Goal: Task Accomplishment & Management: Manage account settings

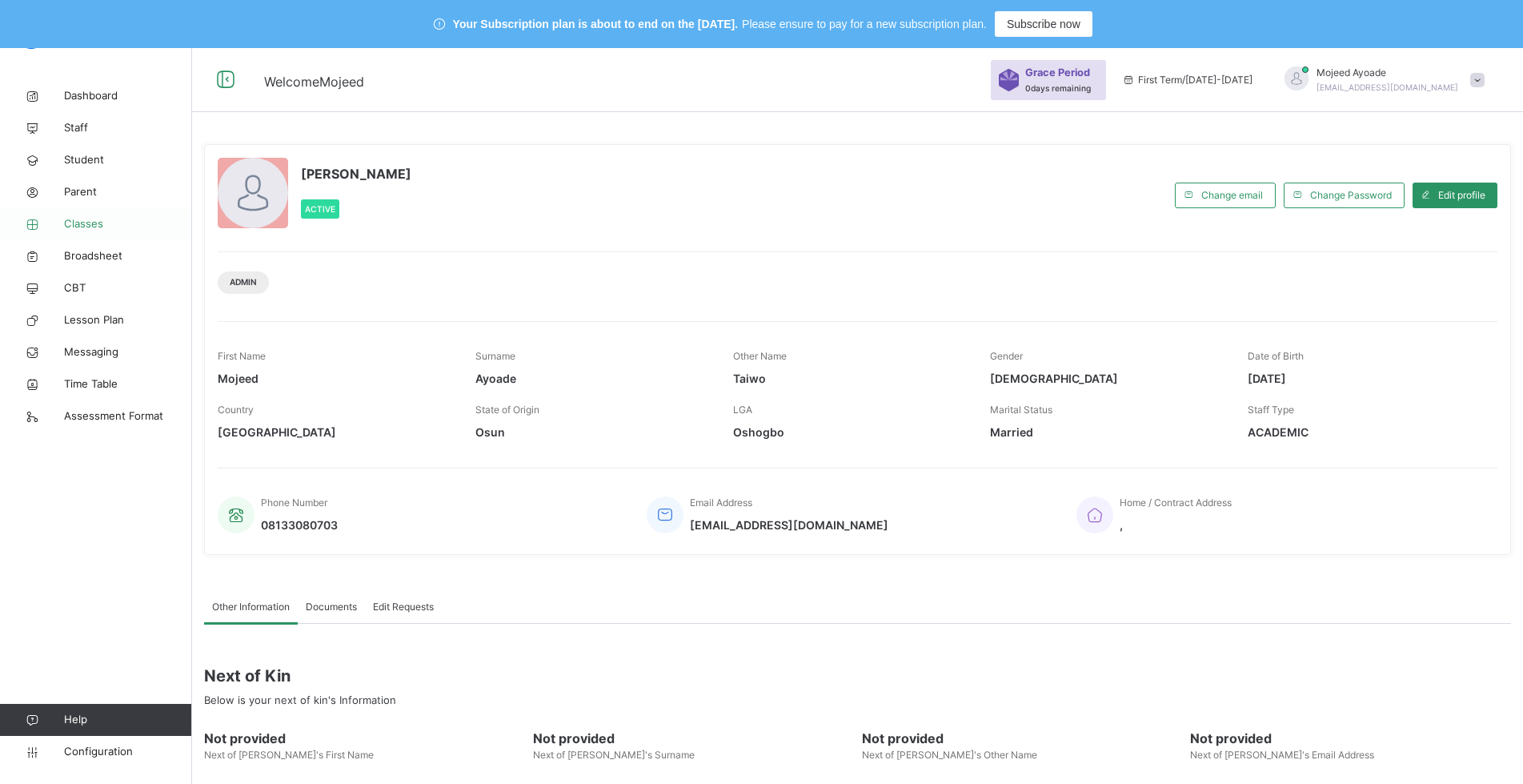
click at [86, 216] on span "Classes" at bounding box center [128, 223] width 128 height 16
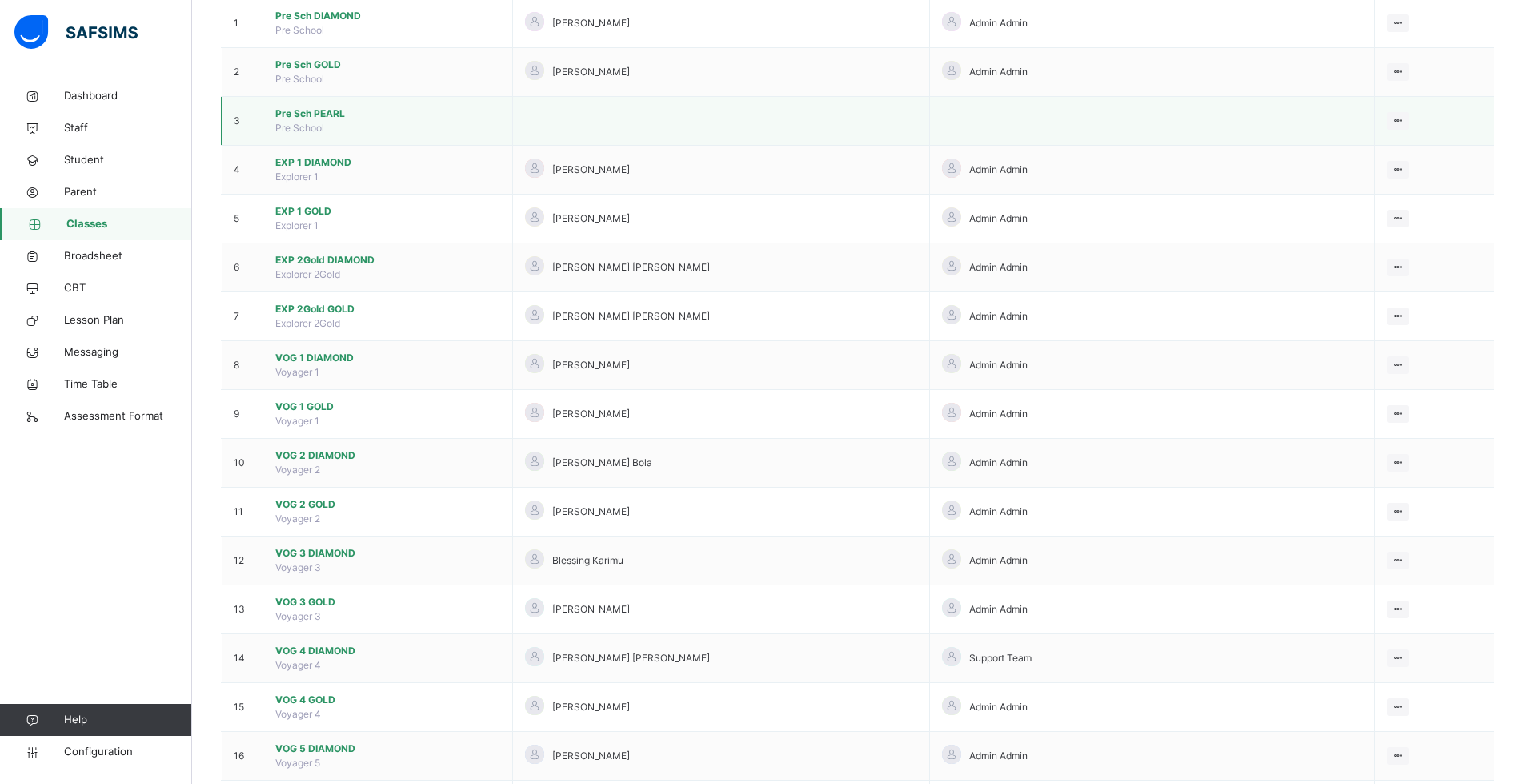
scroll to position [80, 0]
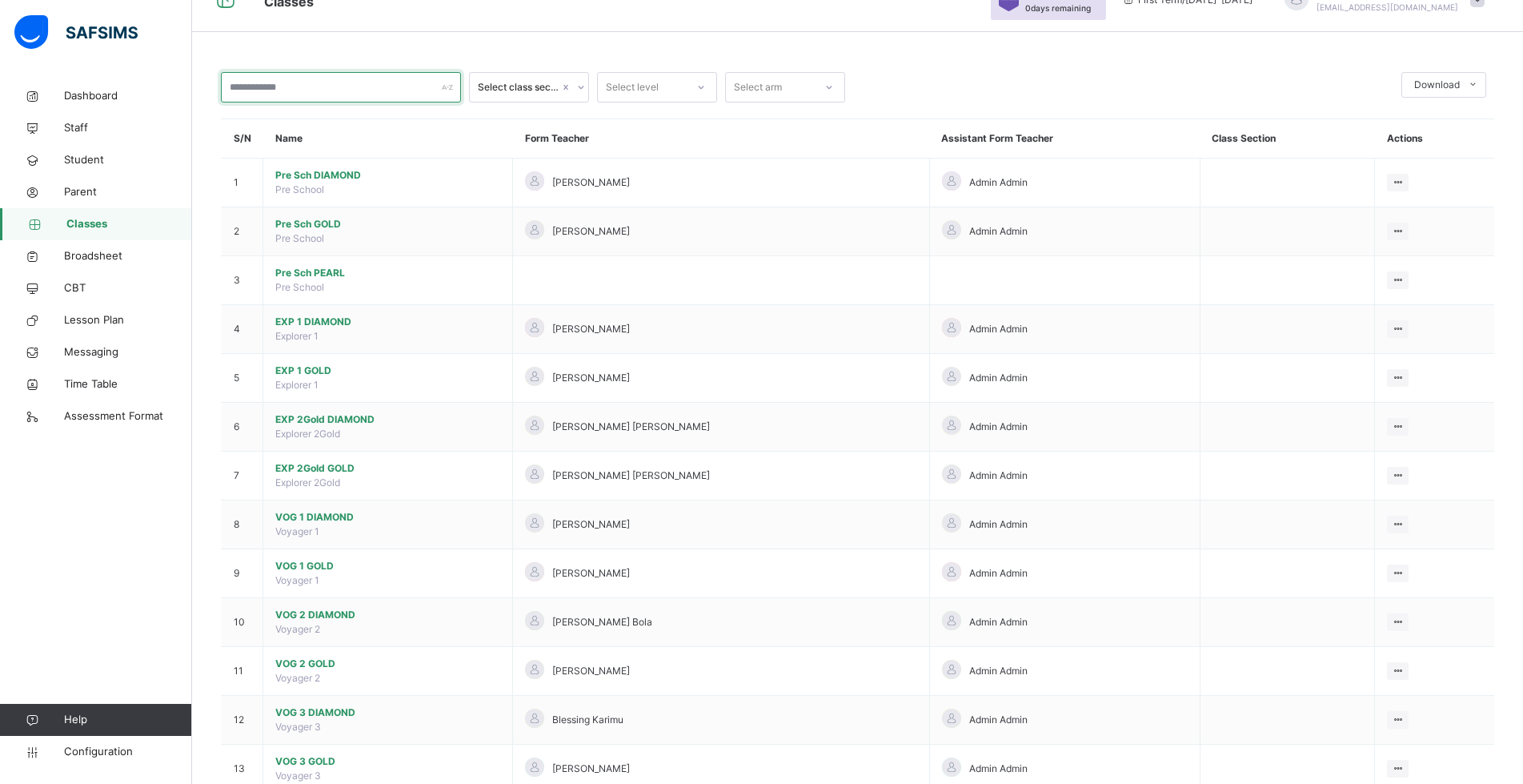
click at [270, 83] on input "text" at bounding box center [341, 87] width 240 height 30
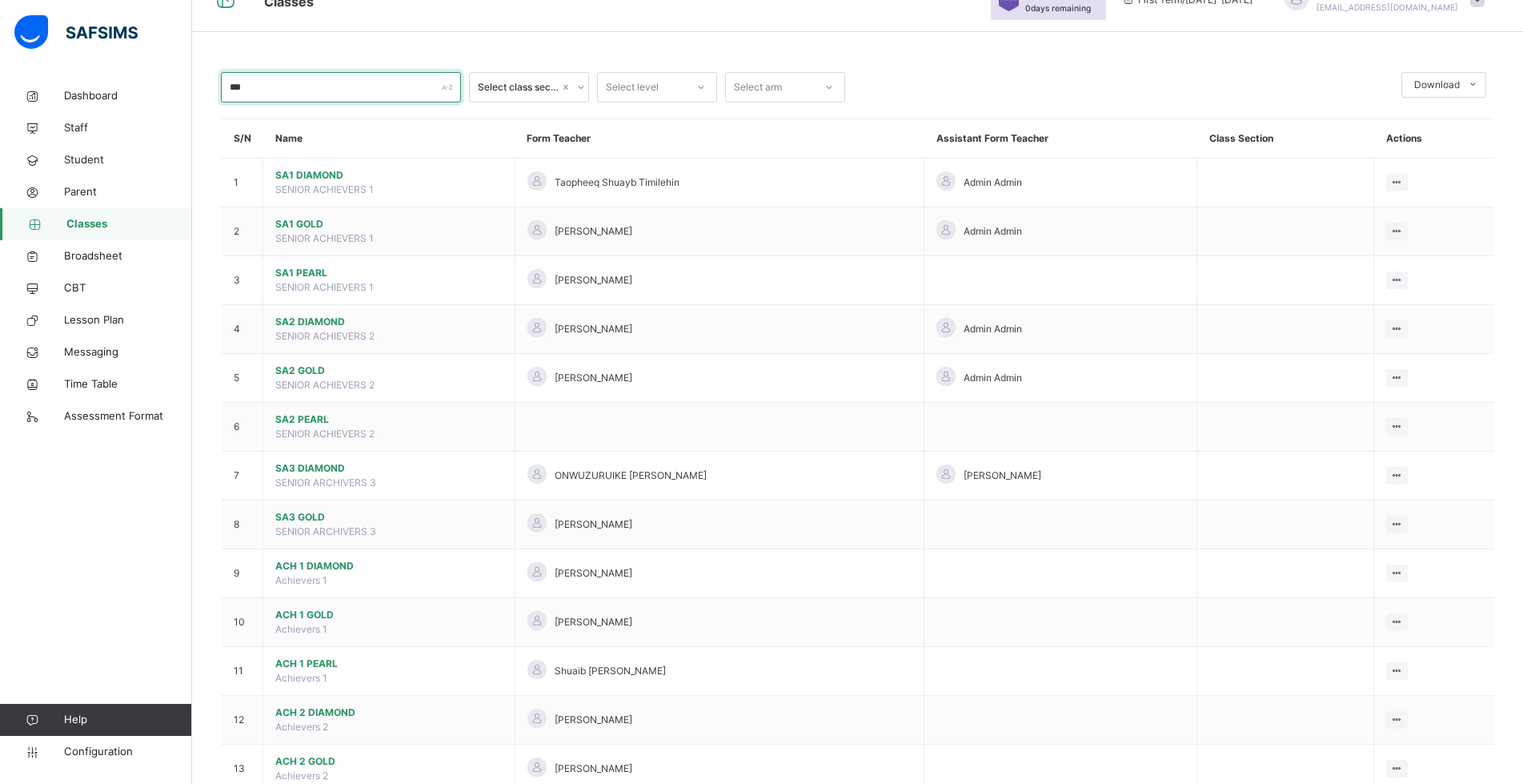
scroll to position [48, 0]
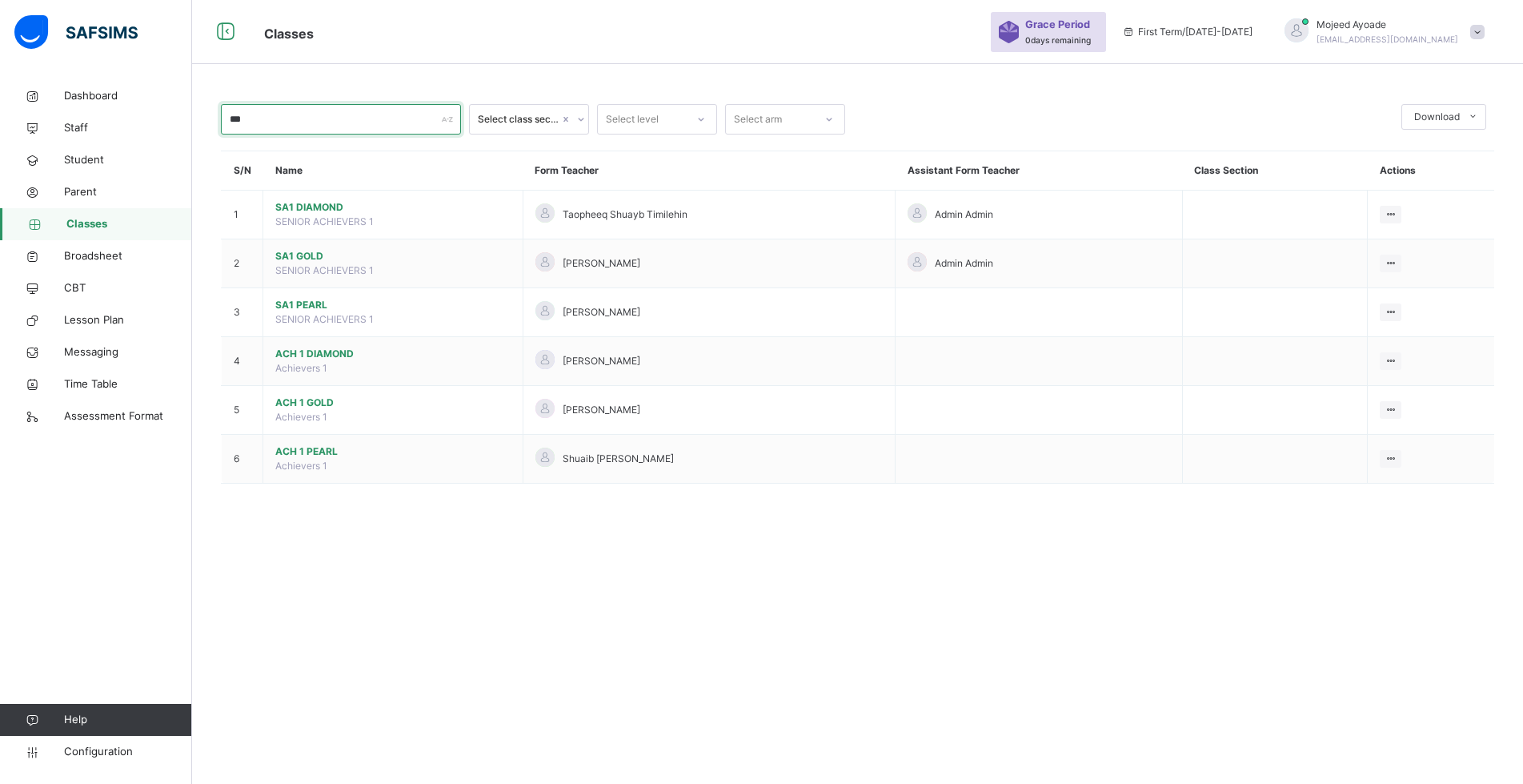
type input "***"
click at [91, 756] on span "Configuration" at bounding box center [128, 751] width 128 height 16
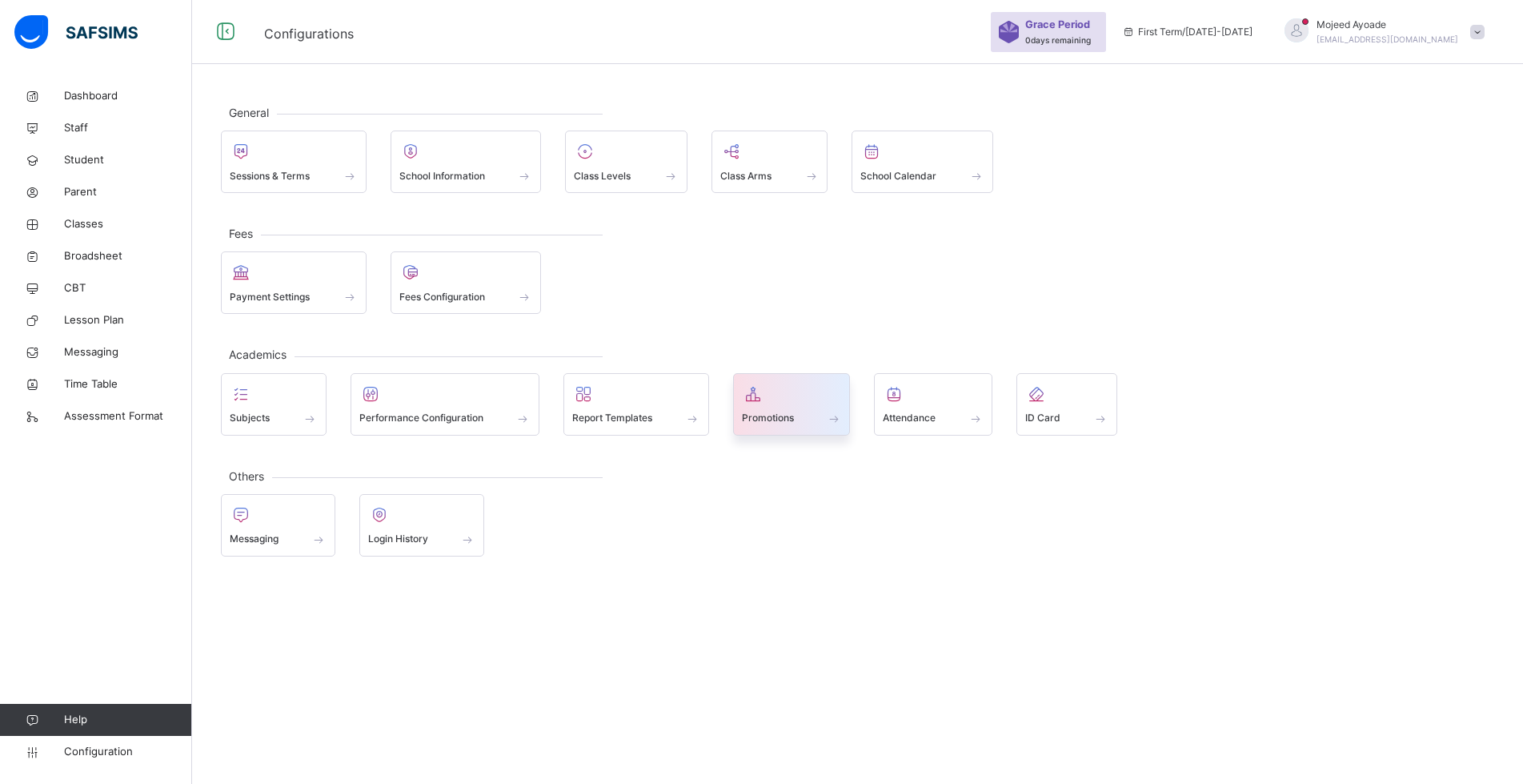
click at [759, 409] on div "Promotions" at bounding box center [792, 418] width 100 height 17
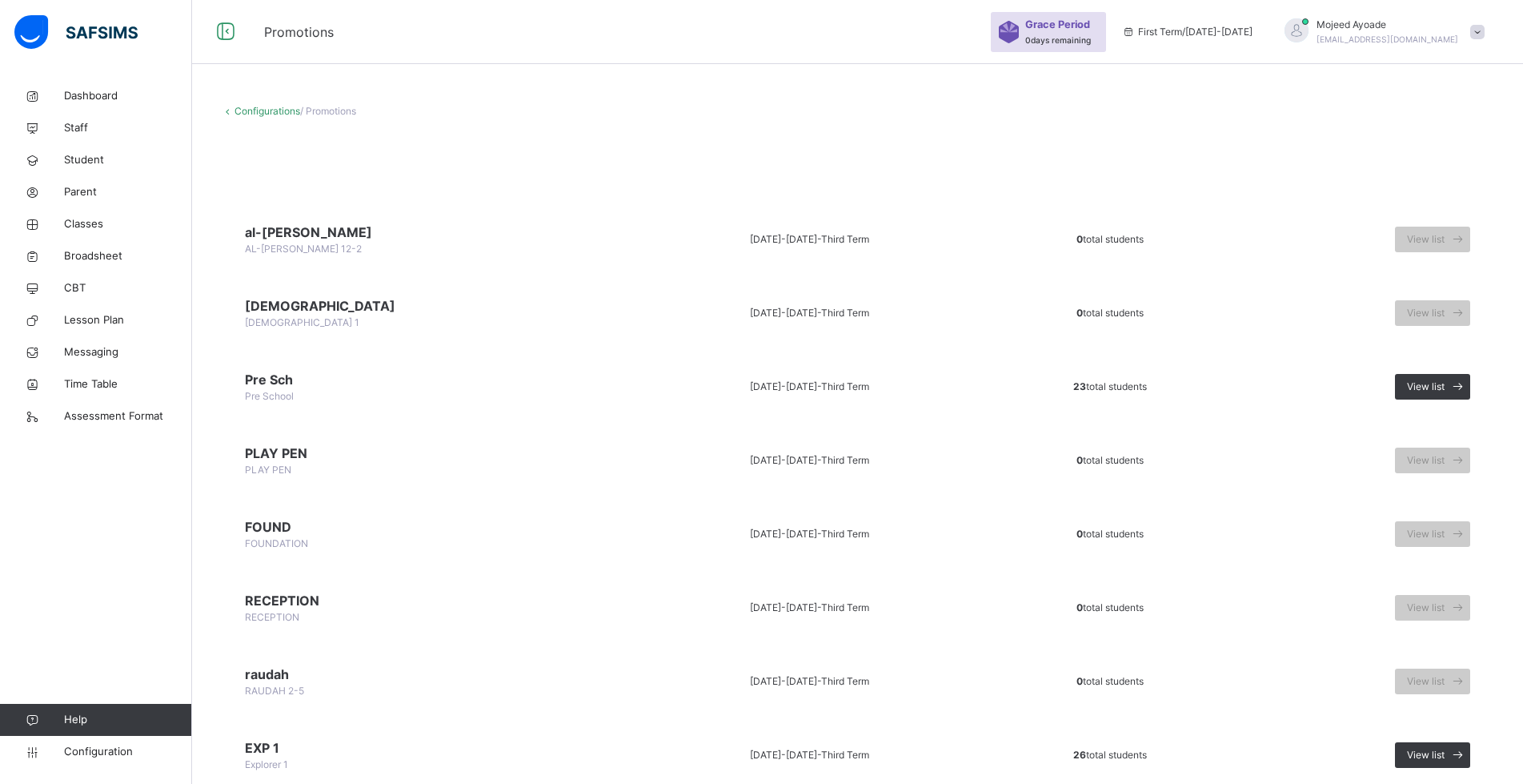
click at [794, 152] on span at bounding box center [857, 146] width 1273 height 24
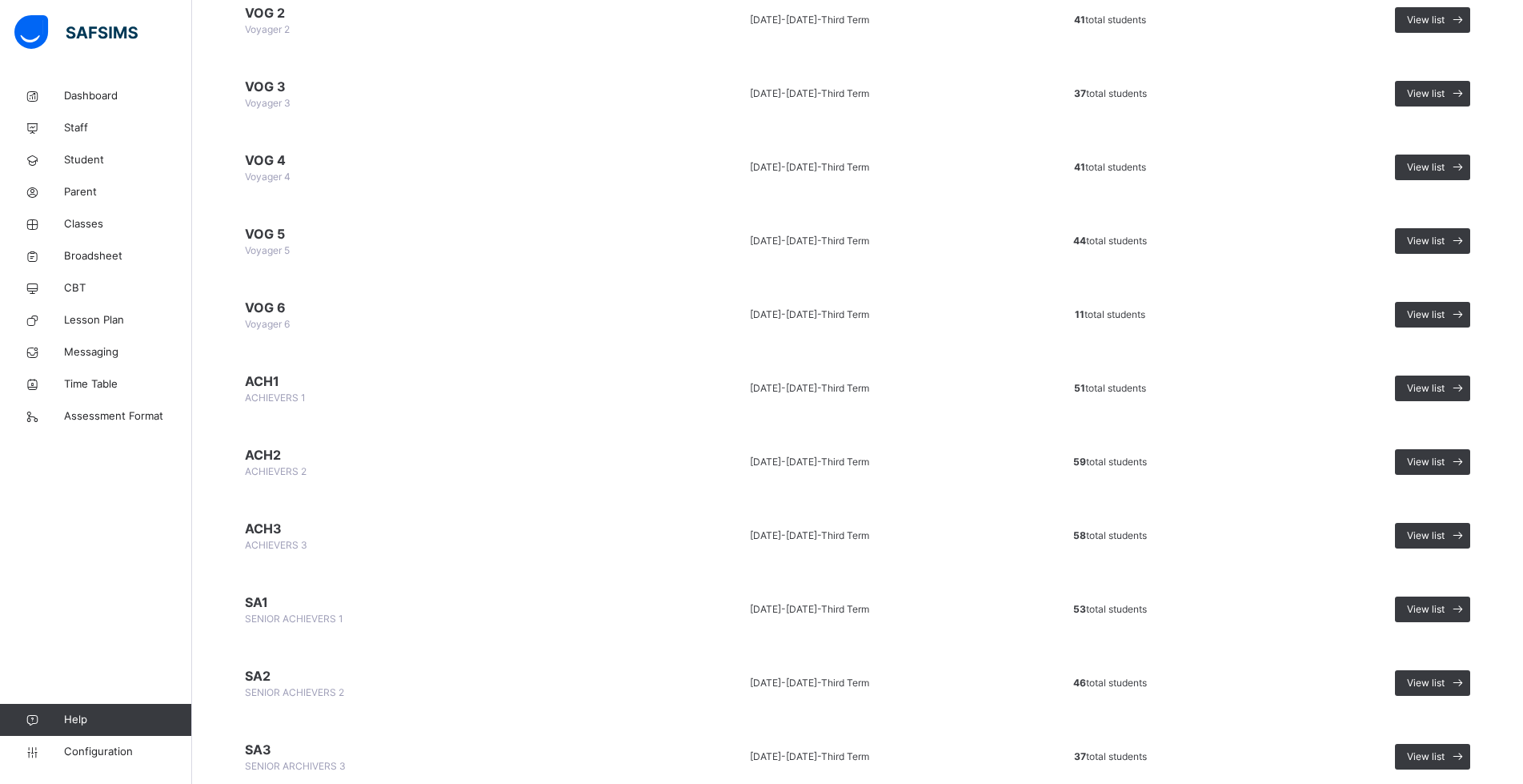
scroll to position [1088, 0]
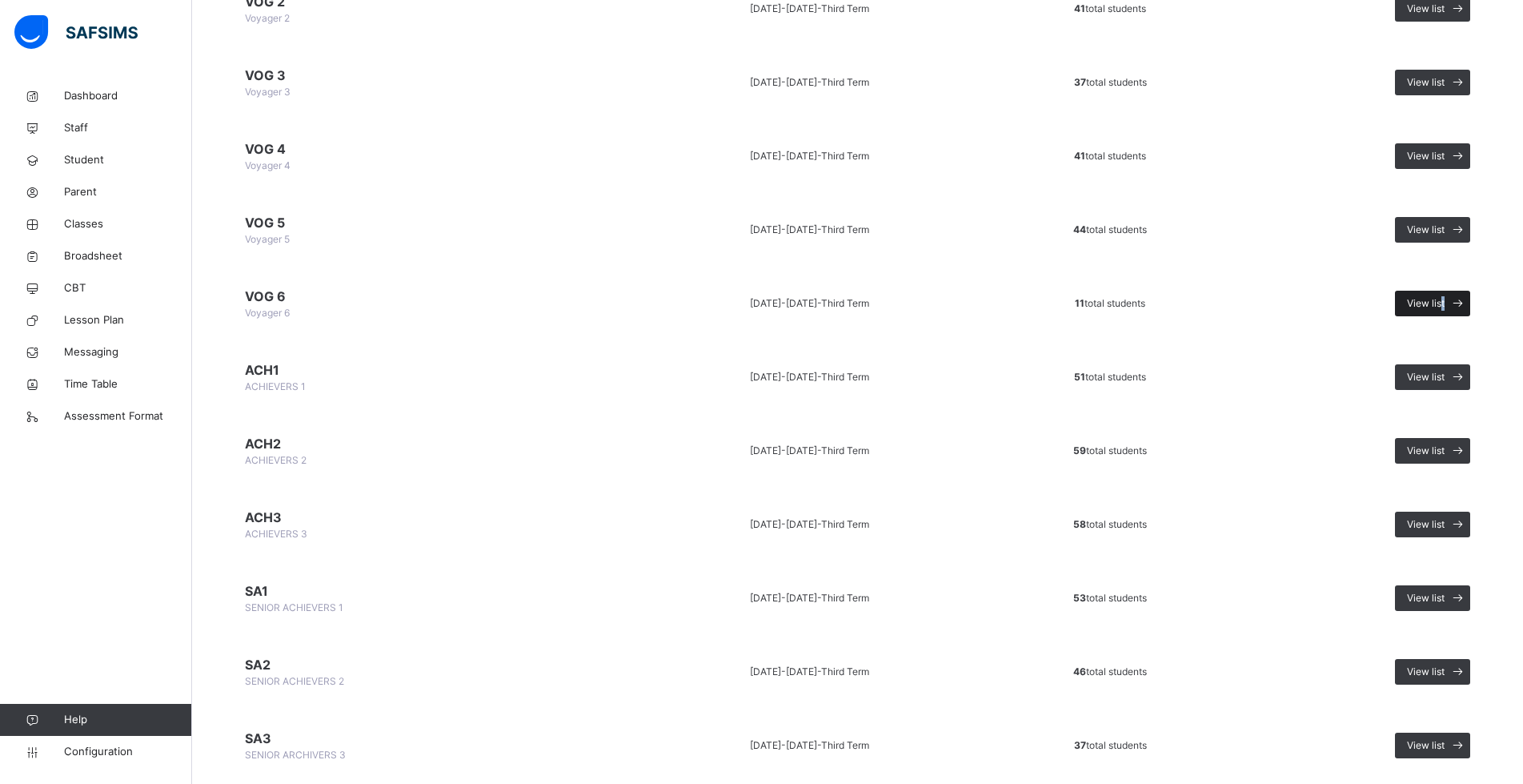
click at [1445, 300] on span "View list" at bounding box center [1426, 302] width 38 height 14
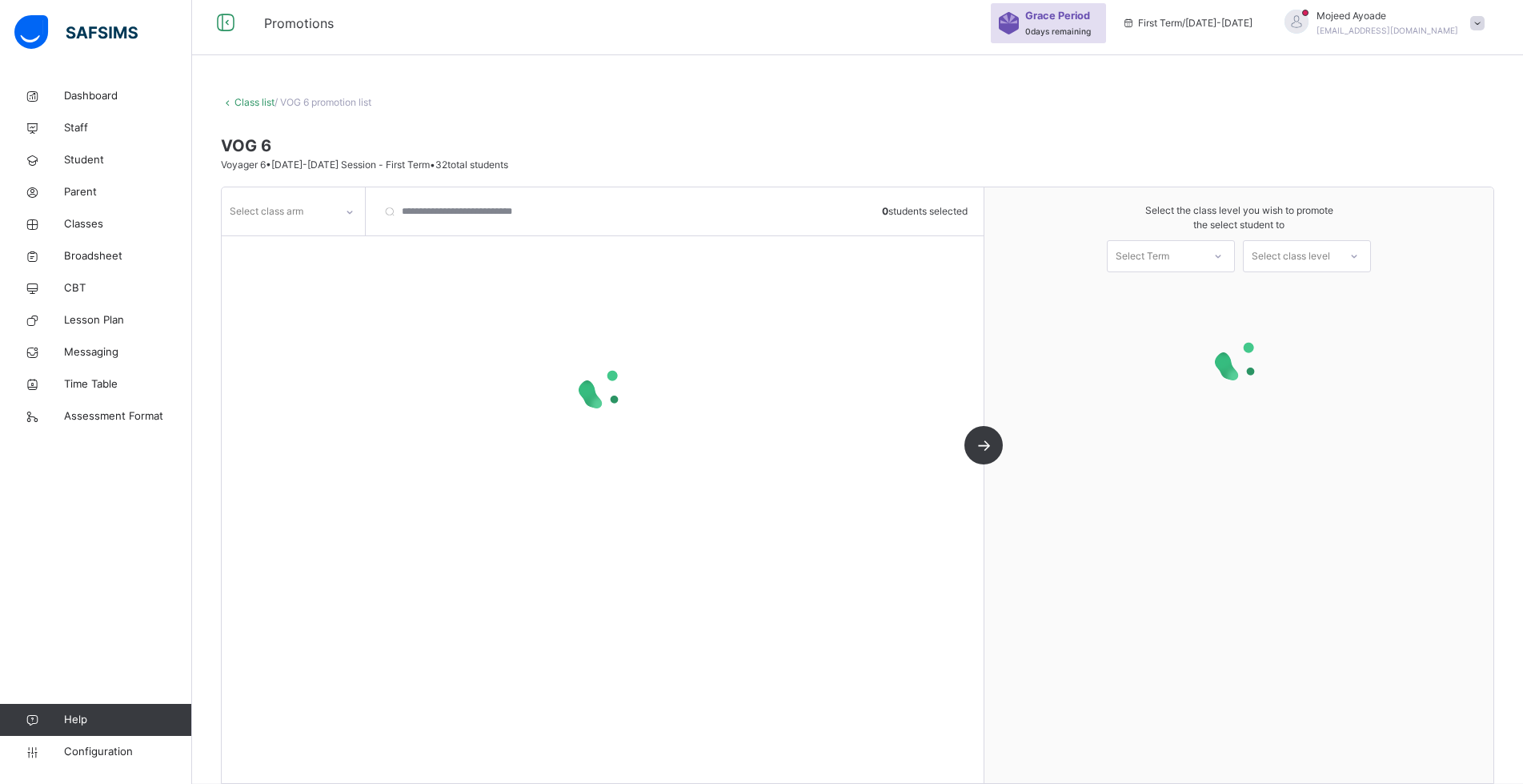
scroll to position [81, 0]
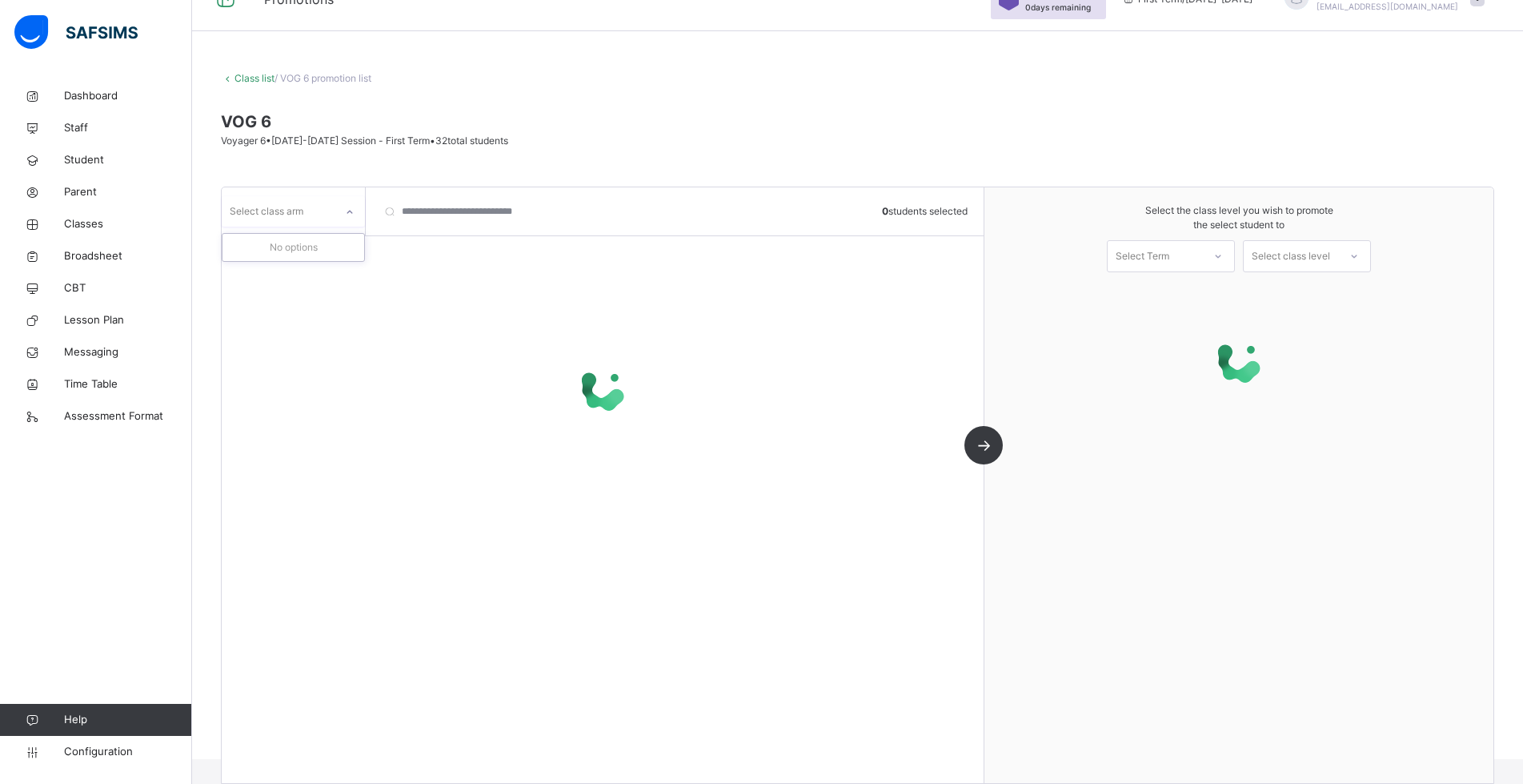
click at [327, 217] on div "Select class arm" at bounding box center [278, 210] width 113 height 24
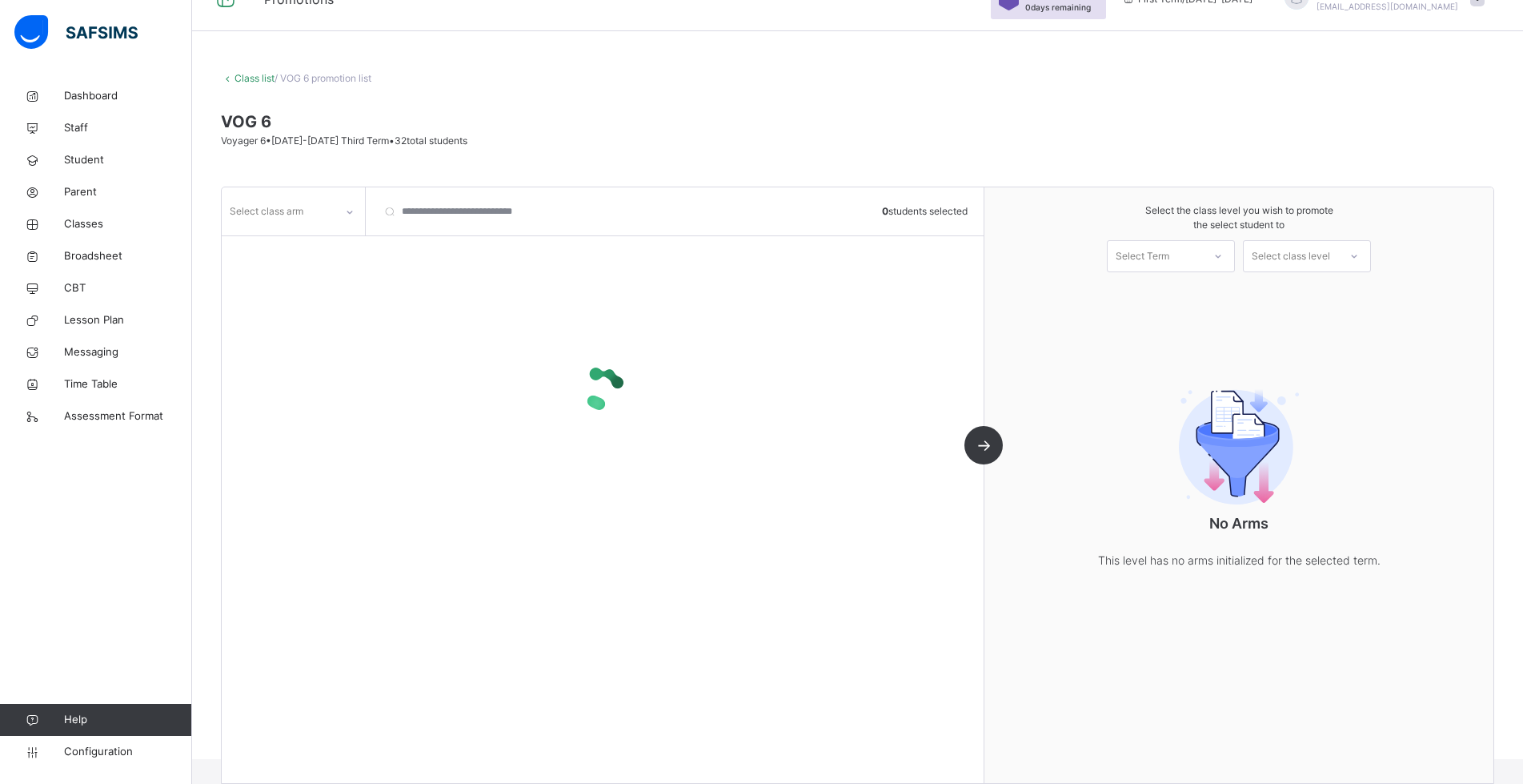
click at [907, 133] on div "VOG 6 Voyager 6 • [DATE]-[DATE] Third Term • 32 total students" at bounding box center [857, 129] width 1273 height 38
click at [319, 210] on div "Select class arm" at bounding box center [278, 210] width 113 height 24
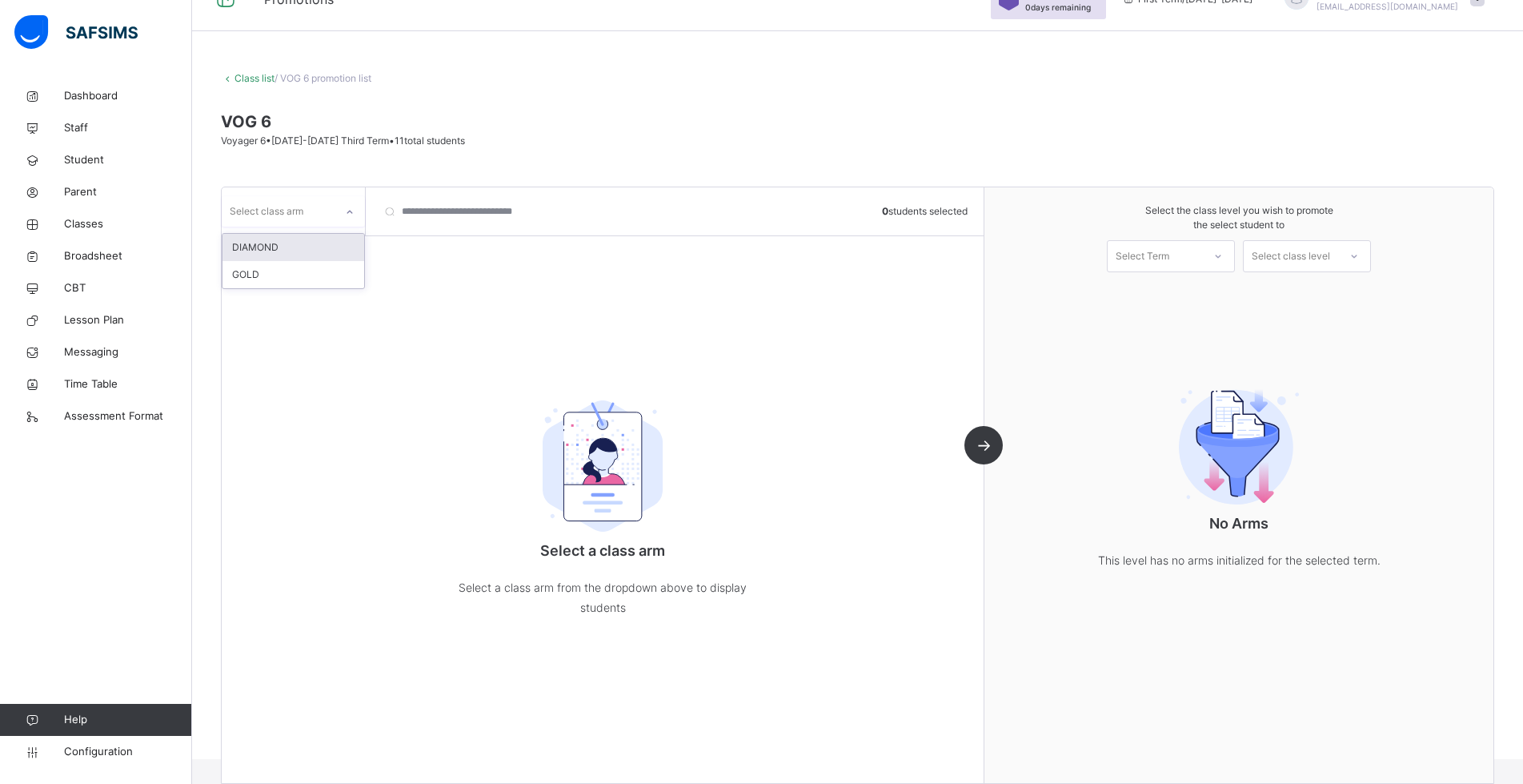
click at [253, 248] on div "DIAMOND" at bounding box center [293, 247] width 142 height 27
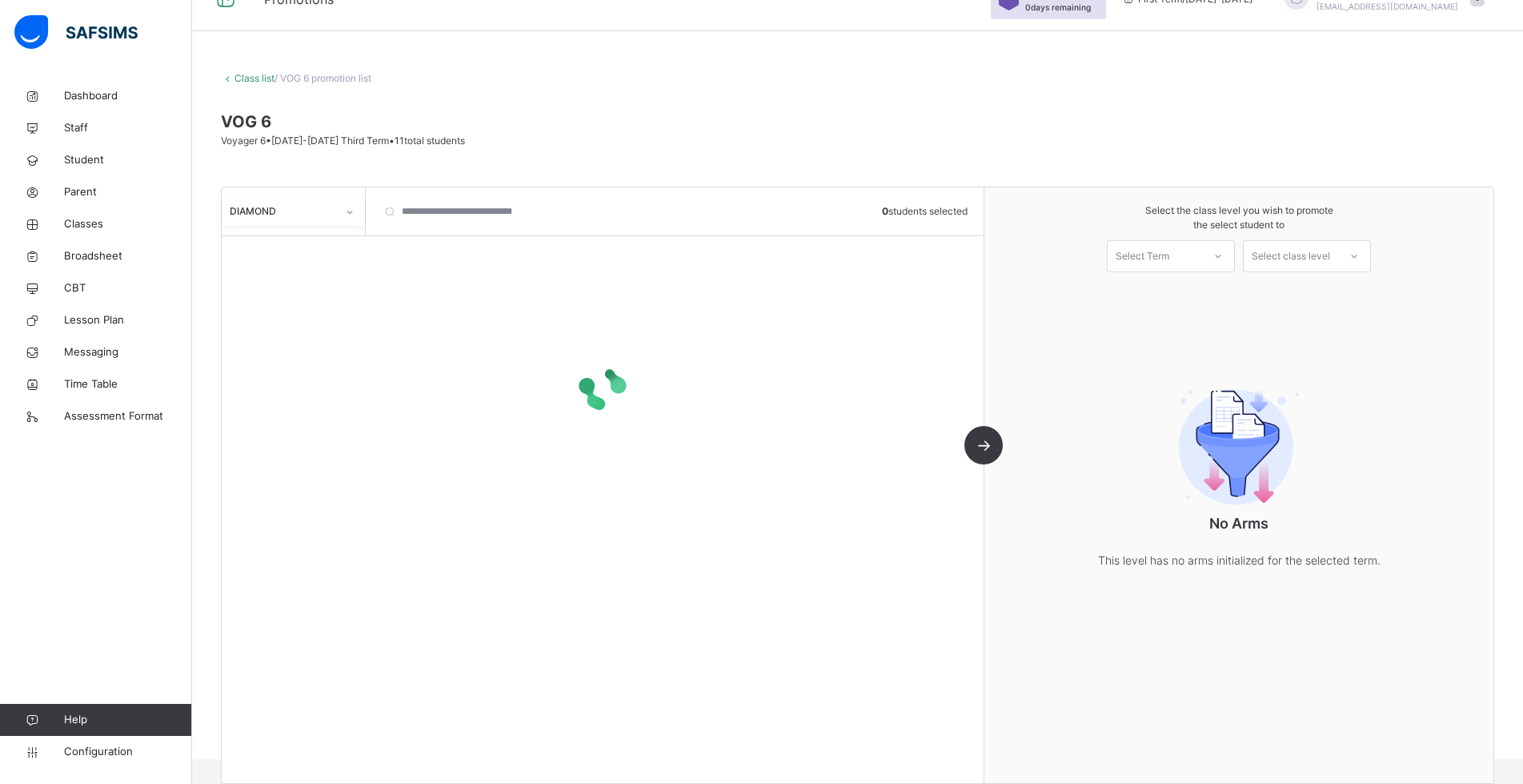
click at [300, 212] on div "DIAMOND" at bounding box center [283, 210] width 106 height 14
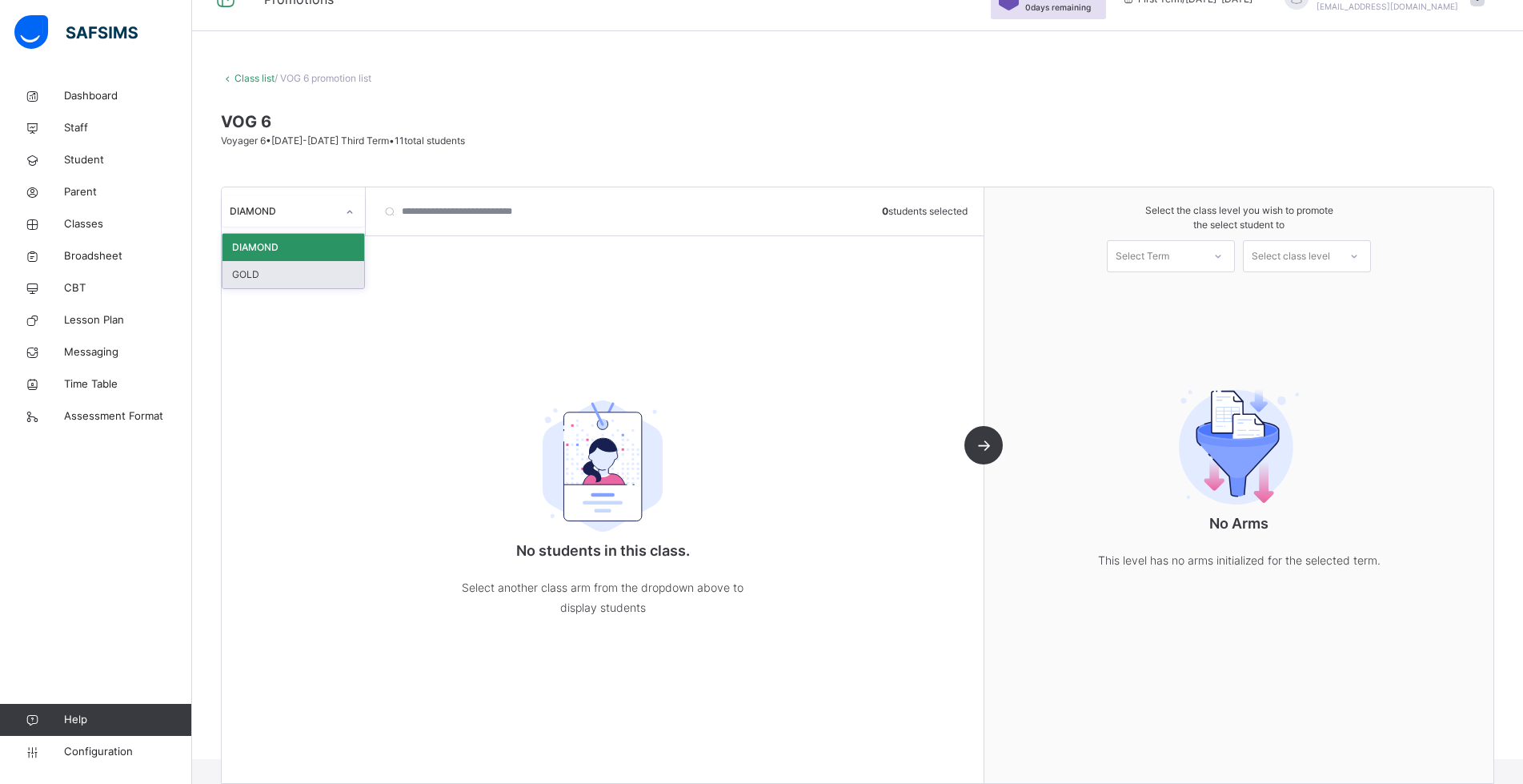
click at [259, 269] on div "GOLD" at bounding box center [293, 274] width 142 height 27
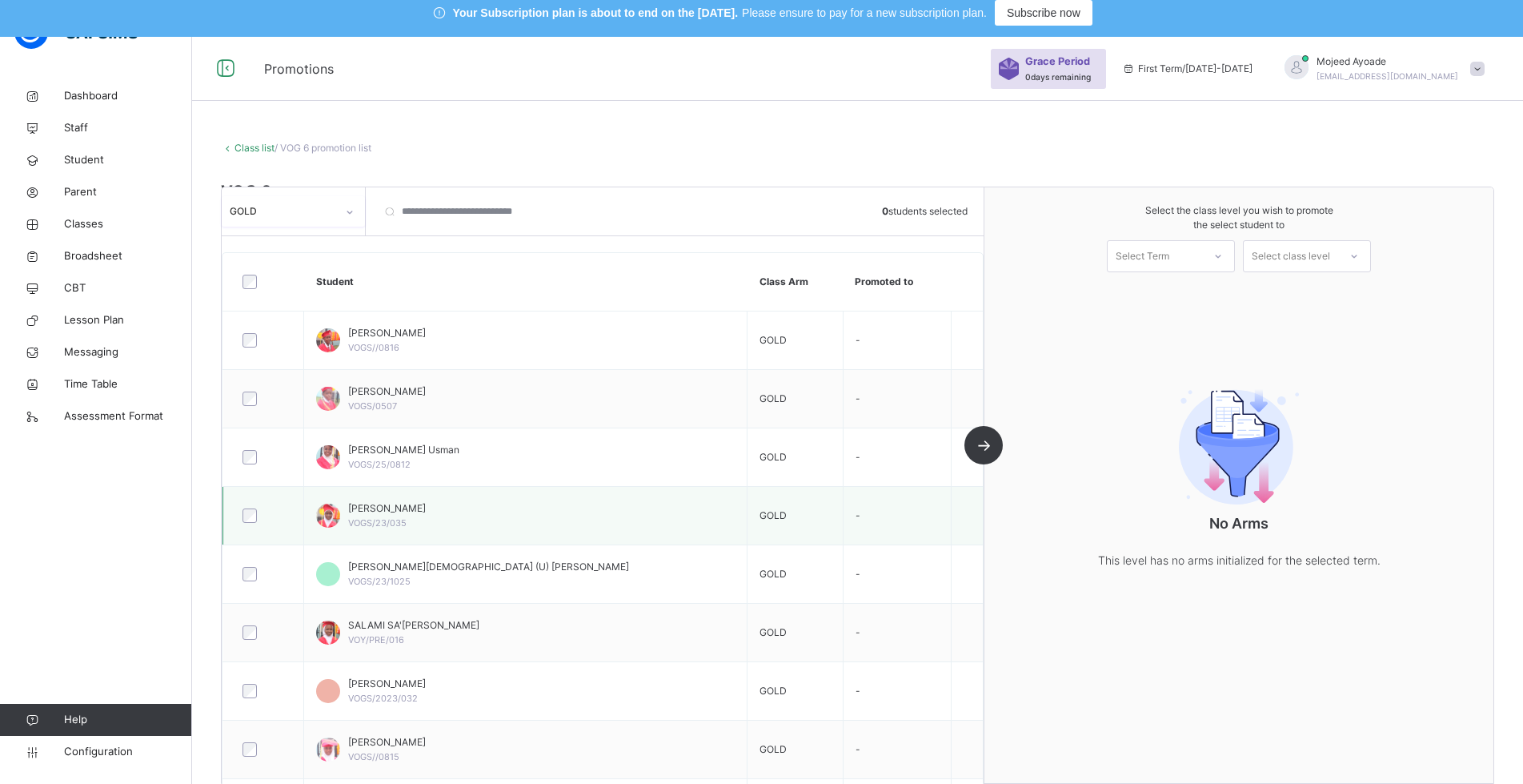
scroll to position [0, 0]
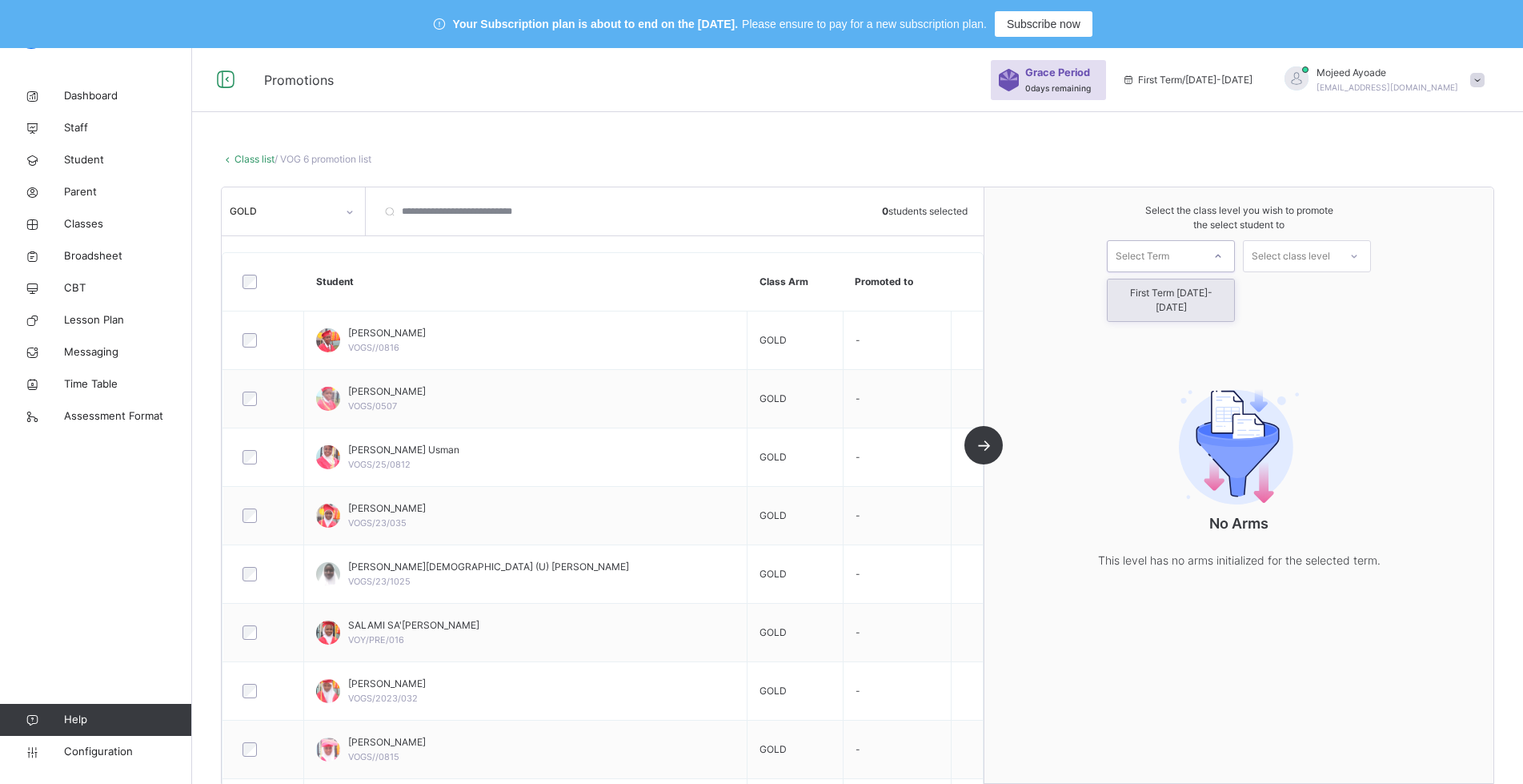
click at [1223, 258] on icon at bounding box center [1218, 255] width 9 height 16
click at [1196, 293] on div "First Term [DATE]-[DATE]" at bounding box center [1171, 300] width 127 height 41
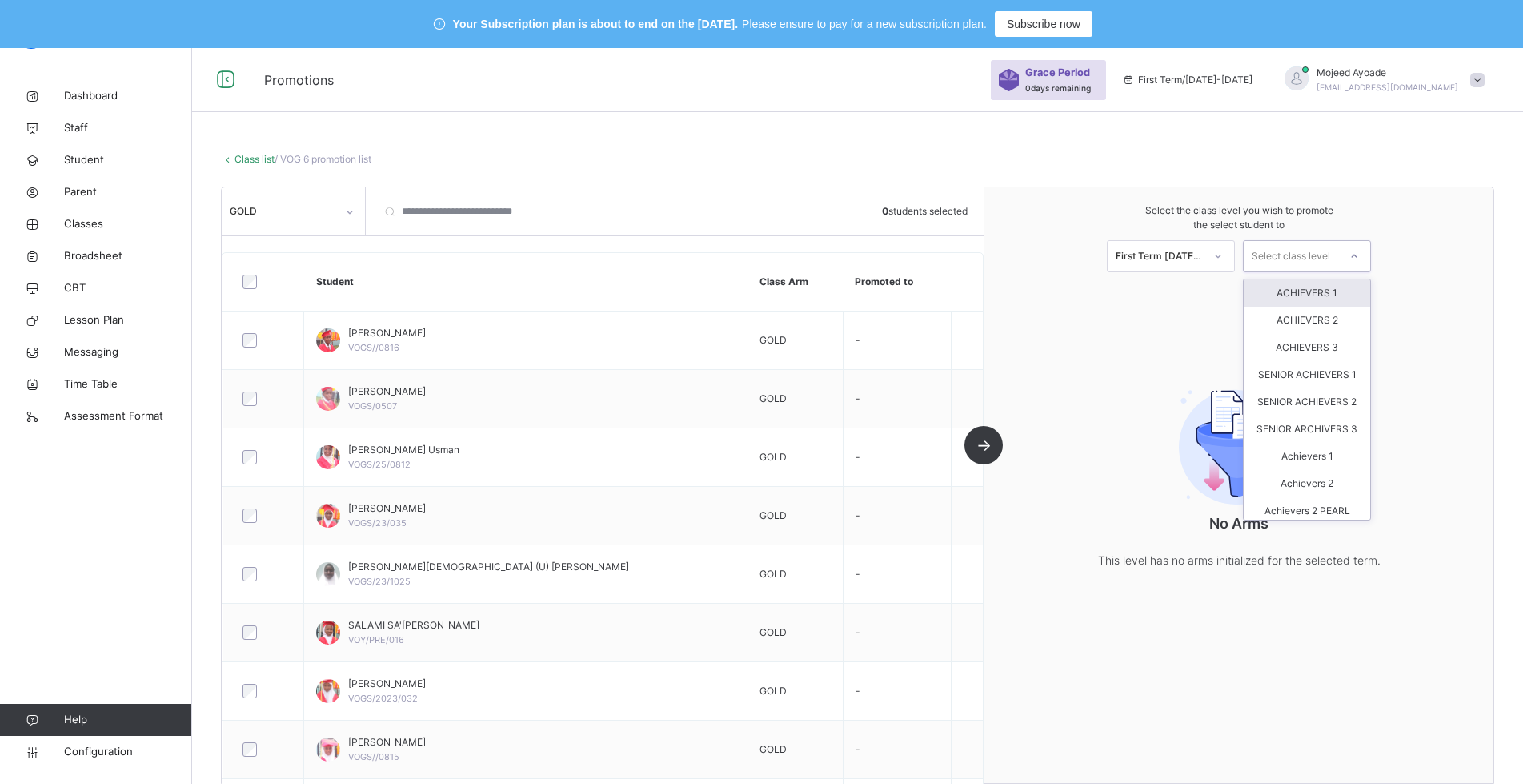
click at [1330, 253] on div "Select class level" at bounding box center [1291, 256] width 79 height 32
click at [1313, 503] on div "Achievers 1" at bounding box center [1307, 505] width 127 height 27
click at [1300, 257] on div "Achievers 1" at bounding box center [1296, 255] width 88 height 14
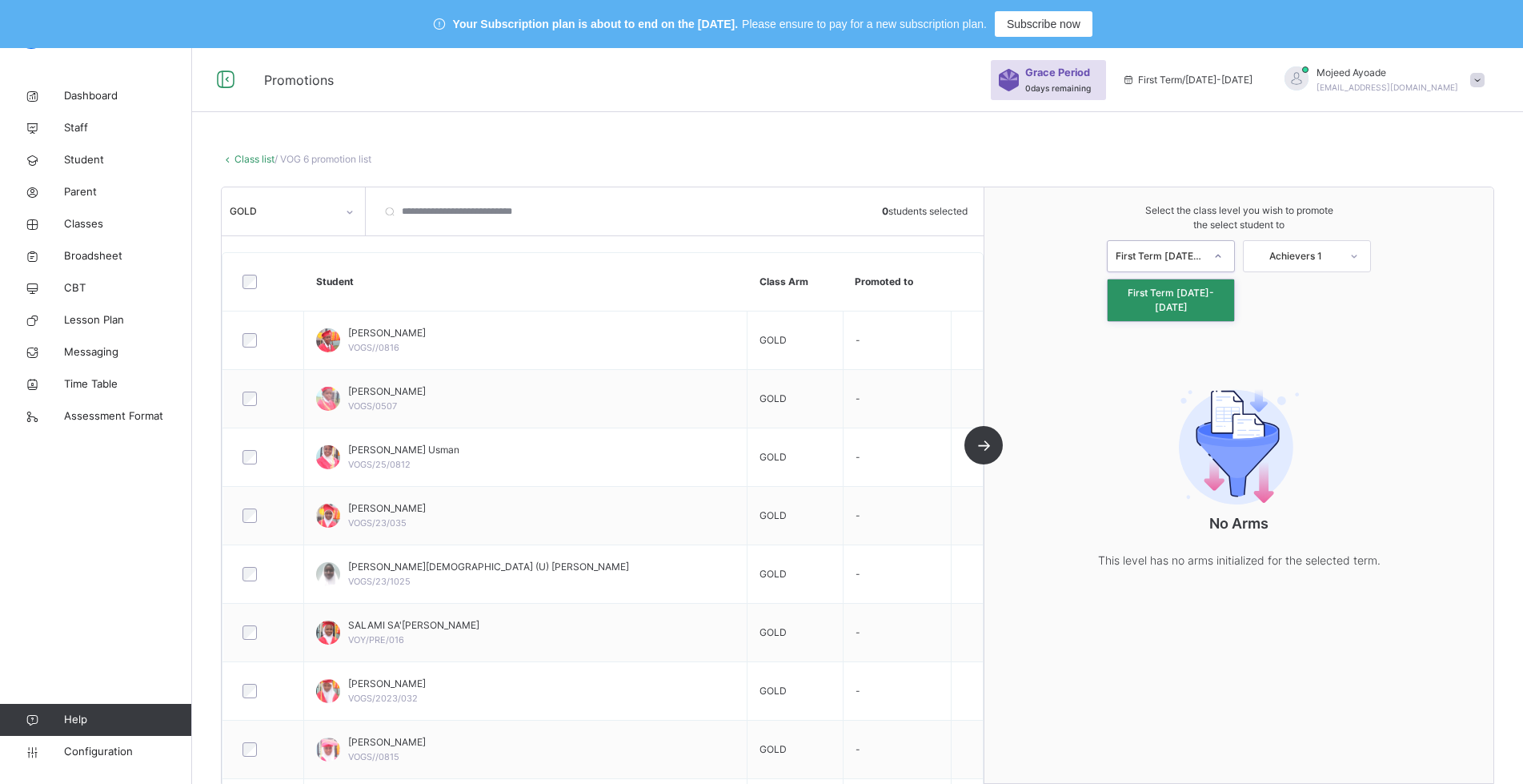
click at [1204, 263] on div "First Term [DATE]-[DATE]" at bounding box center [1160, 255] width 88 height 14
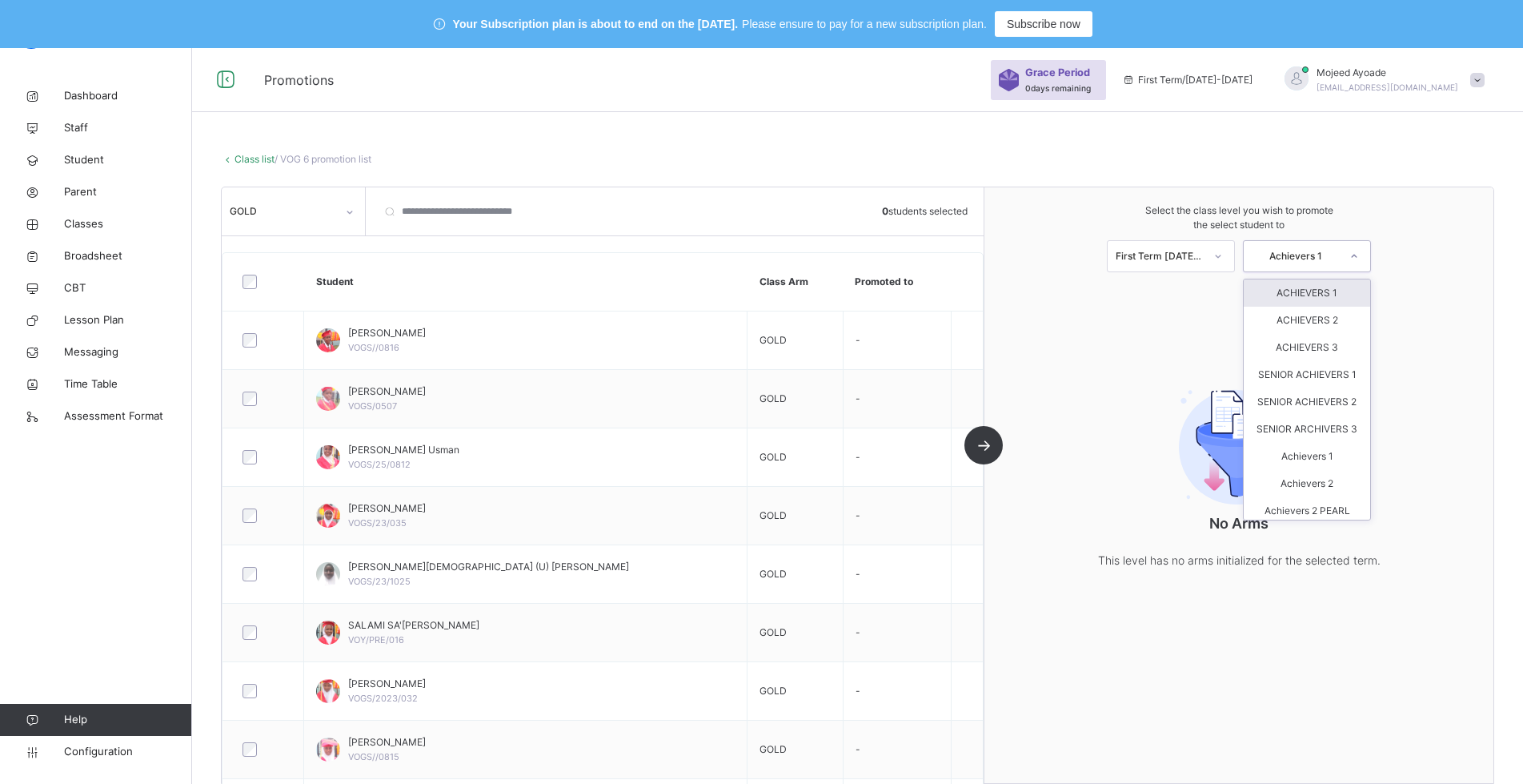
click at [1288, 256] on div "Achievers 1" at bounding box center [1296, 255] width 88 height 14
click at [1307, 284] on div "ACHIEVERS 1" at bounding box center [1307, 292] width 127 height 27
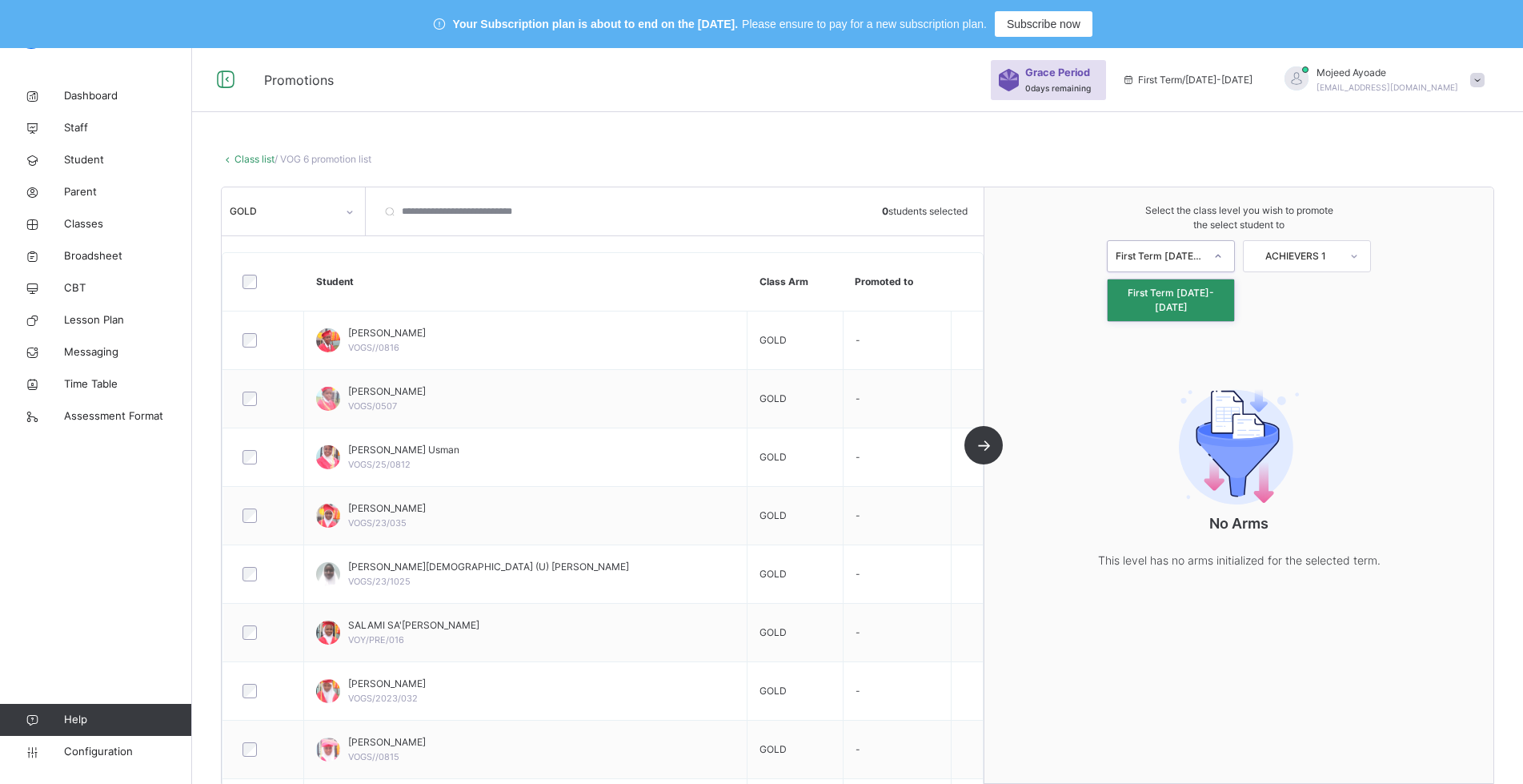
click at [1195, 254] on div "First Term [DATE]-[DATE]" at bounding box center [1160, 255] width 88 height 14
click at [1199, 257] on div "First Term [DATE]-[DATE]" at bounding box center [1160, 255] width 88 height 14
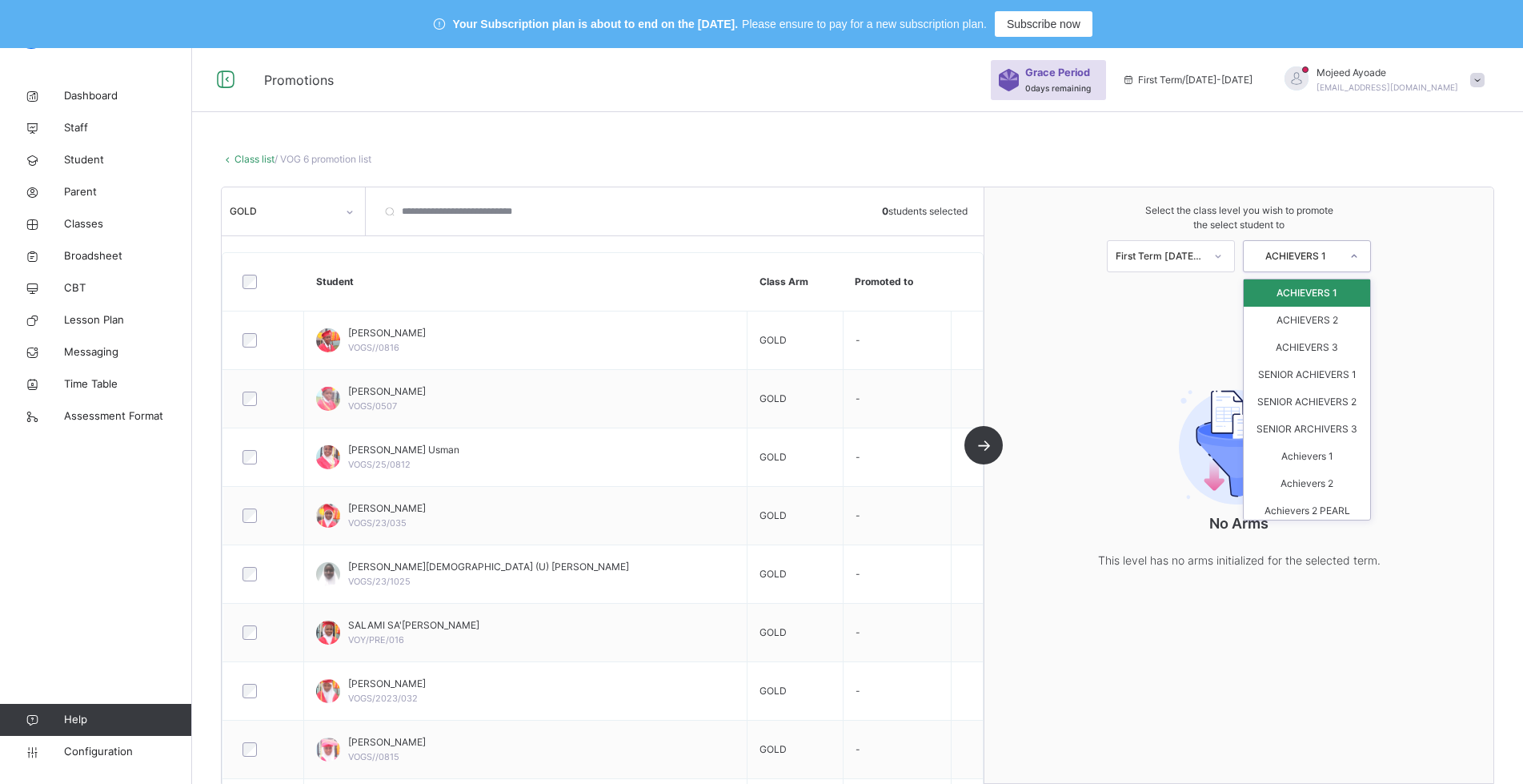
click at [1314, 247] on div "ACHIEVERS 1" at bounding box center [1291, 255] width 95 height 24
click at [1315, 303] on div "ACHIEVERS 1" at bounding box center [1307, 292] width 127 height 27
click at [1301, 261] on div "ACHIEVERS 1" at bounding box center [1296, 255] width 88 height 14
click at [1315, 505] on div "Achievers 1" at bounding box center [1307, 505] width 127 height 27
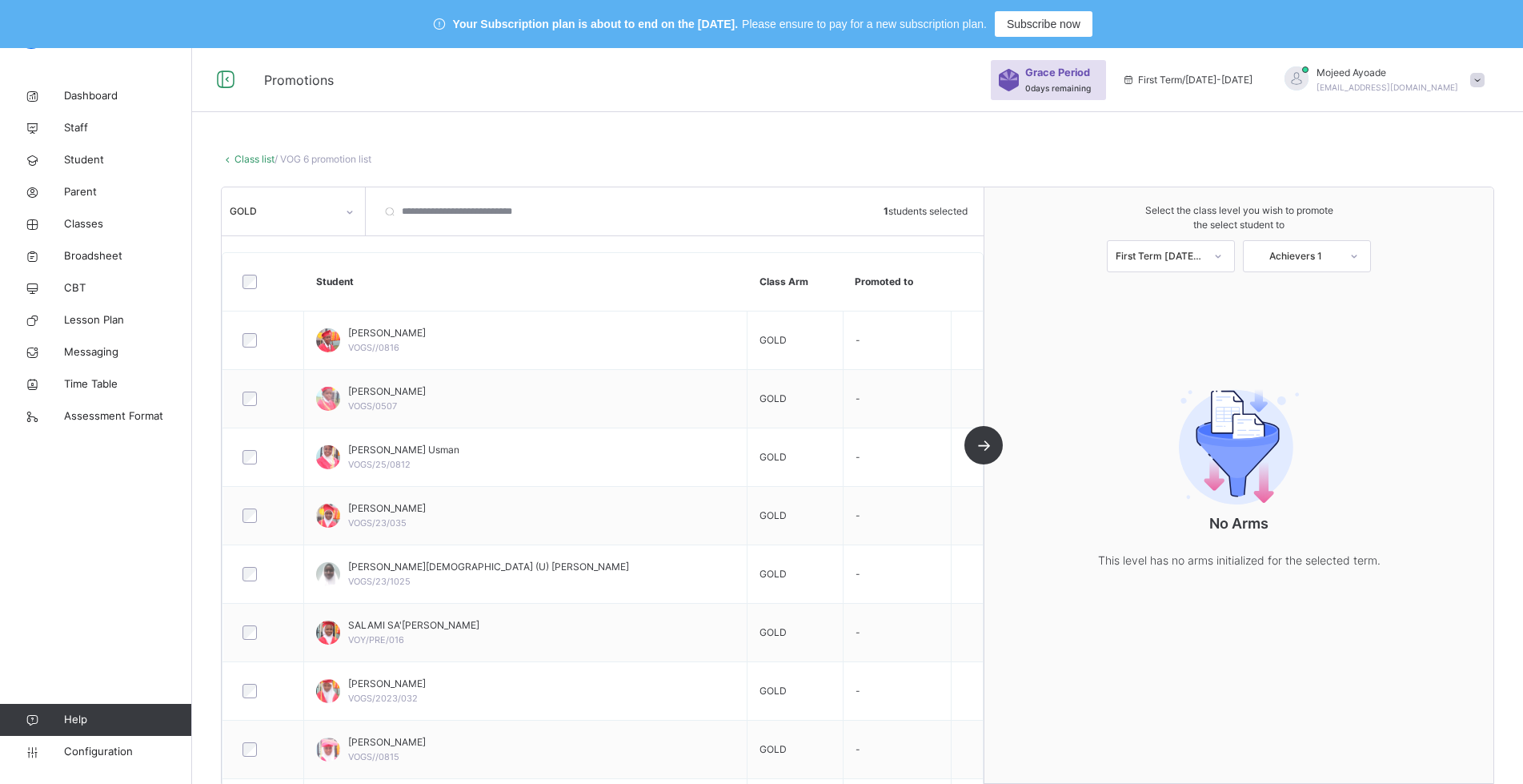
click at [1178, 254] on div "First Term [DATE]-[DATE]" at bounding box center [1160, 255] width 88 height 14
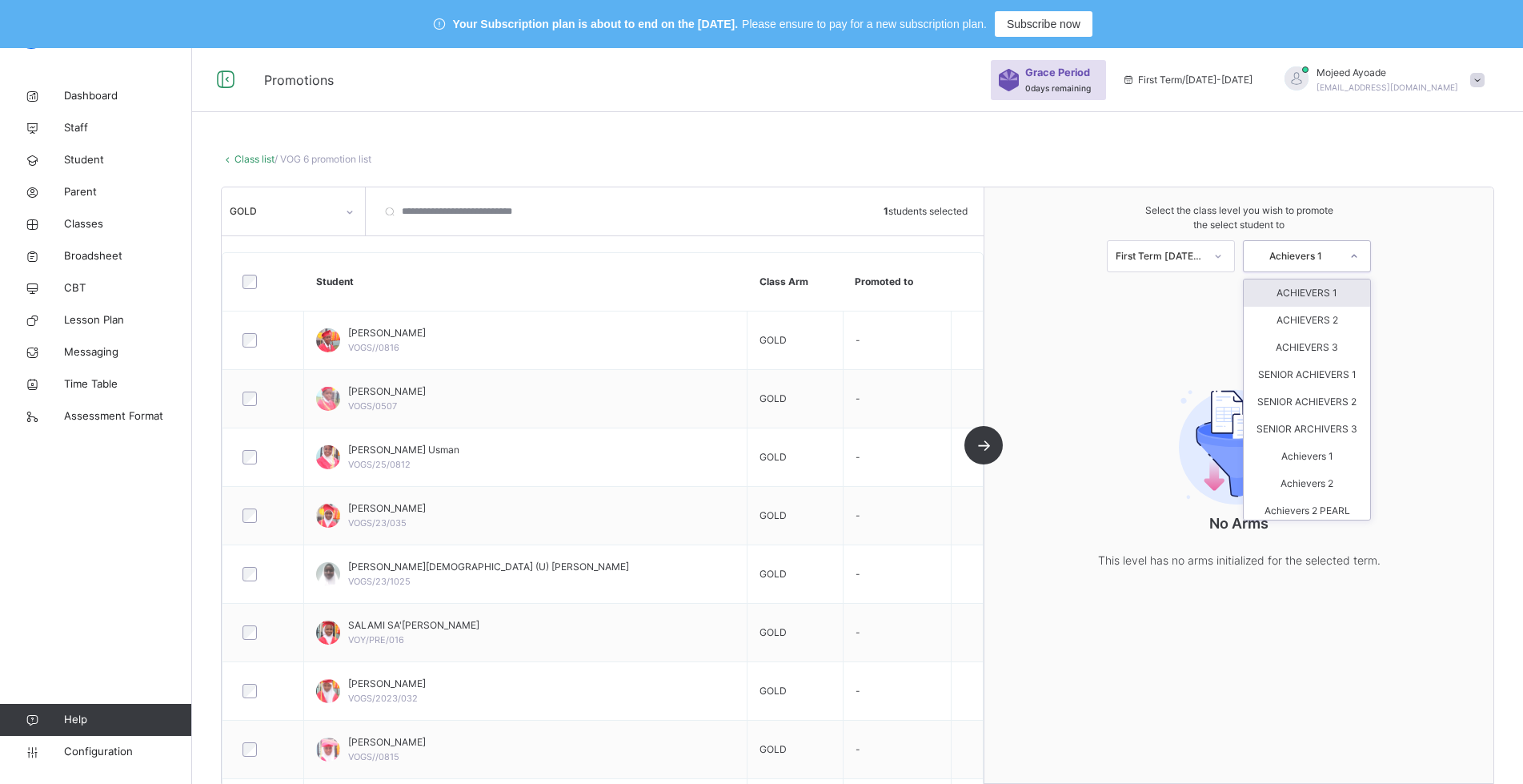
click at [1319, 253] on div "Achievers 1" at bounding box center [1296, 255] width 88 height 14
click at [1319, 333] on div "Achievers 1" at bounding box center [1307, 342] width 127 height 27
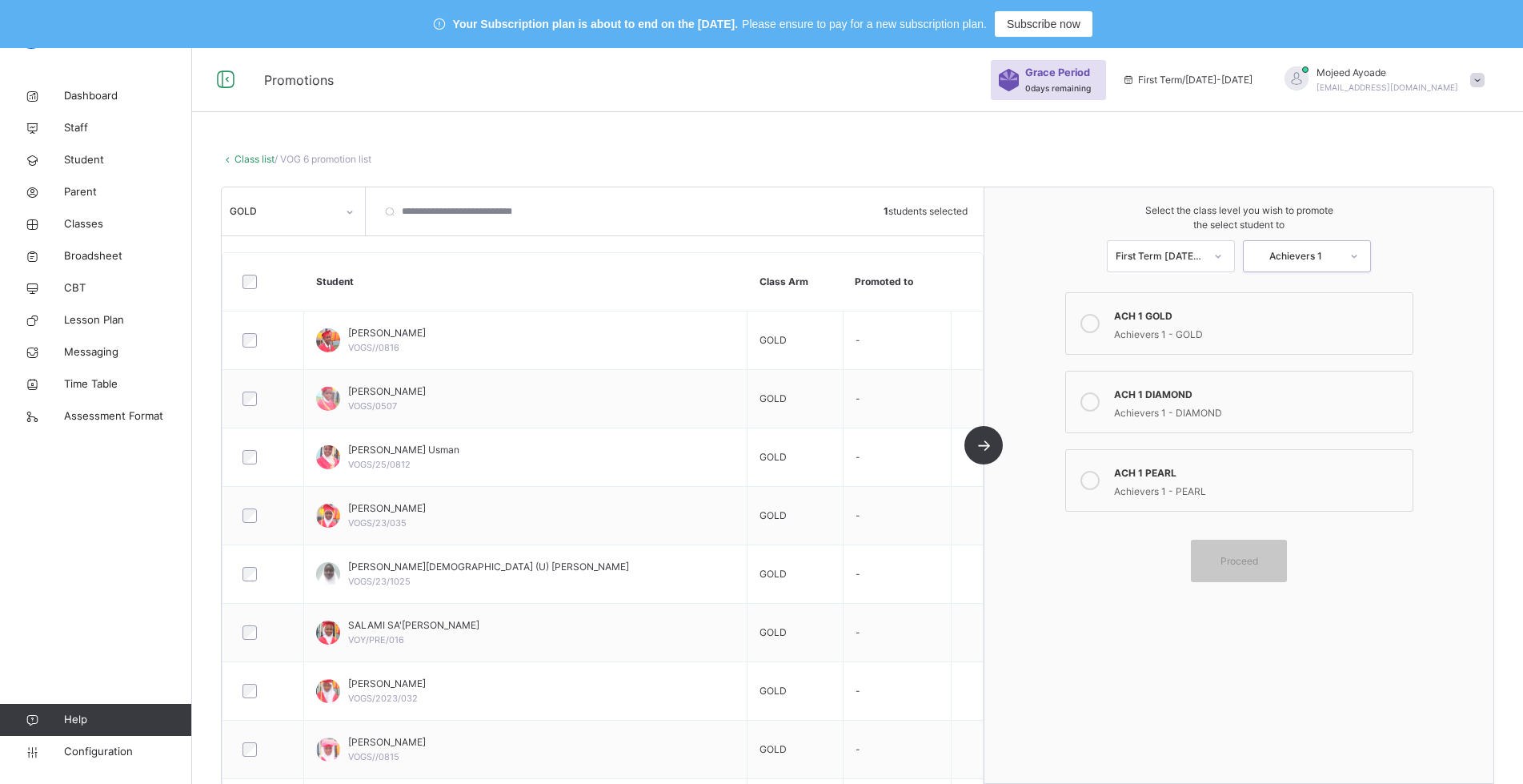
click at [1096, 320] on icon at bounding box center [1090, 323] width 19 height 19
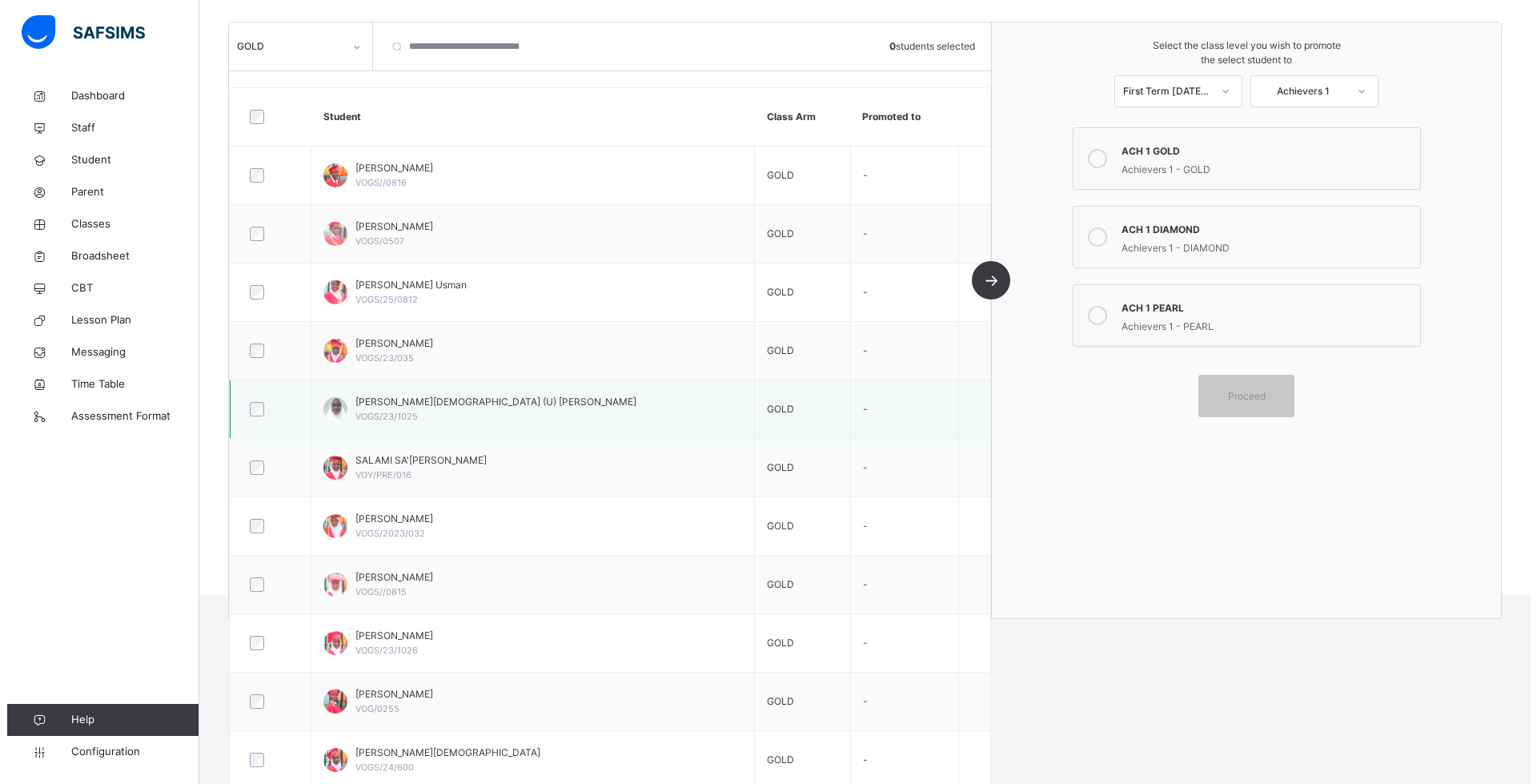
scroll to position [252, 0]
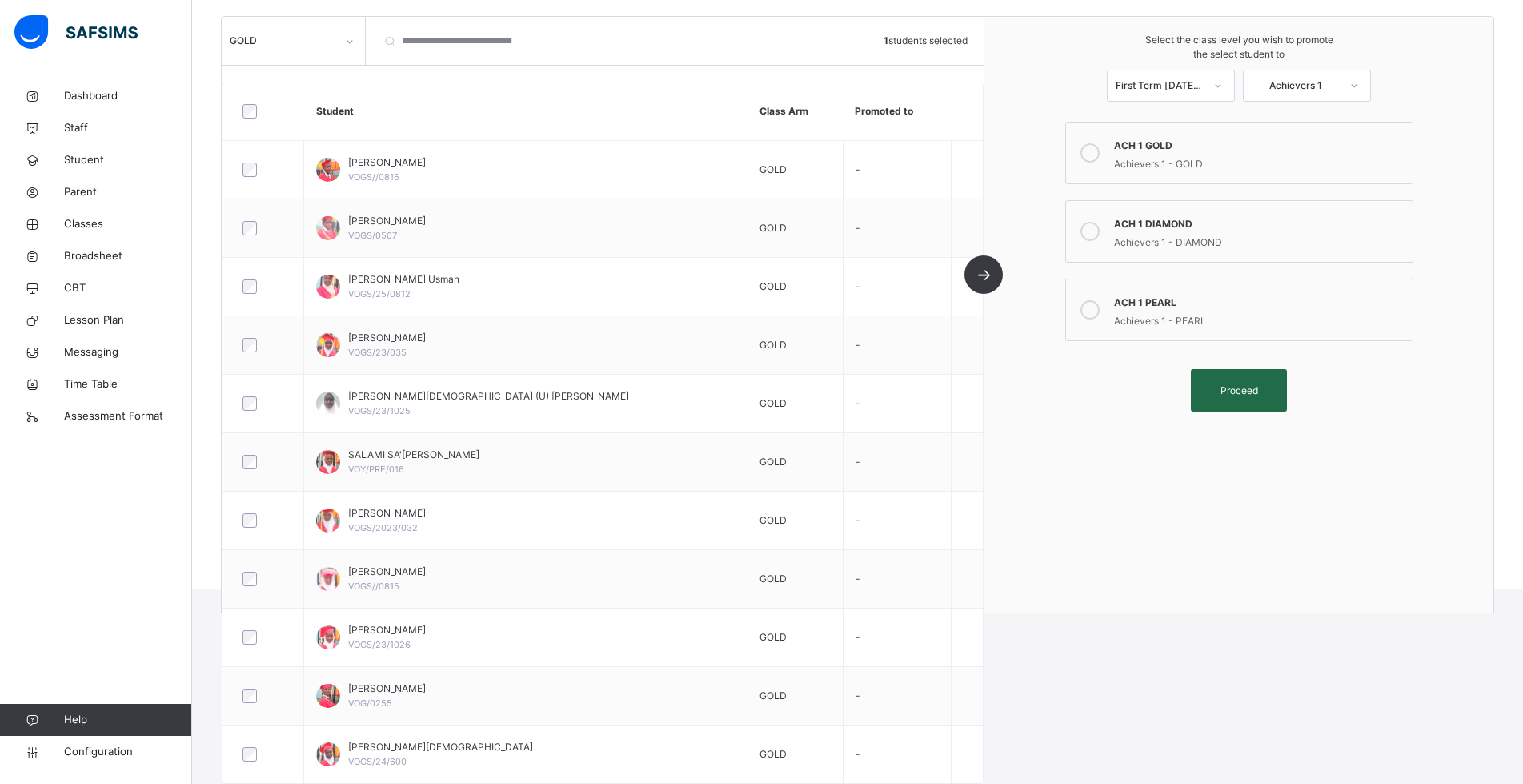
click at [1252, 391] on span "Proceed" at bounding box center [1239, 390] width 38 height 14
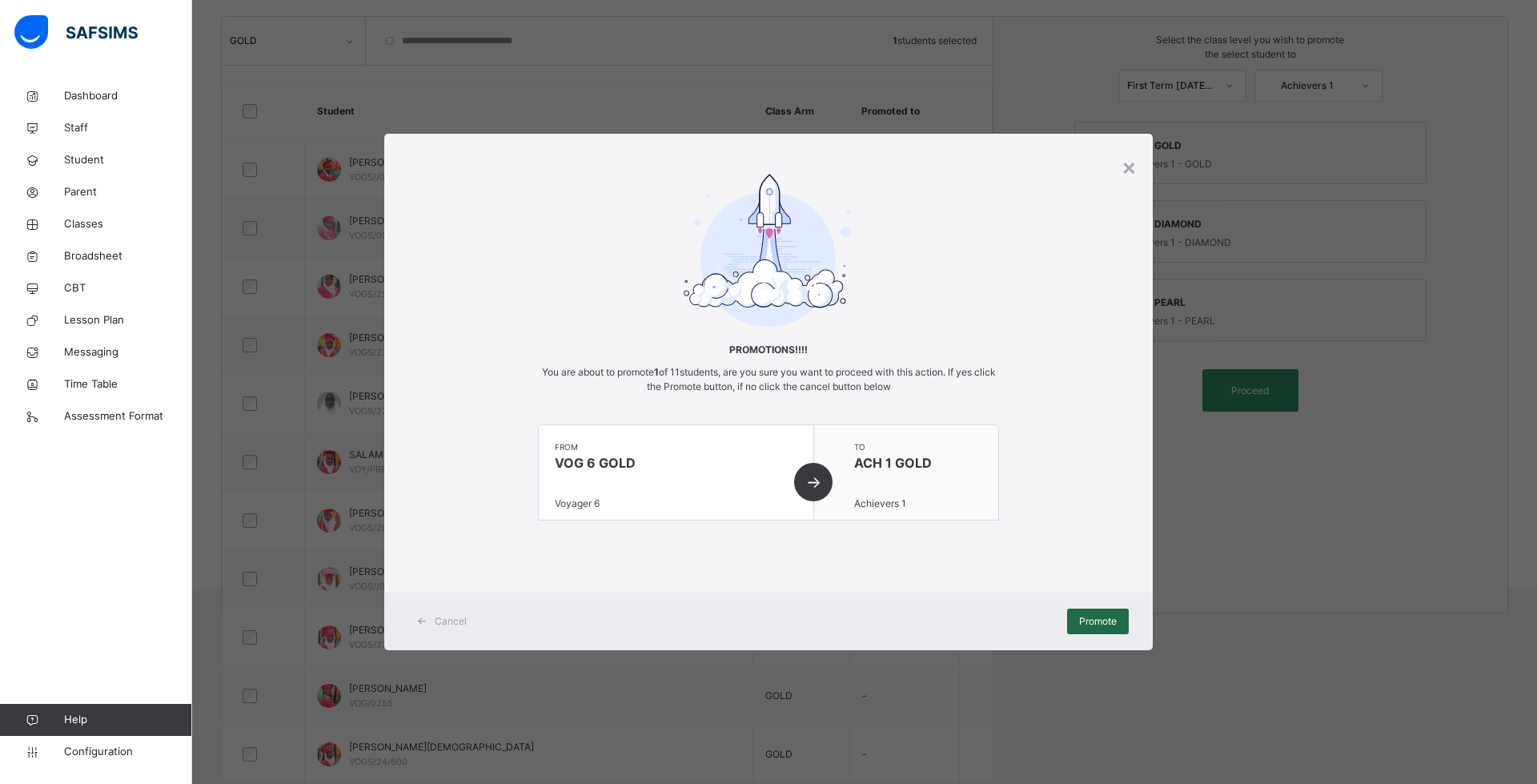
click at [1105, 623] on span "Promote" at bounding box center [1098, 621] width 38 height 14
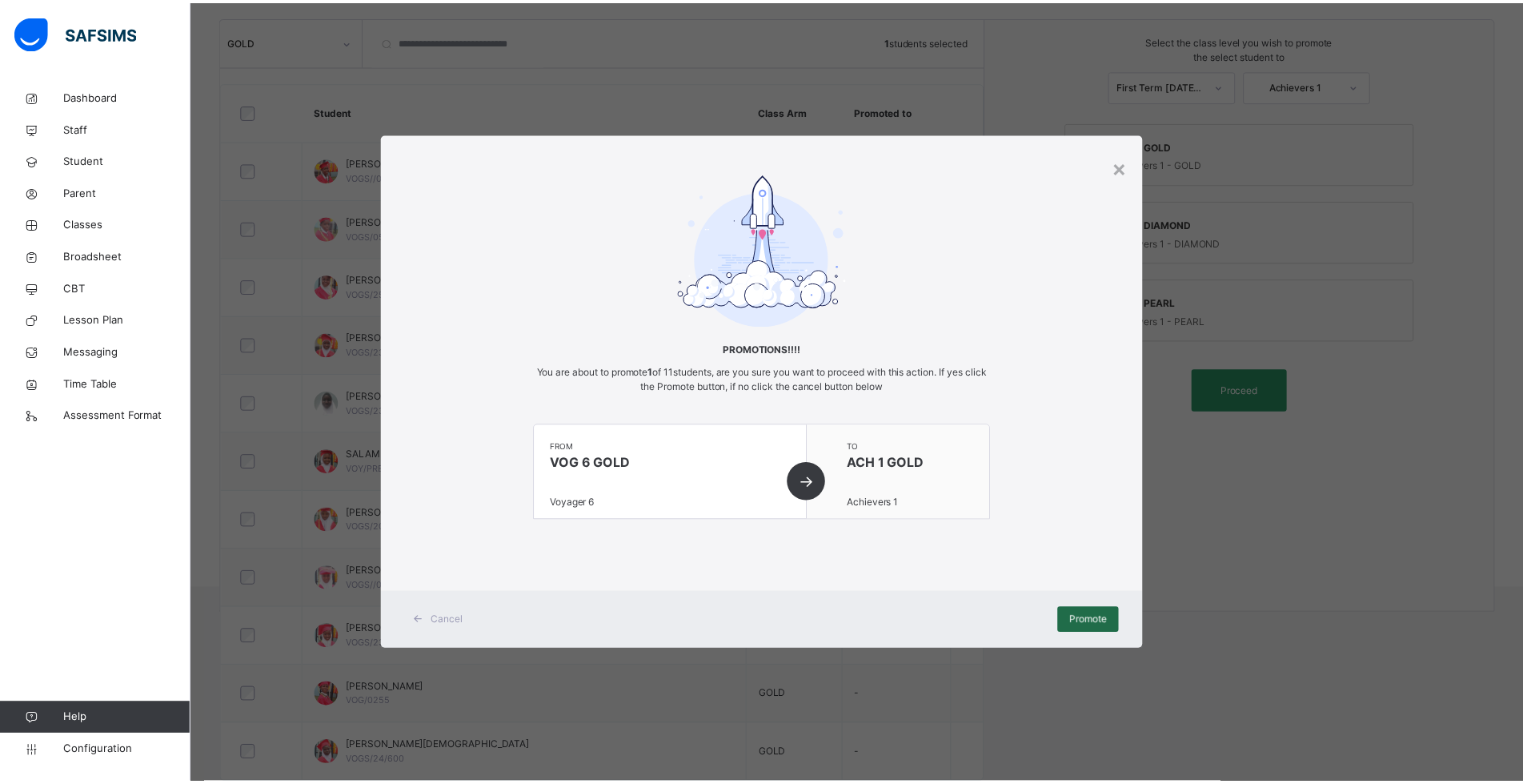
scroll to position [81, 0]
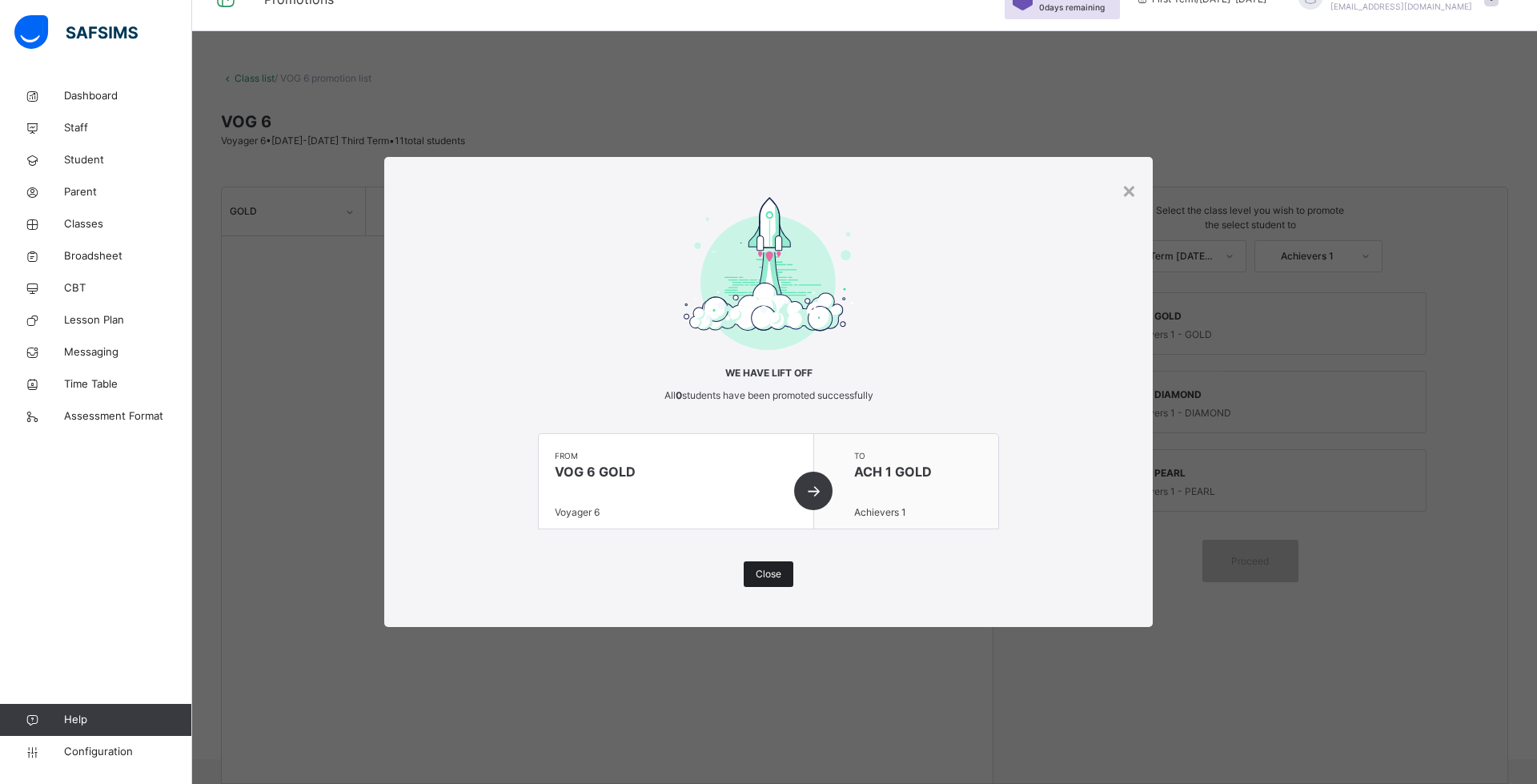
click at [755, 576] on div "Close" at bounding box center [768, 574] width 50 height 25
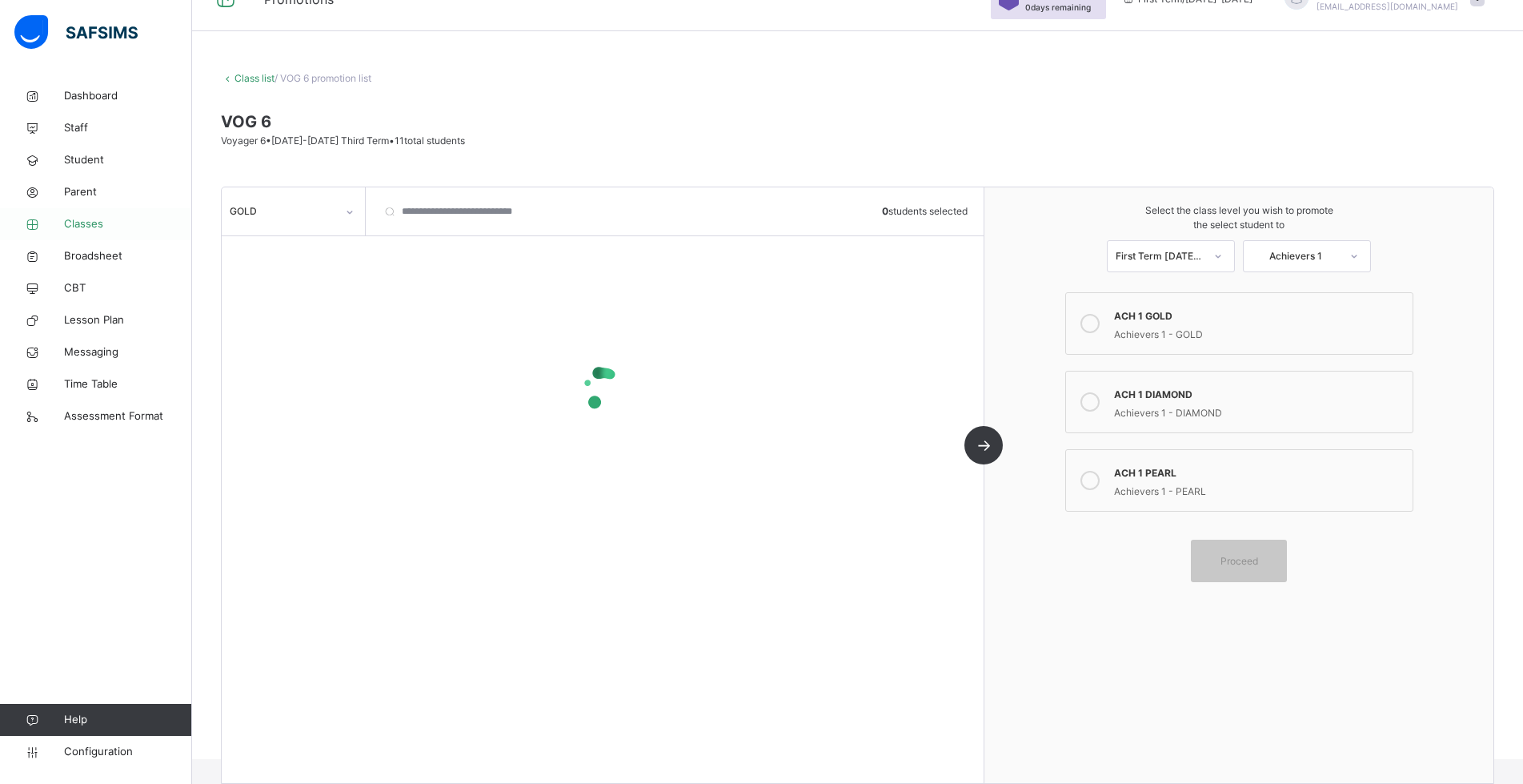
click at [84, 226] on span "Classes" at bounding box center [128, 223] width 128 height 16
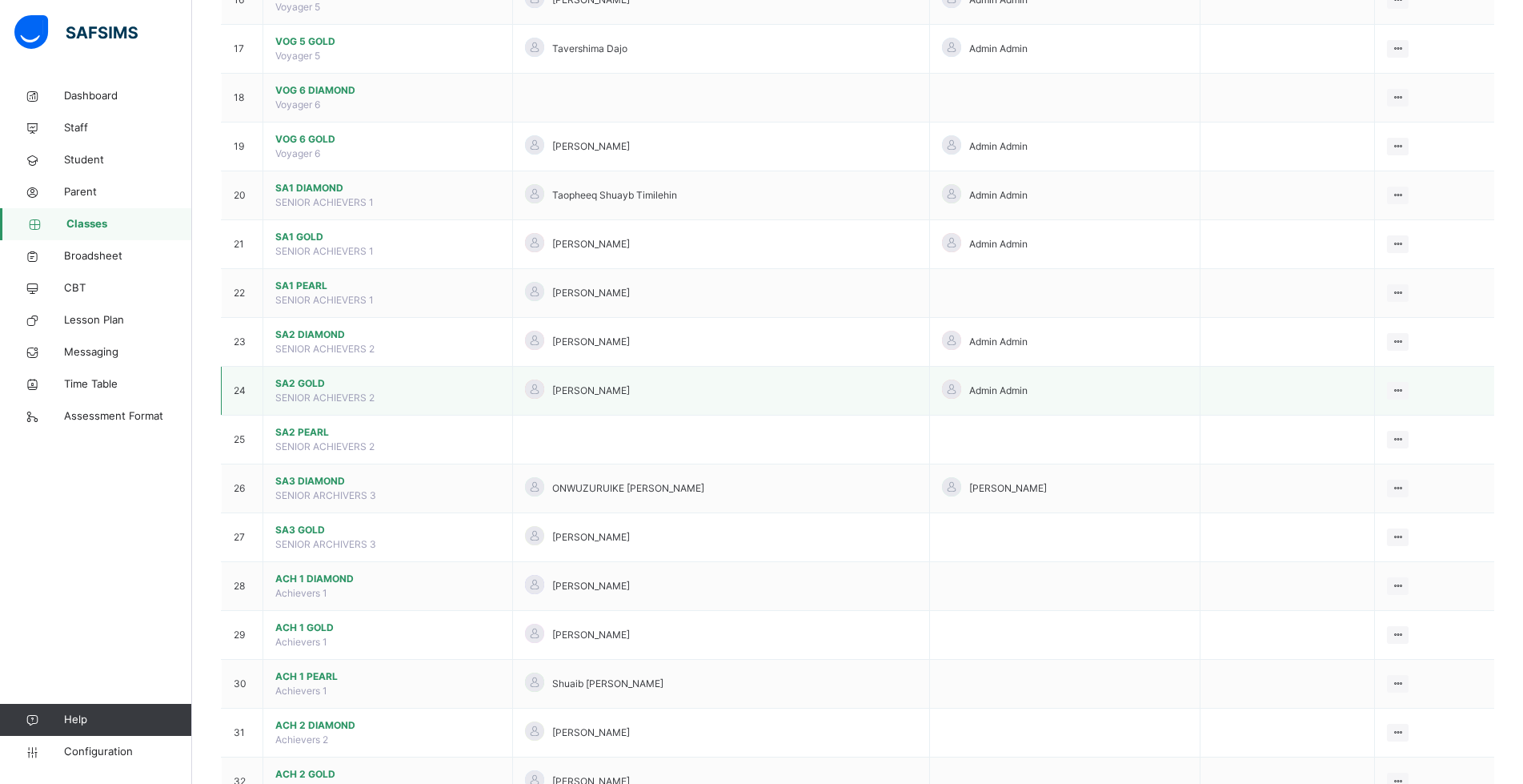
scroll to position [1041, 0]
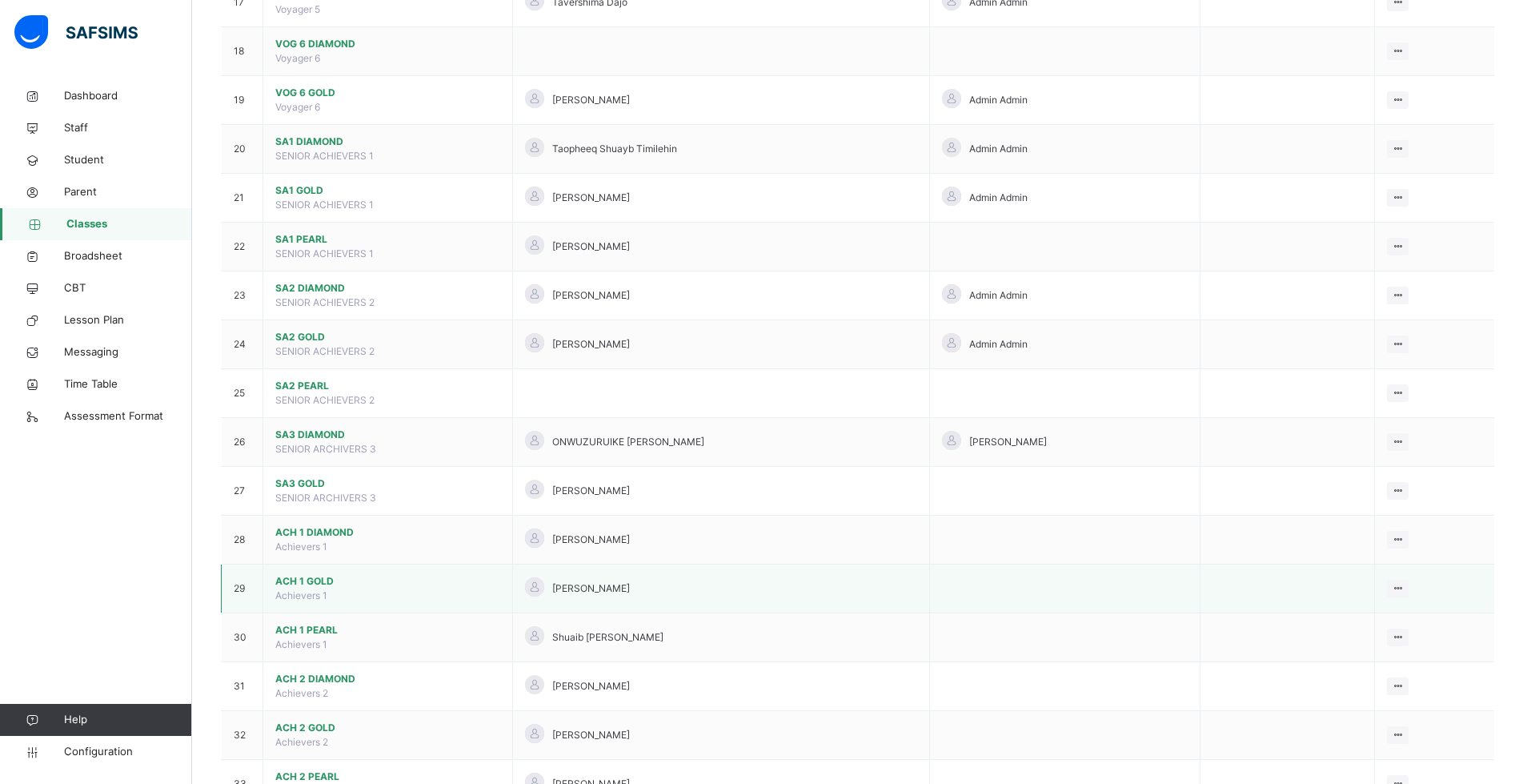
click at [310, 577] on span "ACH 1 GOLD" at bounding box center [388, 580] width 225 height 14
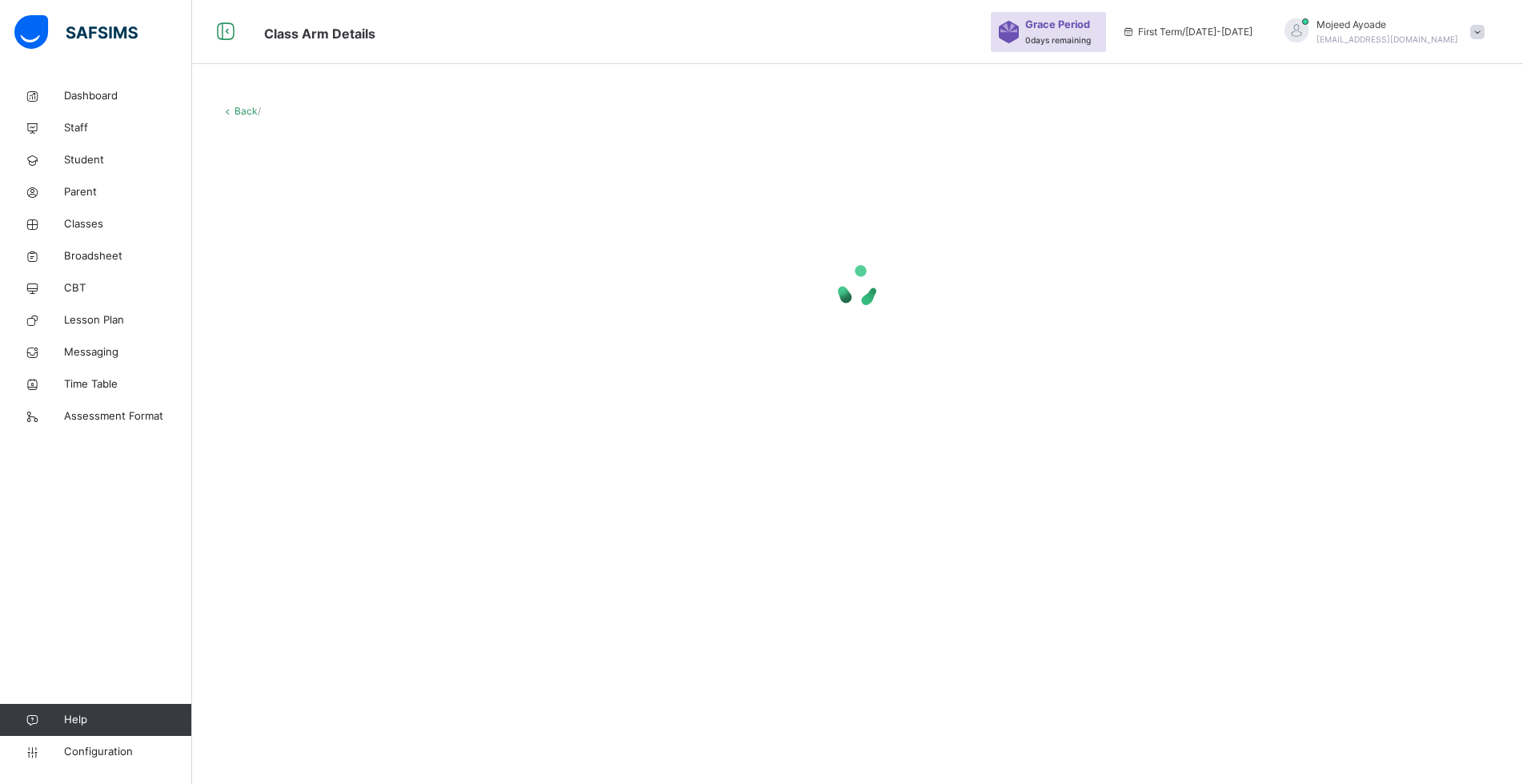
scroll to position [48, 0]
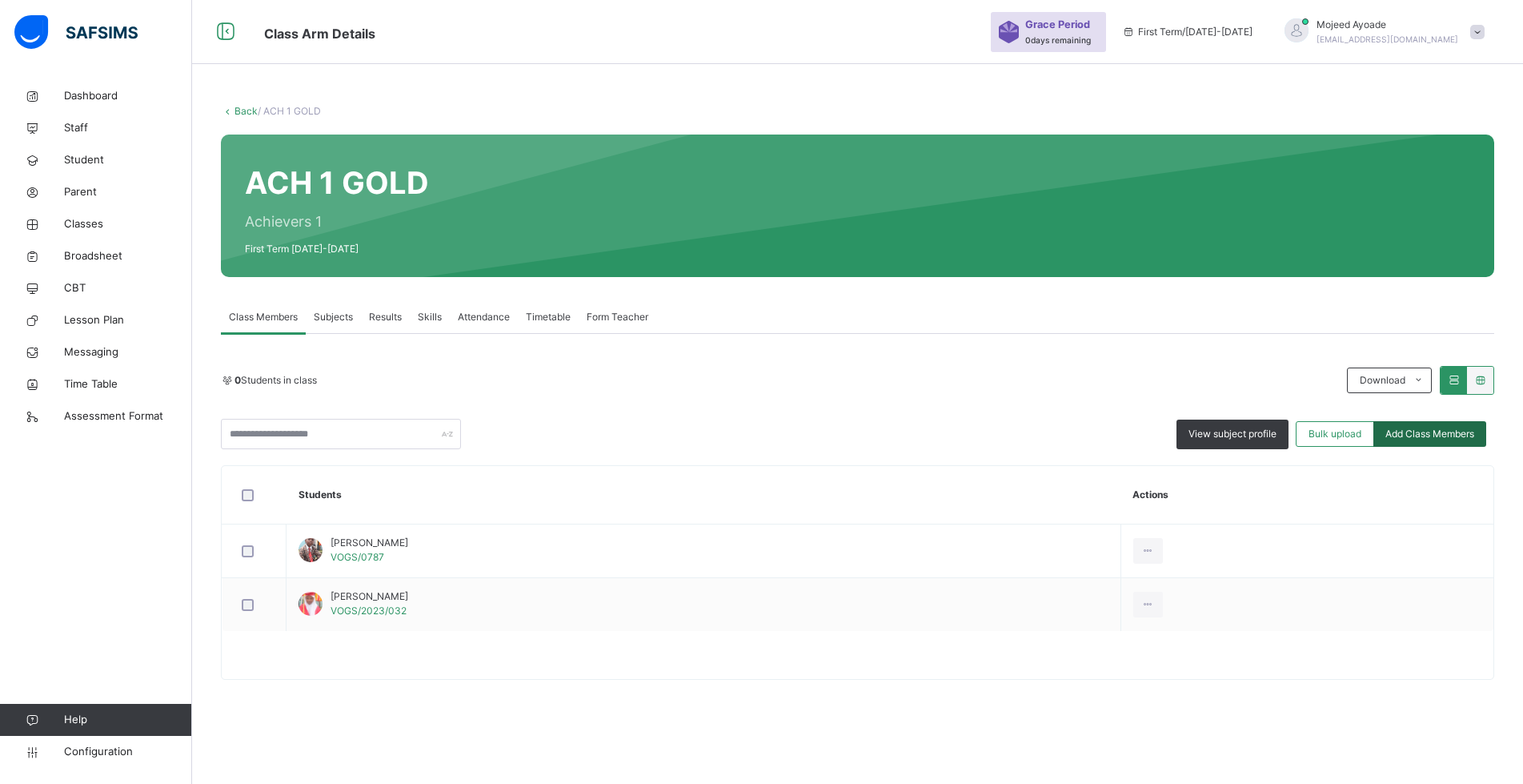
click at [1451, 431] on span "Add Class Members" at bounding box center [1430, 433] width 89 height 14
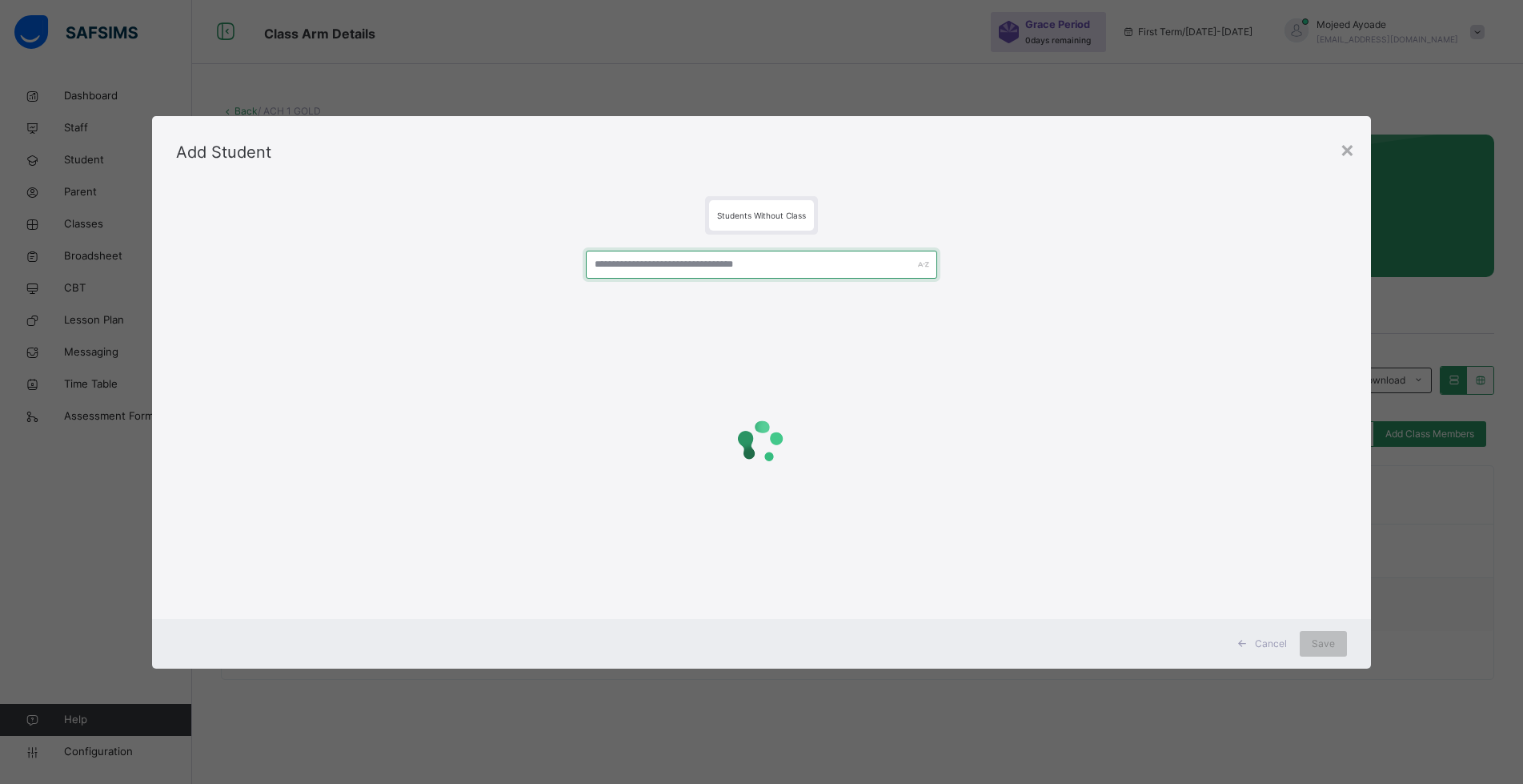
click at [729, 261] on input "text" at bounding box center [762, 265] width 351 height 28
type input "*"
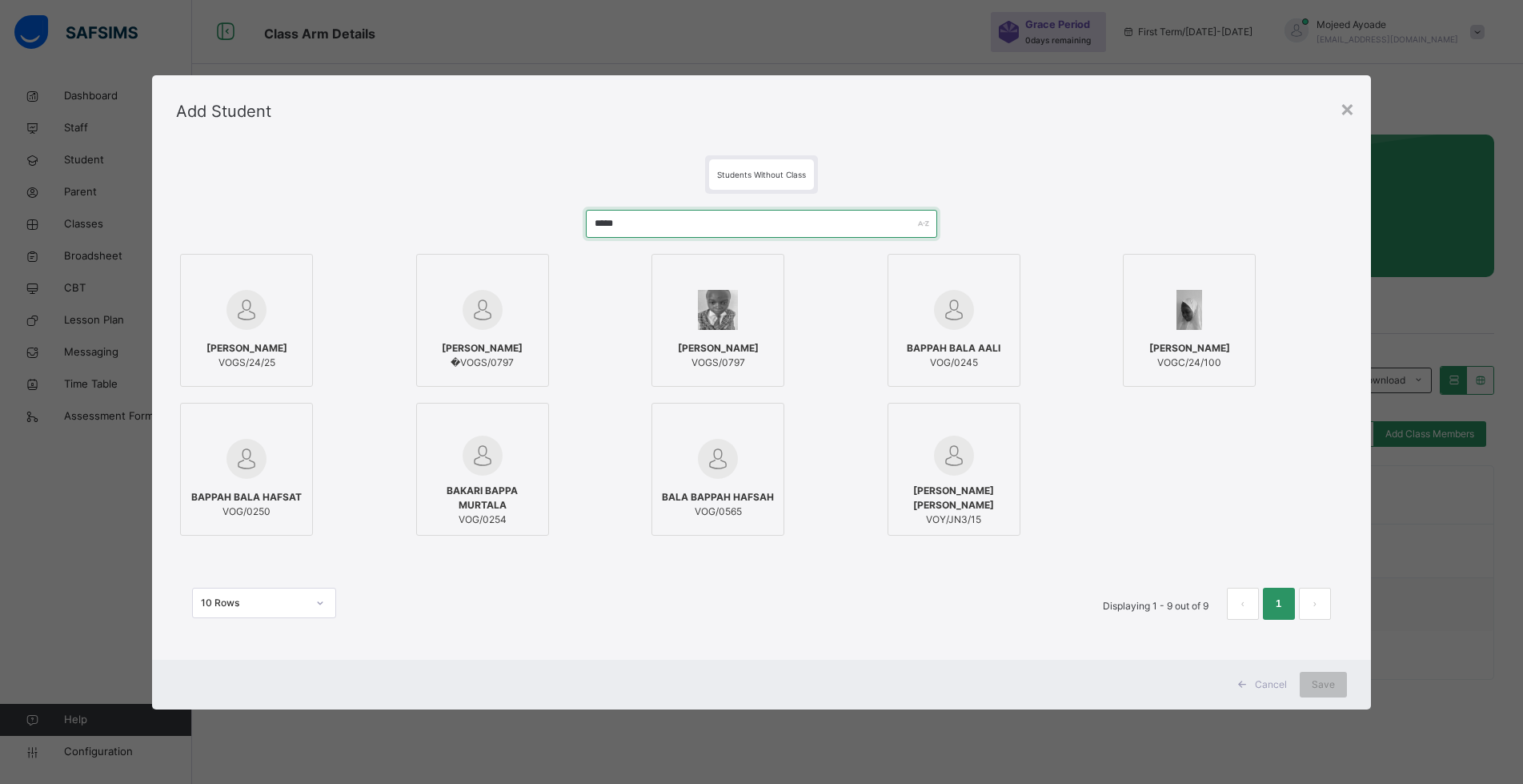
type input "*****"
click at [735, 339] on div "[PERSON_NAME] VOGS/0797" at bounding box center [717, 356] width 115 height 45
click at [1342, 681] on span "Save" at bounding box center [1335, 684] width 23 height 14
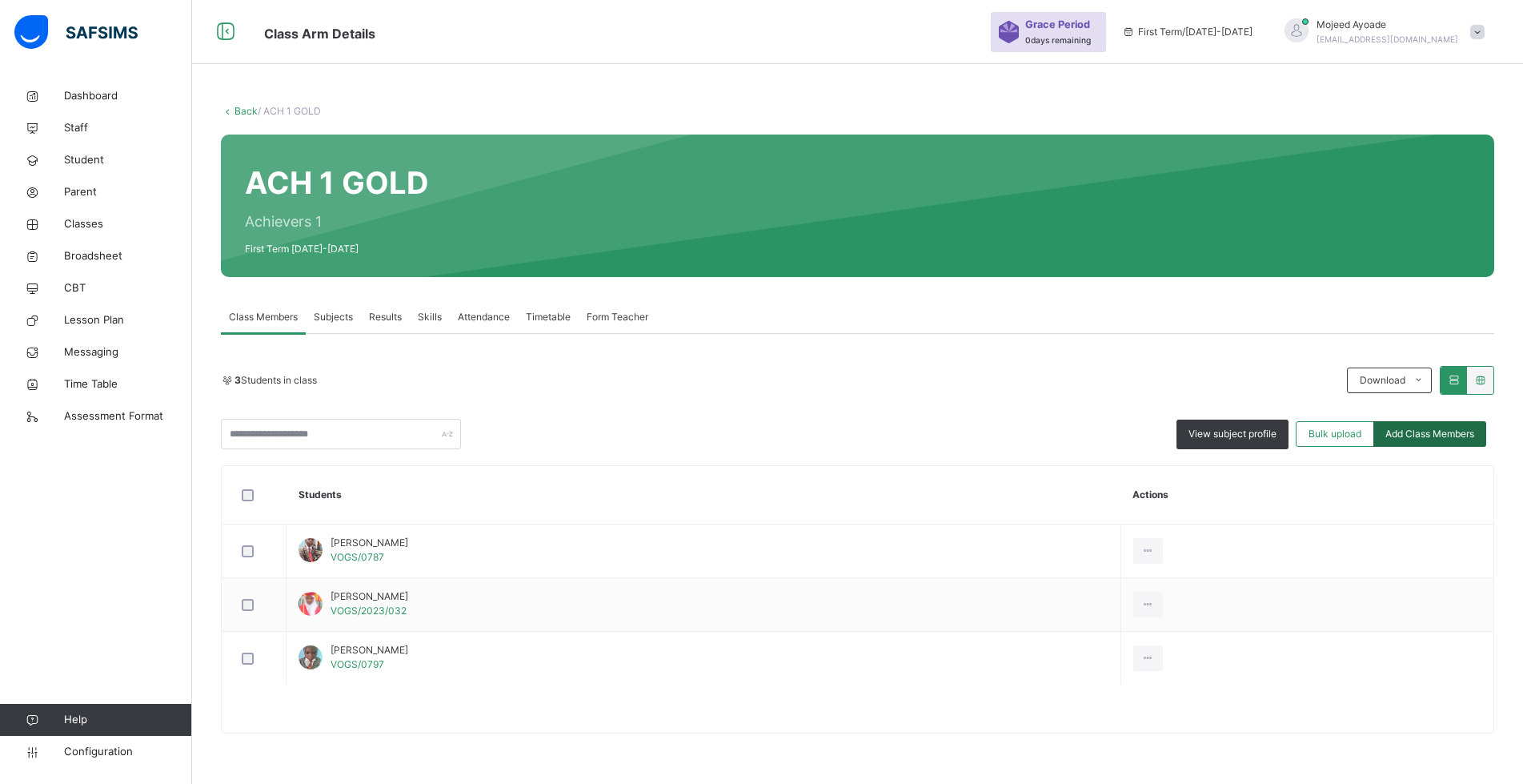
click at [1446, 432] on span "Add Class Members" at bounding box center [1430, 433] width 89 height 14
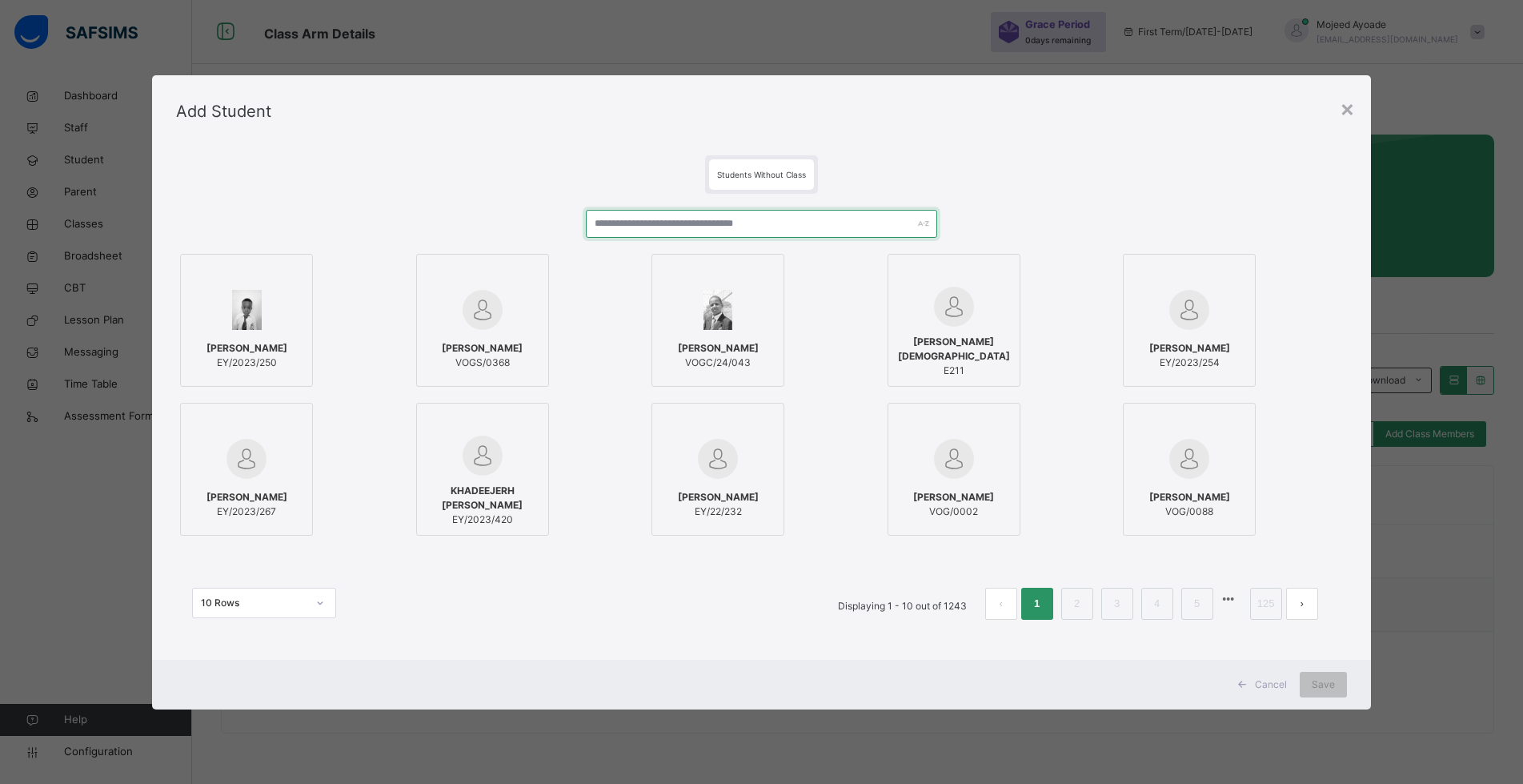
click at [707, 230] on input "text" at bounding box center [762, 223] width 351 height 28
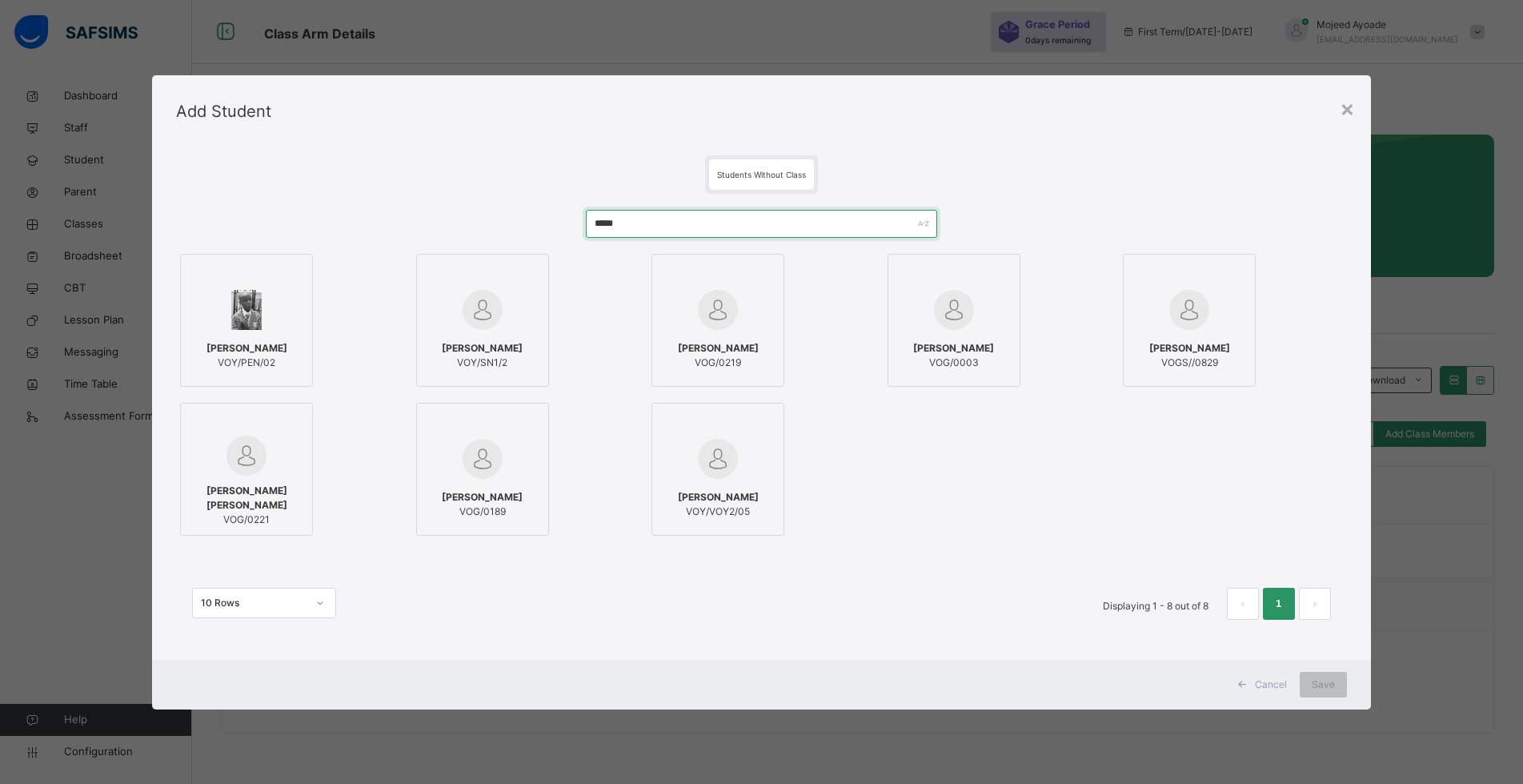
type input "*****"
click at [214, 348] on span "[PERSON_NAME]" at bounding box center [247, 347] width 81 height 14
click at [1324, 686] on span "Save" at bounding box center [1335, 684] width 23 height 14
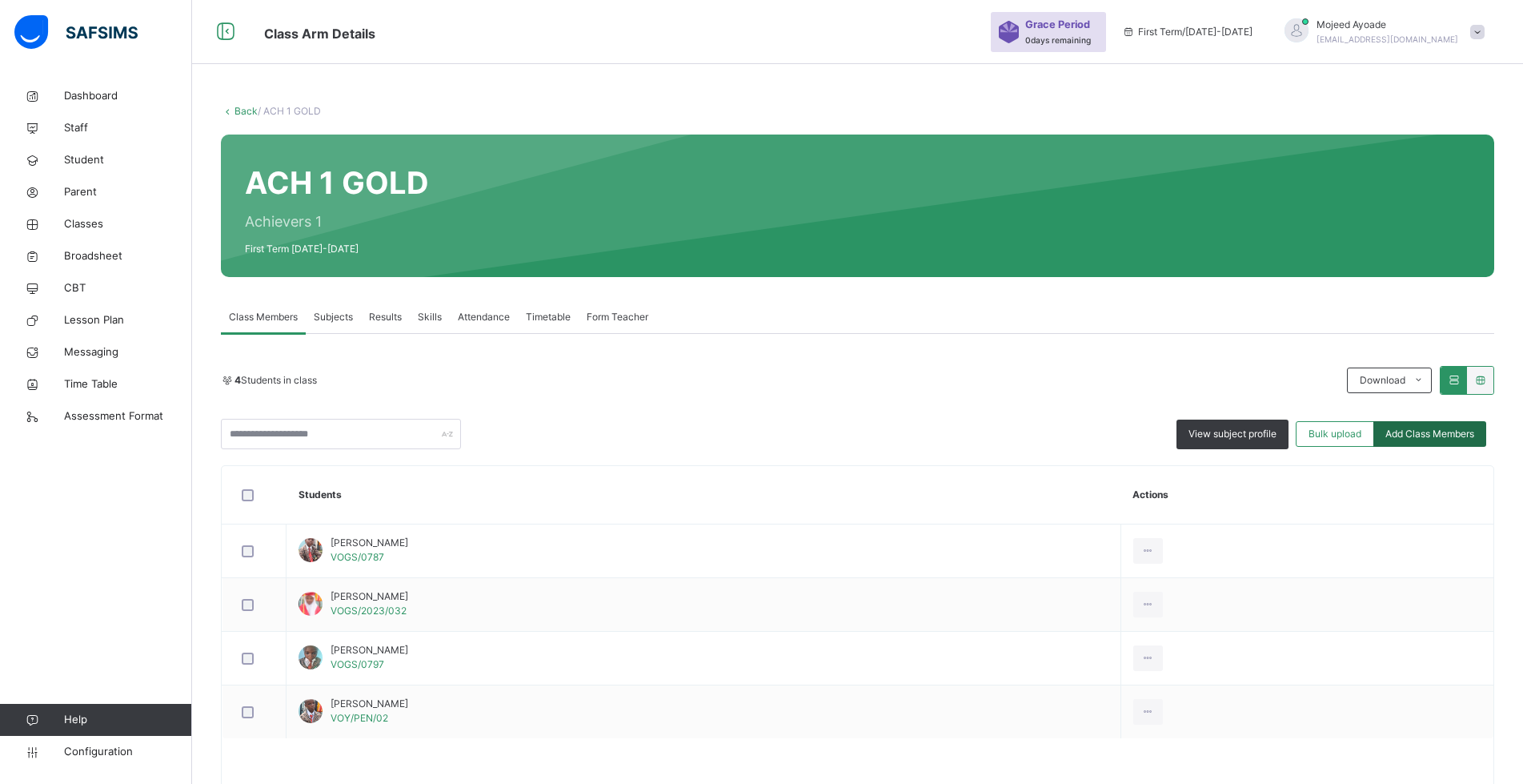
click at [1460, 427] on span "Add Class Members" at bounding box center [1430, 433] width 89 height 14
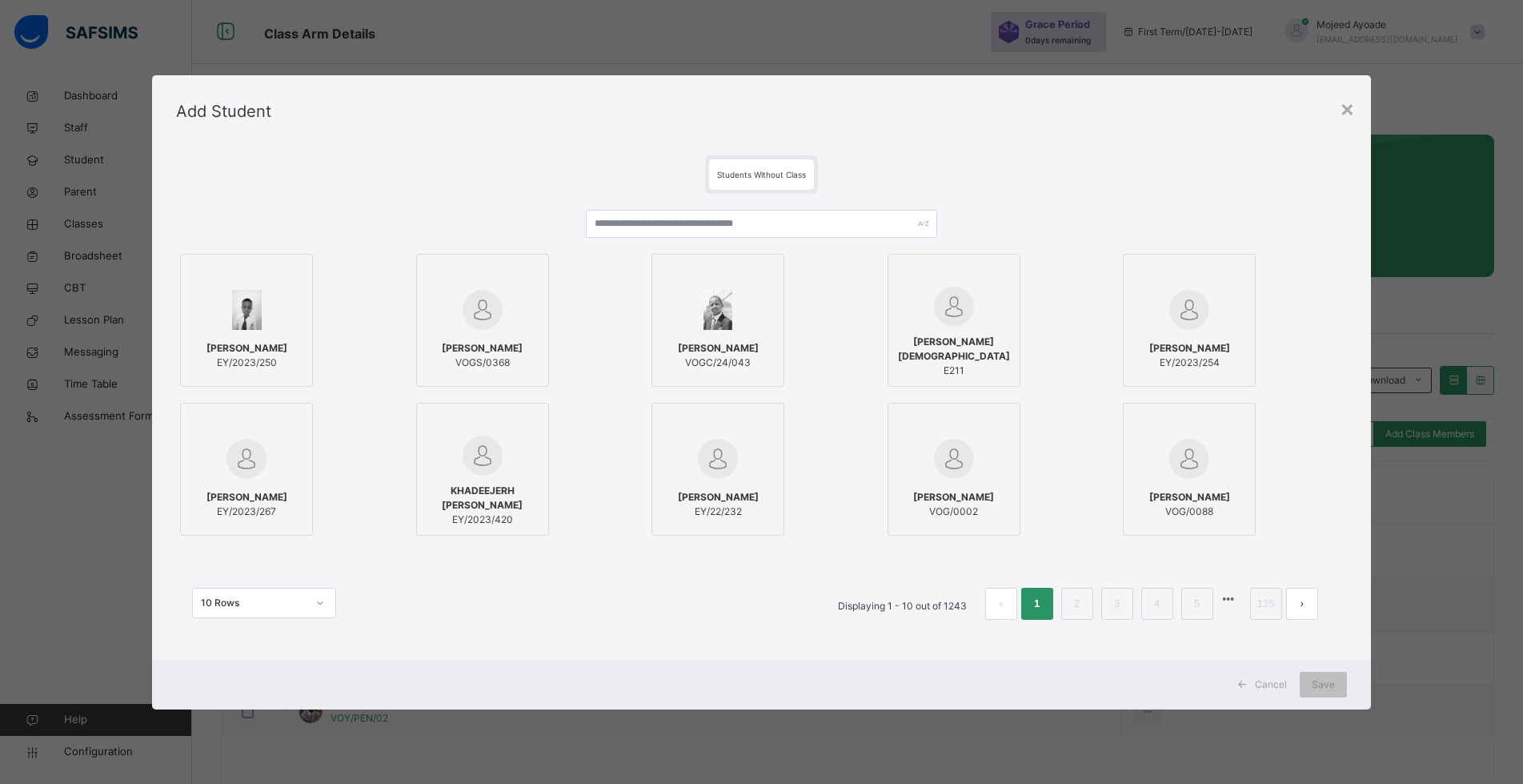
click at [693, 261] on label "[PERSON_NAME]/24/043" at bounding box center [718, 320] width 133 height 133
click at [692, 257] on label "[PERSON_NAME]/24/043" at bounding box center [724, 320] width 133 height 133
click at [686, 228] on input "text" at bounding box center [769, 223] width 355 height 28
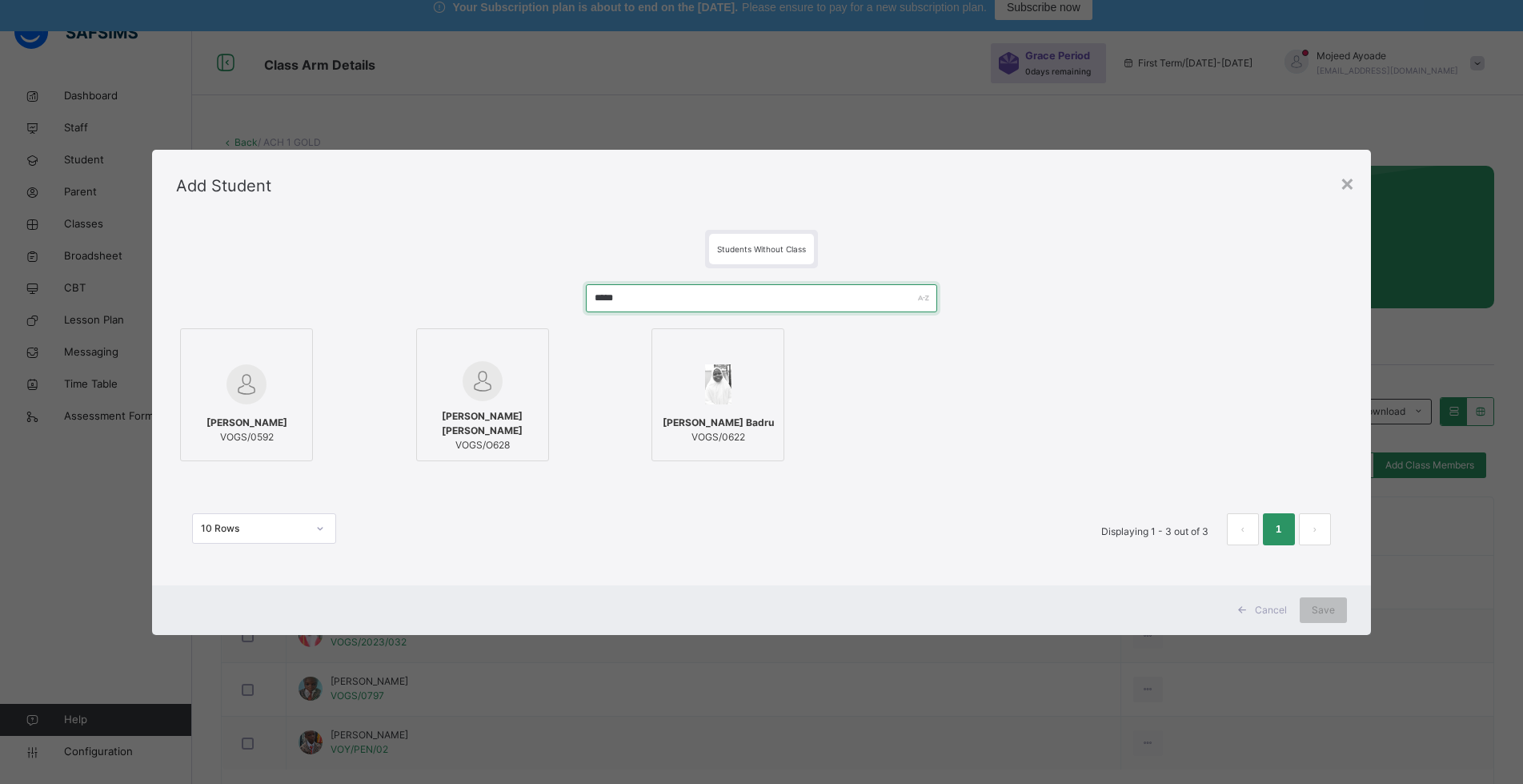
scroll to position [0, 0]
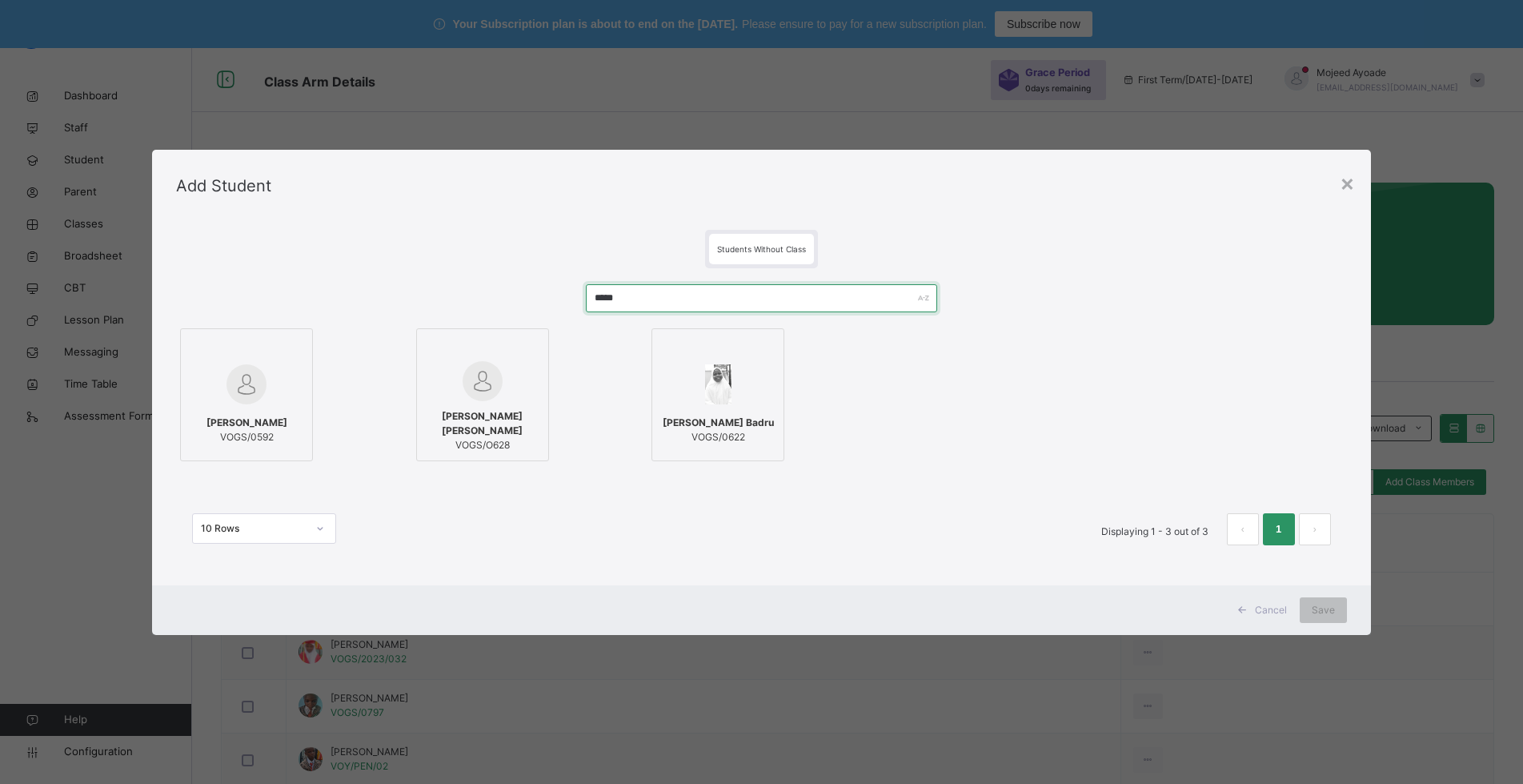
type input "*****"
click at [680, 430] on span "[PERSON_NAME] Badru" at bounding box center [718, 422] width 111 height 14
click at [1347, 616] on div "Save" at bounding box center [1335, 609] width 47 height 25
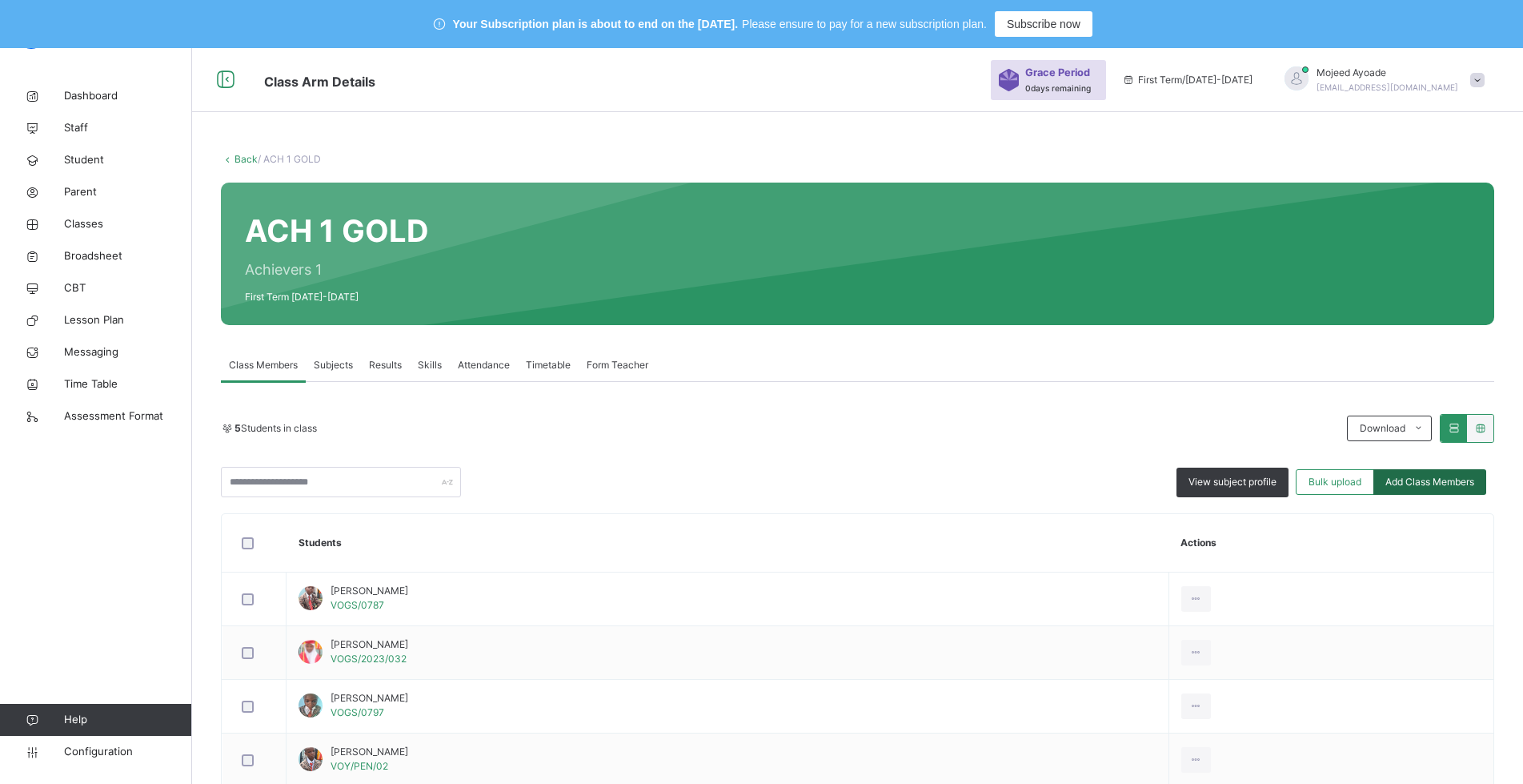
click at [1433, 485] on span "Add Class Members" at bounding box center [1430, 481] width 89 height 14
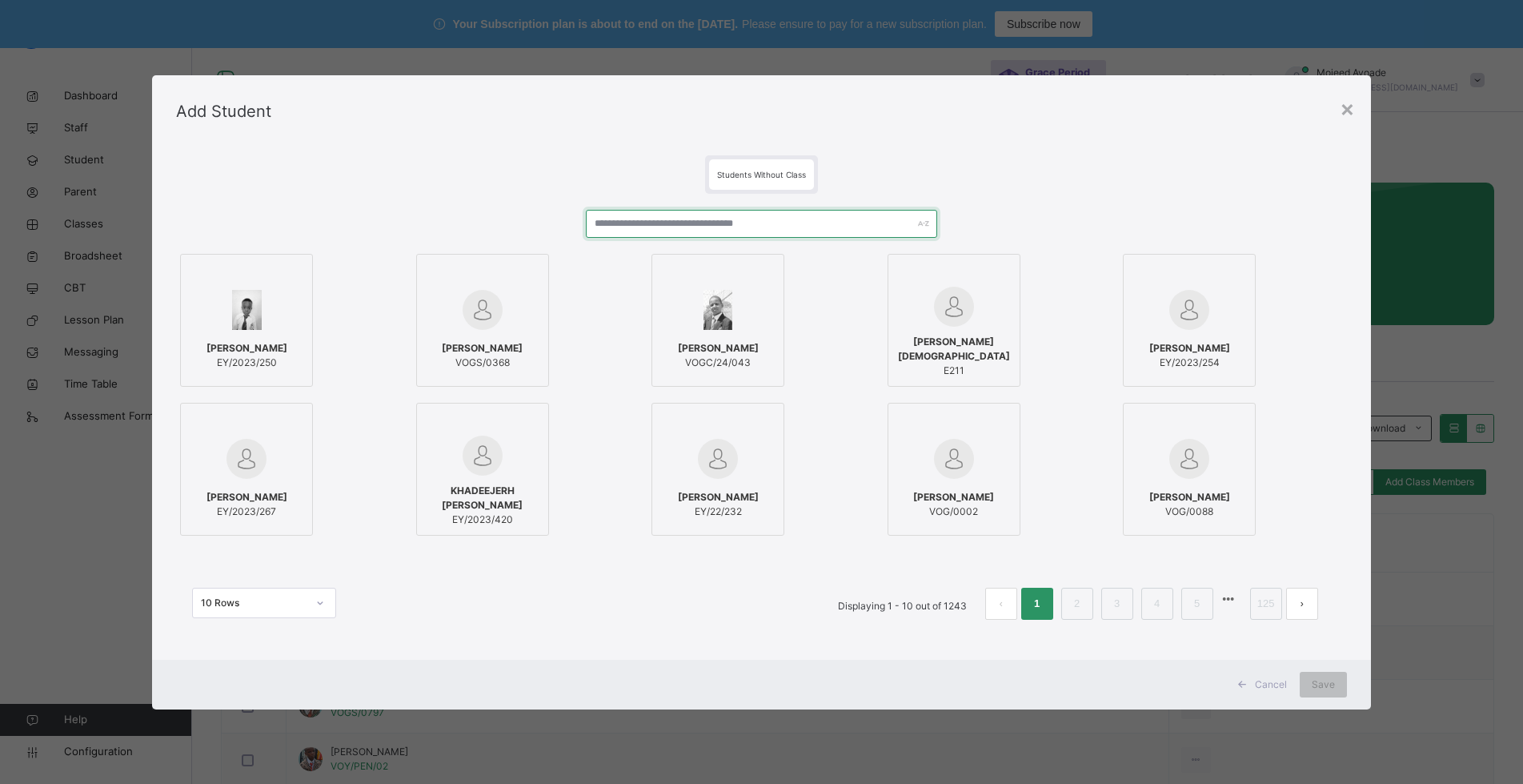
click at [759, 215] on input "text" at bounding box center [762, 223] width 351 height 28
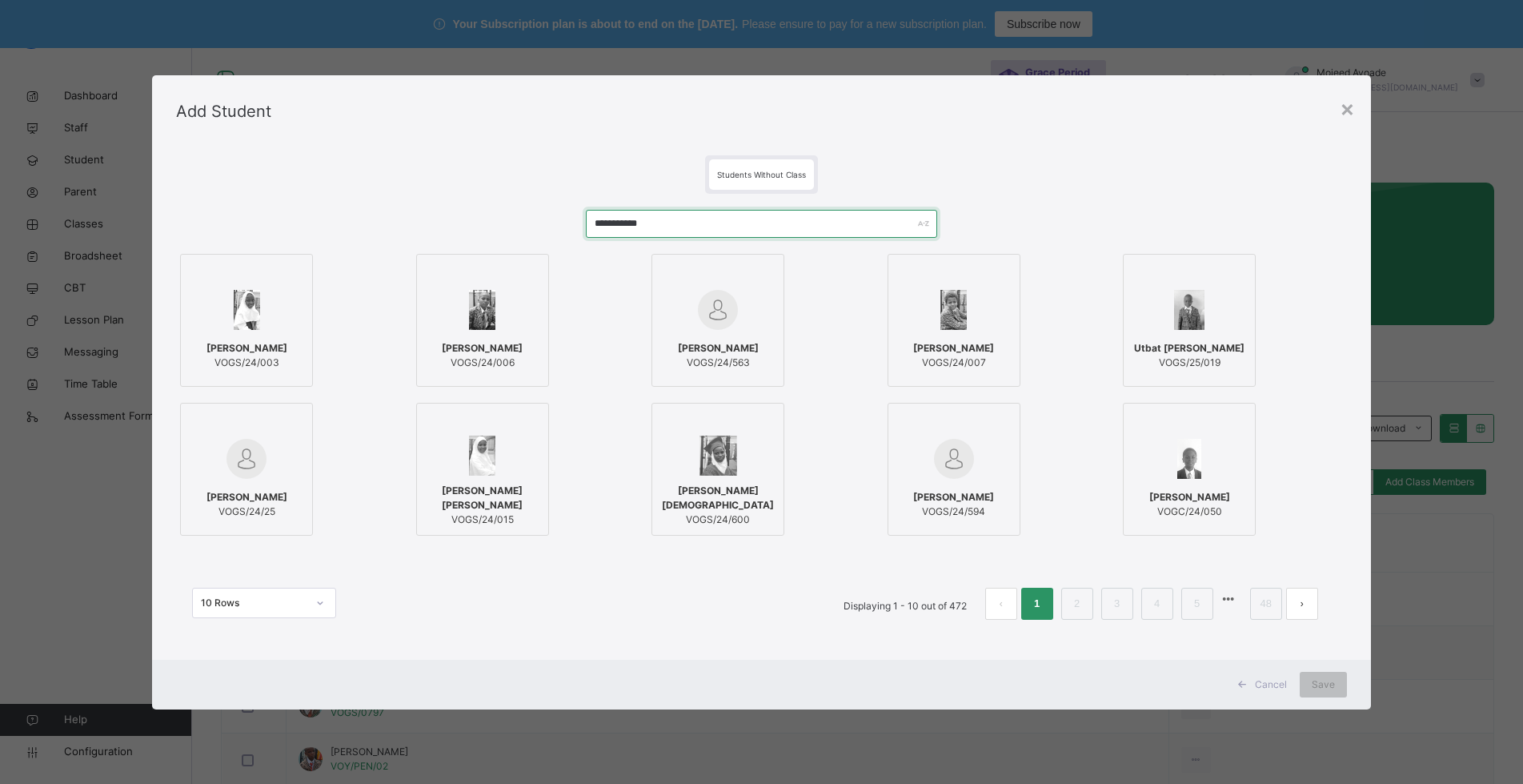
type input "**********"
click at [241, 341] on span "[PERSON_NAME]" at bounding box center [247, 347] width 81 height 14
click at [1330, 680] on span "Save" at bounding box center [1335, 684] width 23 height 14
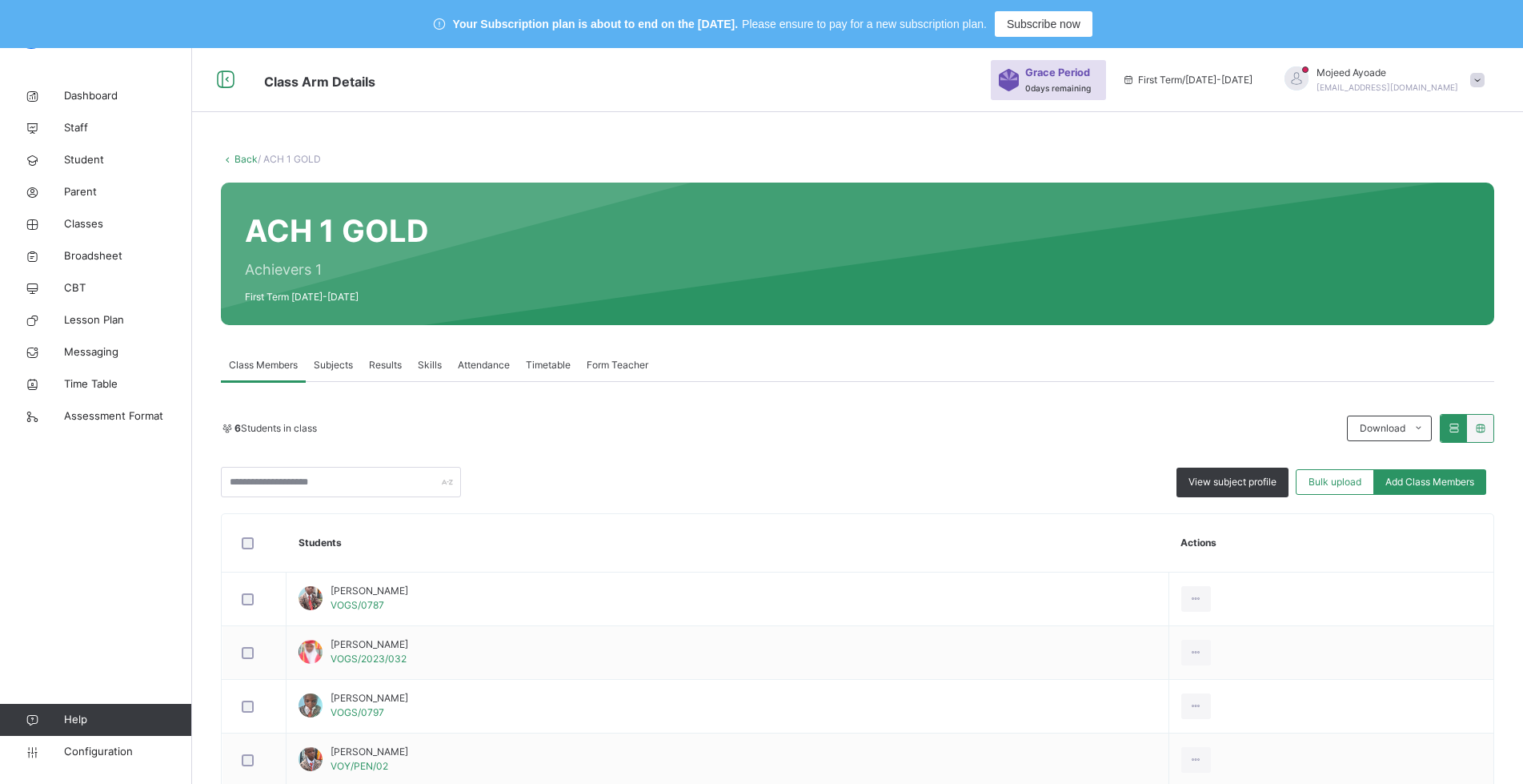
click at [793, 452] on div "6 Students in class Download Pdf Report Excel Report View subject profile Bulk …" at bounding box center [857, 455] width 1273 height 84
click at [812, 491] on div "View subject profile Bulk upload Add Class Members" at bounding box center [857, 482] width 1273 height 30
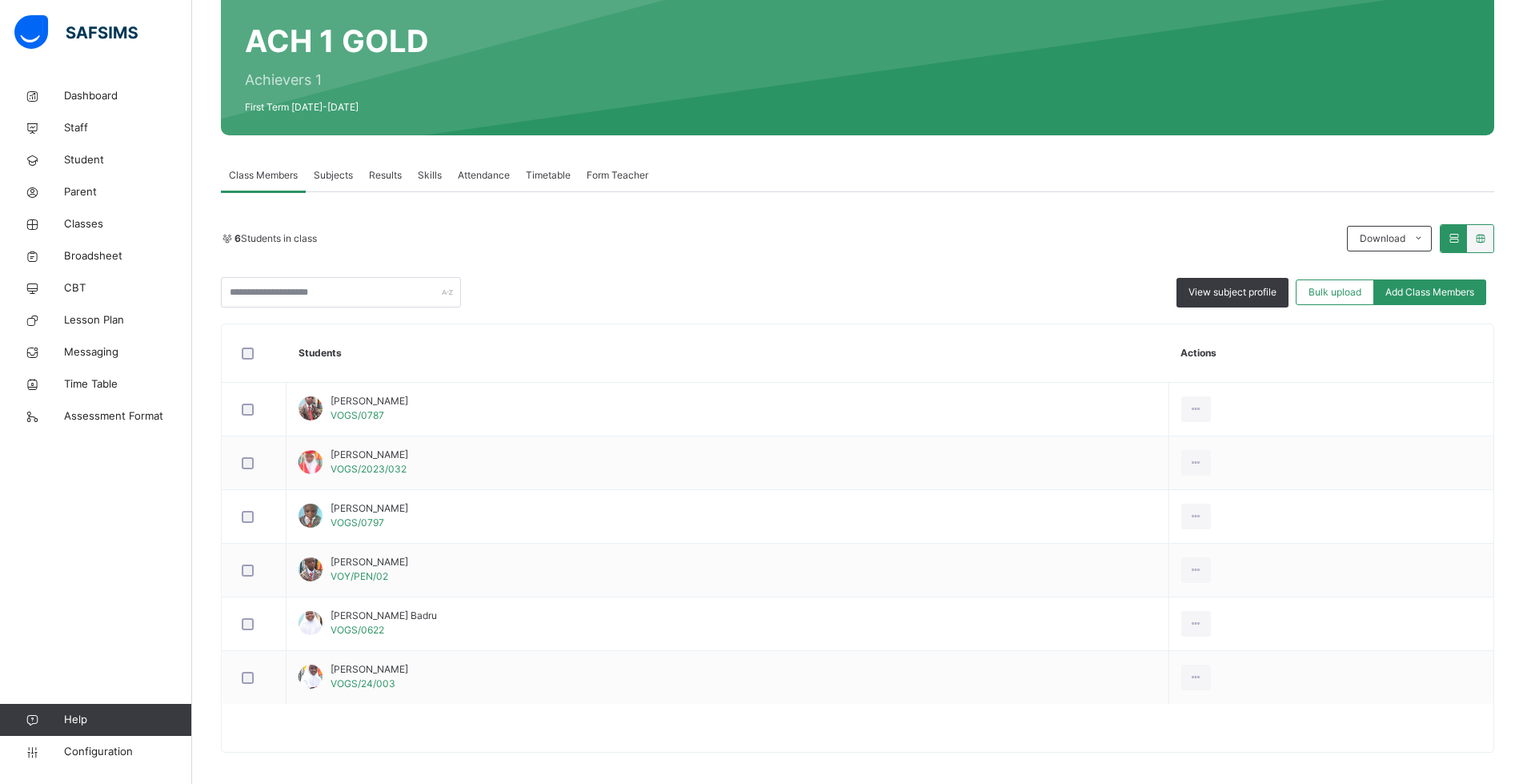
scroll to position [198, 0]
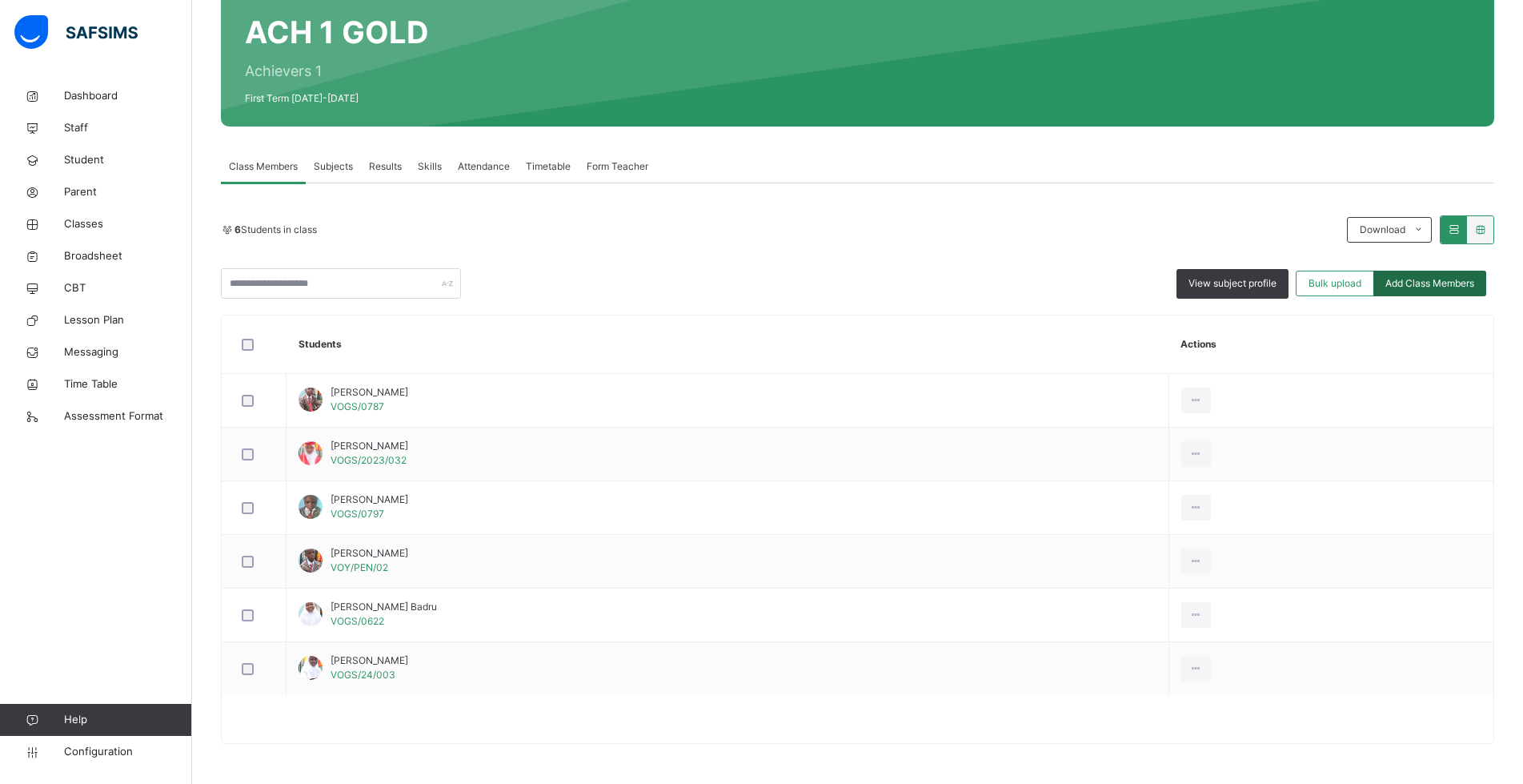
click at [1443, 278] on span "Add Class Members" at bounding box center [1430, 283] width 89 height 14
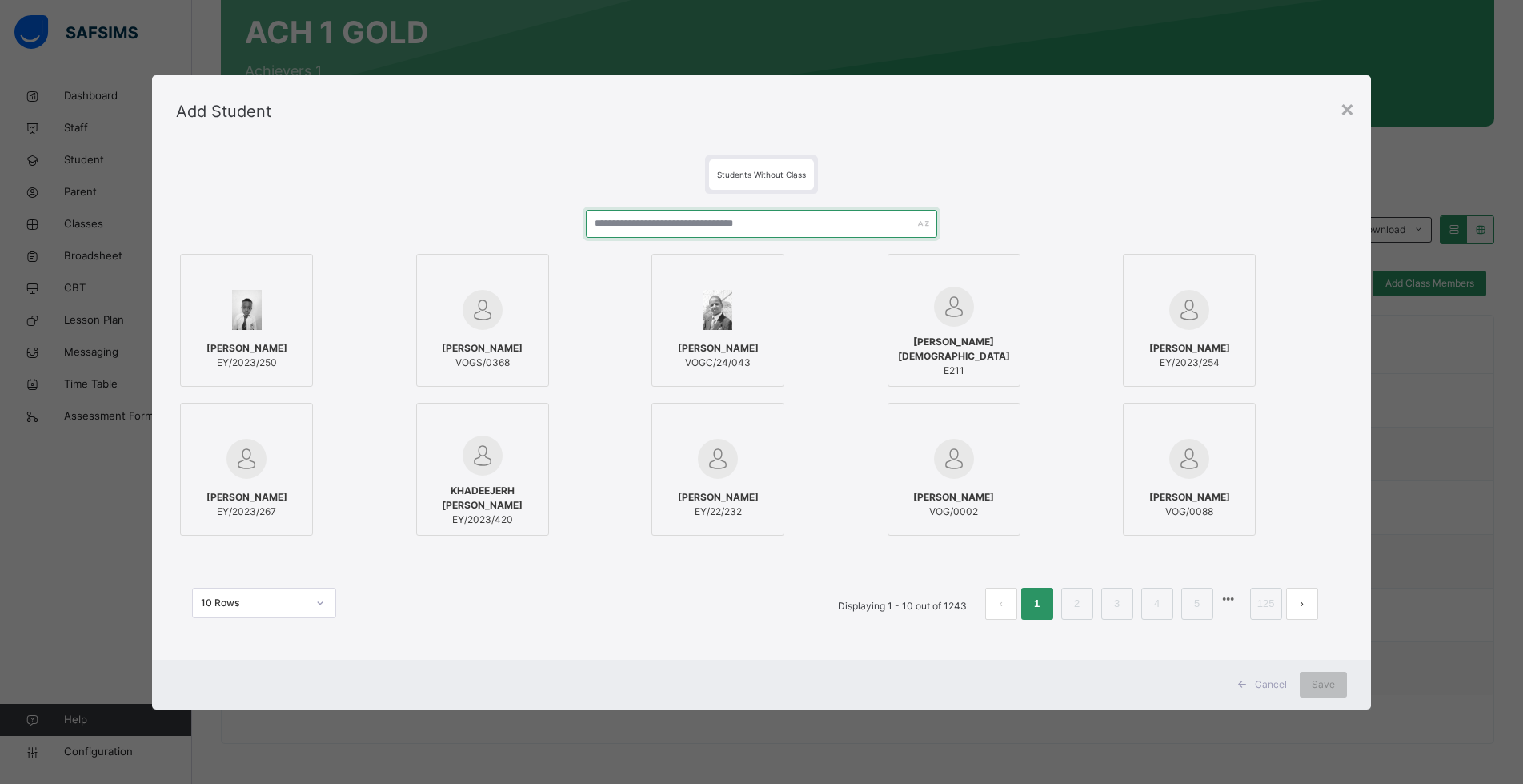
click at [806, 221] on input "text" at bounding box center [762, 223] width 351 height 28
click at [812, 221] on input "*********" at bounding box center [762, 223] width 351 height 28
type input "*********"
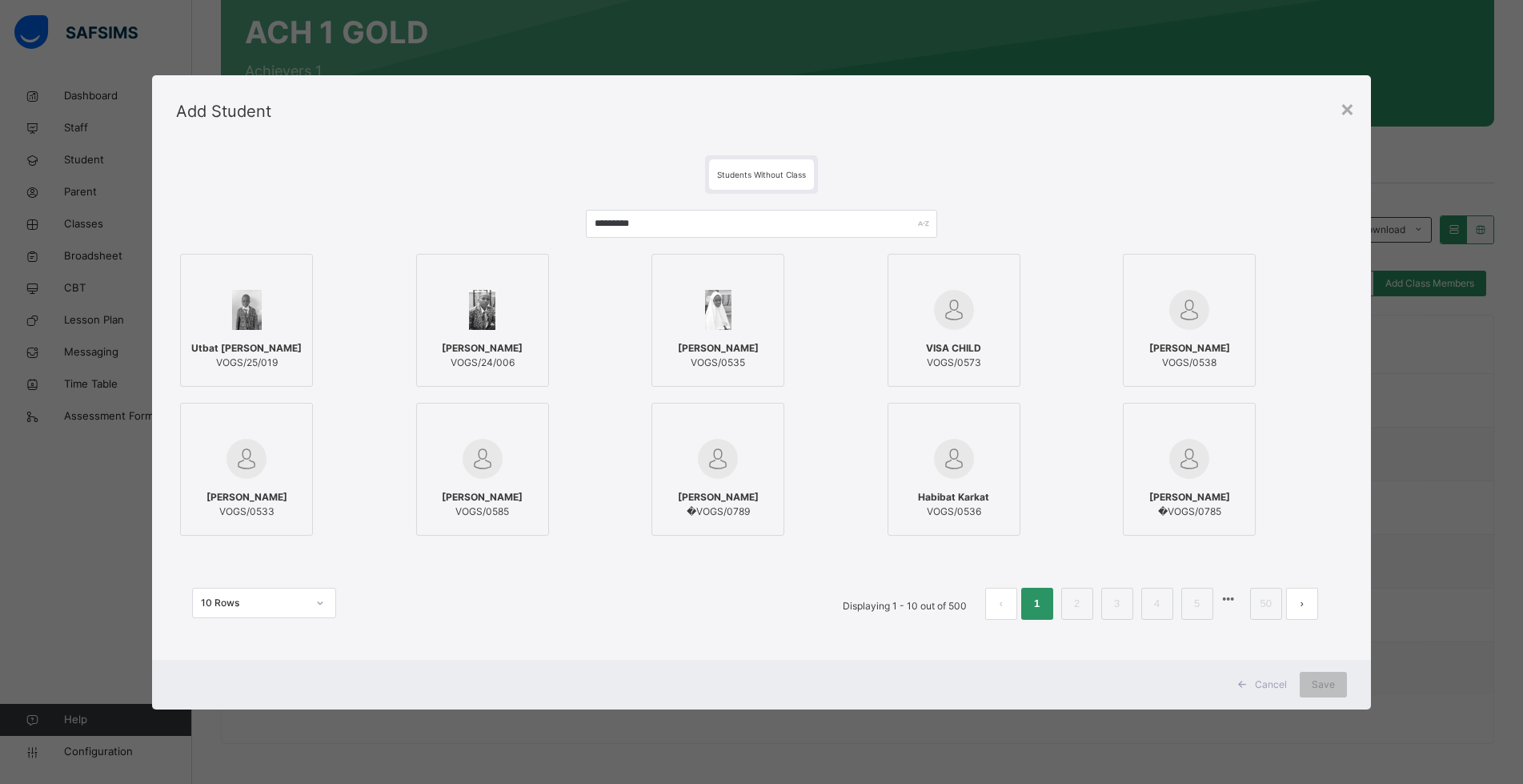
click at [732, 317] on div at bounding box center [717, 309] width 115 height 46
click at [1347, 679] on div "Save" at bounding box center [1335, 684] width 47 height 25
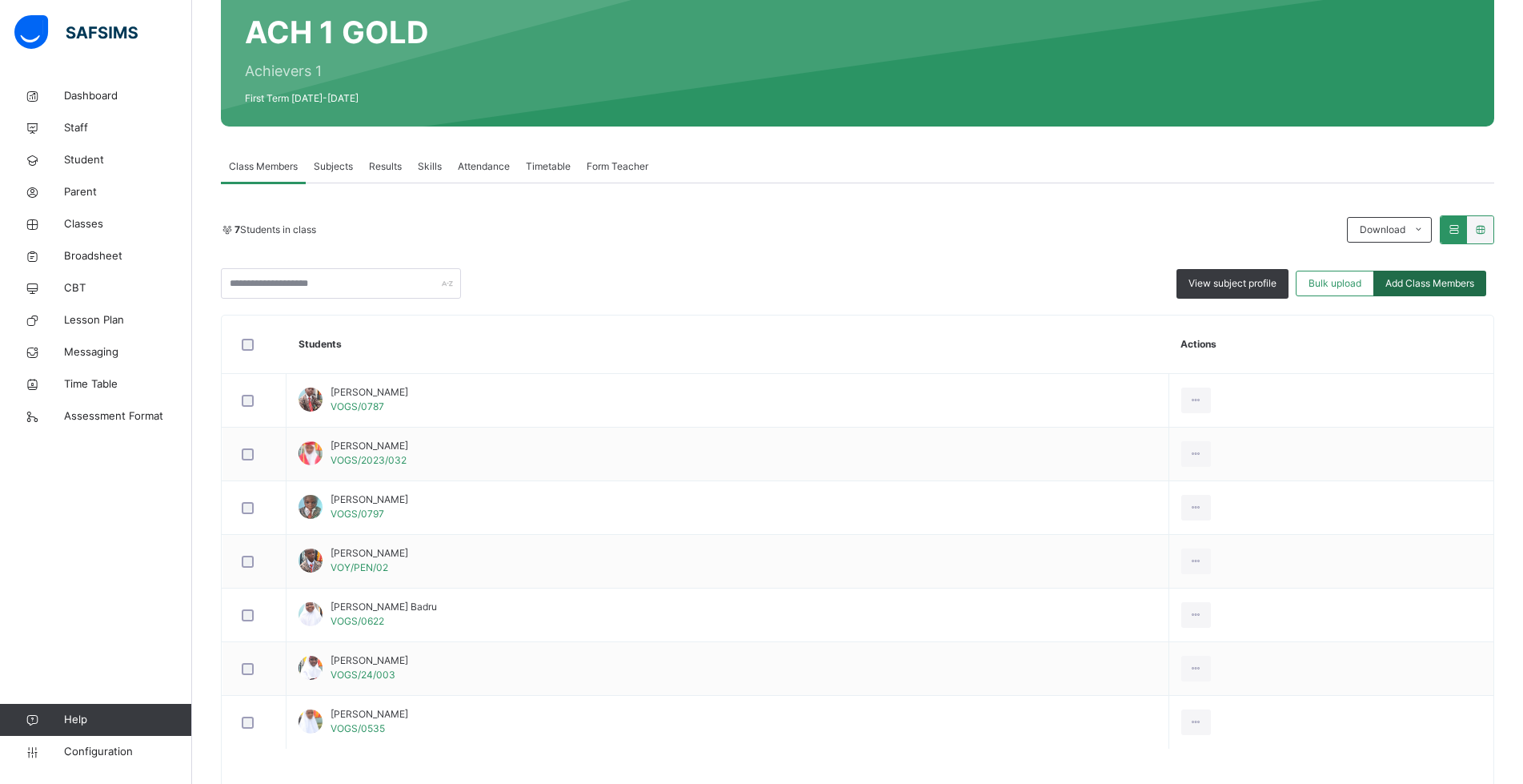
click at [1419, 284] on span "Add Class Members" at bounding box center [1430, 283] width 89 height 14
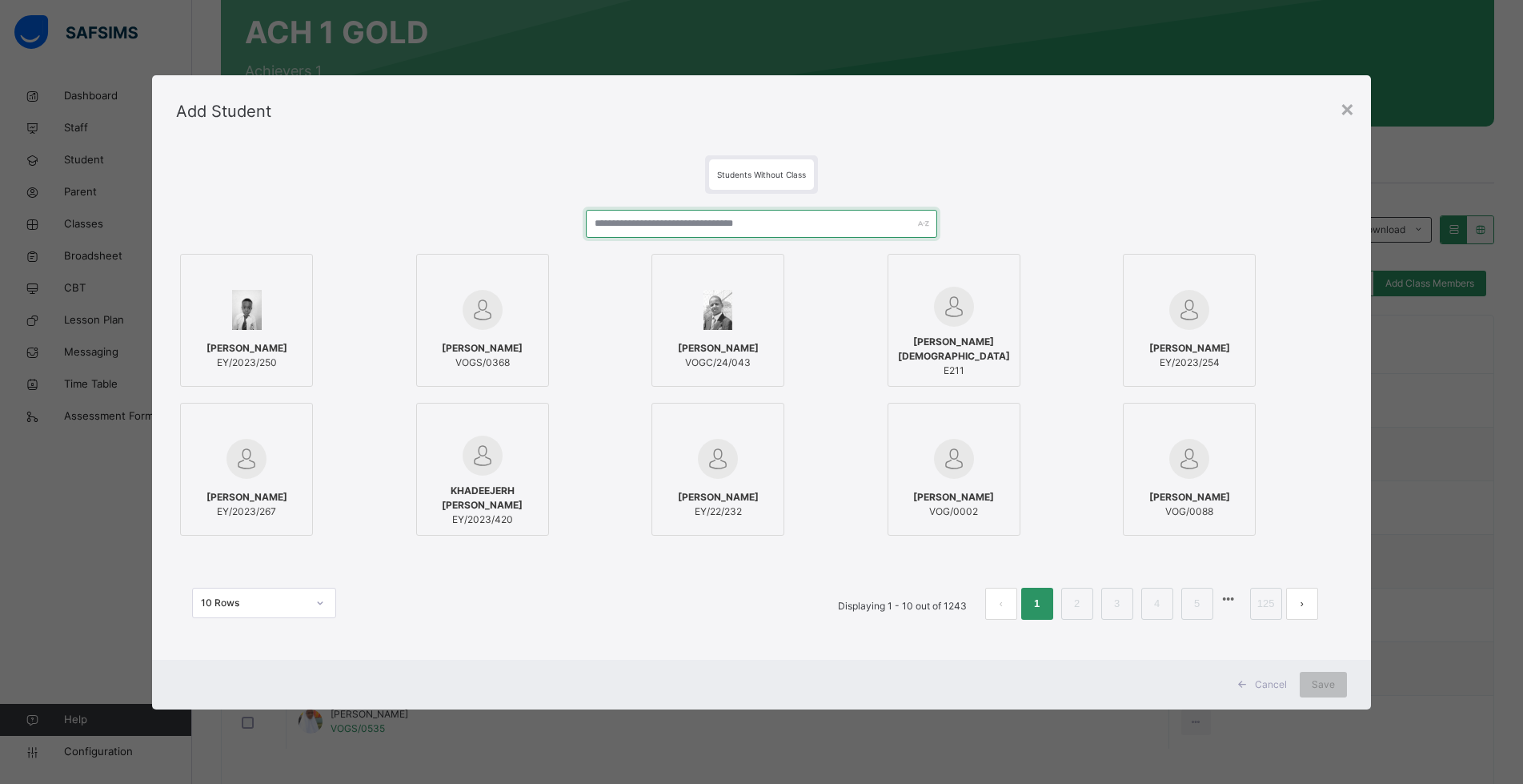
click at [808, 209] on input "text" at bounding box center [762, 223] width 351 height 28
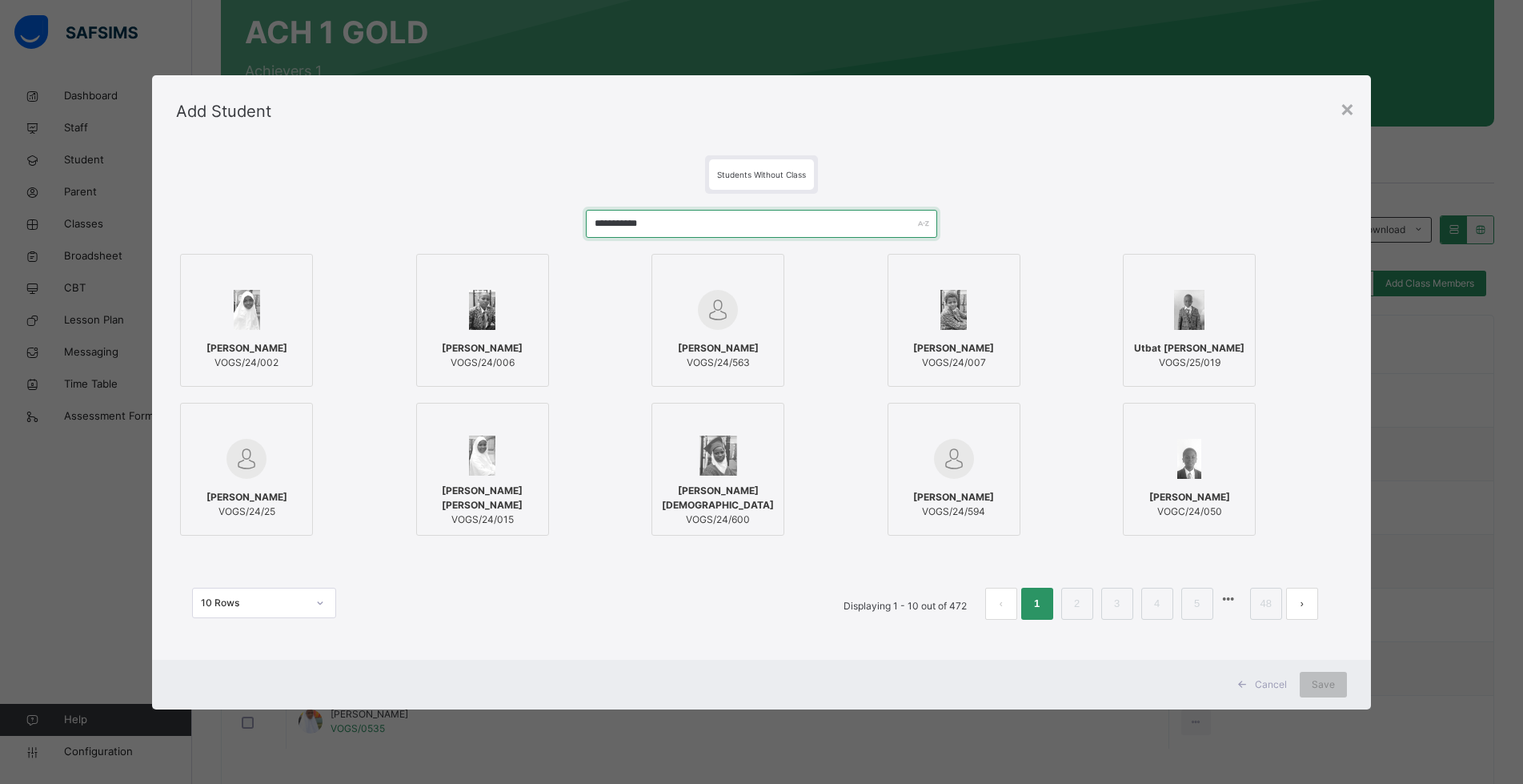
type input "**********"
click at [240, 317] on img at bounding box center [247, 310] width 26 height 40
click at [1318, 685] on div "Save" at bounding box center [1335, 684] width 47 height 25
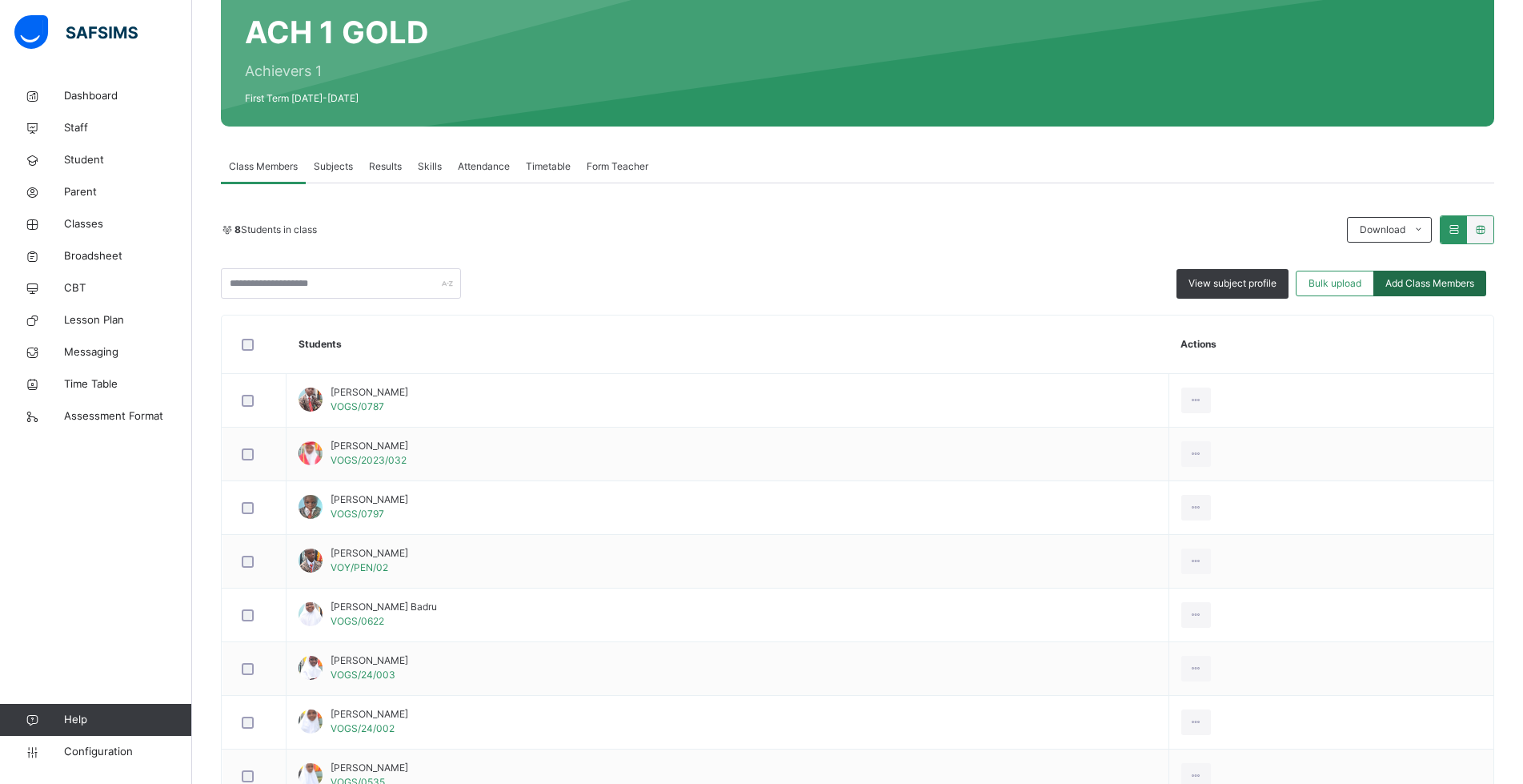
click at [1429, 277] on span "Add Class Members" at bounding box center [1430, 283] width 89 height 14
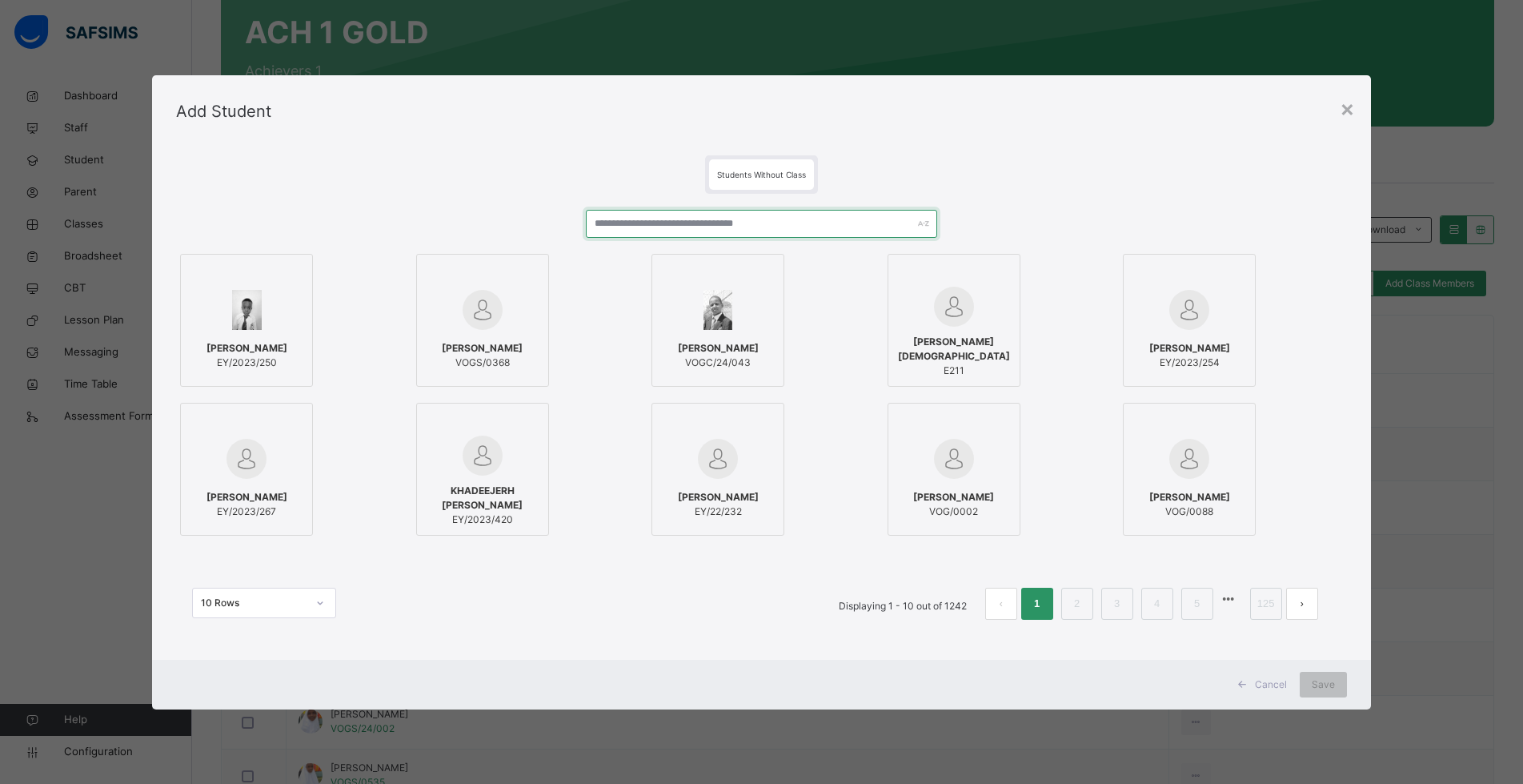
click at [679, 225] on input "text" at bounding box center [762, 223] width 351 height 28
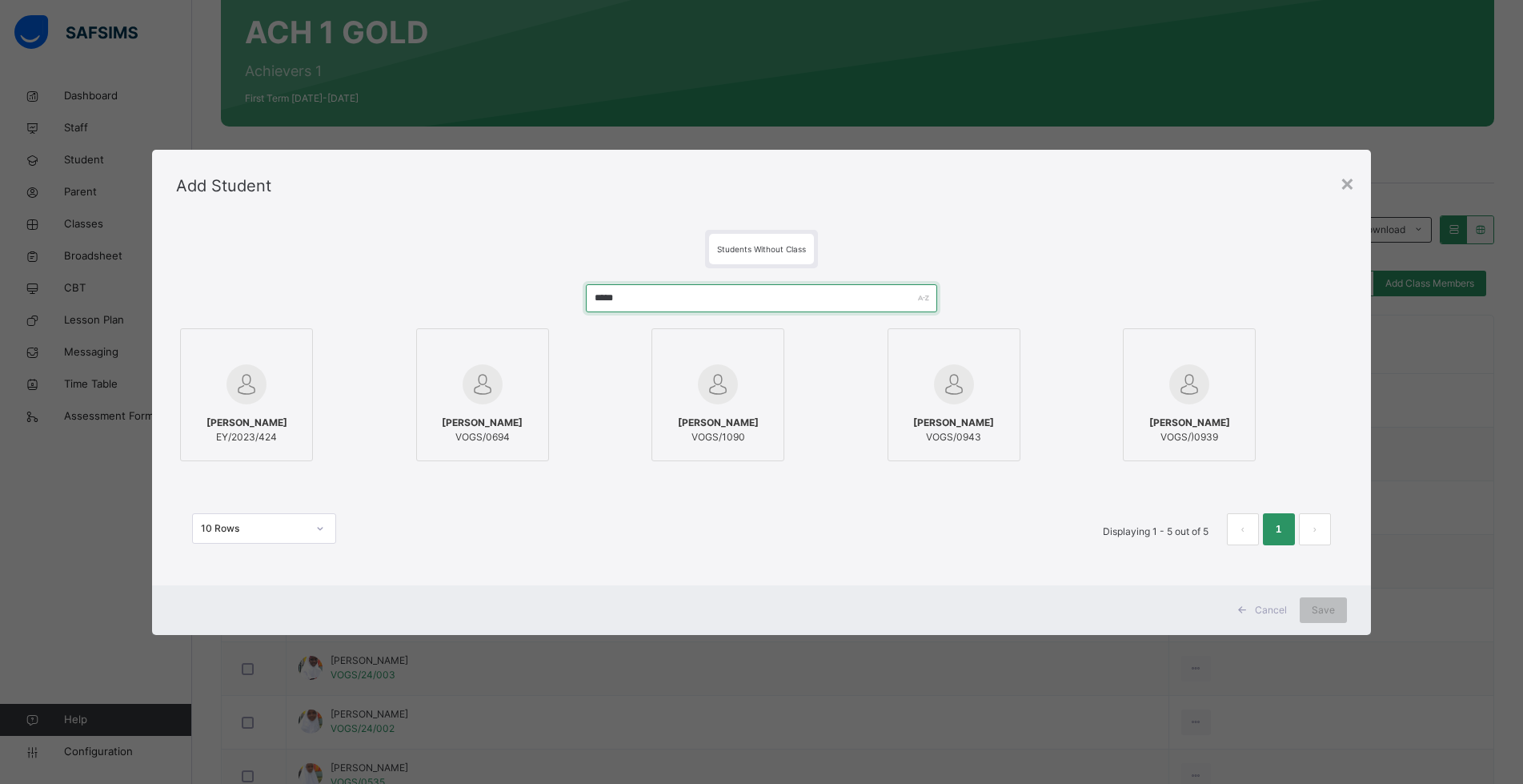
type input "*****"
click at [731, 367] on img at bounding box center [717, 384] width 40 height 40
click at [1343, 607] on span "Save" at bounding box center [1335, 609] width 23 height 14
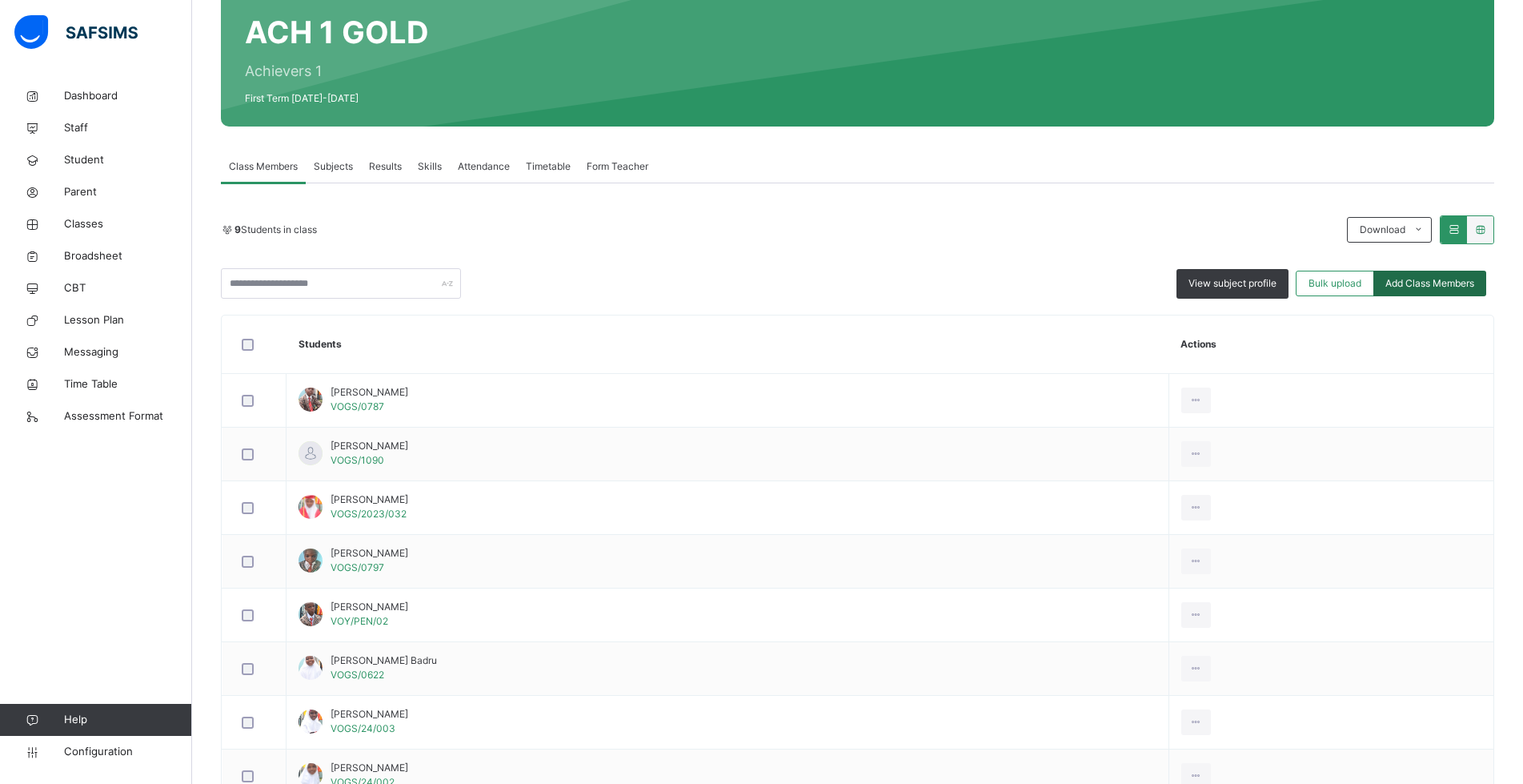
click at [1416, 284] on span "Add Class Members" at bounding box center [1430, 283] width 89 height 14
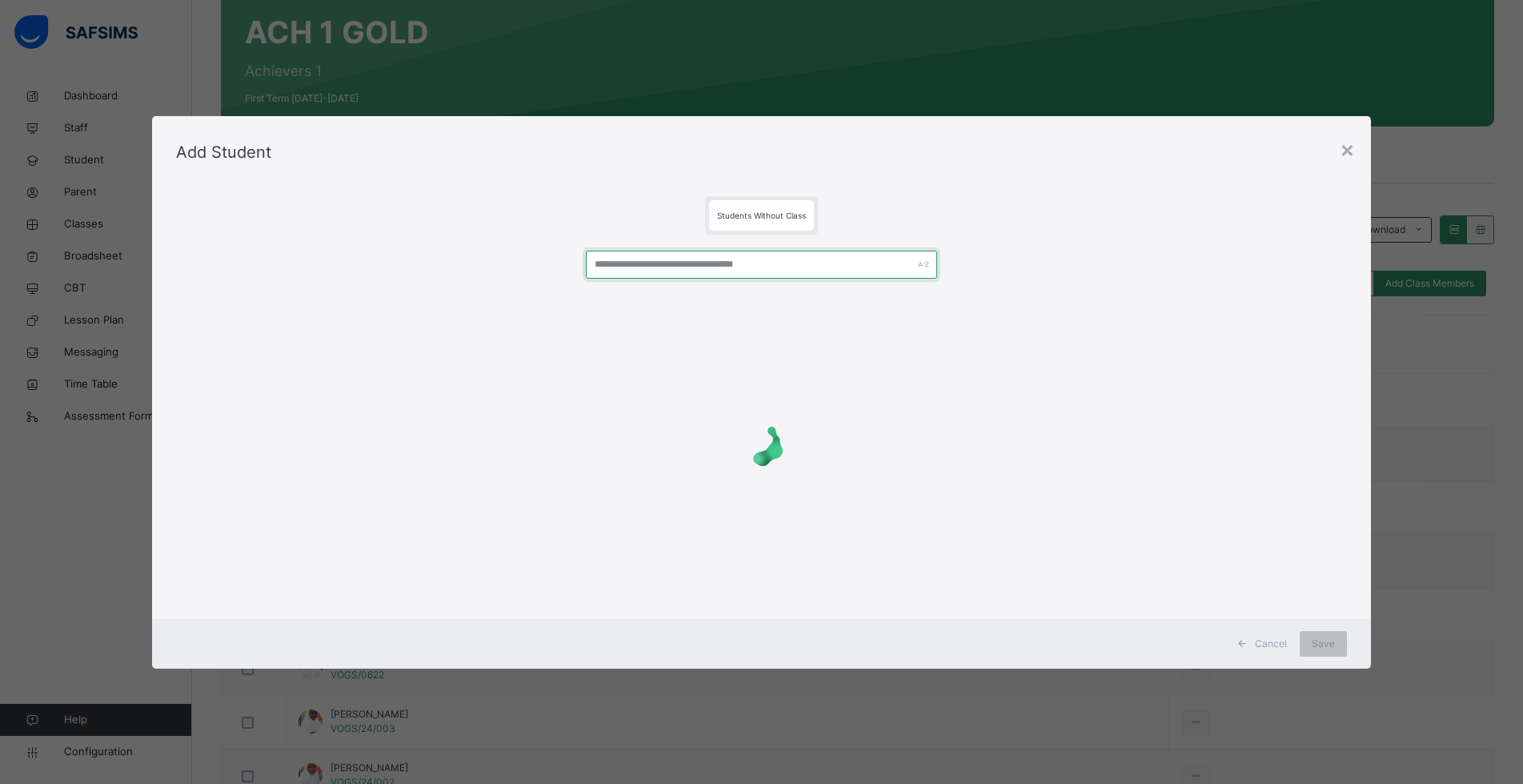
click at [619, 263] on input "text" at bounding box center [762, 265] width 351 height 28
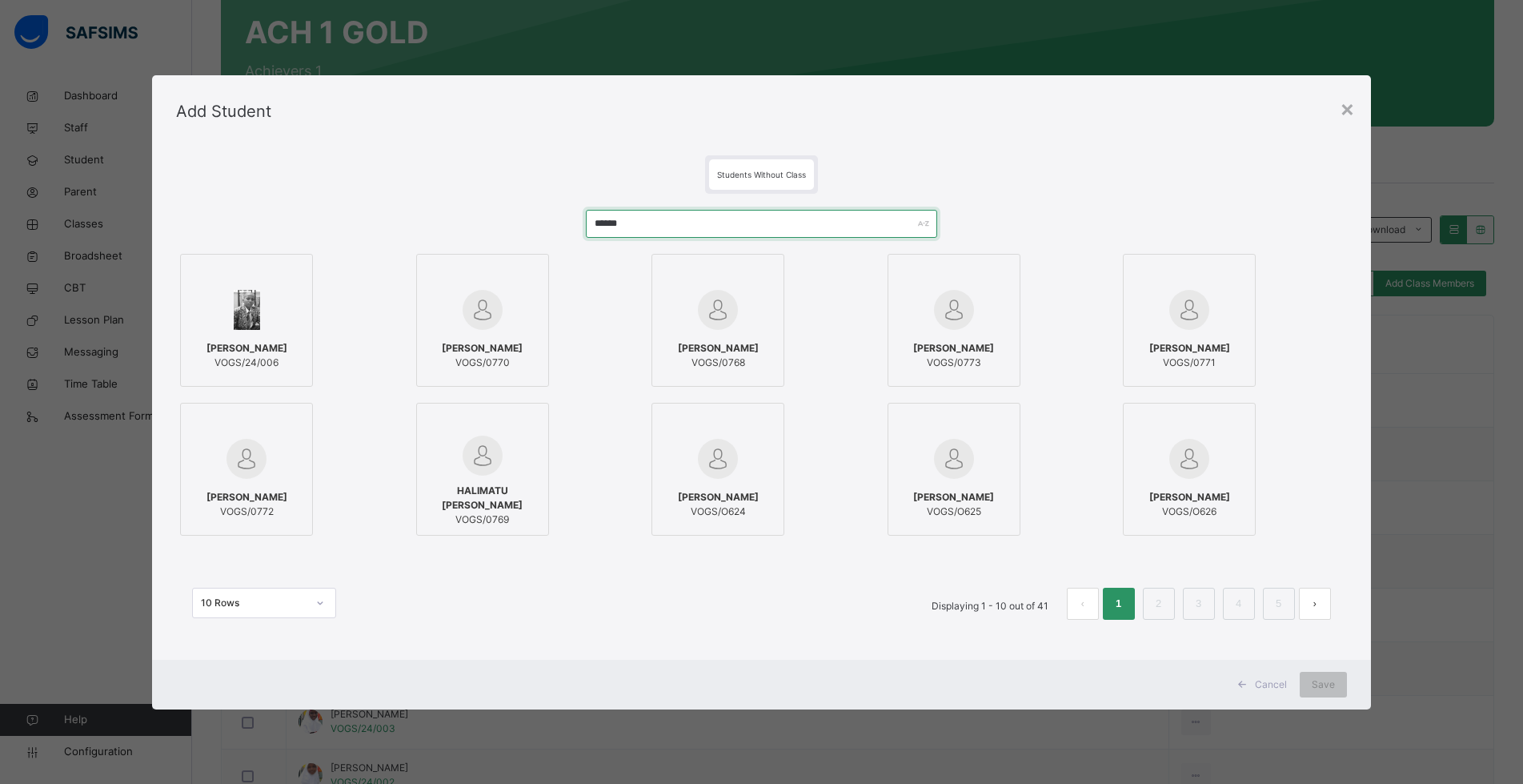
type input "******"
click at [260, 327] on div at bounding box center [246, 309] width 115 height 46
click at [1336, 688] on span "Save" at bounding box center [1335, 684] width 23 height 14
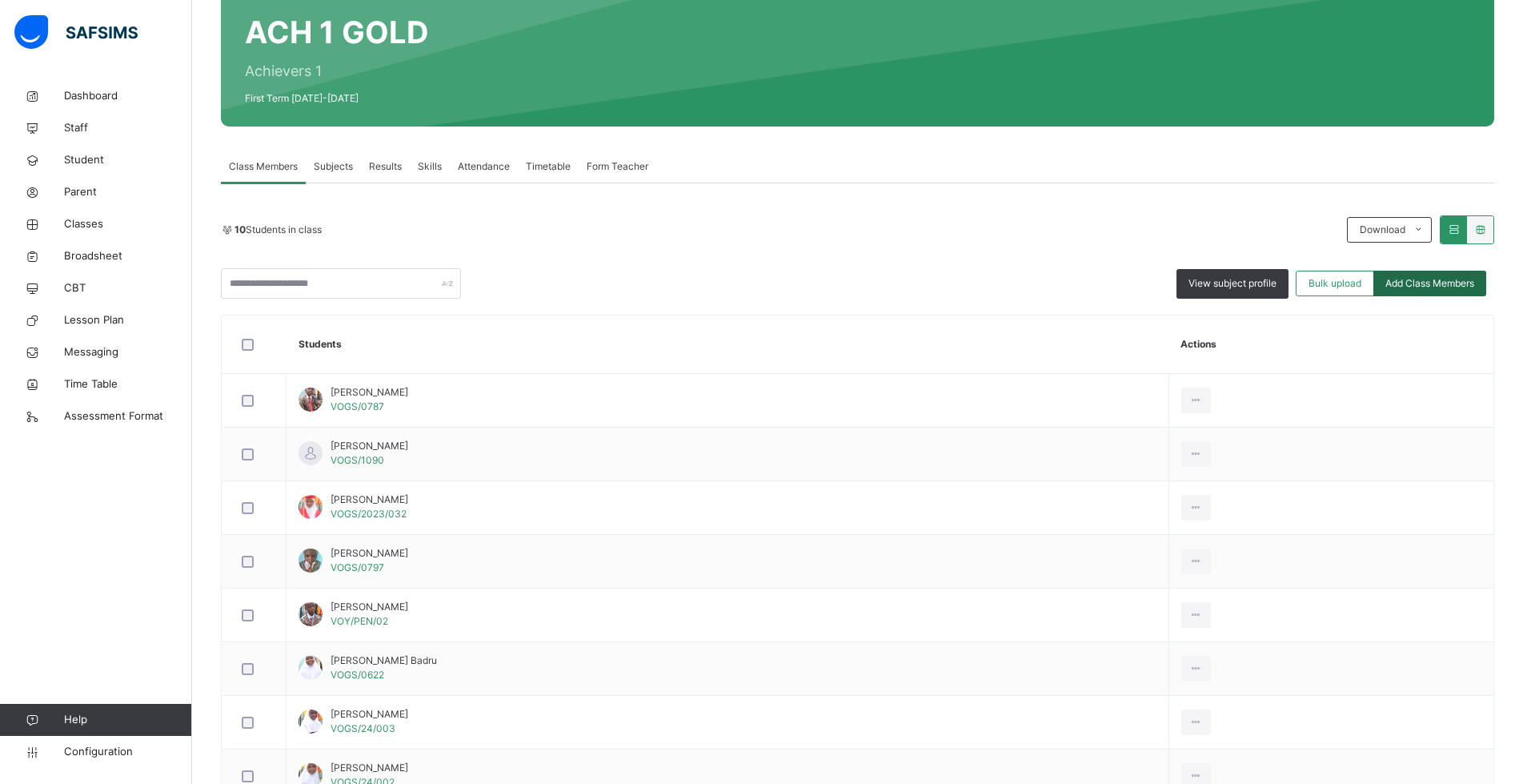
click at [1430, 280] on span "Add Class Members" at bounding box center [1430, 283] width 89 height 14
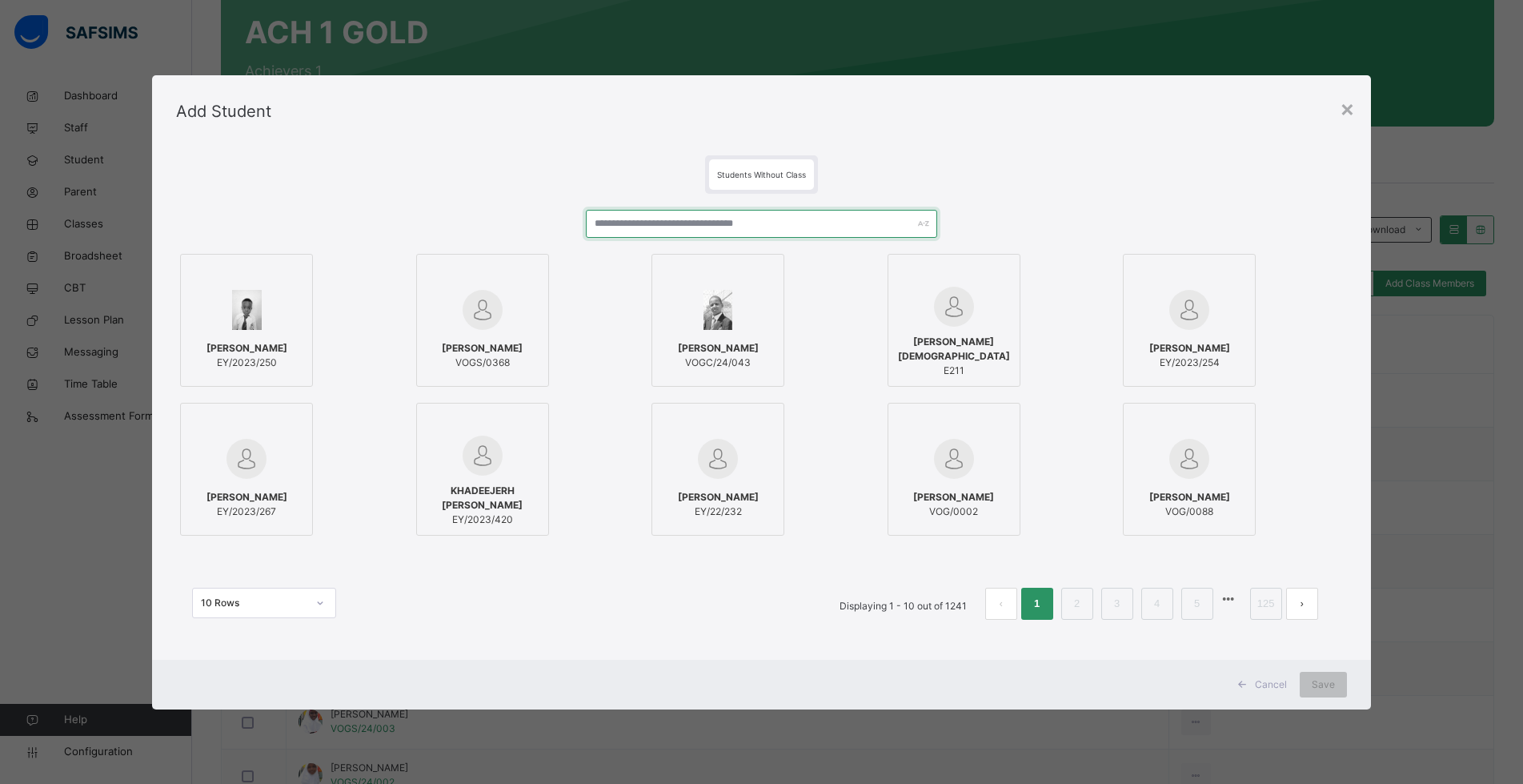
click at [686, 225] on input "text" at bounding box center [762, 223] width 351 height 28
type input "*********"
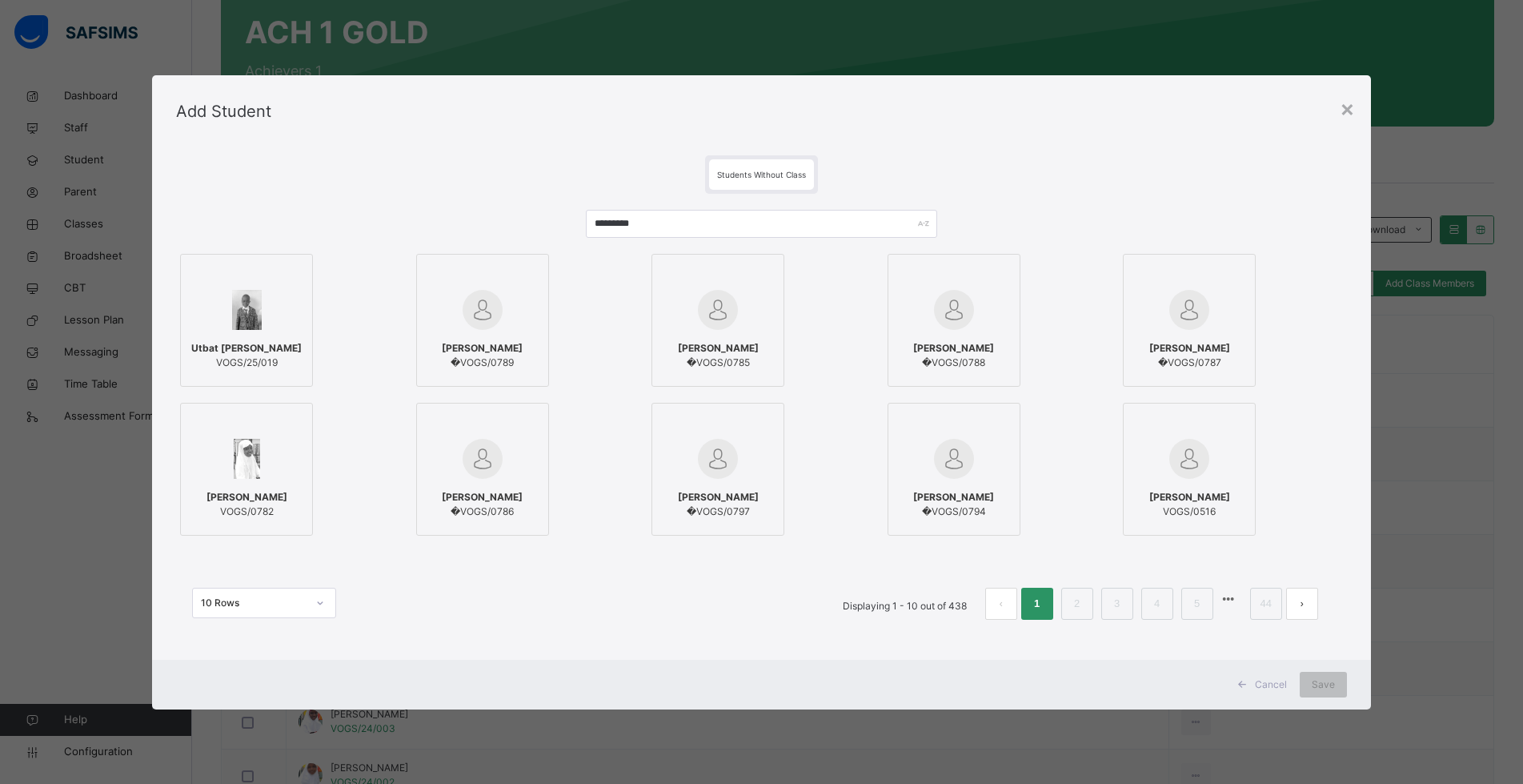
click at [274, 482] on div "[PERSON_NAME] [PERSON_NAME]/0782" at bounding box center [246, 504] width 115 height 45
click at [1345, 686] on span "Save" at bounding box center [1335, 684] width 23 height 14
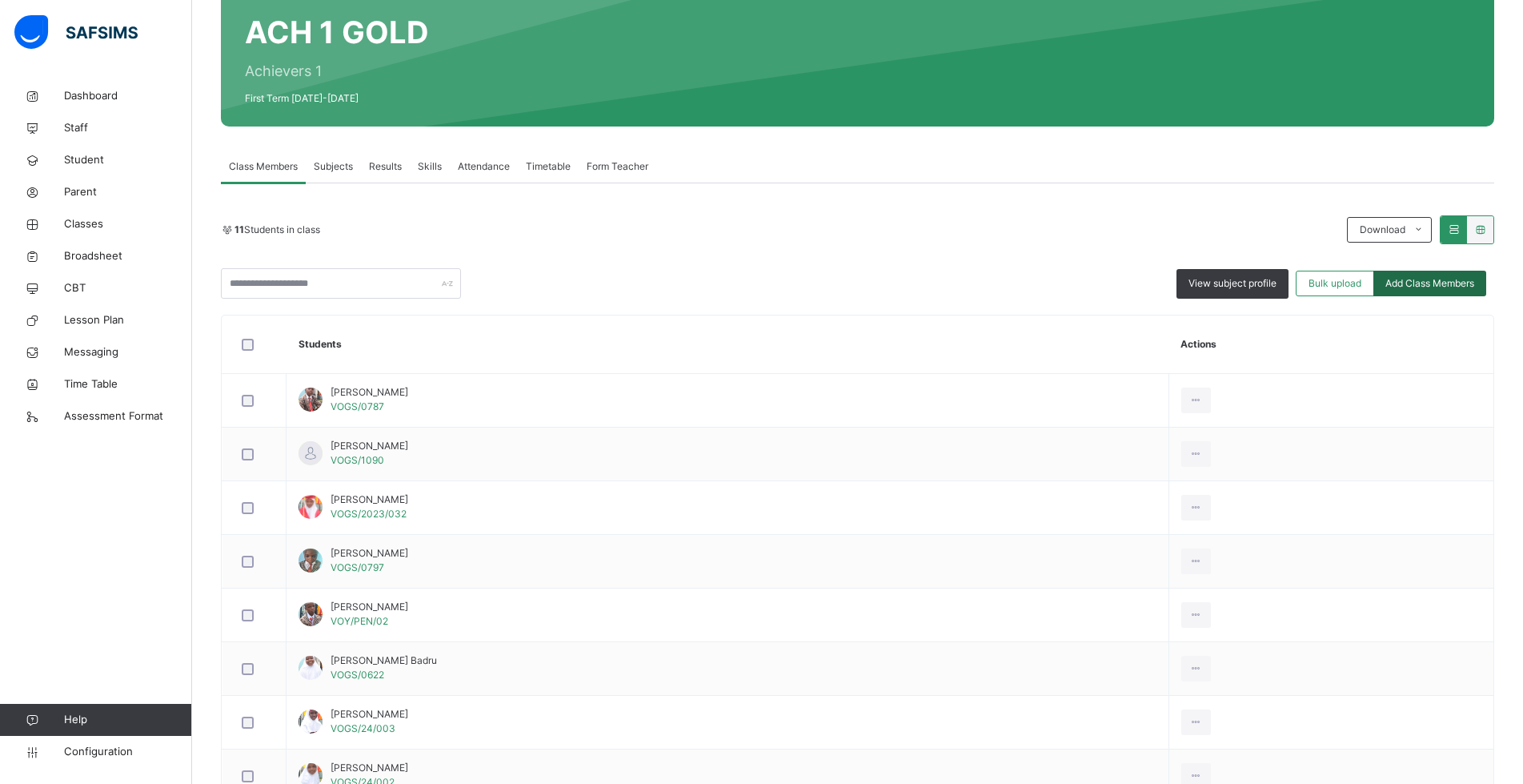
click at [1427, 274] on div "Add Class Members" at bounding box center [1430, 283] width 113 height 25
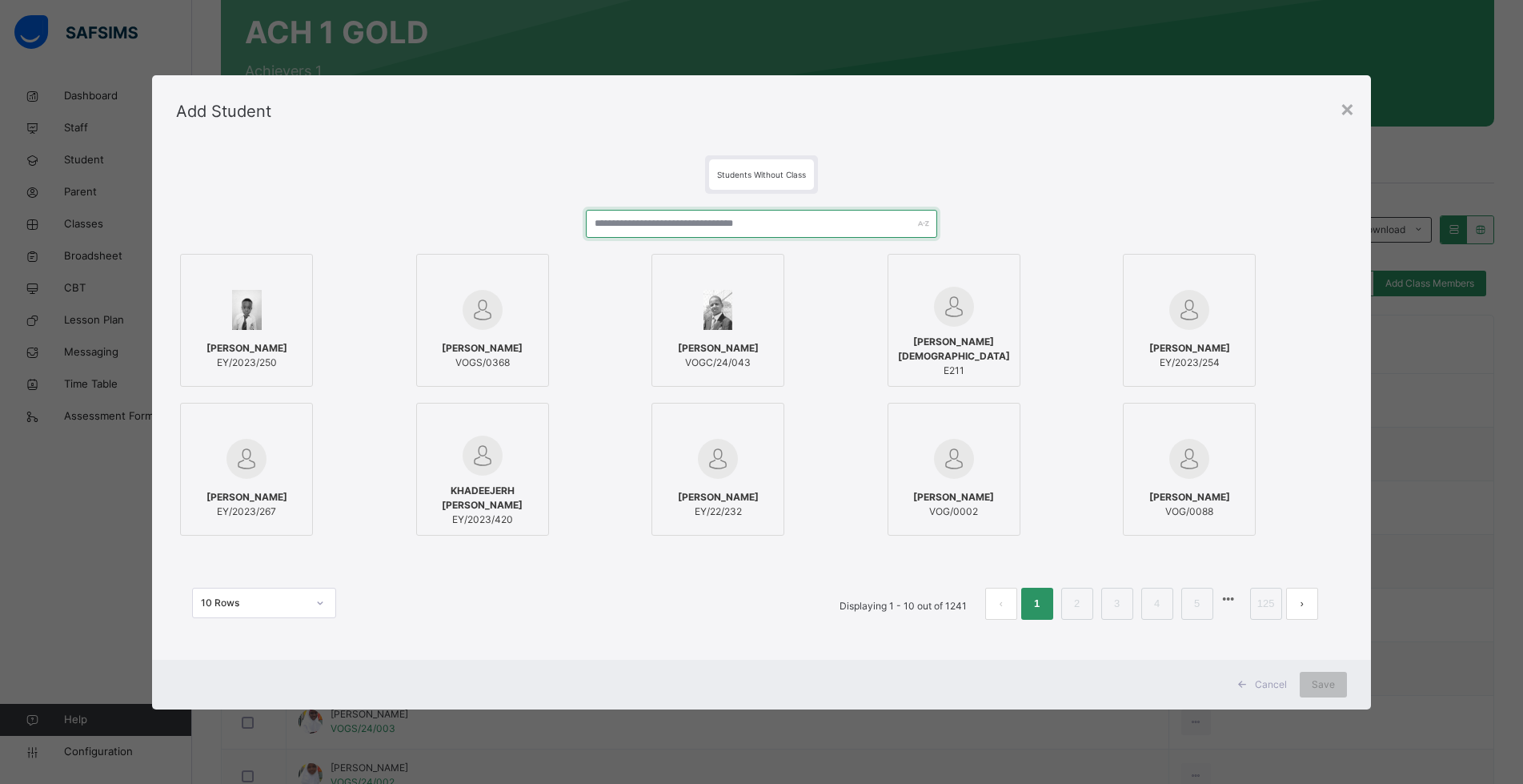
click at [638, 228] on input "text" at bounding box center [762, 223] width 351 height 28
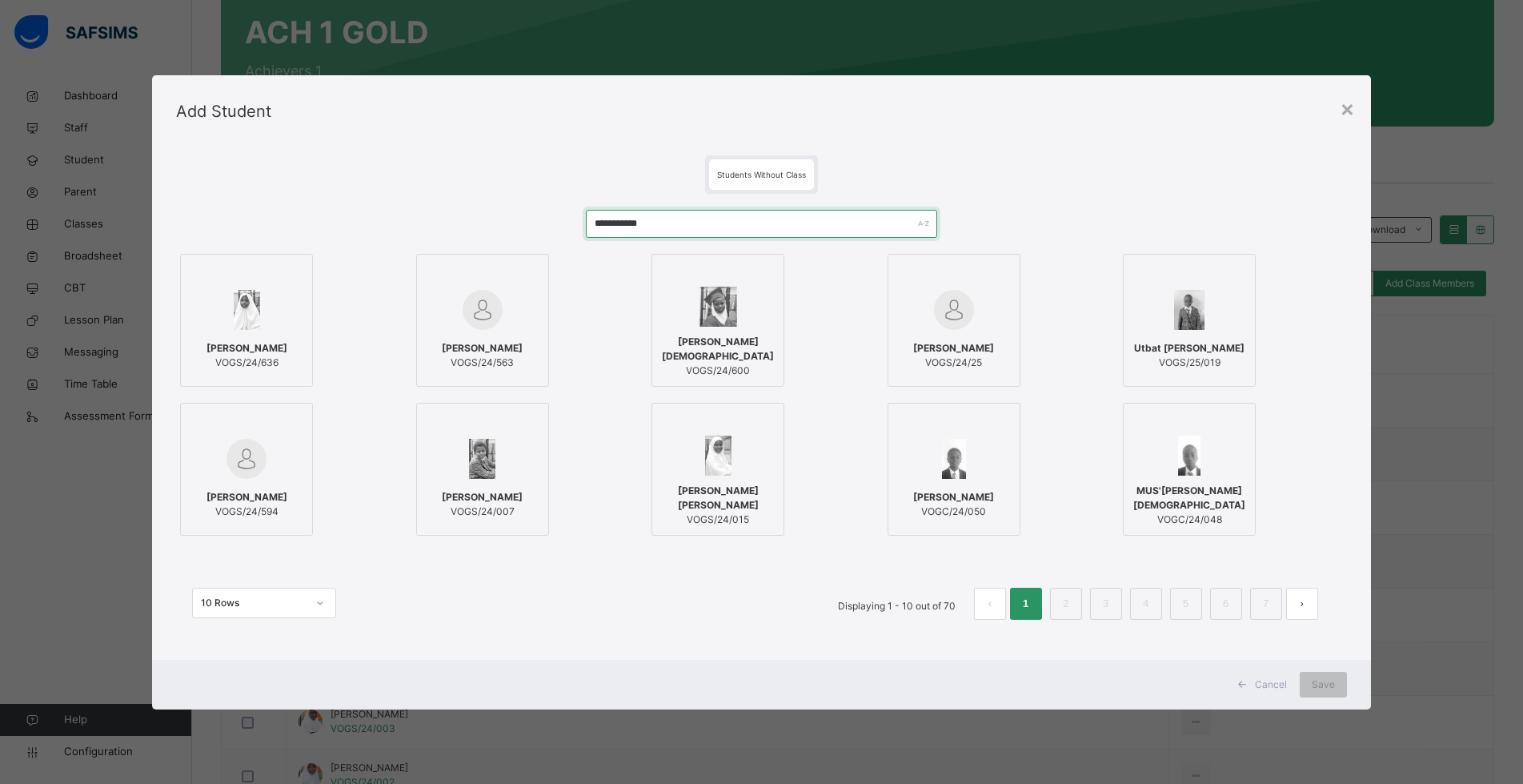
type input "**********"
click at [268, 306] on div at bounding box center [246, 309] width 115 height 46
click at [1343, 677] on span "Save" at bounding box center [1335, 684] width 23 height 14
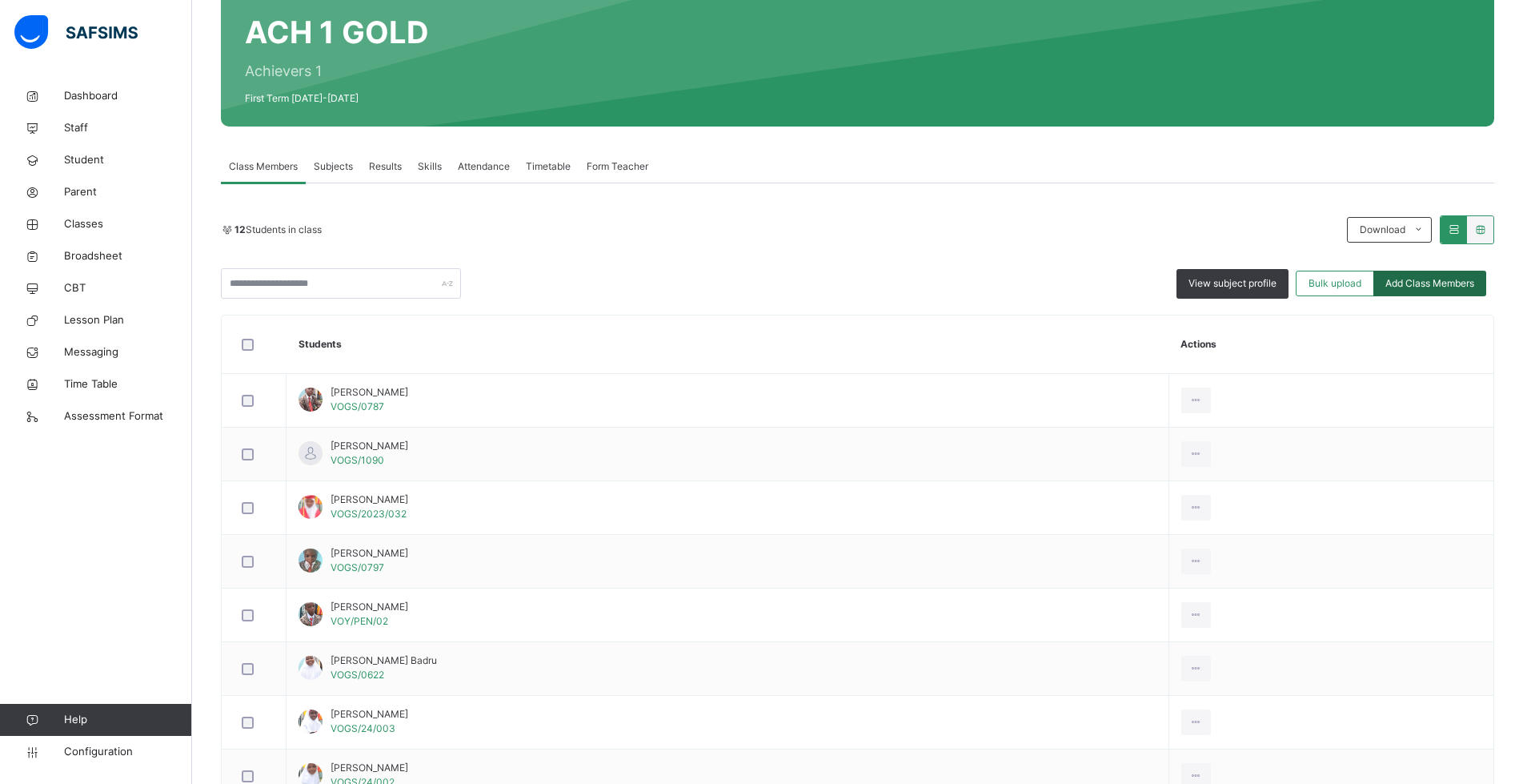
click at [1428, 285] on span "Add Class Members" at bounding box center [1430, 283] width 89 height 14
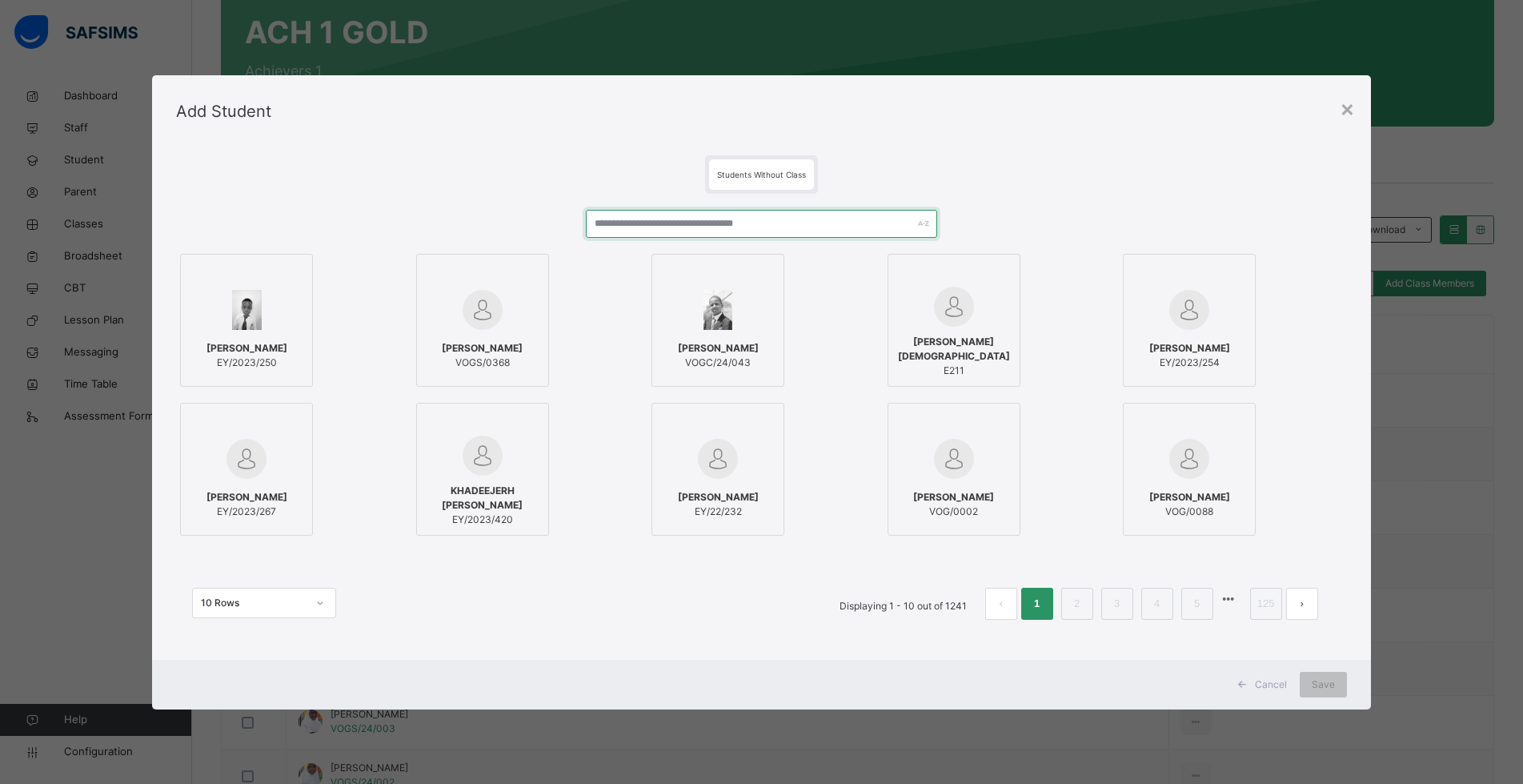
click at [638, 217] on input "text" at bounding box center [762, 223] width 351 height 28
type input "*********"
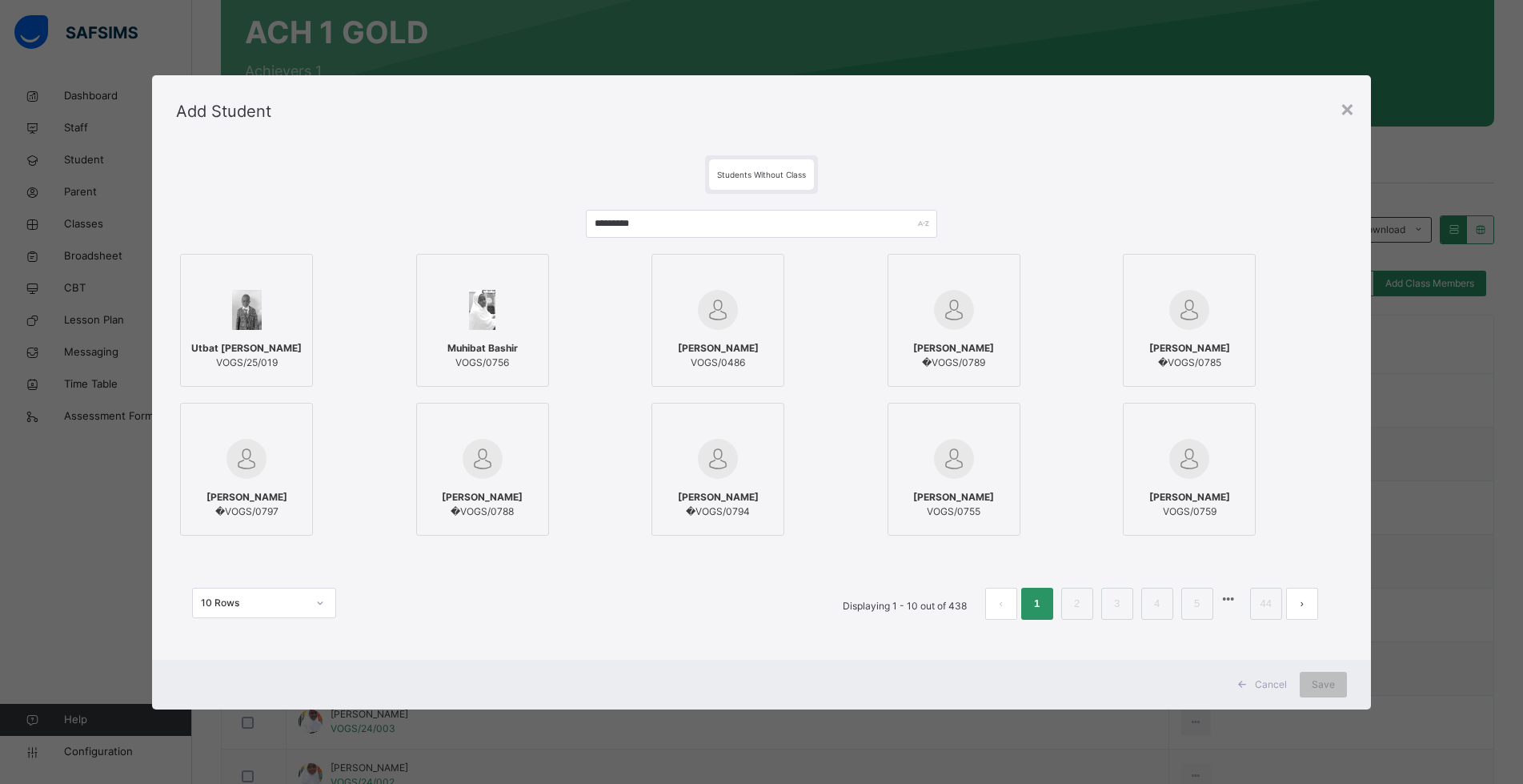
click at [475, 328] on img at bounding box center [483, 310] width 26 height 40
click at [1335, 679] on span "Save" at bounding box center [1335, 684] width 23 height 14
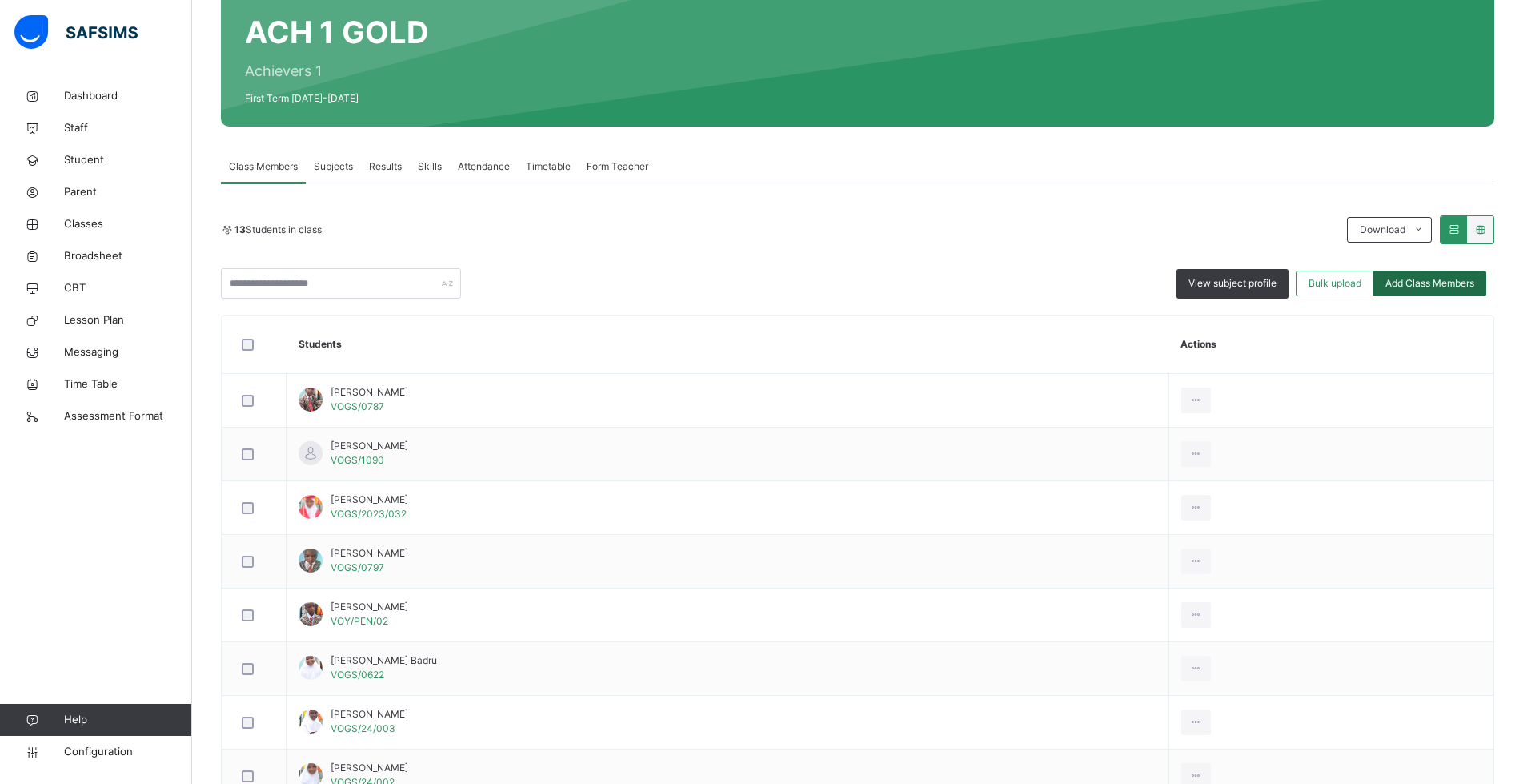
click at [1434, 288] on span "Add Class Members" at bounding box center [1430, 283] width 89 height 14
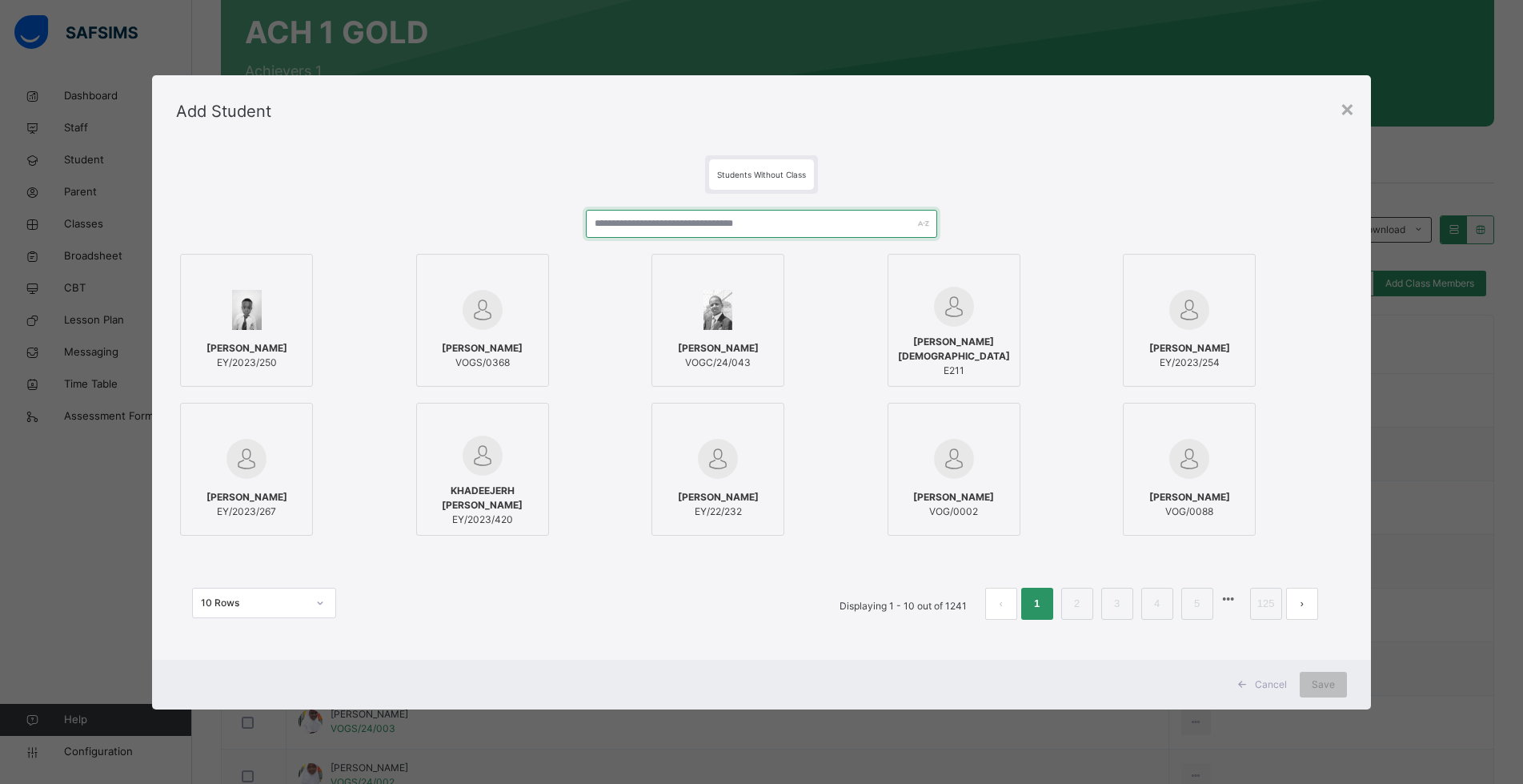
click at [631, 227] on input "text" at bounding box center [762, 223] width 351 height 28
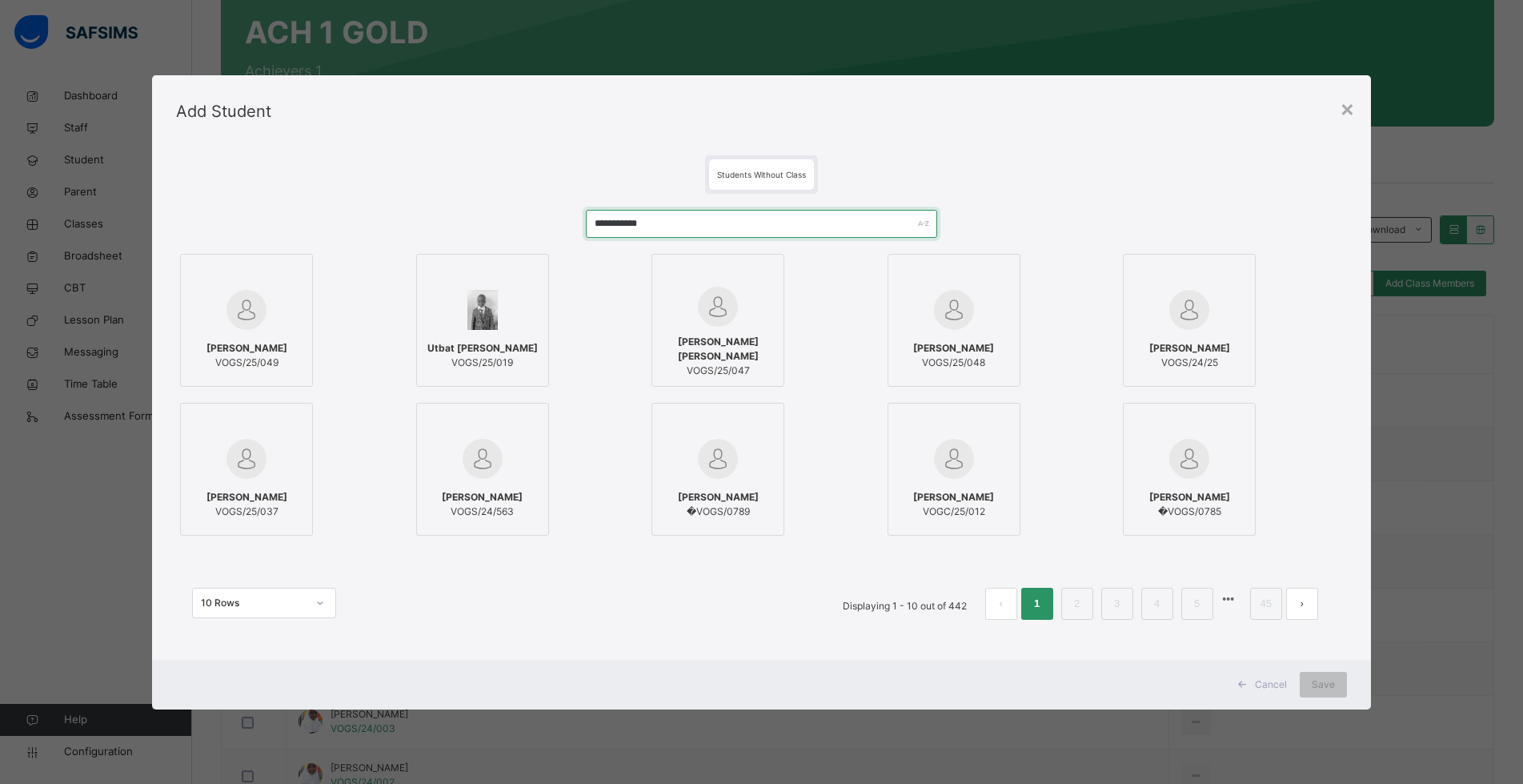
type input "**********"
click at [255, 325] on img at bounding box center [246, 310] width 40 height 40
click at [1341, 696] on div "Save" at bounding box center [1335, 684] width 47 height 25
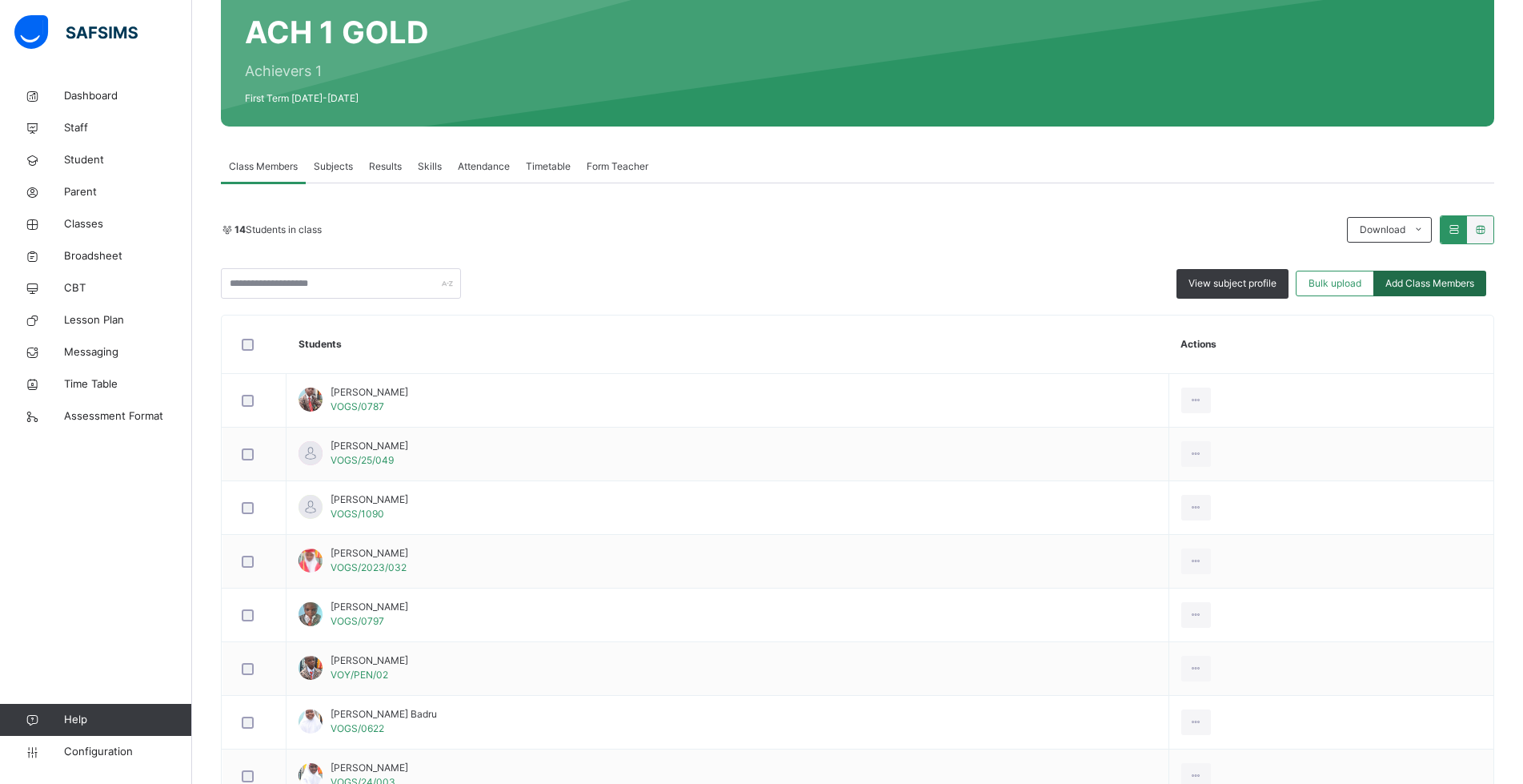
click at [1454, 282] on span "Add Class Members" at bounding box center [1430, 283] width 89 height 14
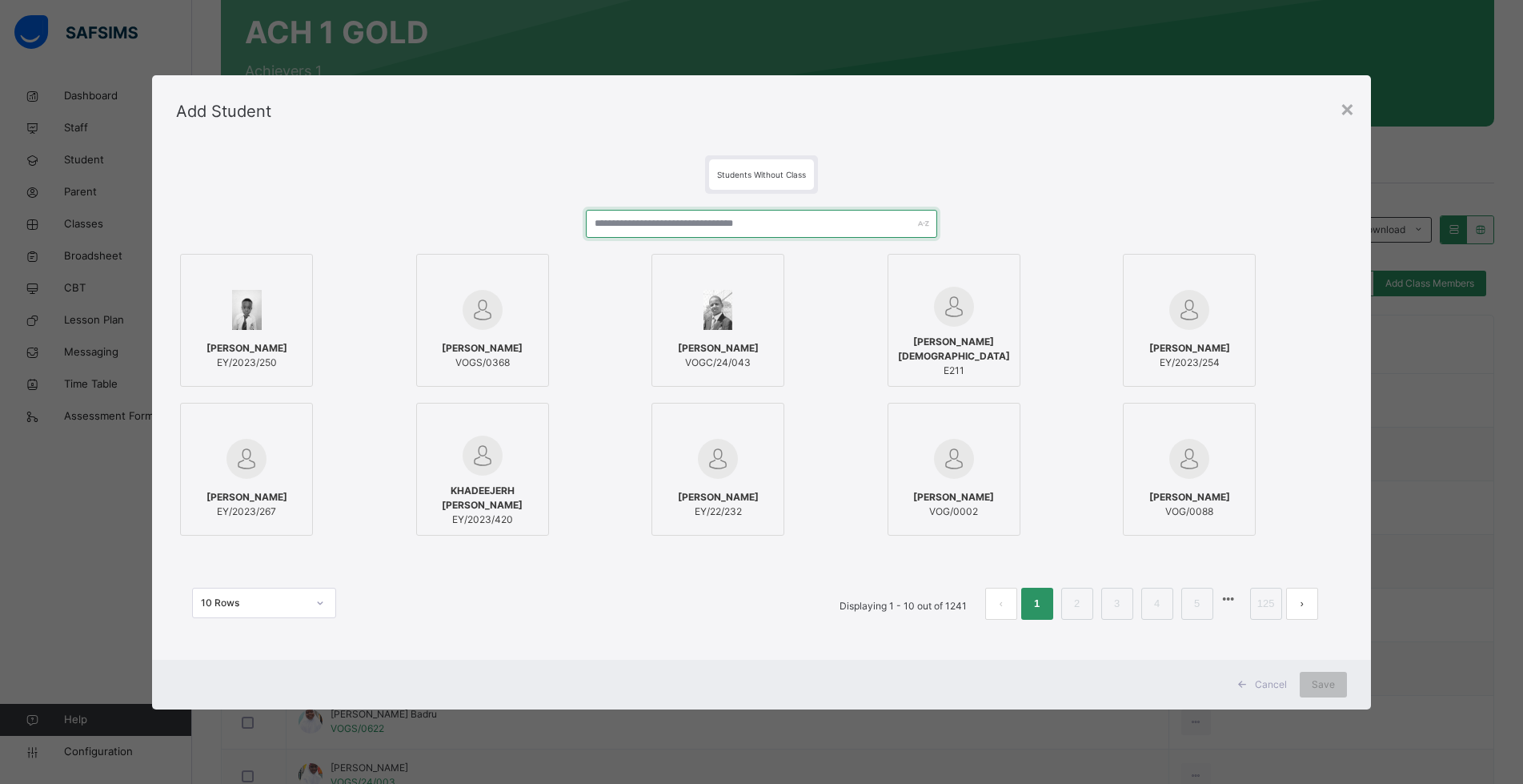
click at [816, 224] on input "text" at bounding box center [762, 223] width 351 height 28
paste input "**********"
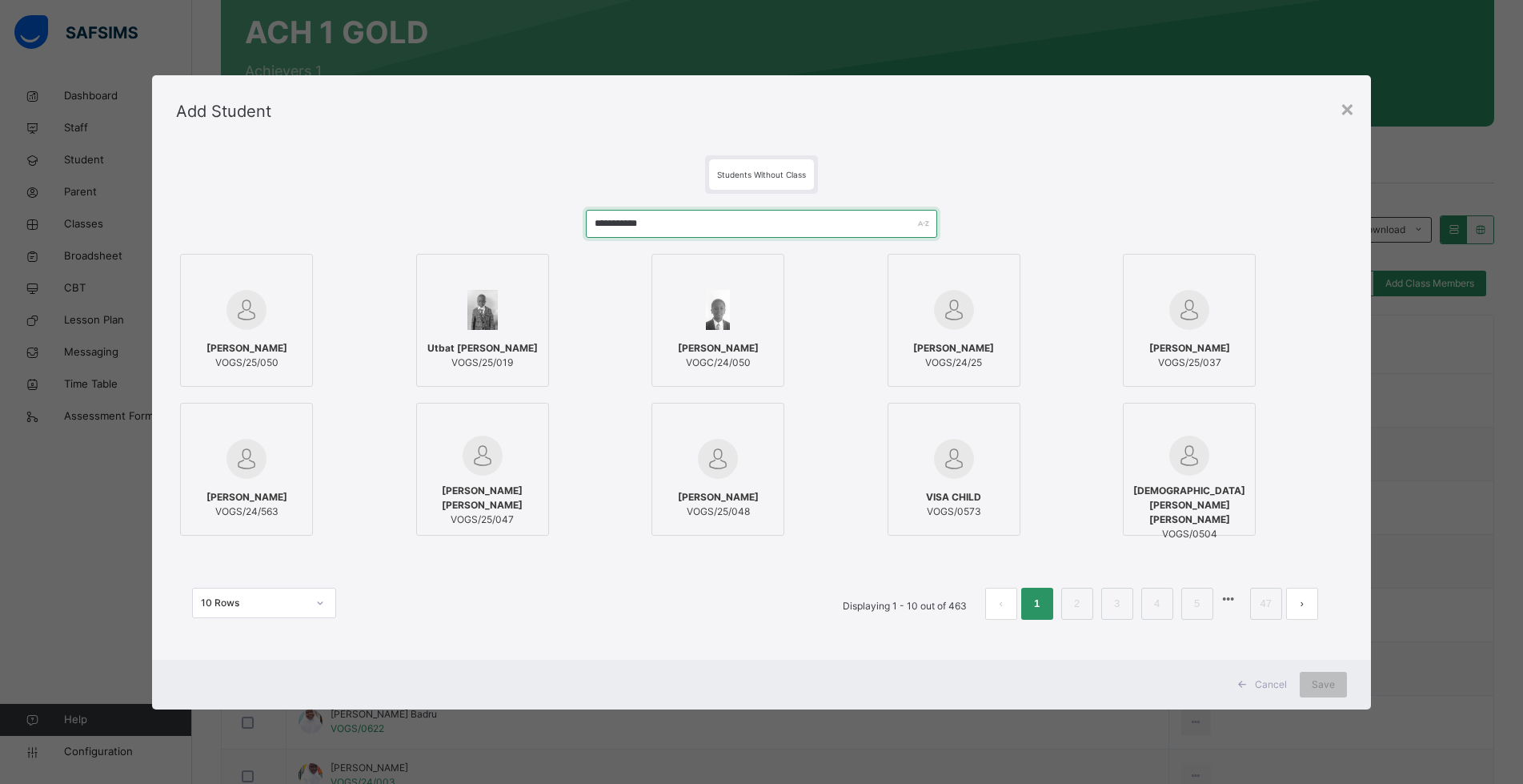
type input "**********"
drag, startPoint x: 232, startPoint y: 313, endPoint x: 263, endPoint y: 345, distance: 44.6
click at [233, 314] on img at bounding box center [246, 310] width 40 height 40
click at [1353, 691] on div "Save" at bounding box center [1335, 684] width 47 height 25
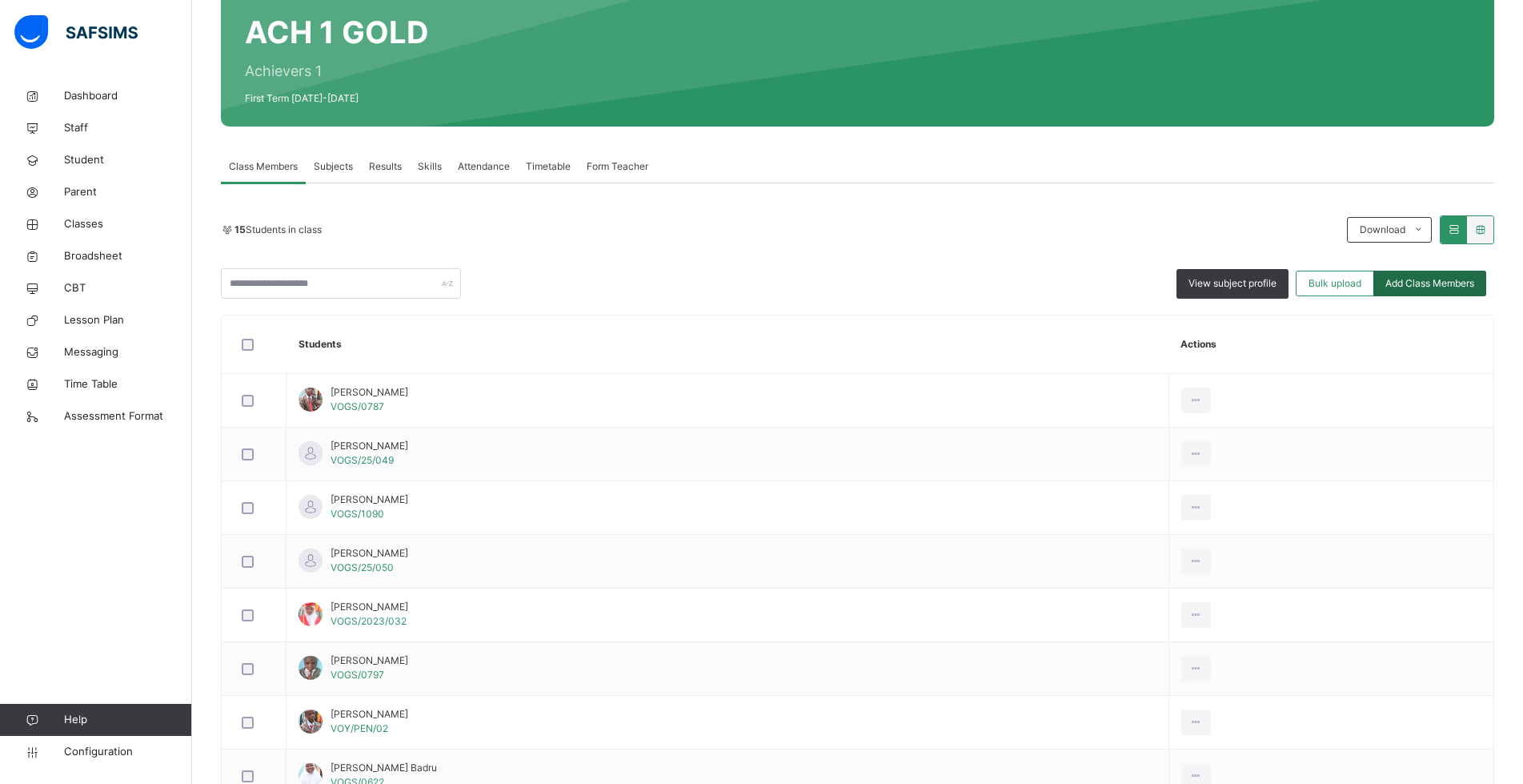
click at [1435, 282] on span "Add Class Members" at bounding box center [1430, 283] width 89 height 14
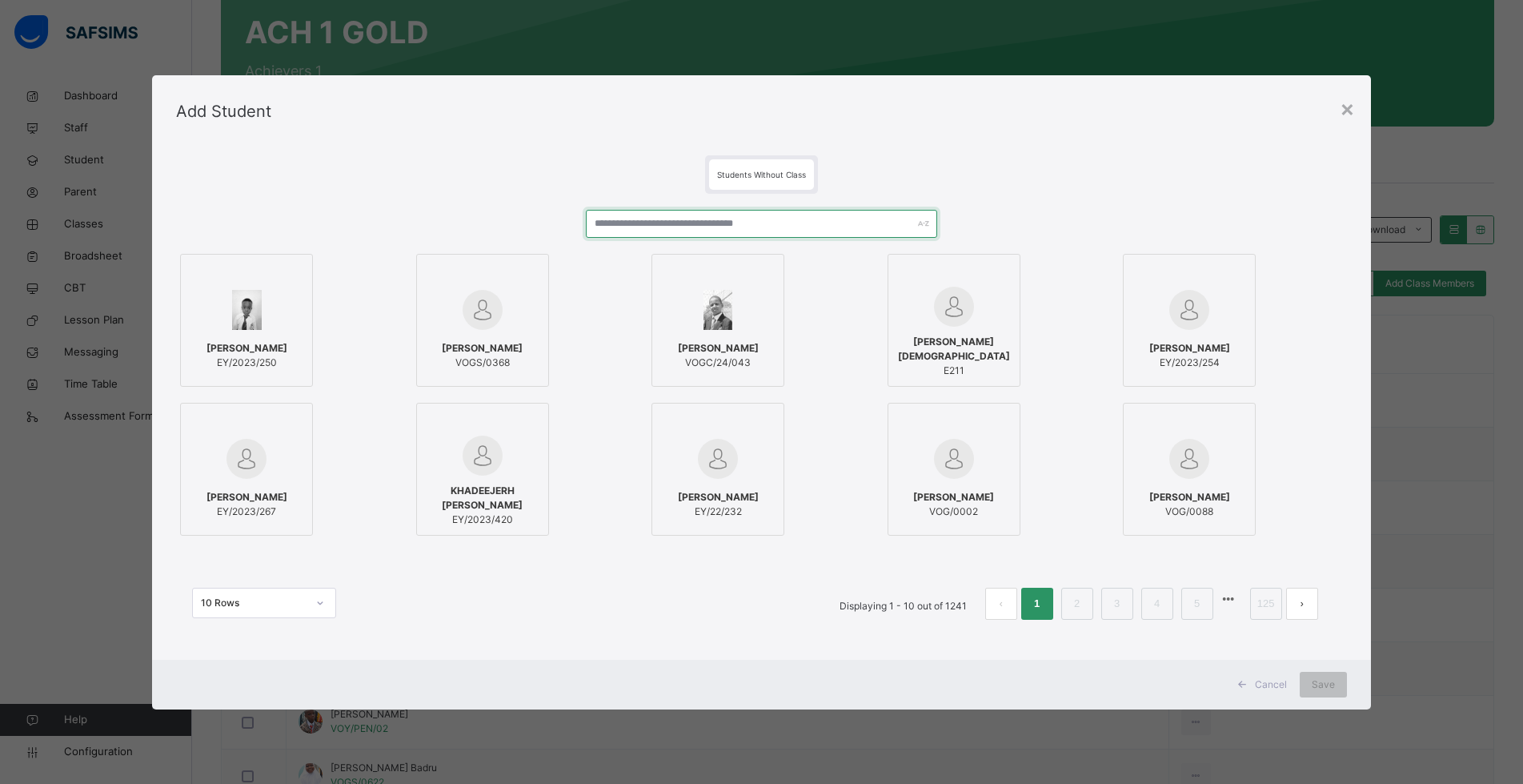
click at [745, 231] on input "text" at bounding box center [762, 223] width 351 height 28
paste input "**********"
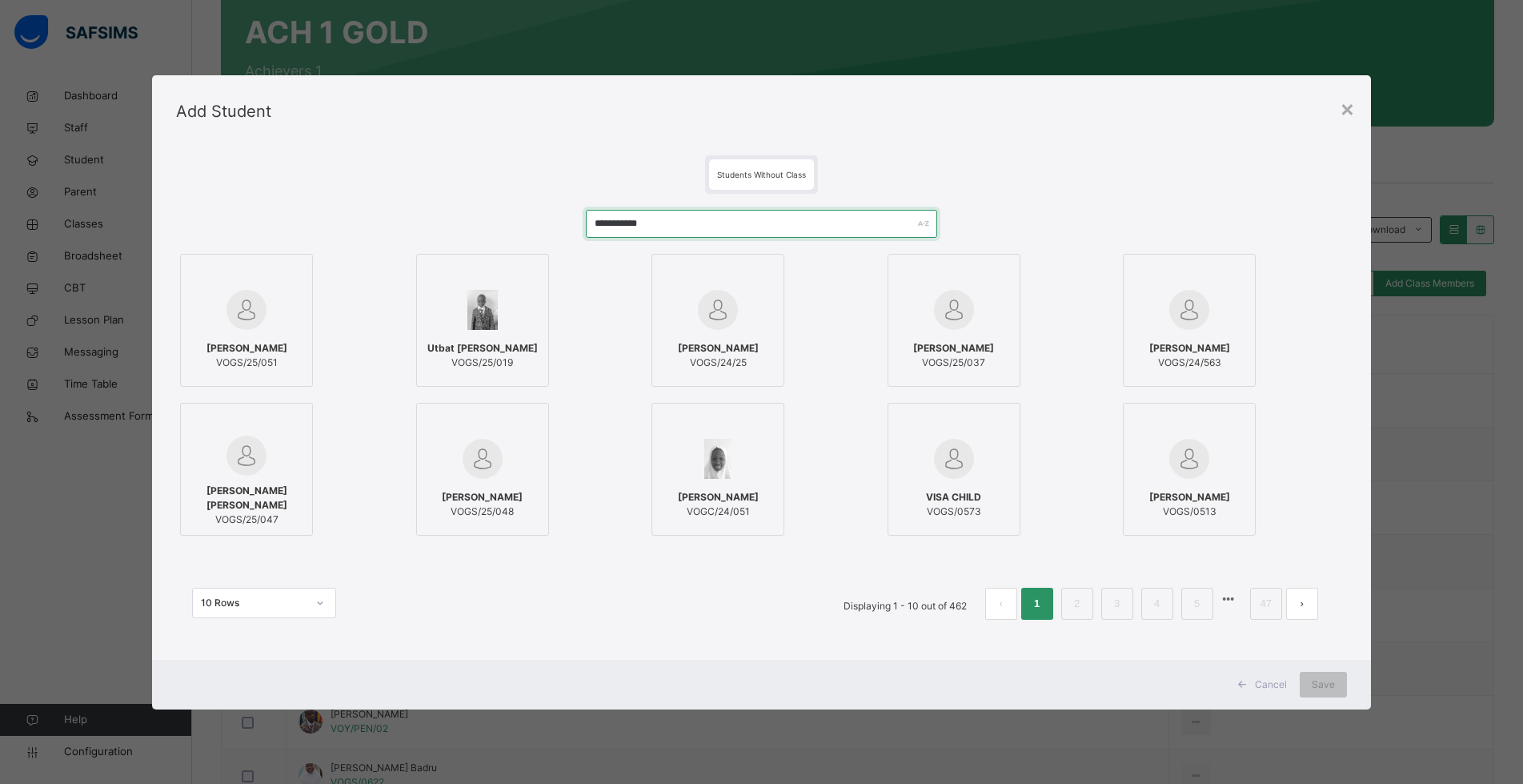
type input "**********"
click at [252, 325] on img at bounding box center [246, 310] width 40 height 40
click at [1330, 685] on span "Save" at bounding box center [1335, 684] width 23 height 14
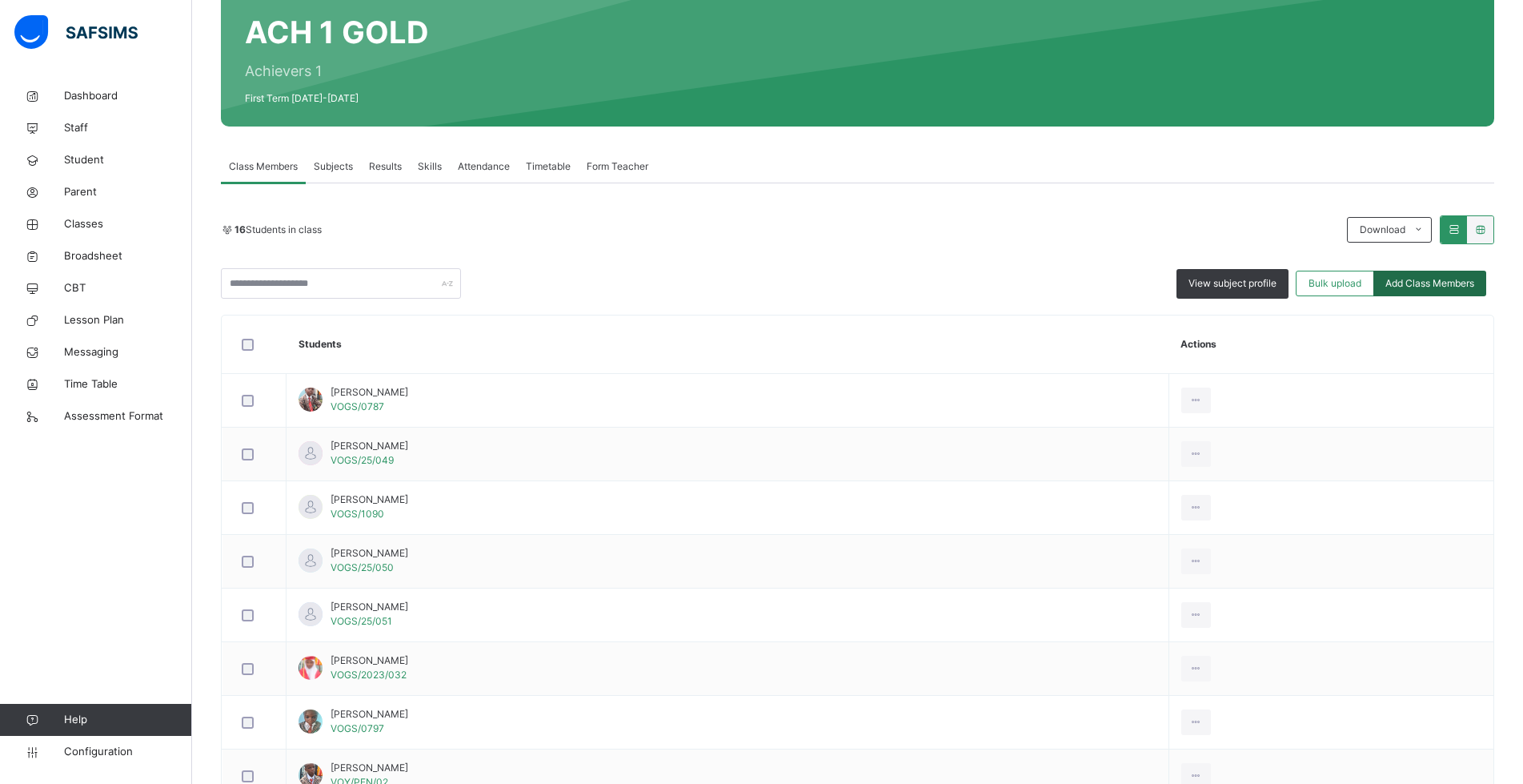
click at [1413, 284] on span "Add Class Members" at bounding box center [1430, 283] width 89 height 14
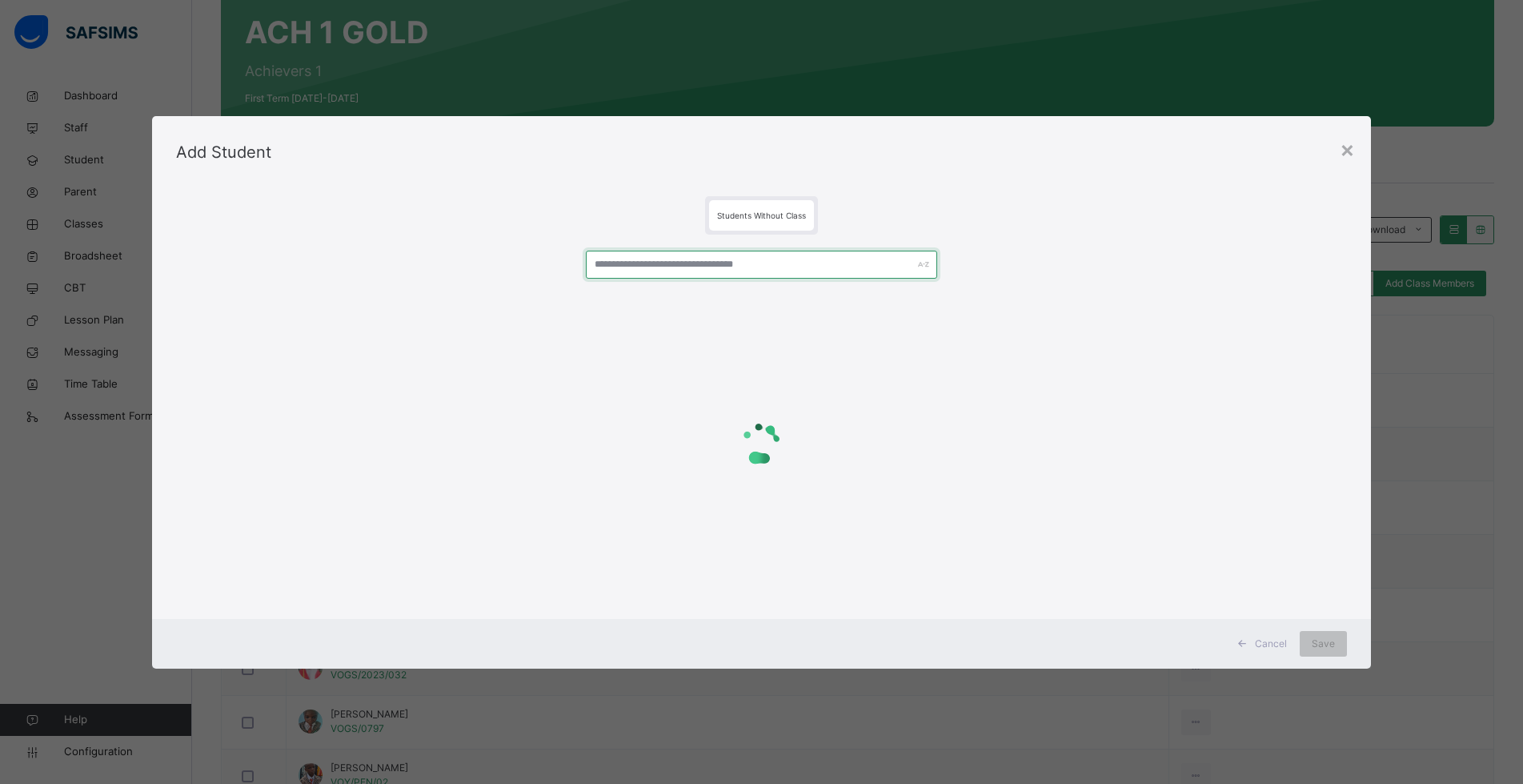
click at [755, 269] on input "text" at bounding box center [762, 265] width 351 height 28
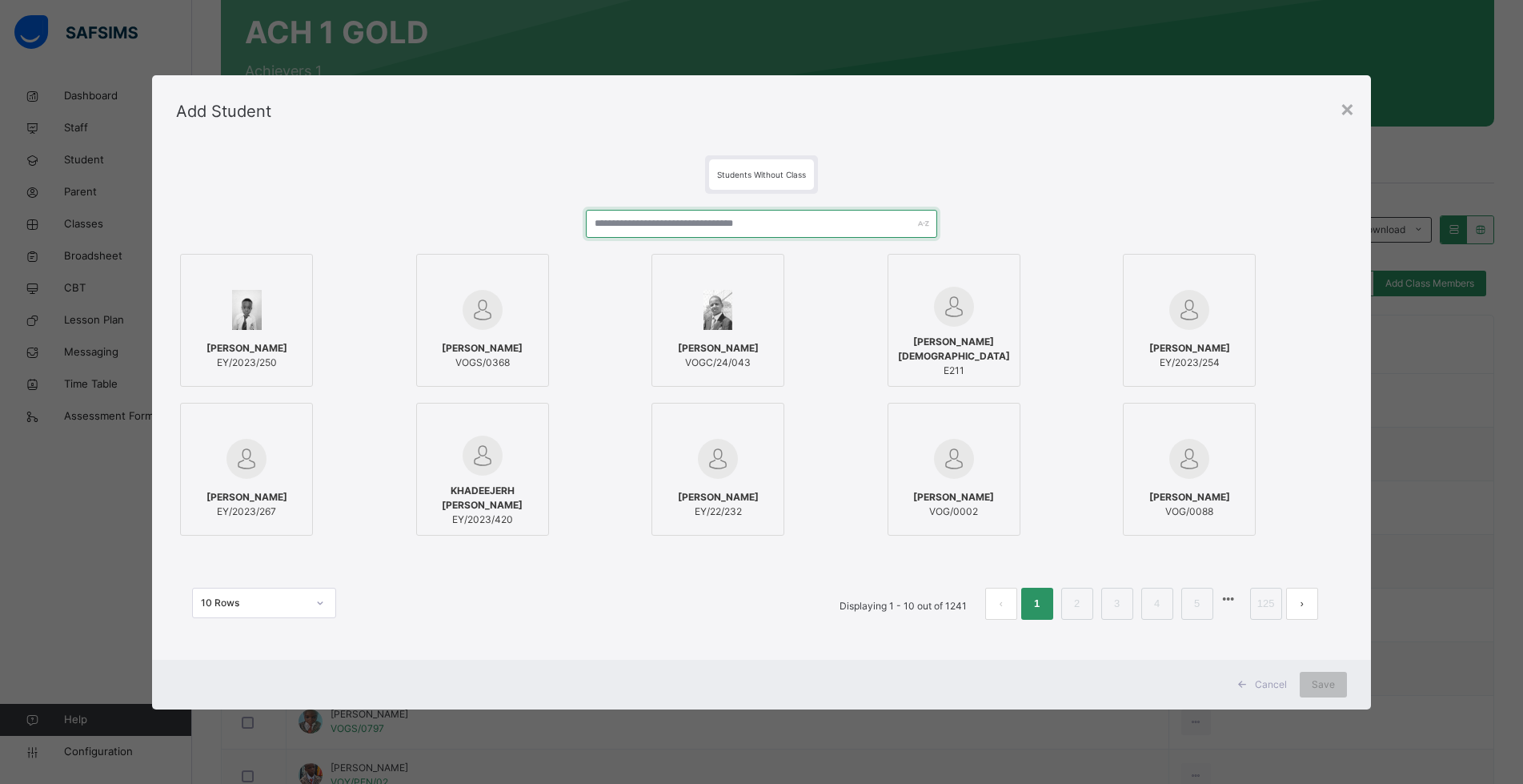
paste input "**********"
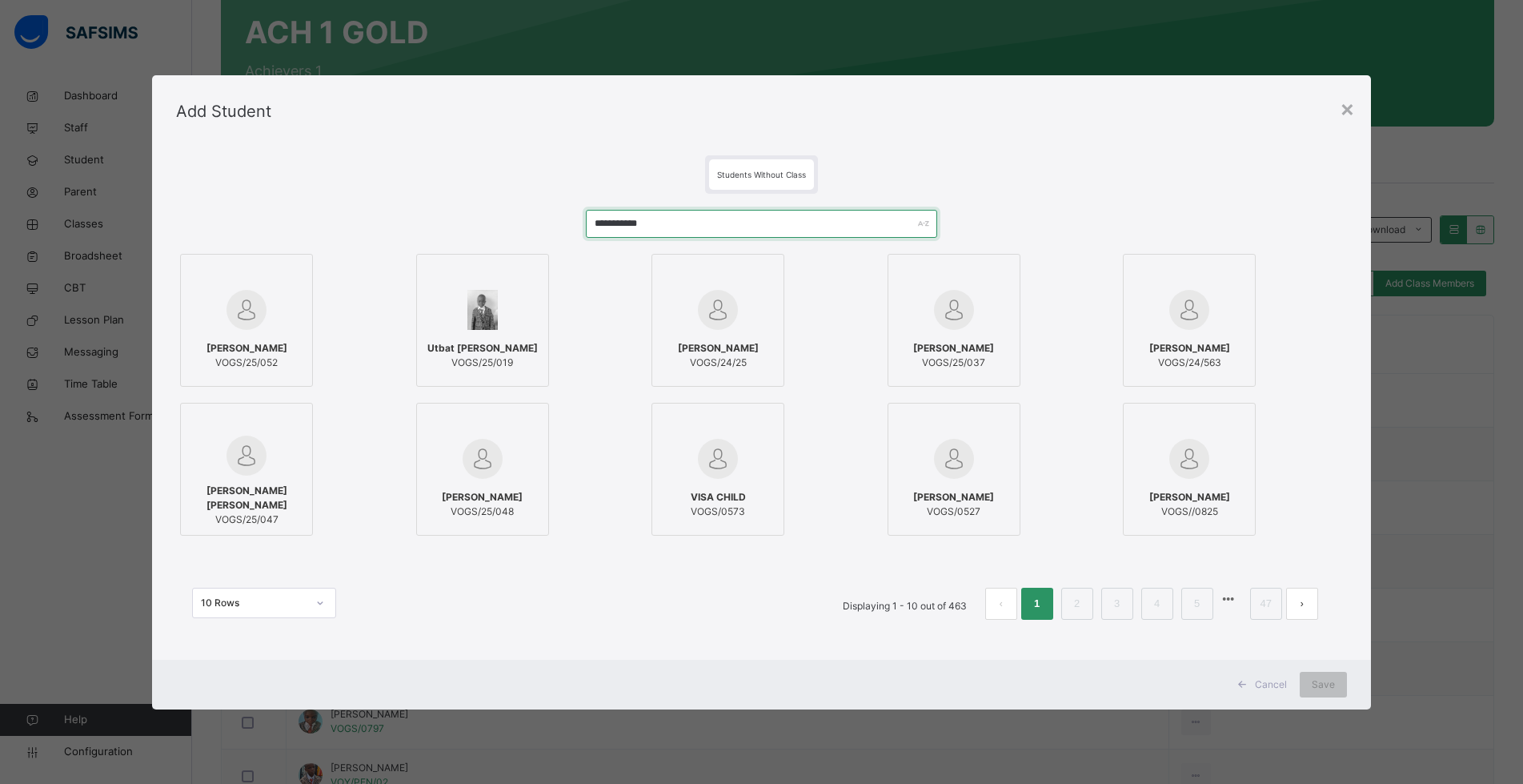
type input "**********"
click at [239, 347] on span "[PERSON_NAME]" at bounding box center [247, 347] width 81 height 14
click at [1325, 678] on span "Save" at bounding box center [1335, 684] width 23 height 14
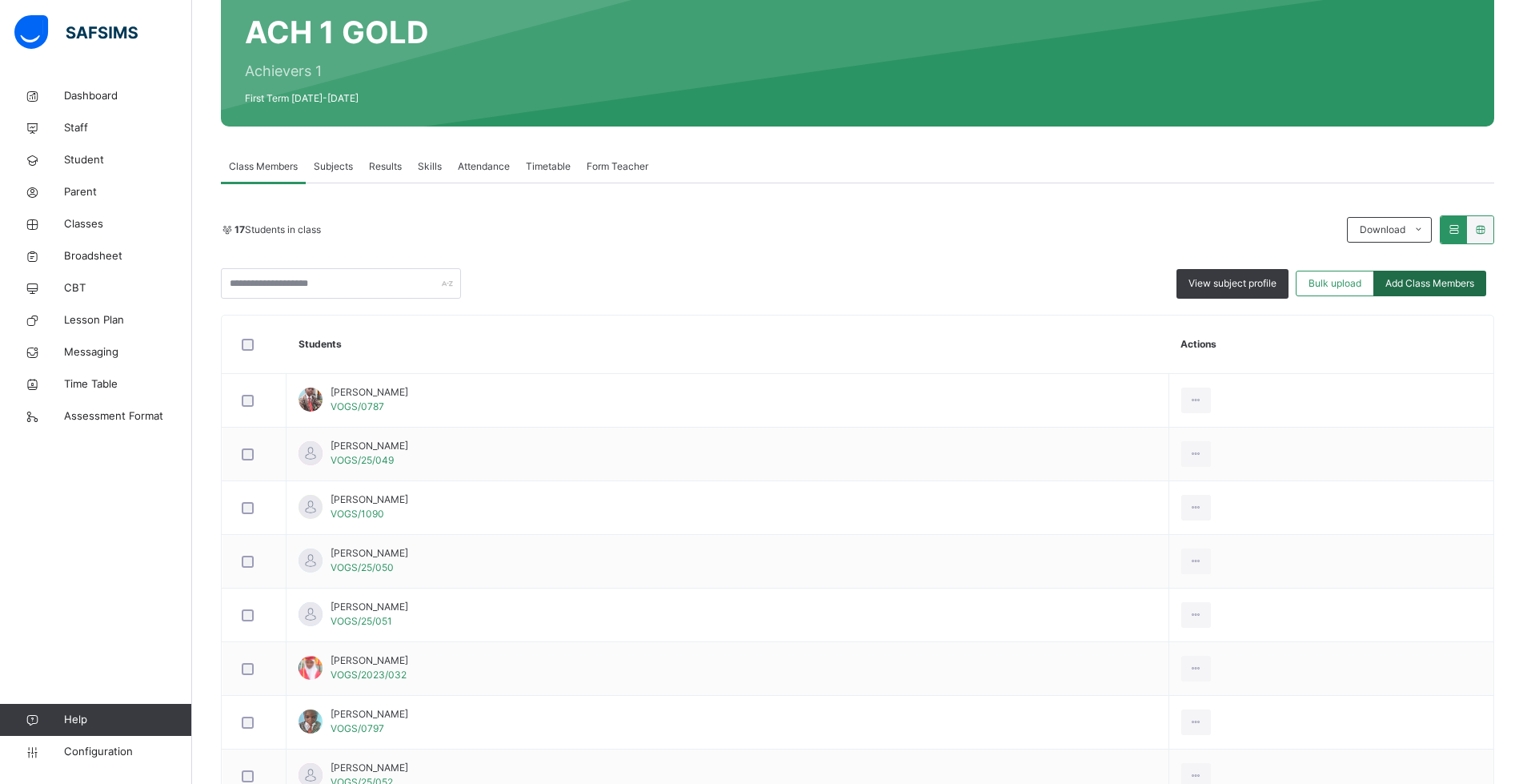
click at [1410, 284] on span "Add Class Members" at bounding box center [1430, 283] width 89 height 14
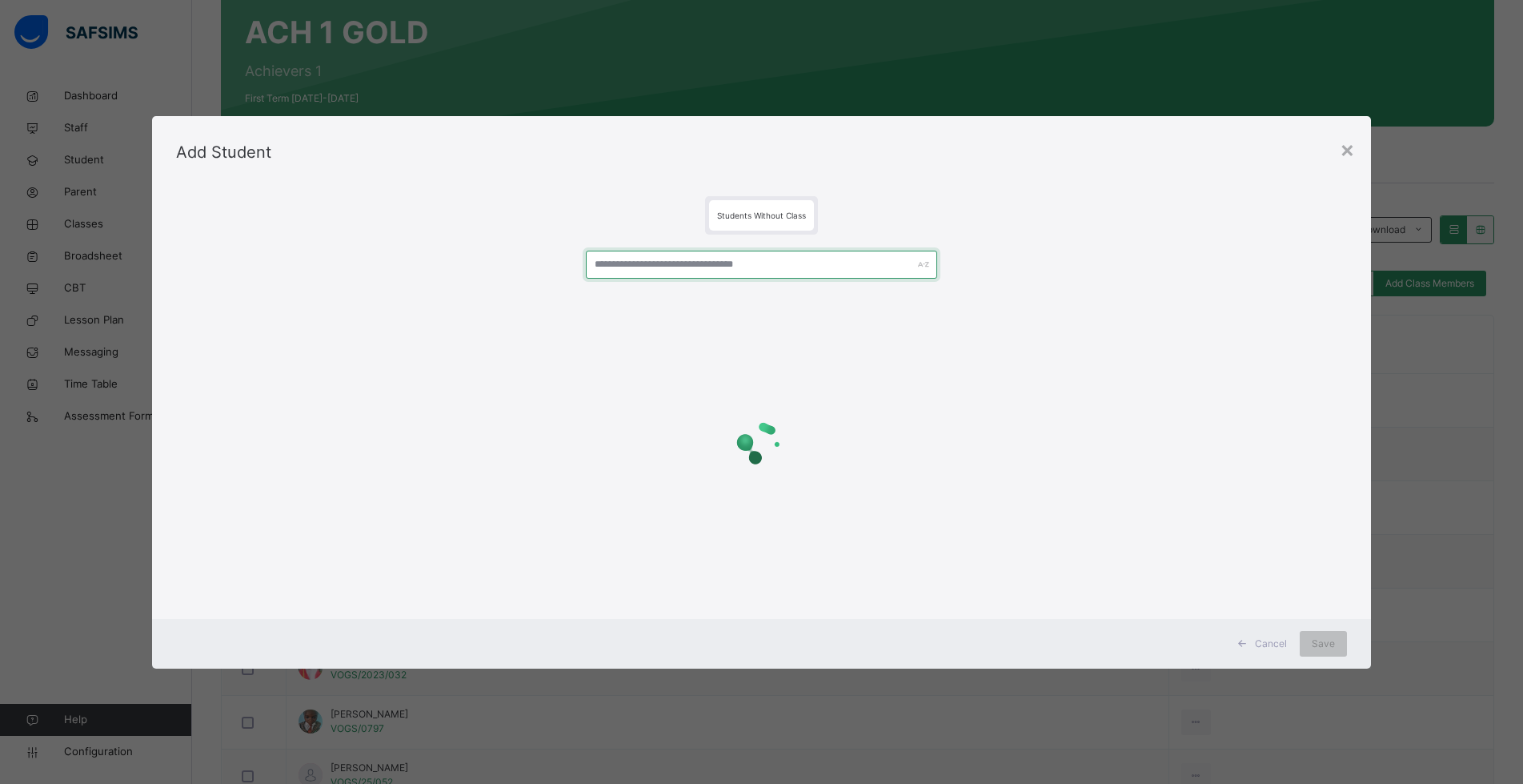
click at [876, 260] on input "text" at bounding box center [762, 265] width 351 height 28
paste input "**********"
type input "**********"
click at [964, 232] on div "Students Without Class" at bounding box center [768, 215] width 1181 height 38
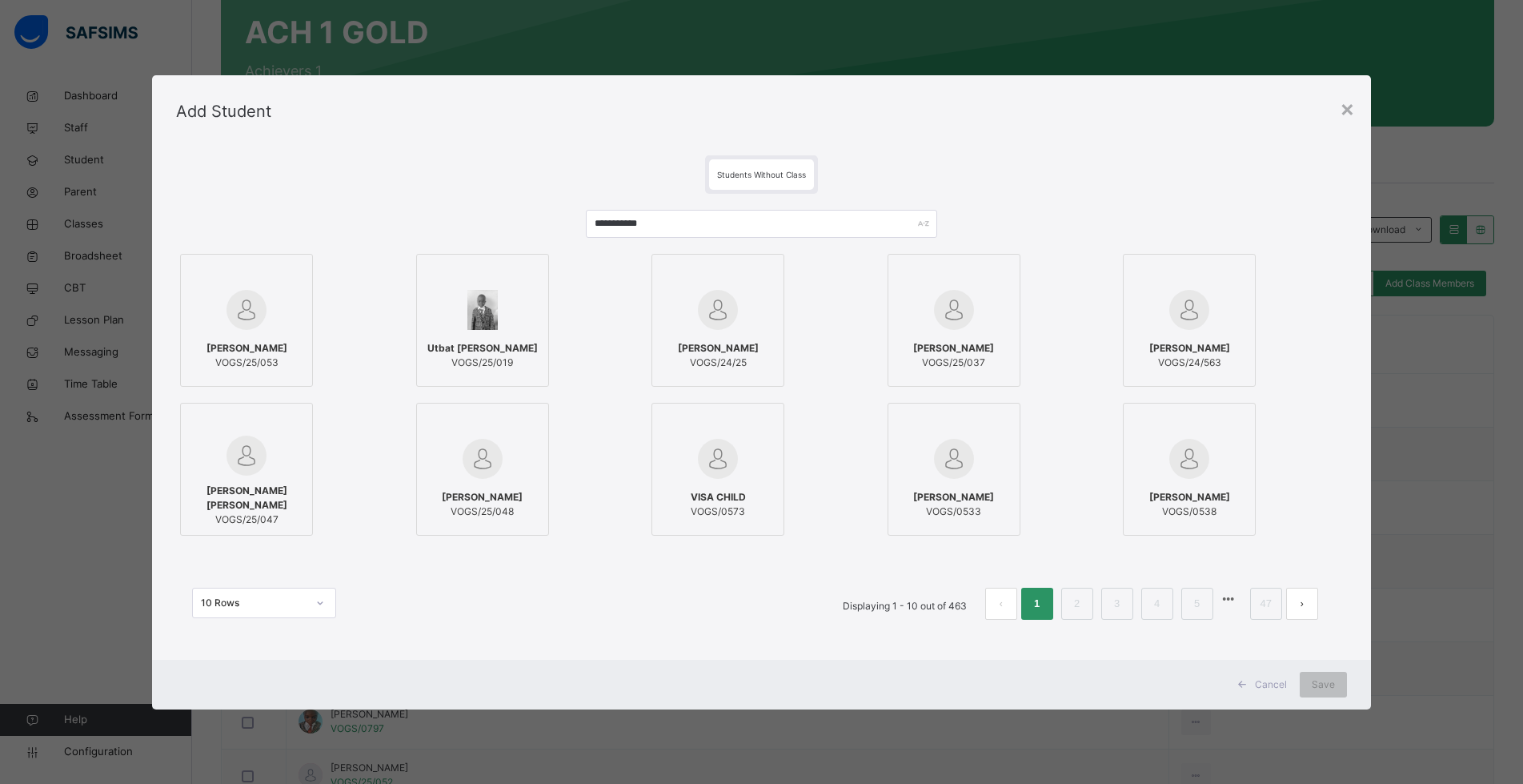
click at [251, 314] on img at bounding box center [246, 310] width 40 height 40
click at [1345, 684] on span "Save" at bounding box center [1335, 684] width 23 height 14
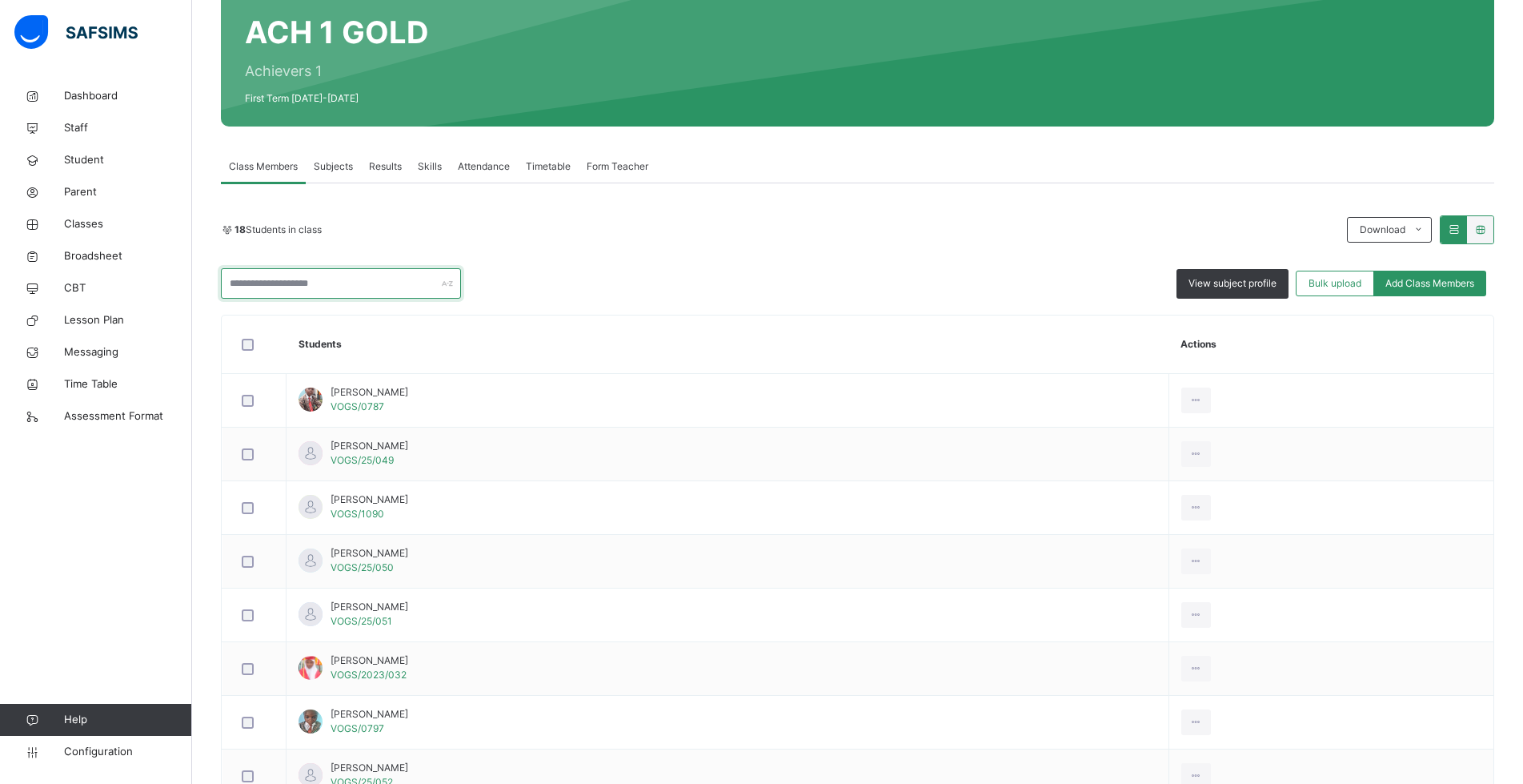
click at [350, 284] on input "text" at bounding box center [341, 284] width 240 height 30
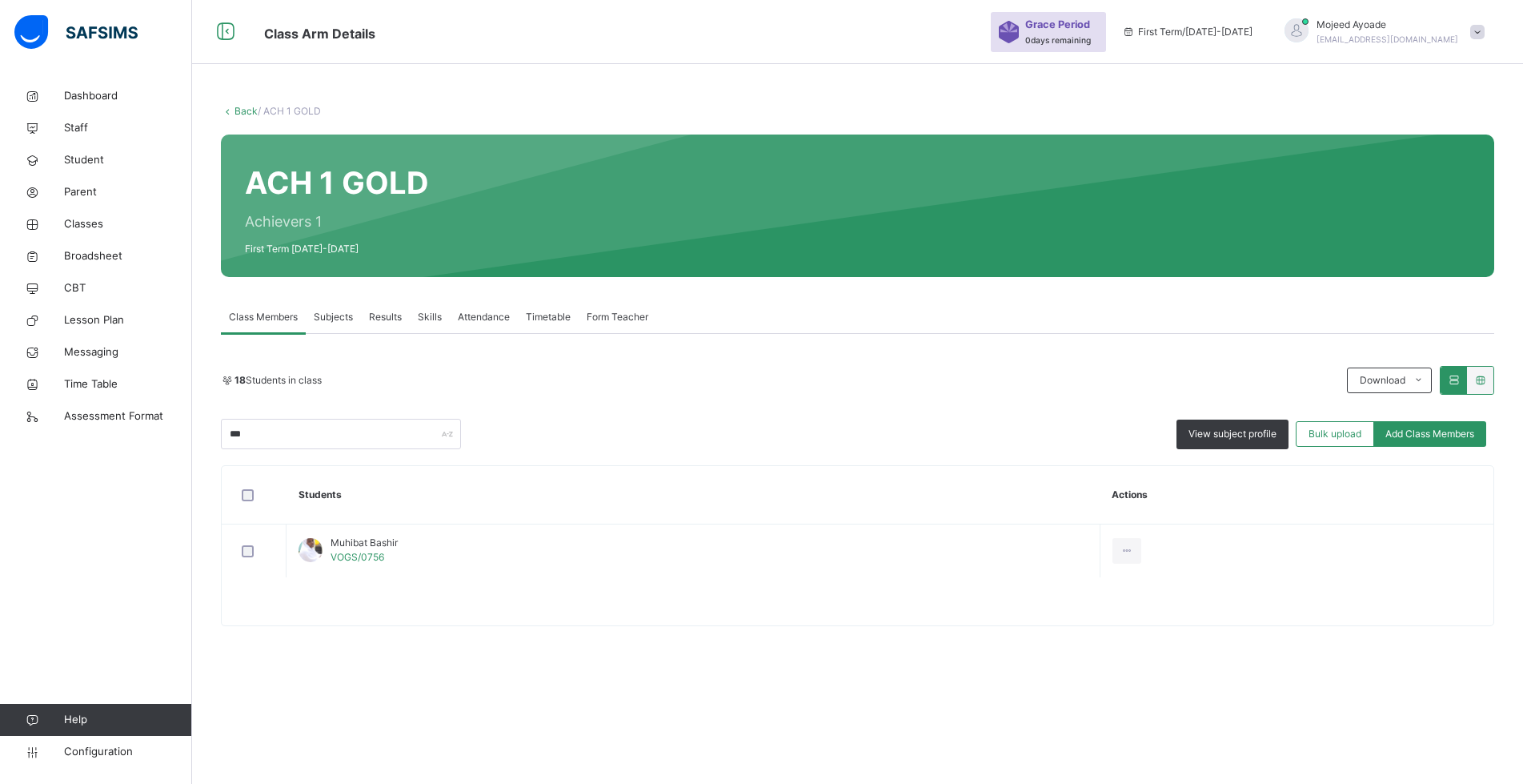
click at [809, 404] on div "18 Students in class Download Pdf Report Excel Report *** View subject profile …" at bounding box center [857, 407] width 1273 height 84
click at [296, 429] on input "***" at bounding box center [341, 434] width 240 height 30
type input "*"
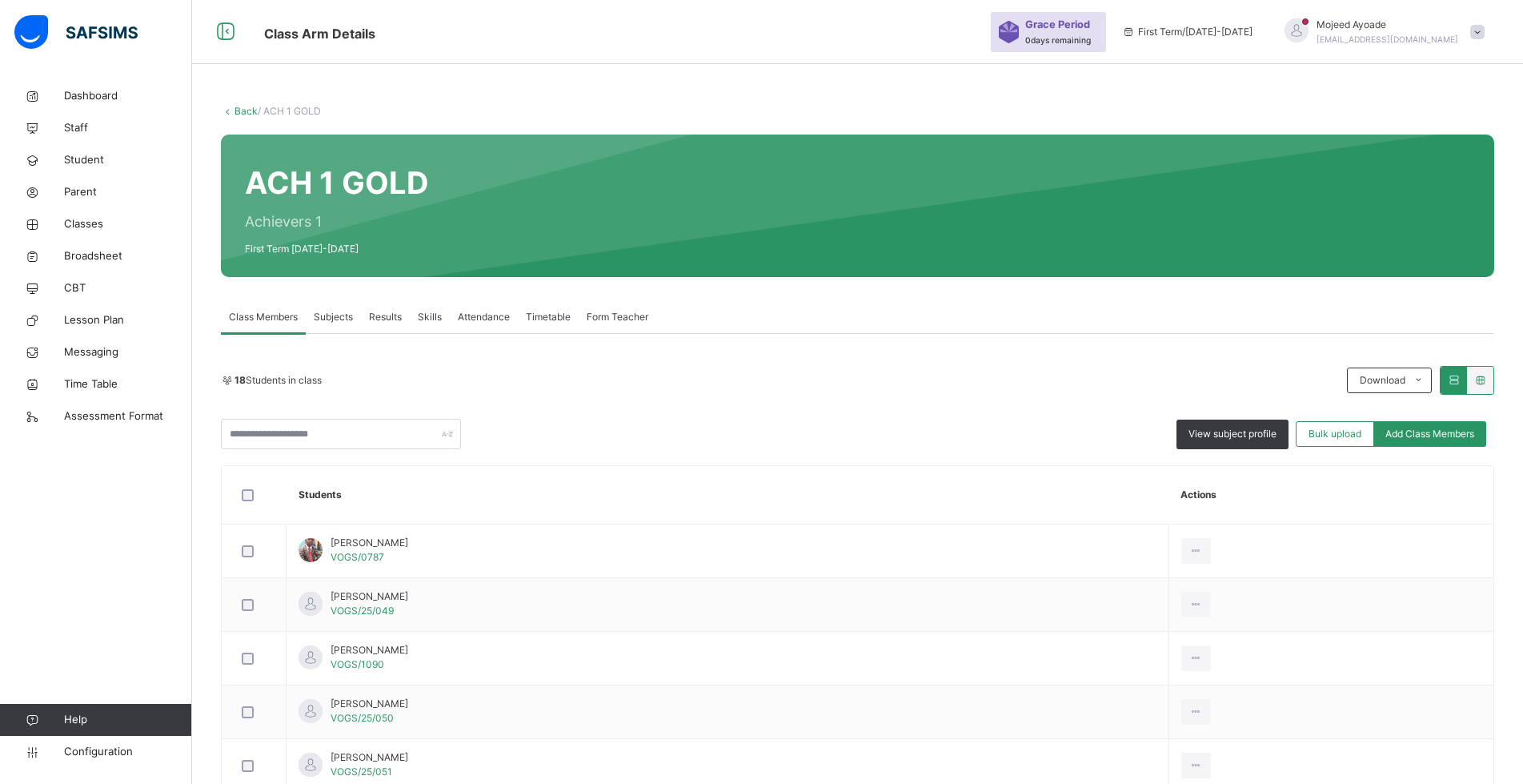
click at [790, 419] on div "View subject profile Bulk upload Add Class Members" at bounding box center [857, 434] width 1273 height 30
click at [1486, 432] on div "Add Class Members" at bounding box center [1430, 433] width 113 height 25
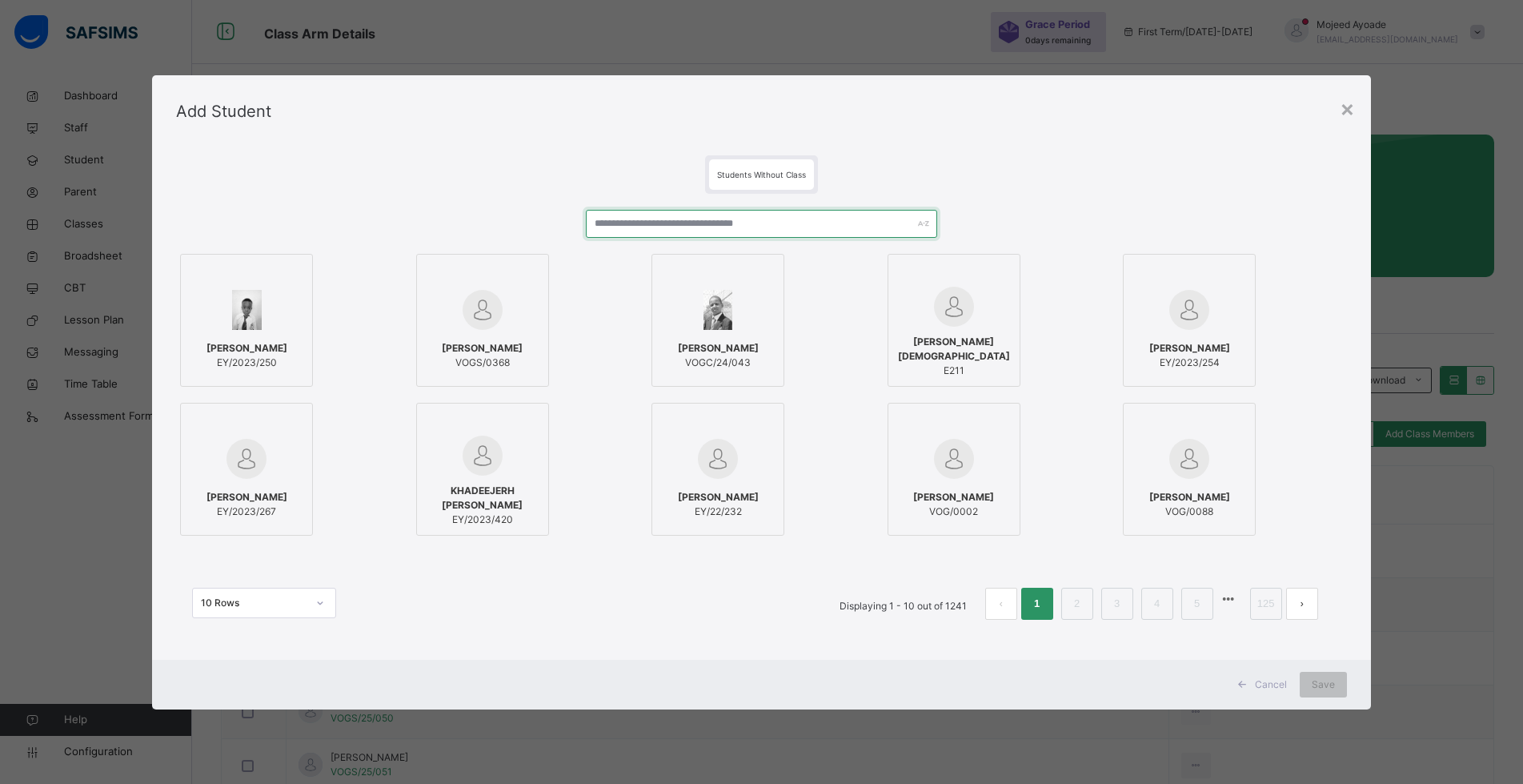
click at [767, 222] on input "text" at bounding box center [762, 223] width 351 height 28
paste input "**********"
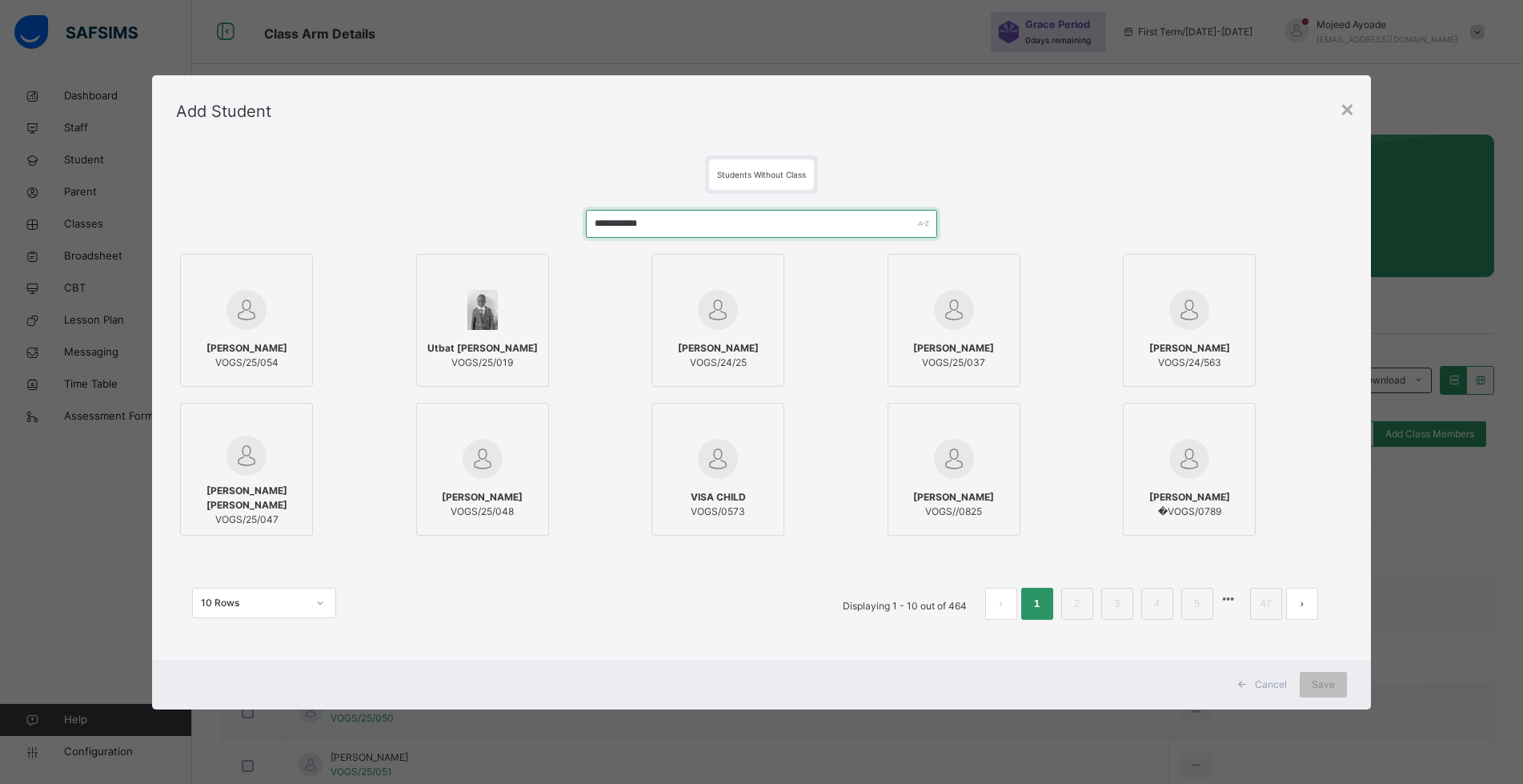
type input "**********"
click at [274, 325] on div at bounding box center [246, 309] width 115 height 46
click at [1347, 691] on div "Save" at bounding box center [1335, 684] width 47 height 25
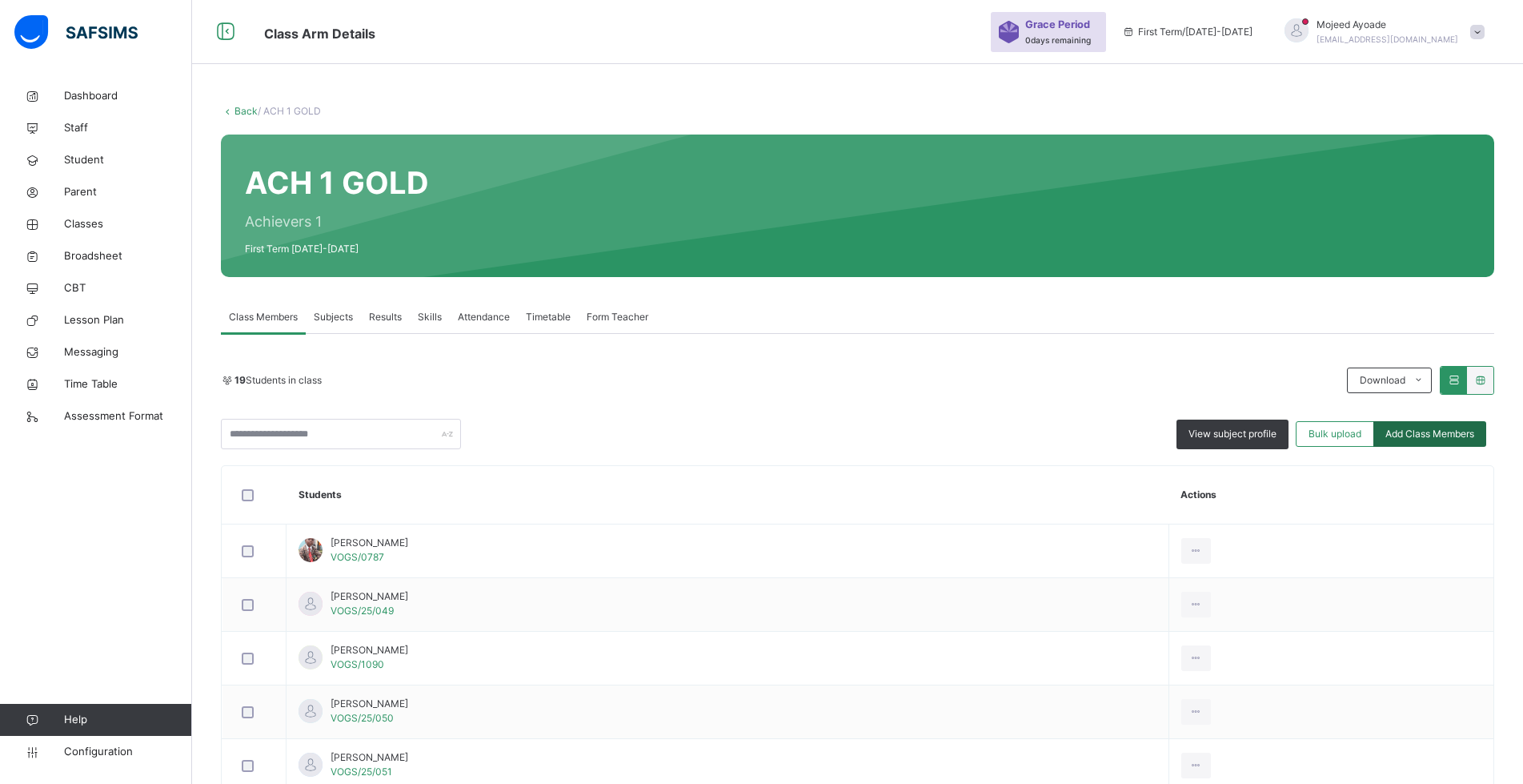
click at [1419, 427] on span "Add Class Members" at bounding box center [1430, 433] width 89 height 14
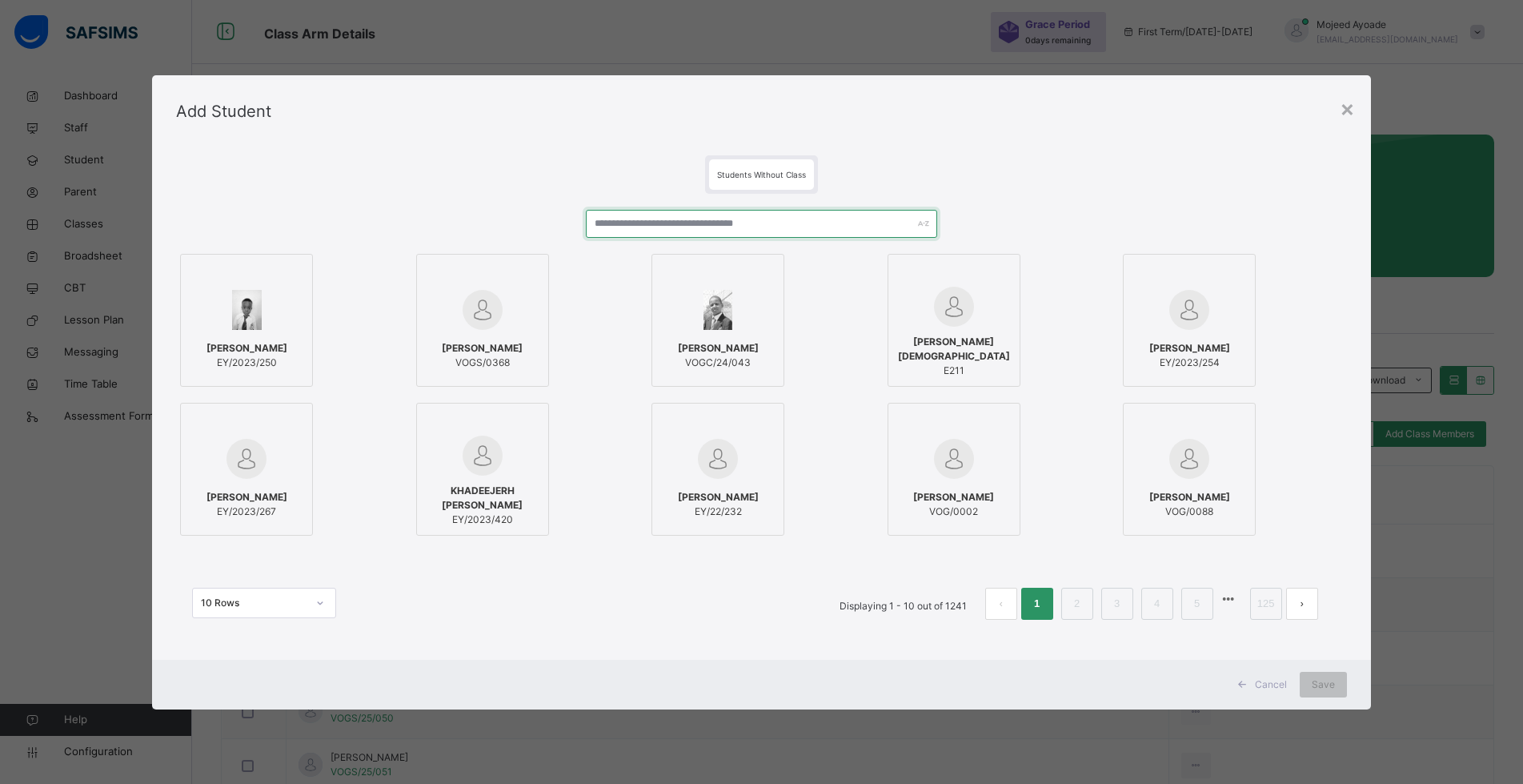
click at [657, 227] on input "text" at bounding box center [762, 223] width 351 height 28
paste input "**********"
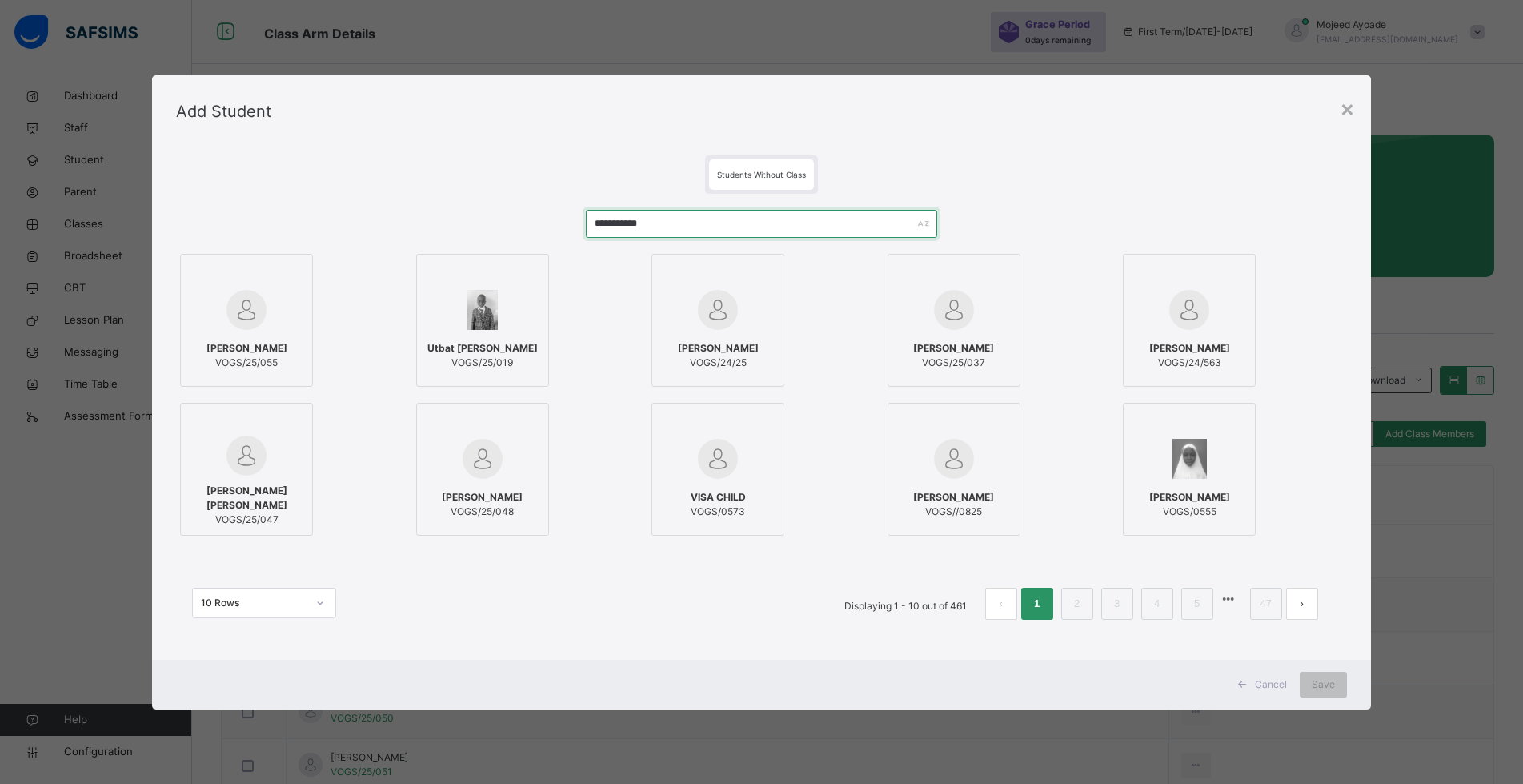
type input "**********"
click at [262, 308] on div at bounding box center [246, 309] width 115 height 46
click at [1337, 686] on span "Save" at bounding box center [1335, 684] width 23 height 14
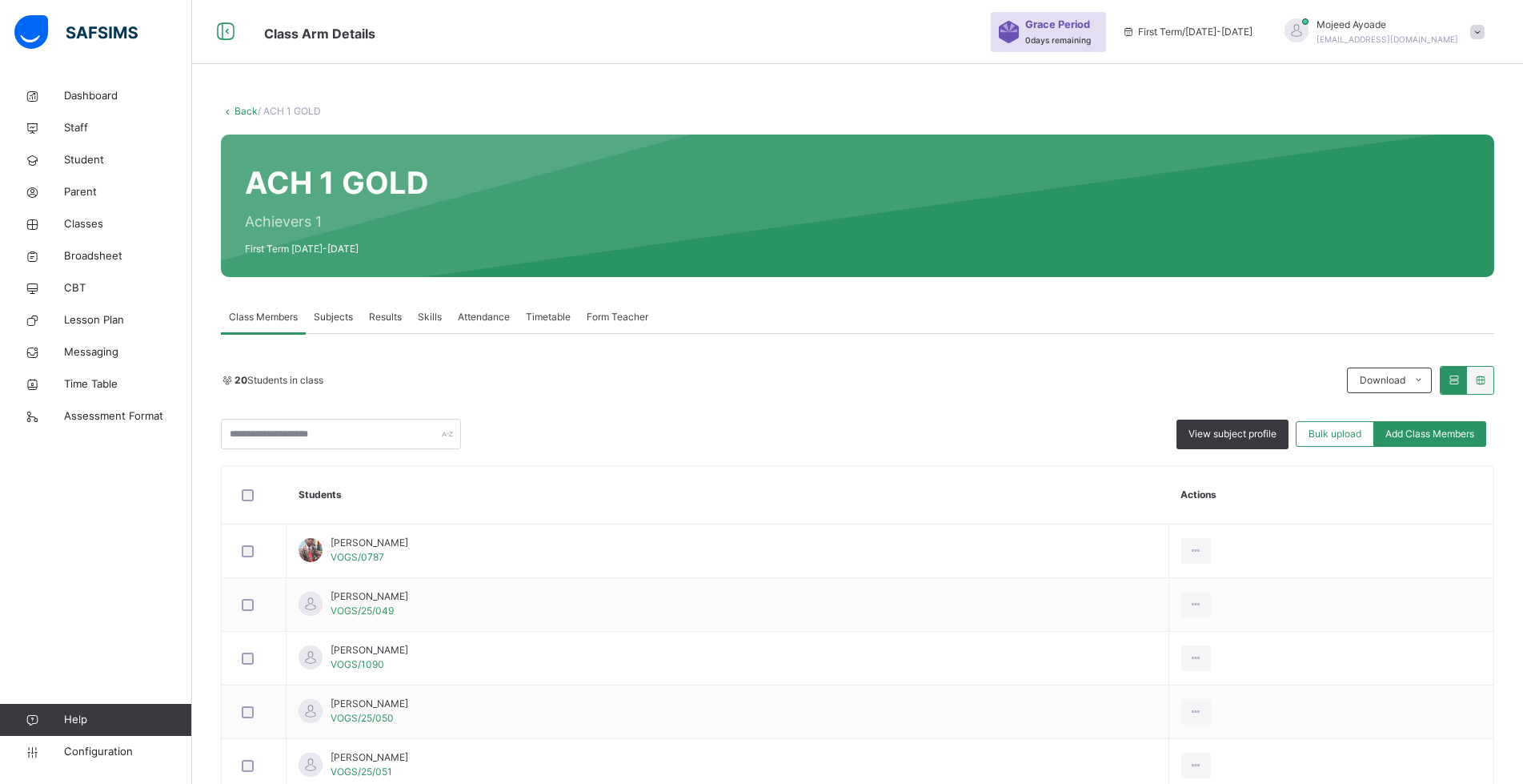
click at [580, 388] on div "20 Students in class Download Pdf Report Excel Report" at bounding box center [857, 380] width 1273 height 29
drag, startPoint x: 580, startPoint y: 388, endPoint x: 545, endPoint y: 394, distance: 35.5
click at [545, 394] on div "20 Students in class Download Pdf Report Excel Report View subject profile Bulk…" at bounding box center [857, 407] width 1273 height 84
click at [1396, 442] on li "Excel Report" at bounding box center [1381, 442] width 69 height 27
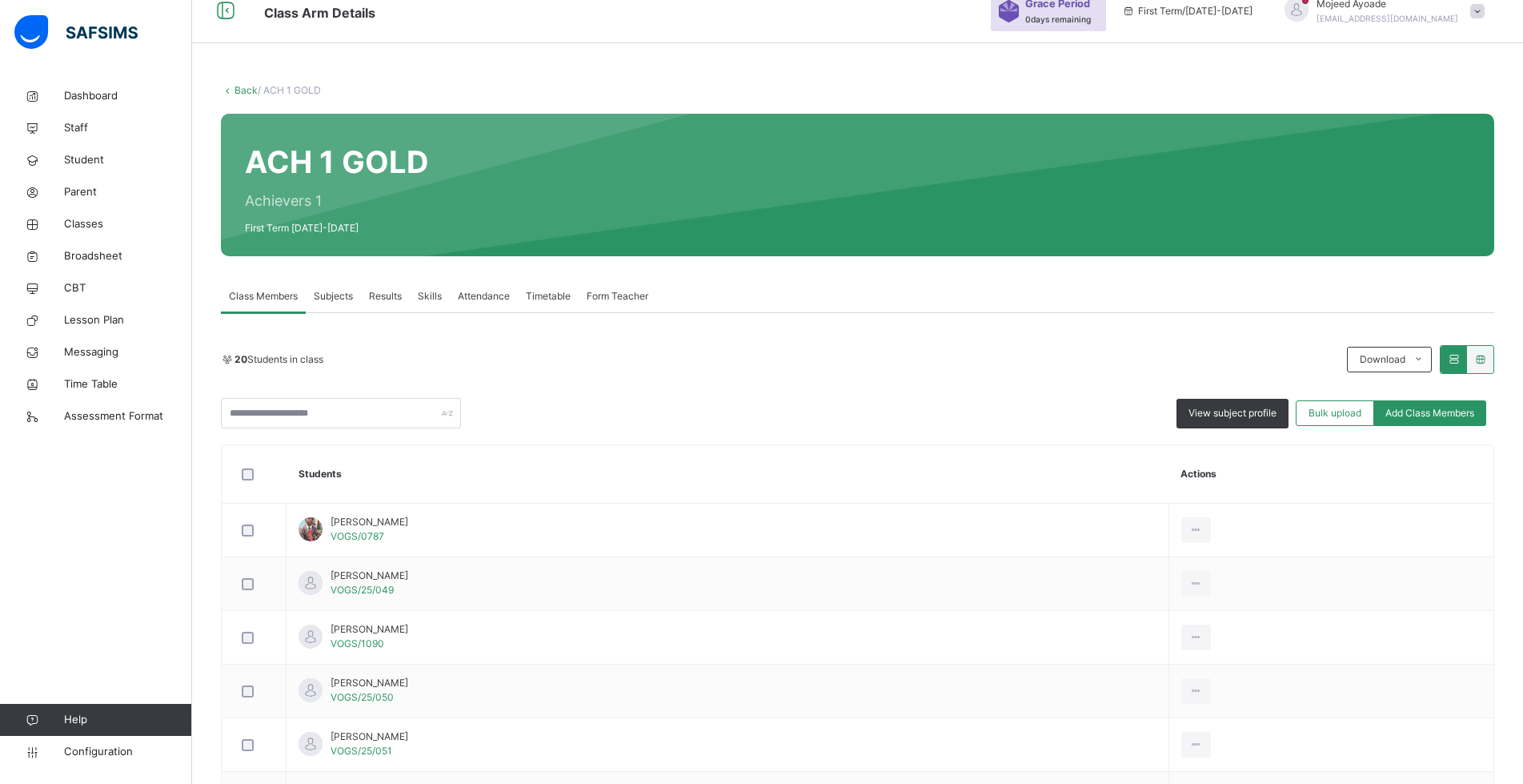
scroll to position [0, 0]
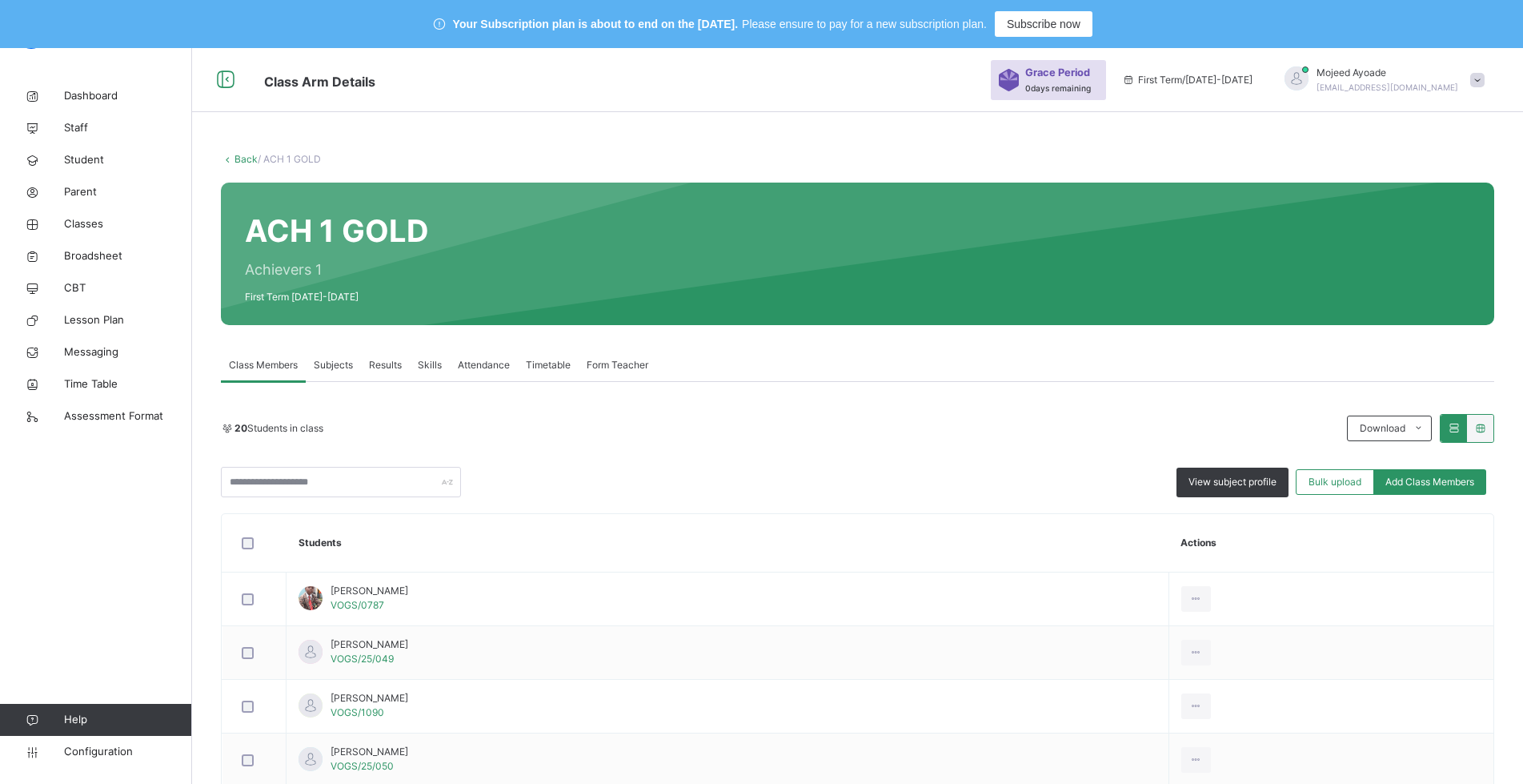
click at [1309, 85] on div at bounding box center [1297, 79] width 24 height 24
click at [1438, 187] on span "Profile" at bounding box center [1433, 182] width 106 height 22
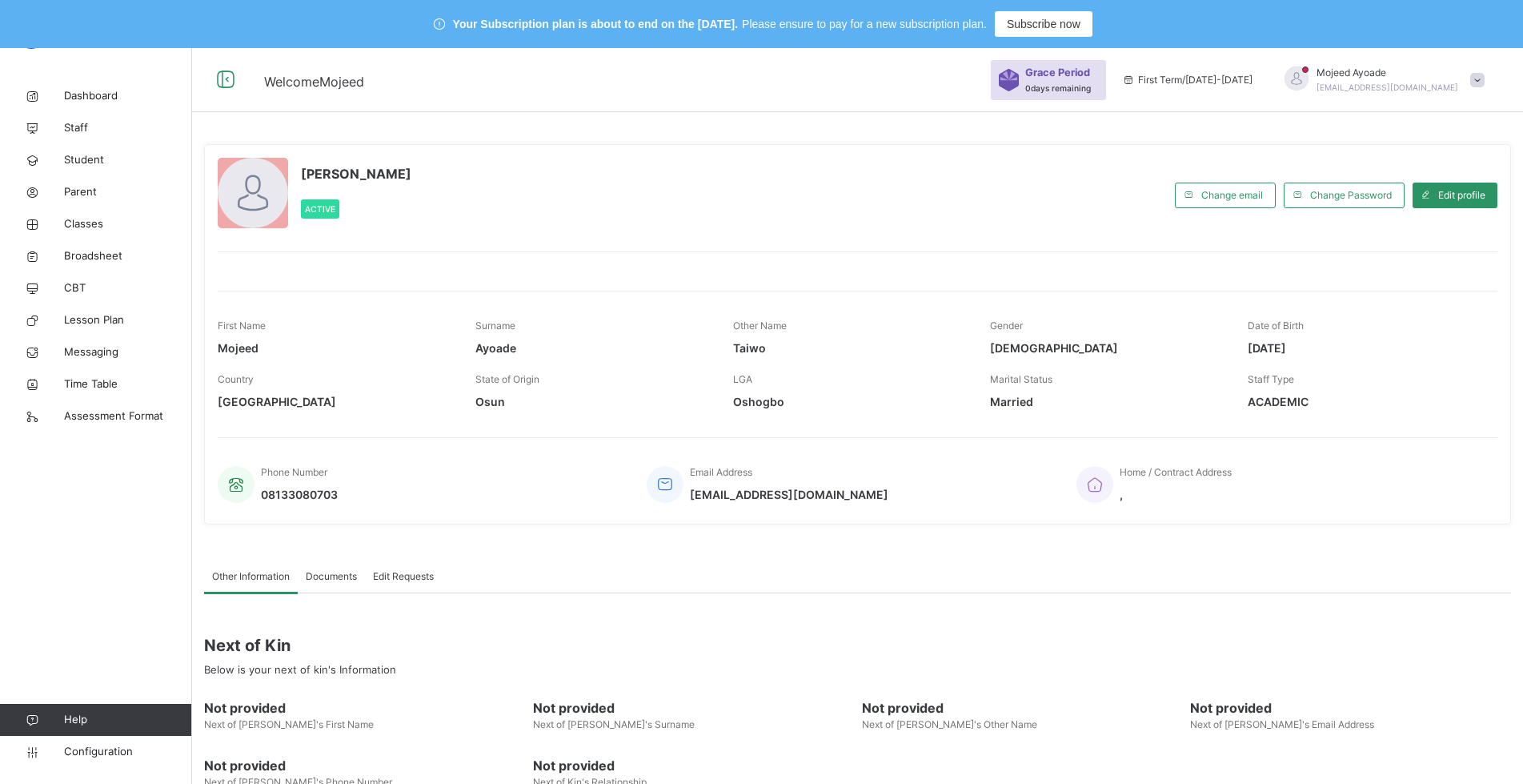
click at [267, 201] on div at bounding box center [253, 192] width 70 height 70
click at [1477, 198] on span "Edit profile" at bounding box center [1462, 194] width 47 height 14
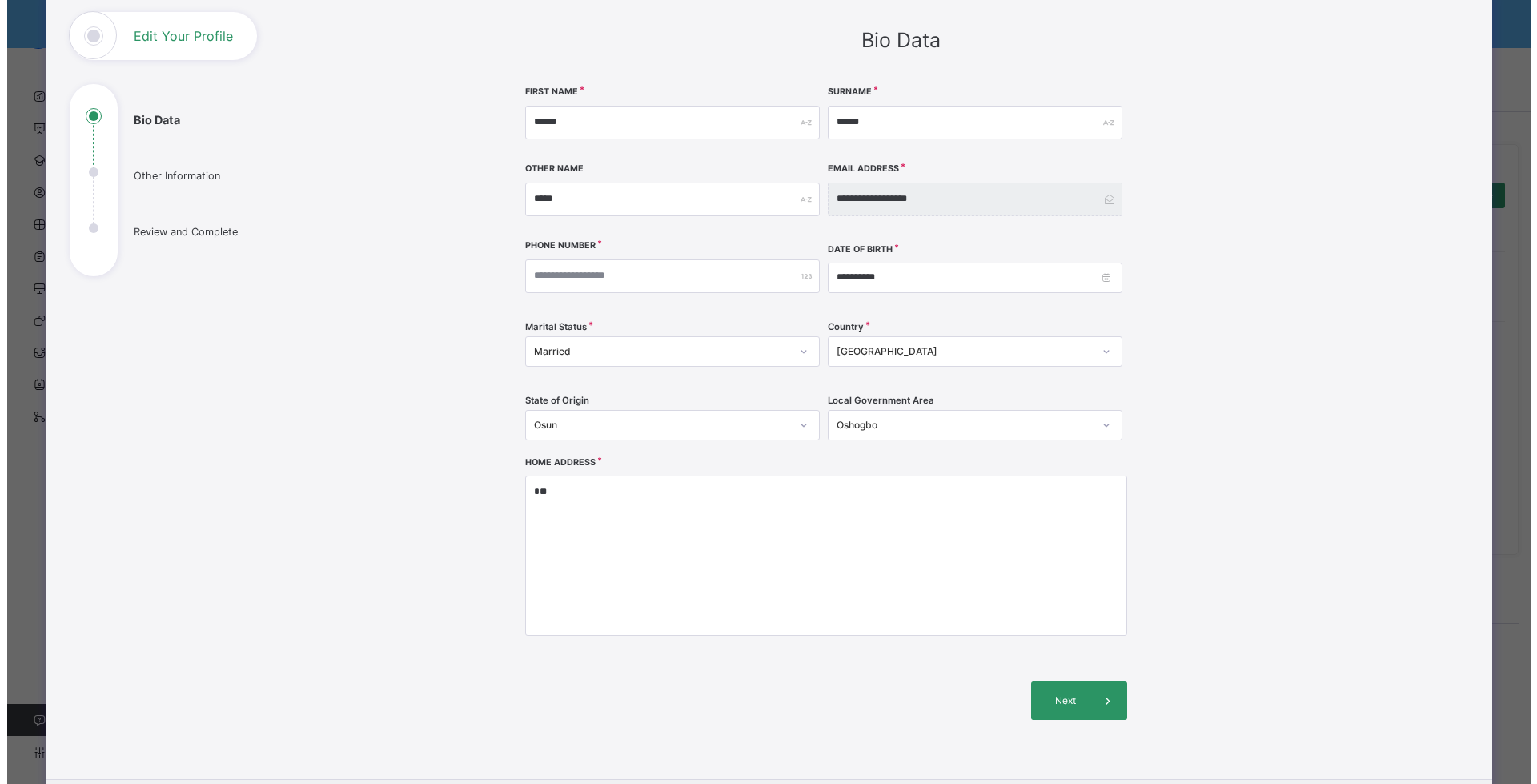
scroll to position [211, 0]
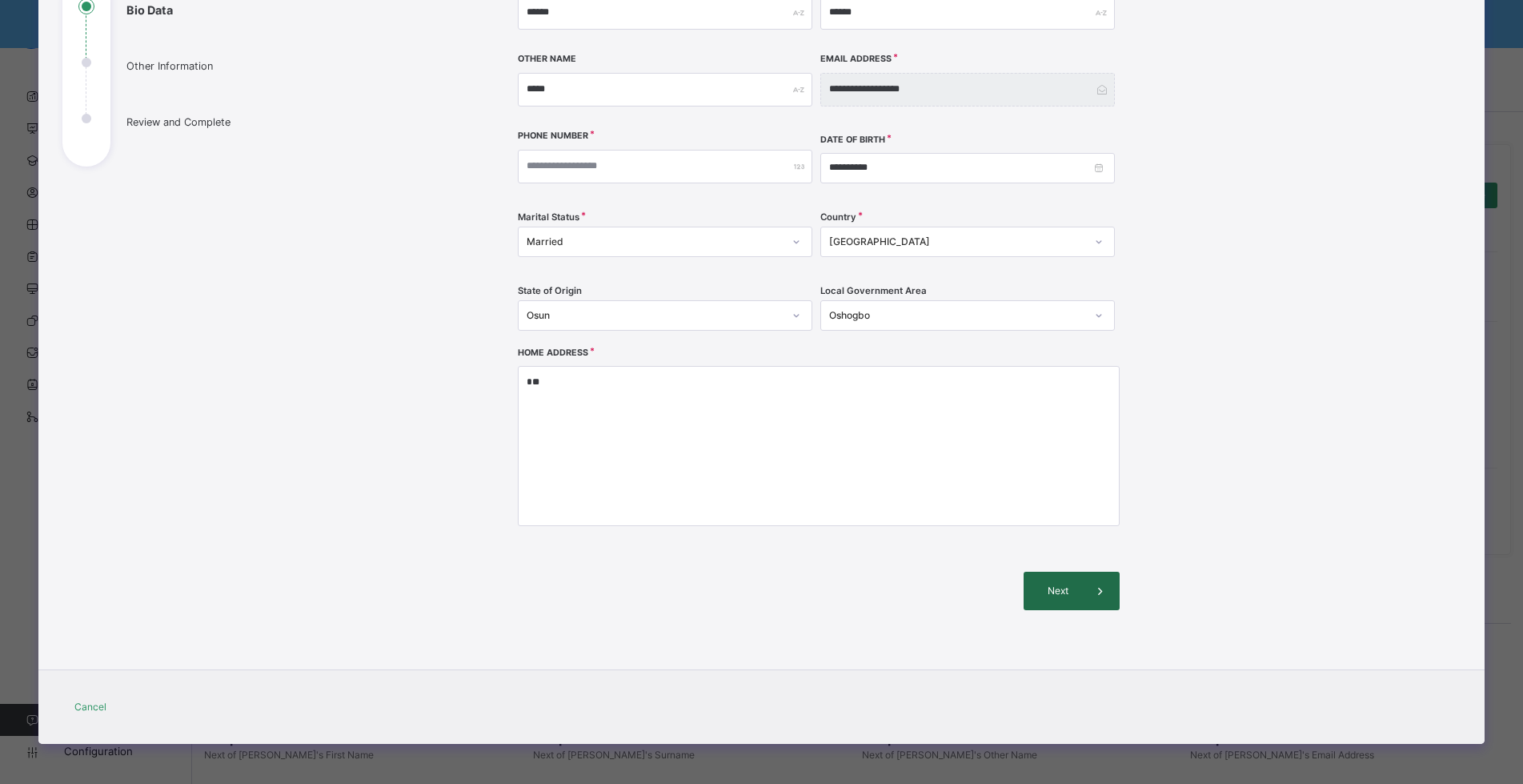
click at [1052, 579] on div "Next" at bounding box center [1071, 591] width 96 height 38
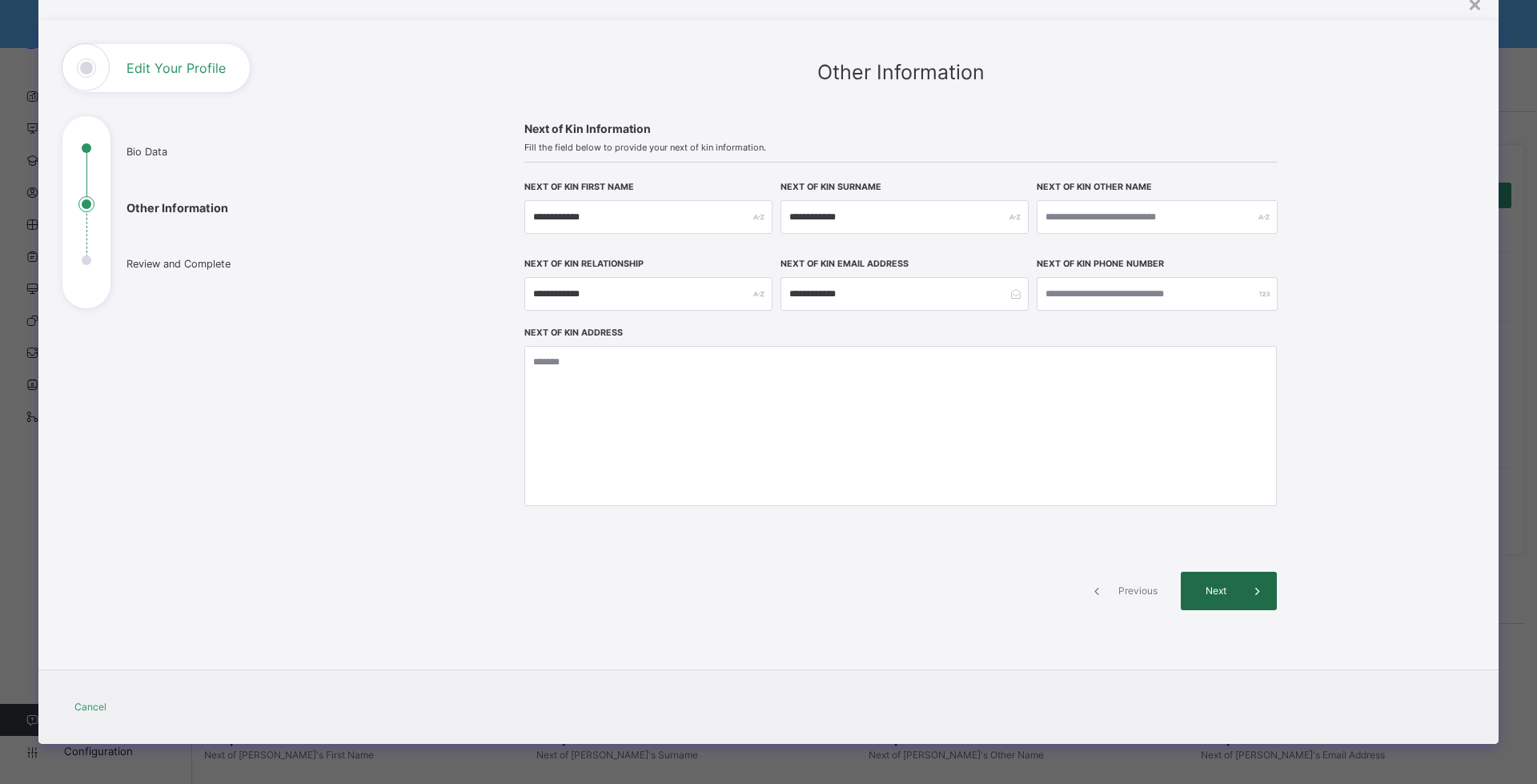
click at [1211, 593] on span "Next" at bounding box center [1215, 590] width 46 height 14
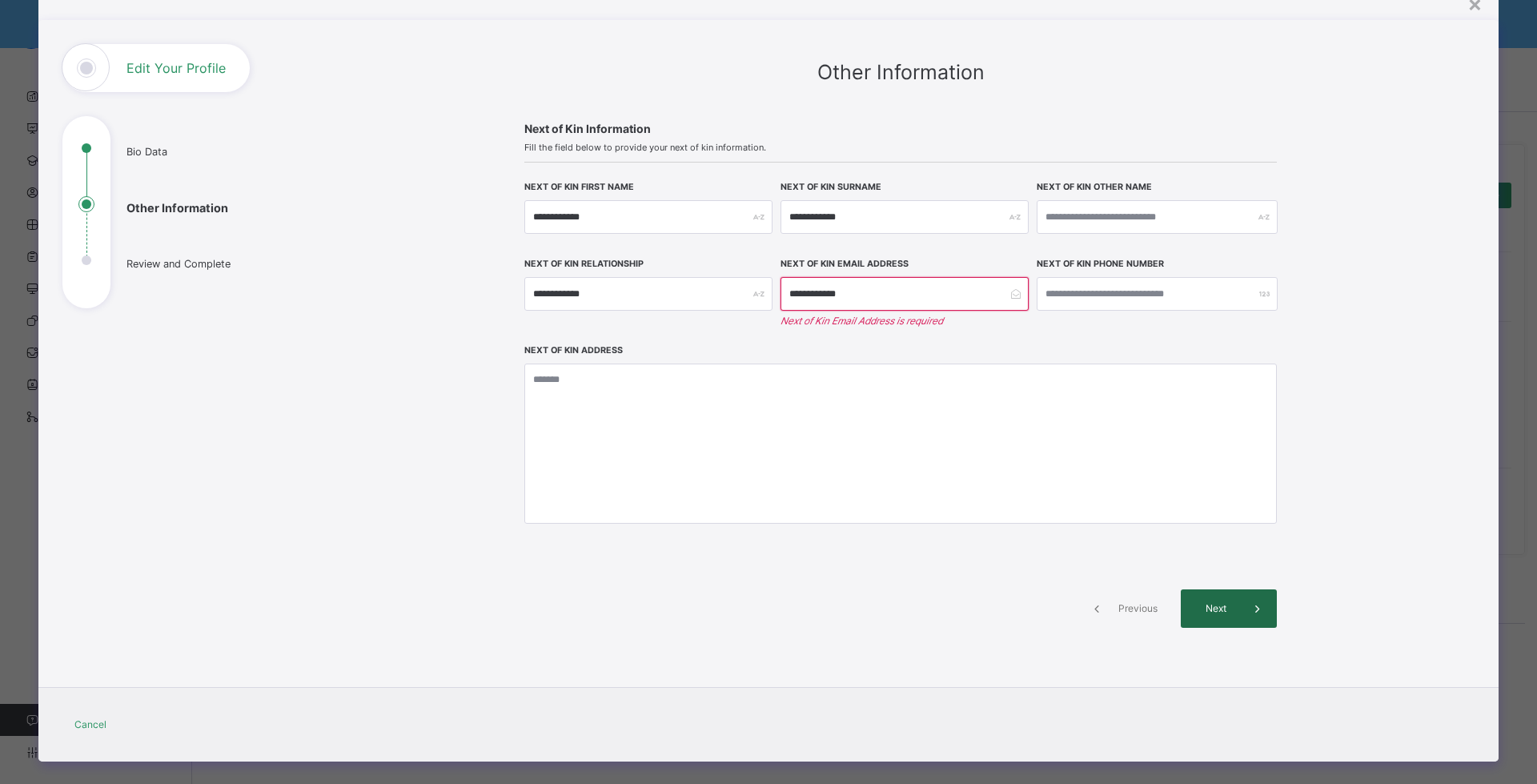
scroll to position [87, 0]
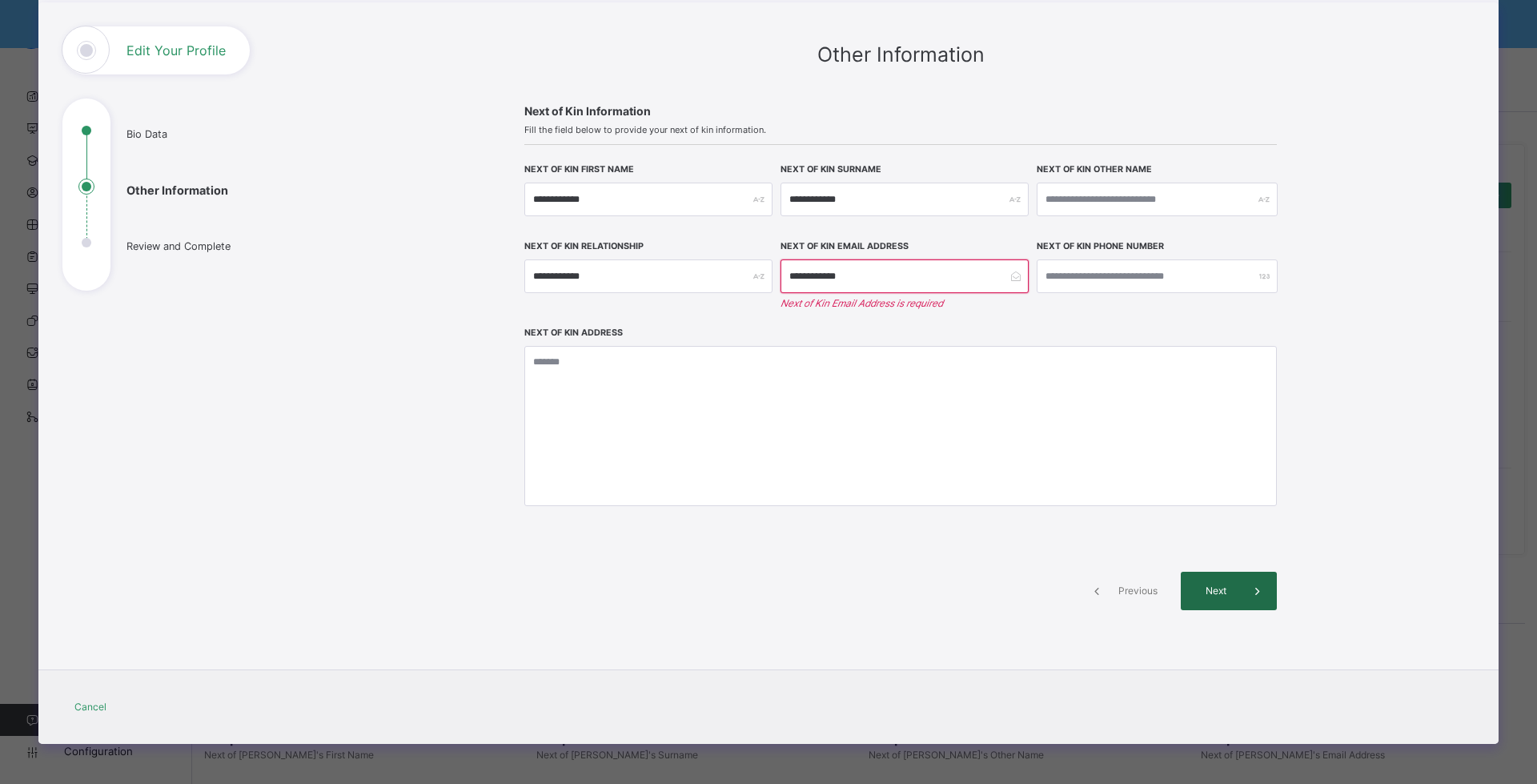
click at [1207, 590] on span "Next" at bounding box center [1215, 590] width 46 height 14
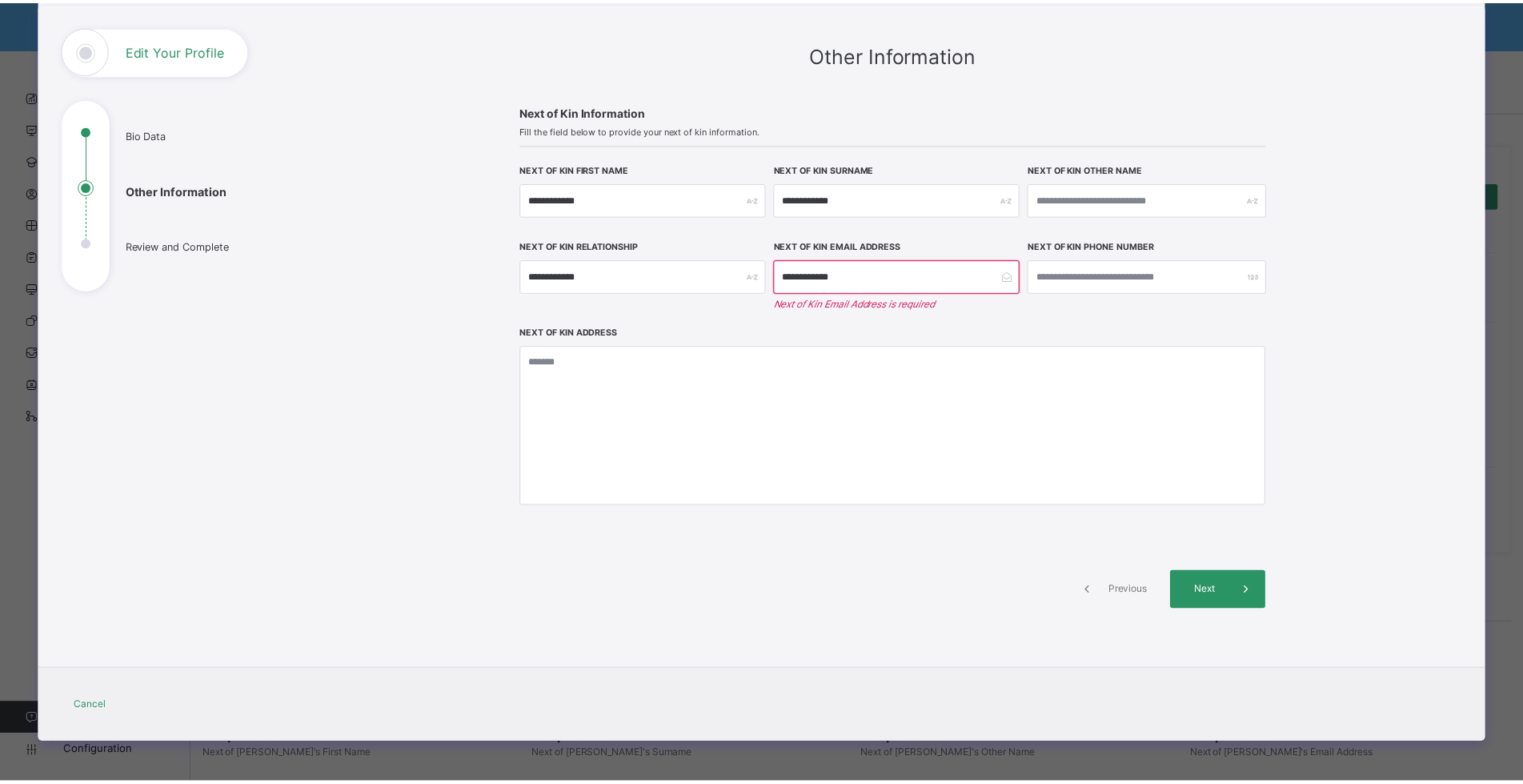
scroll to position [0, 0]
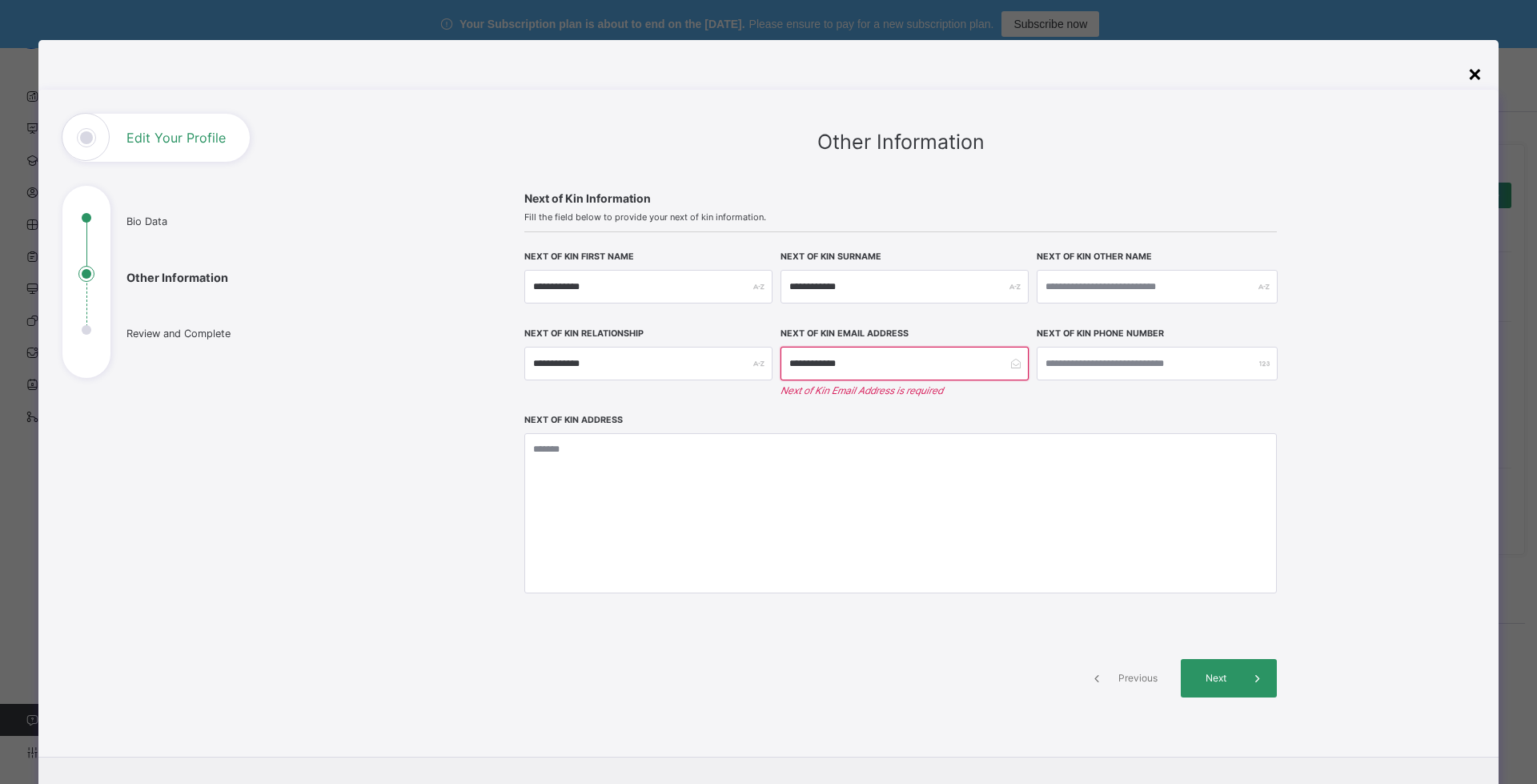
click at [1472, 78] on div "×" at bounding box center [1475, 73] width 15 height 34
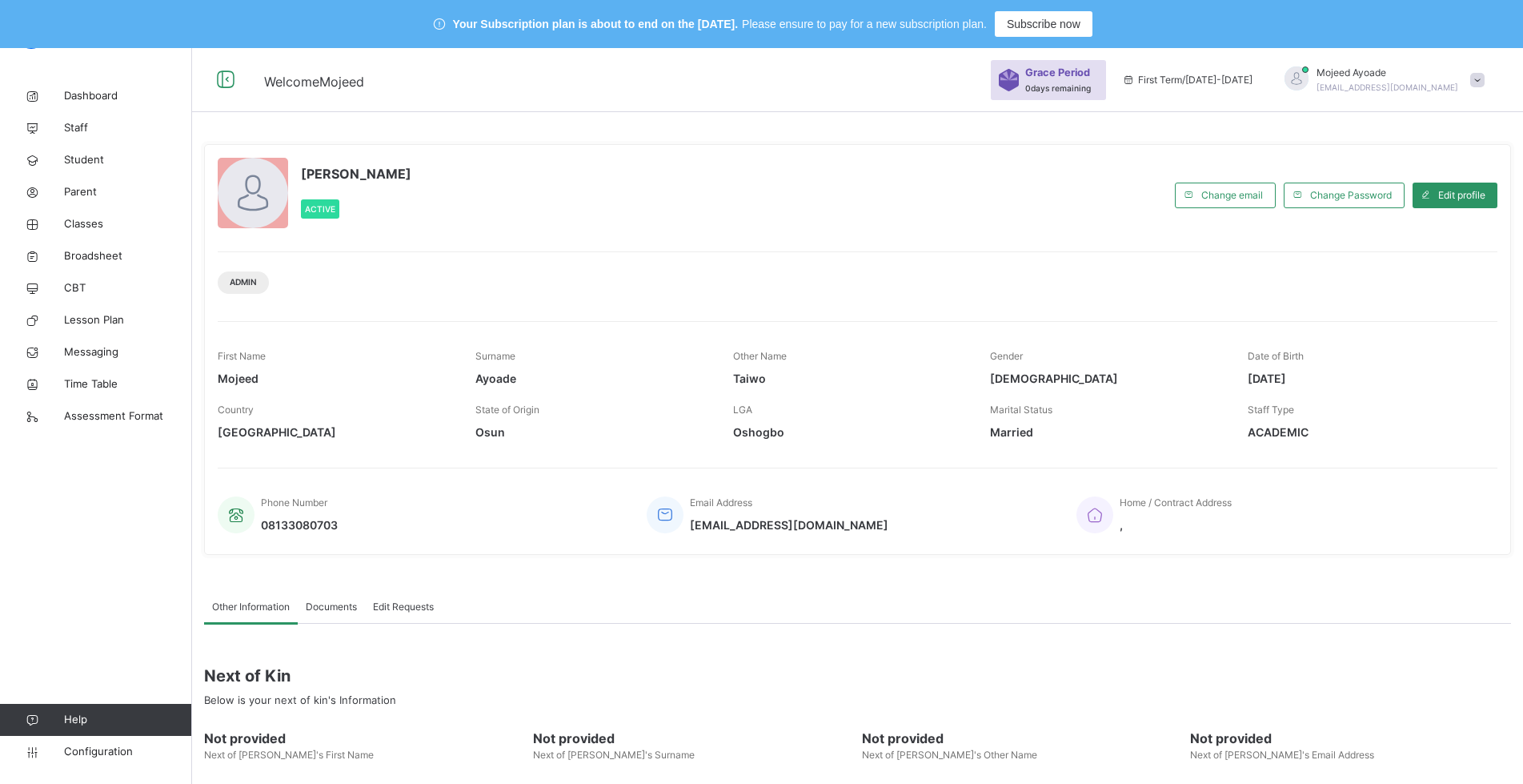
click at [1485, 80] on span at bounding box center [1477, 80] width 14 height 14
click at [1421, 183] on span "Profile" at bounding box center [1433, 182] width 106 height 22
click at [253, 205] on div at bounding box center [253, 192] width 70 height 70
click at [1484, 198] on span "Edit profile" at bounding box center [1462, 194] width 47 height 14
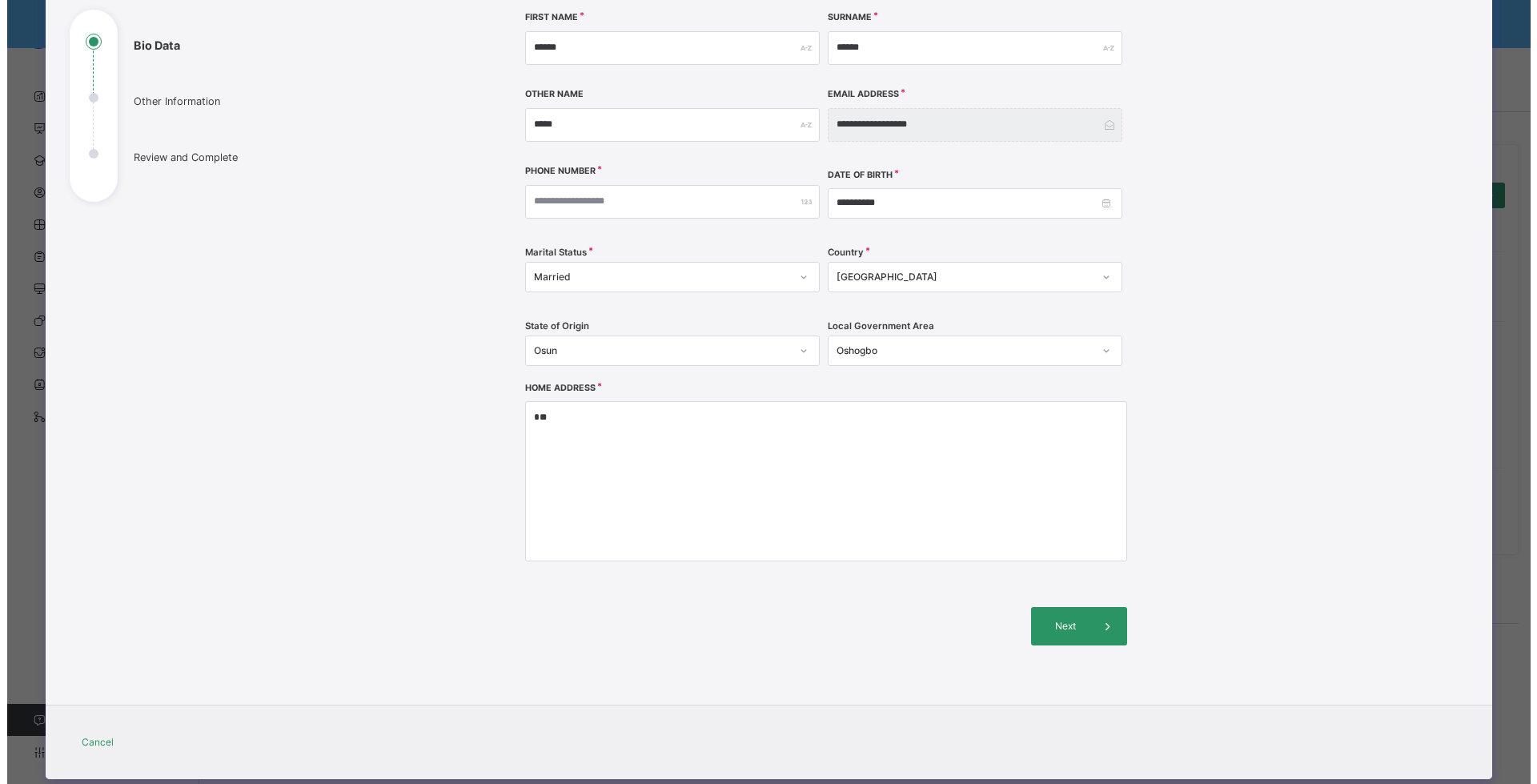
scroll to position [211, 0]
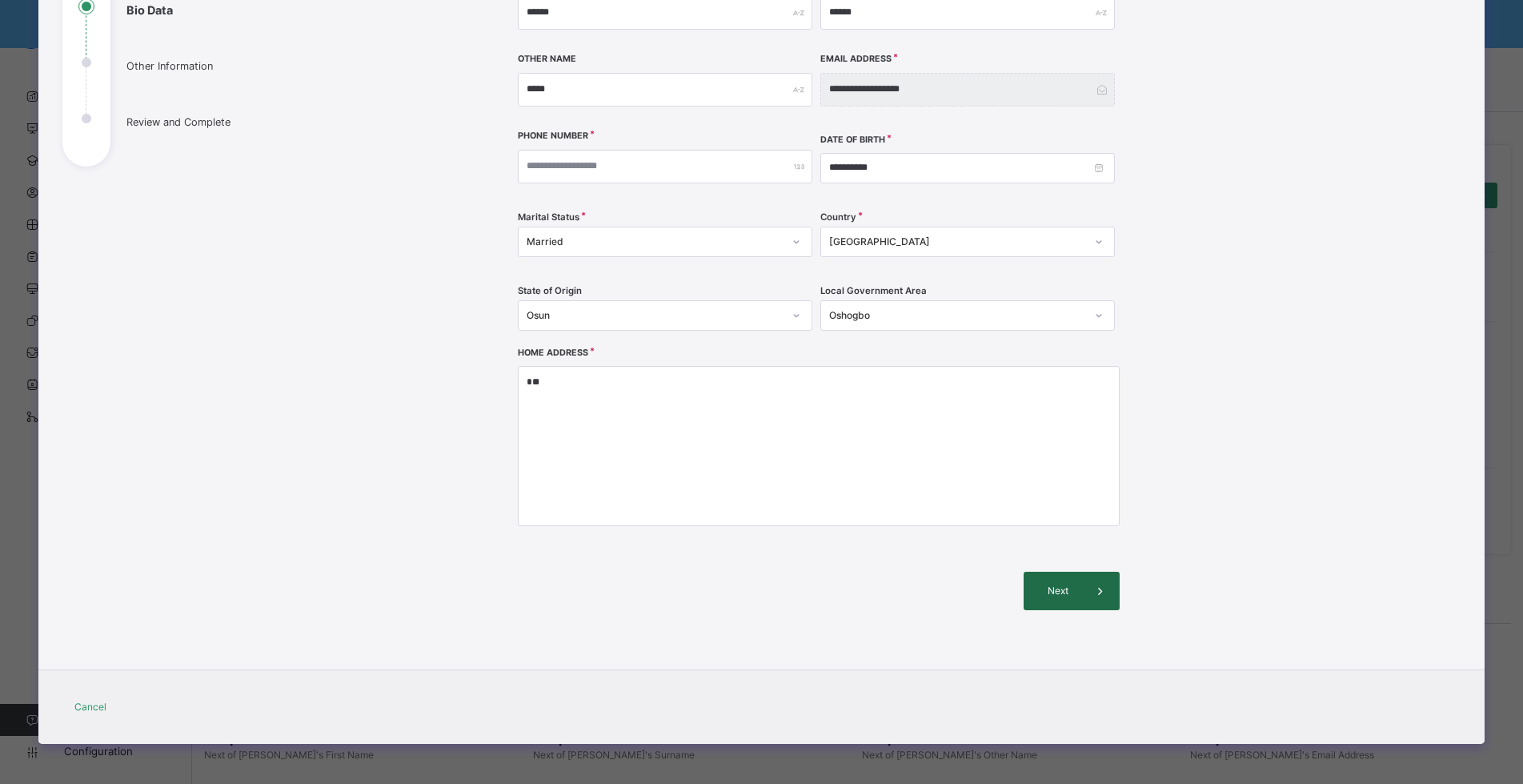
click at [1073, 588] on span "Next" at bounding box center [1058, 590] width 46 height 14
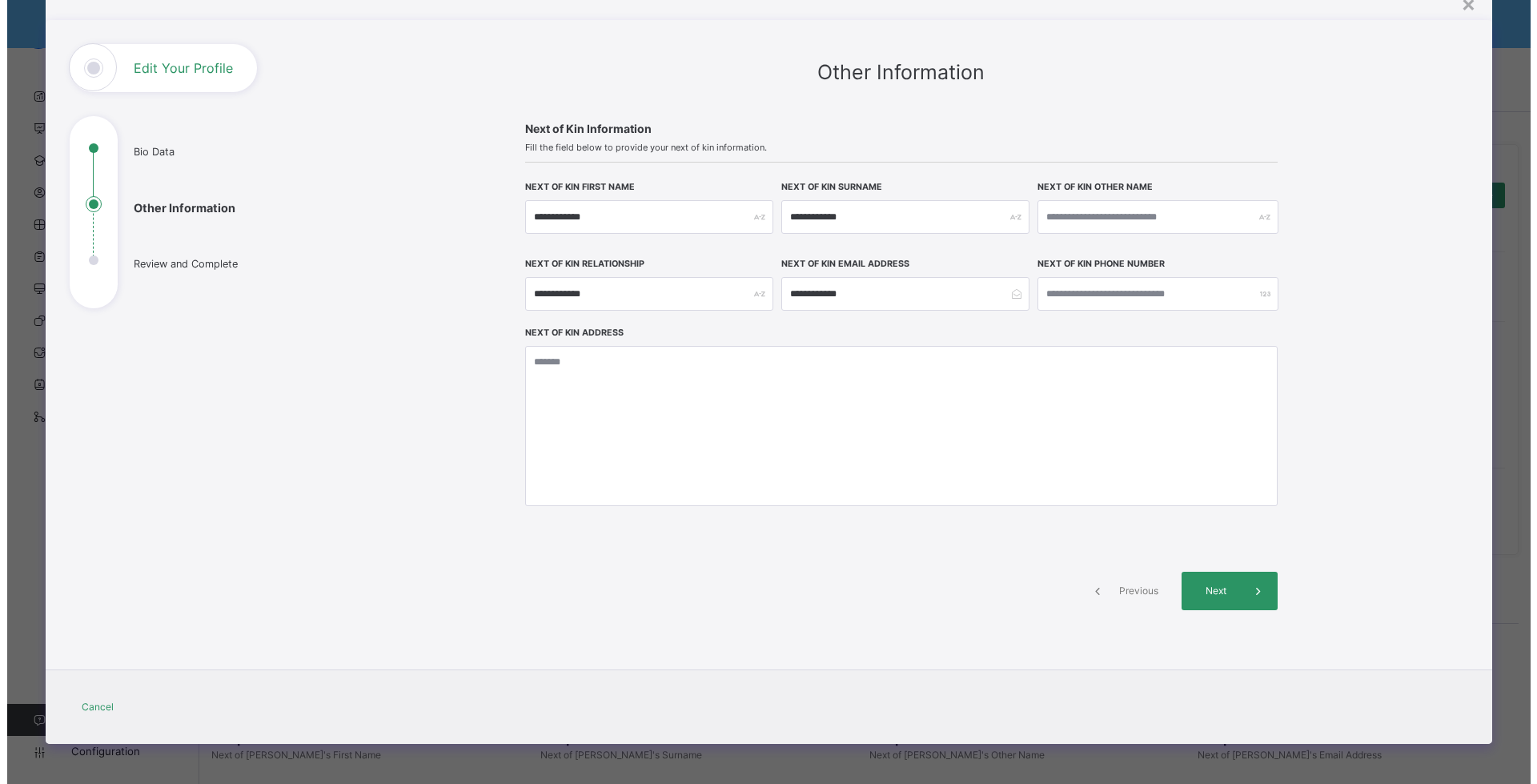
scroll to position [69, 0]
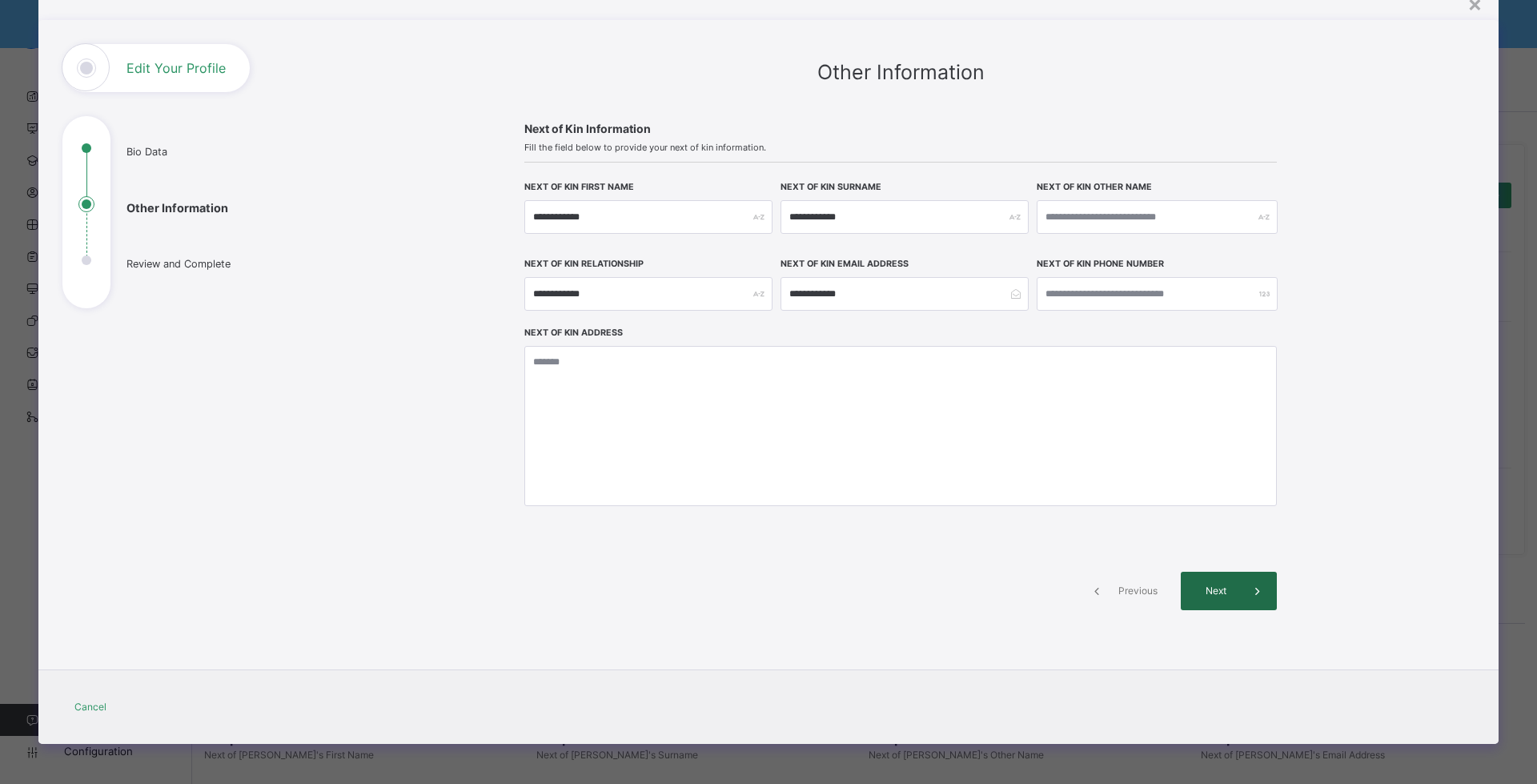
click at [1214, 598] on div "Next" at bounding box center [1228, 591] width 96 height 38
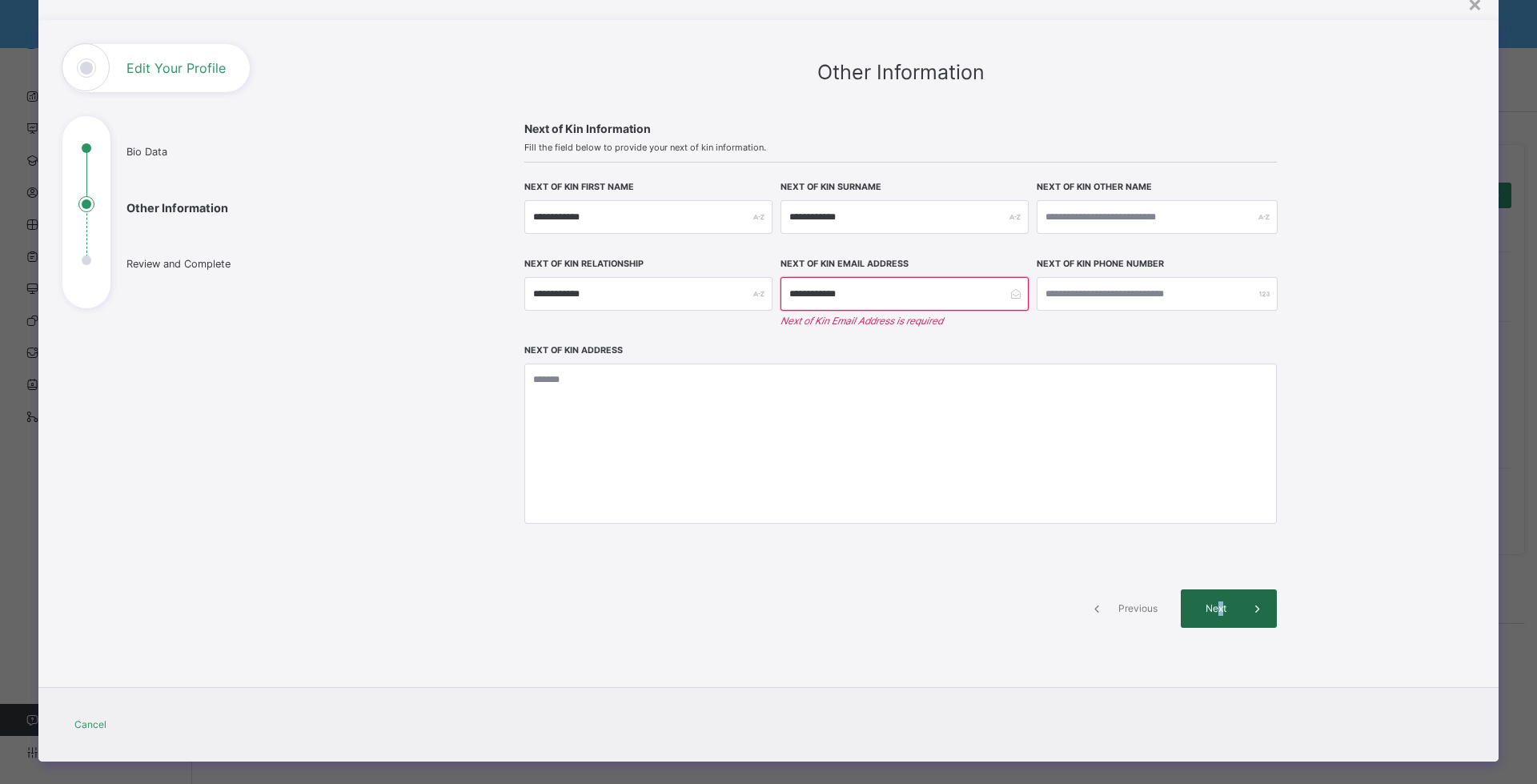
scroll to position [87, 0]
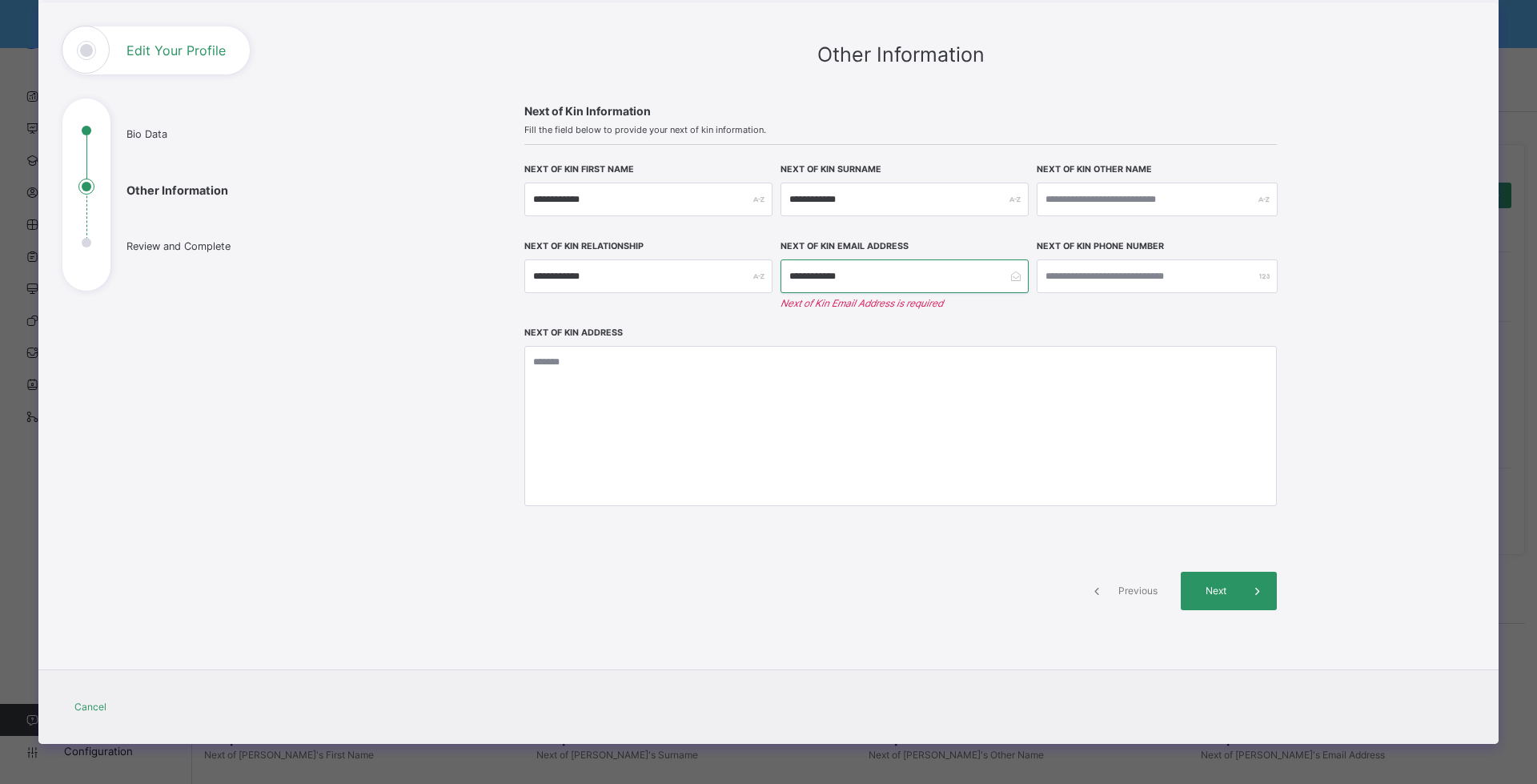
click at [831, 272] on input "**********" at bounding box center [904, 276] width 248 height 34
click at [81, 241] on ul "Bio Data Other Information Review and Complete" at bounding box center [182, 206] width 240 height 168
click at [141, 58] on div "Edit Your Profile" at bounding box center [155, 50] width 187 height 48
click at [89, 55] on div "Edit Your Profile" at bounding box center [155, 50] width 187 height 48
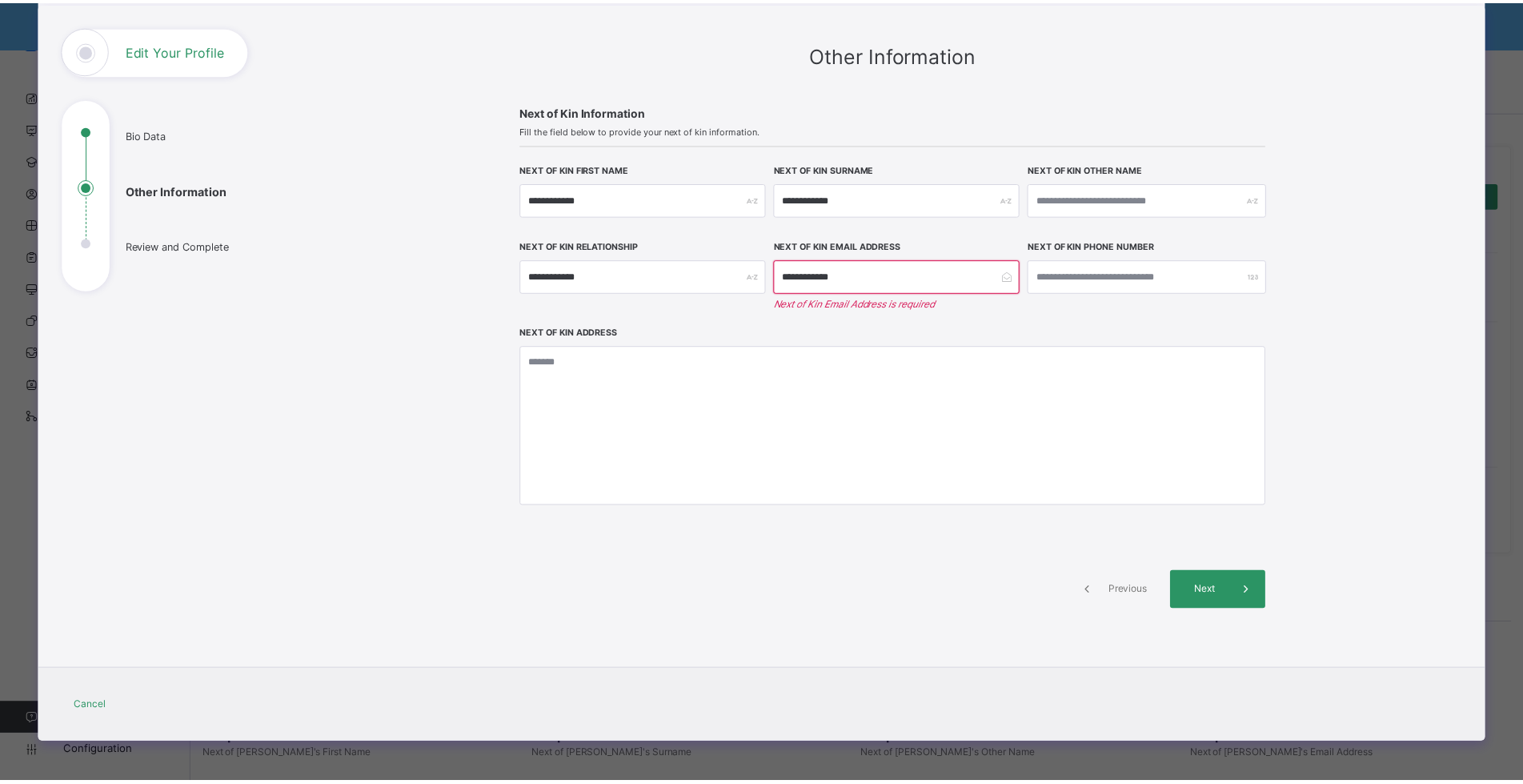
scroll to position [0, 0]
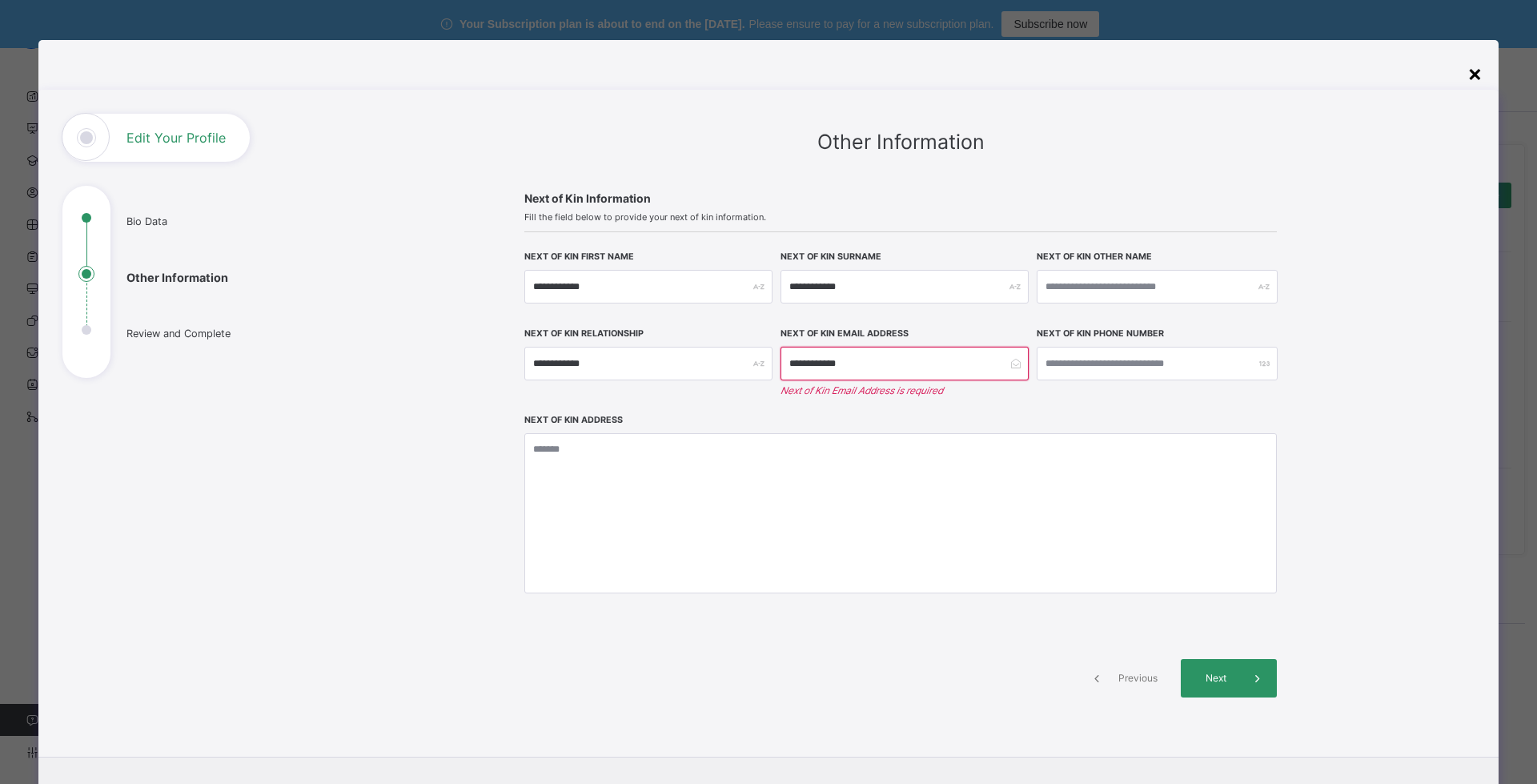
click at [1469, 76] on div "×" at bounding box center [1475, 73] width 15 height 34
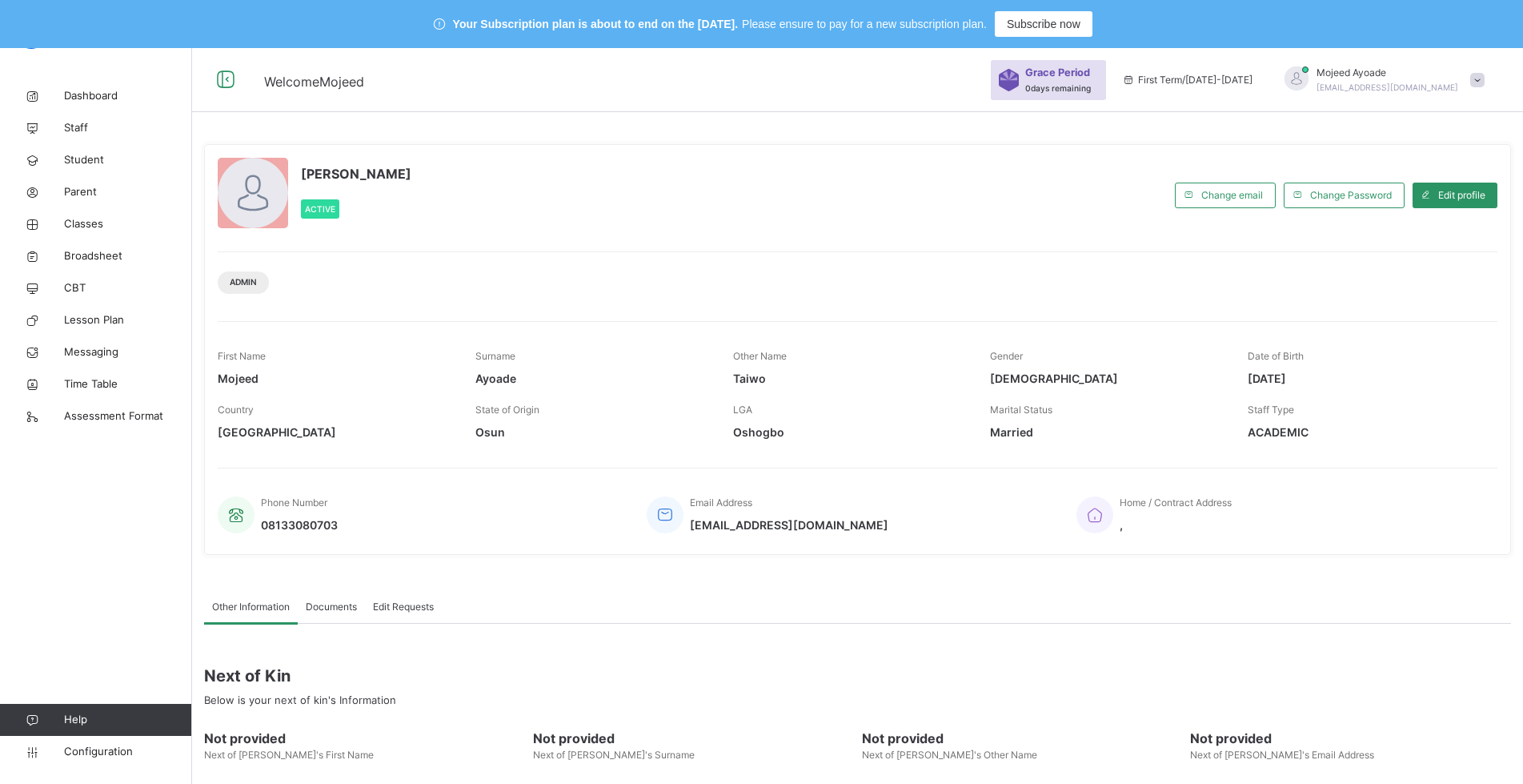
click at [241, 189] on div at bounding box center [253, 192] width 70 height 70
click at [319, 208] on span "Active" at bounding box center [320, 208] width 30 height 9
click at [1474, 85] on div "[PERSON_NAME] [PERSON_NAME][EMAIL_ADDRESS][DOMAIN_NAME]" at bounding box center [1380, 80] width 224 height 29
click at [634, 197] on div "[PERSON_NAME] Active" at bounding box center [692, 194] width 949 height 74
click at [109, 751] on span "Configuration" at bounding box center [128, 751] width 128 height 16
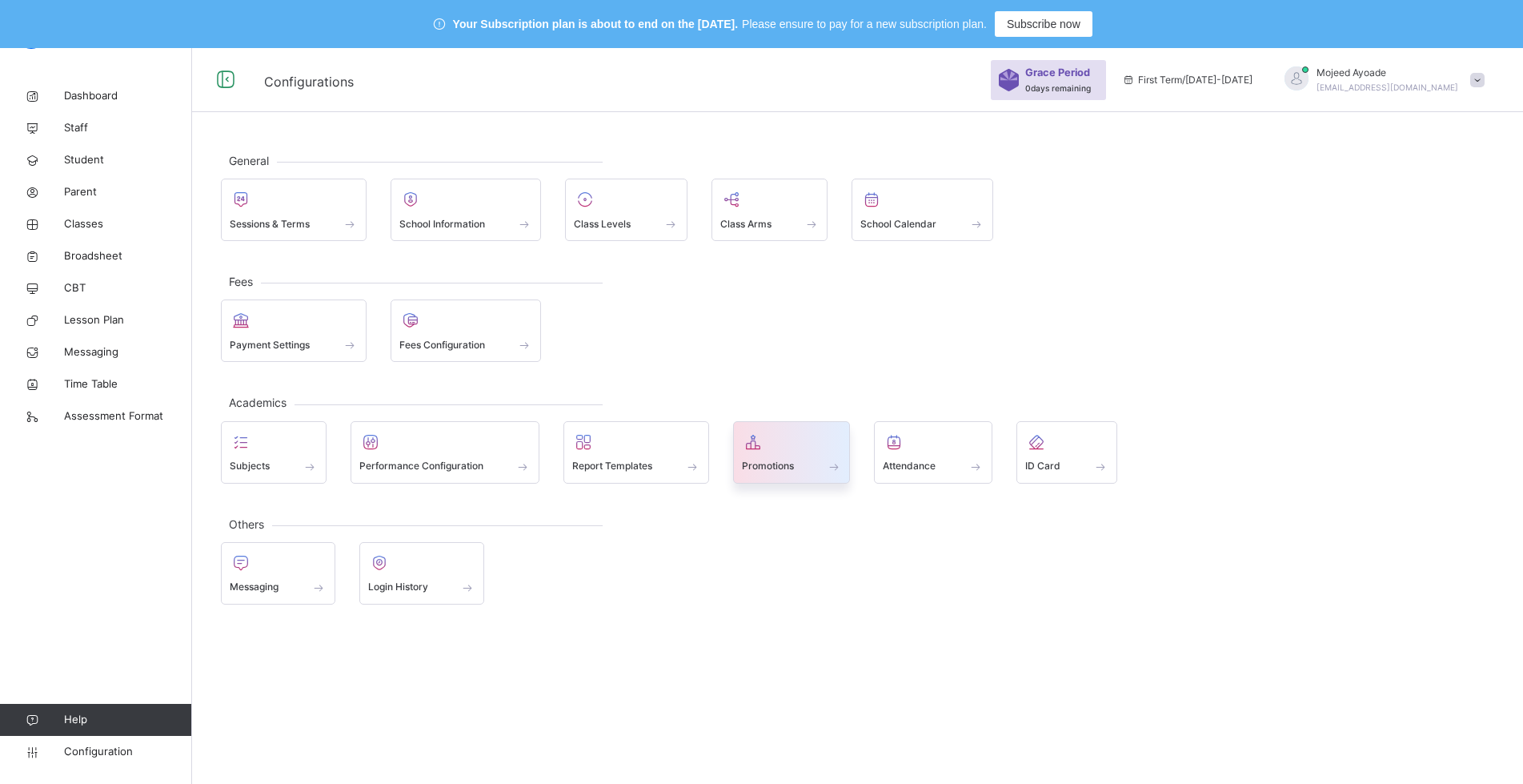
click at [773, 458] on div "Promotions" at bounding box center [792, 467] width 100 height 17
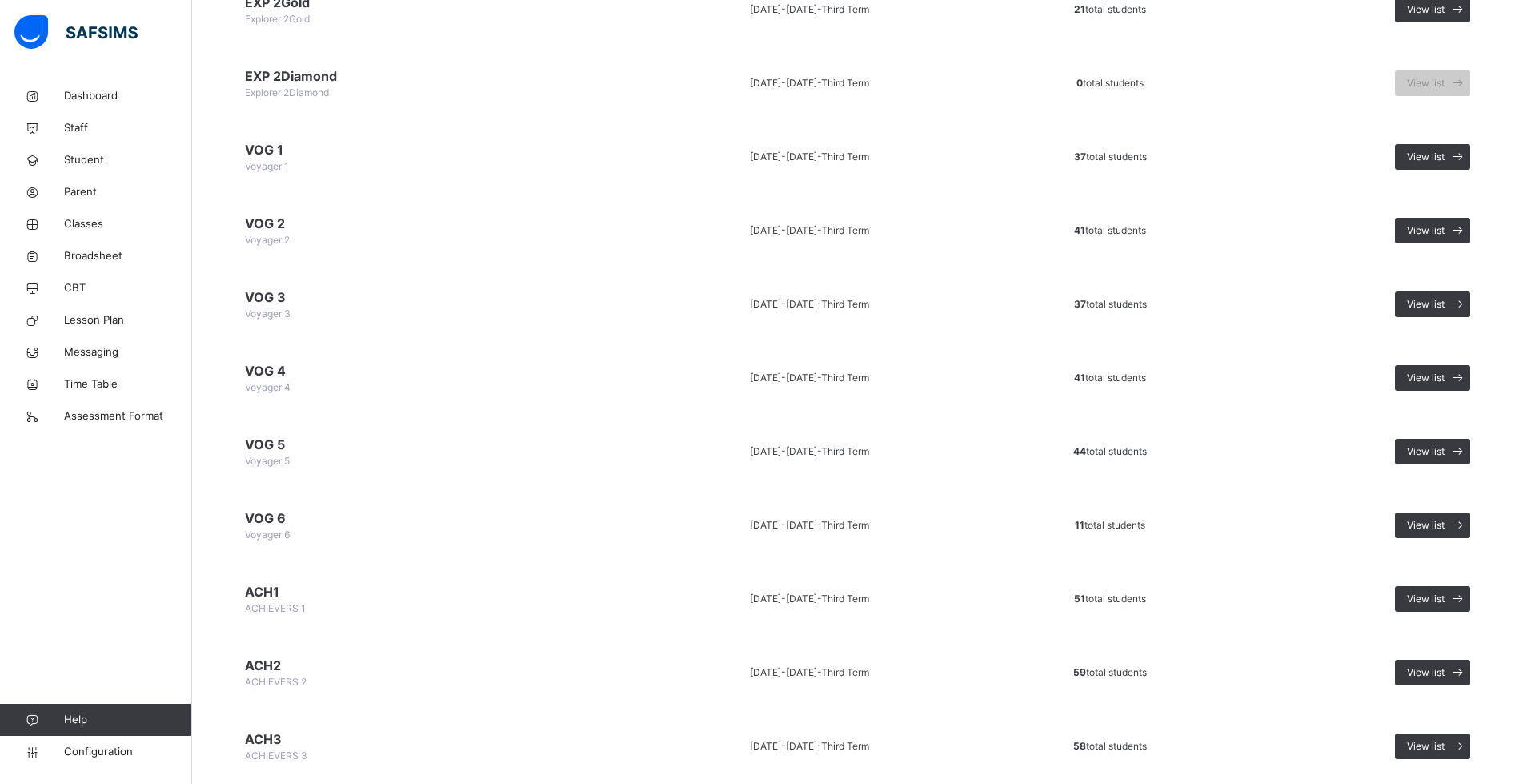
scroll to position [881, 0]
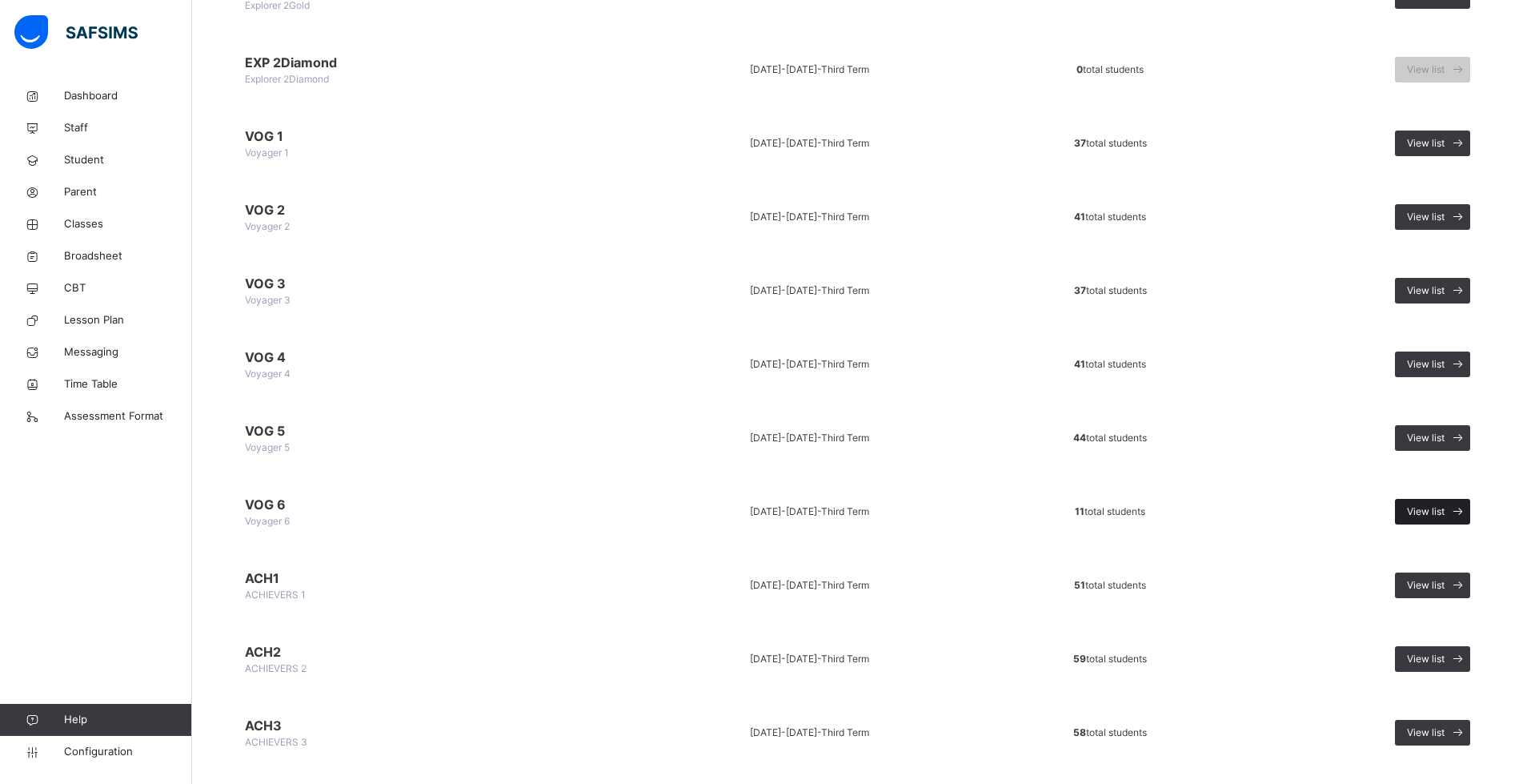
click at [1445, 506] on span "View list" at bounding box center [1426, 511] width 38 height 14
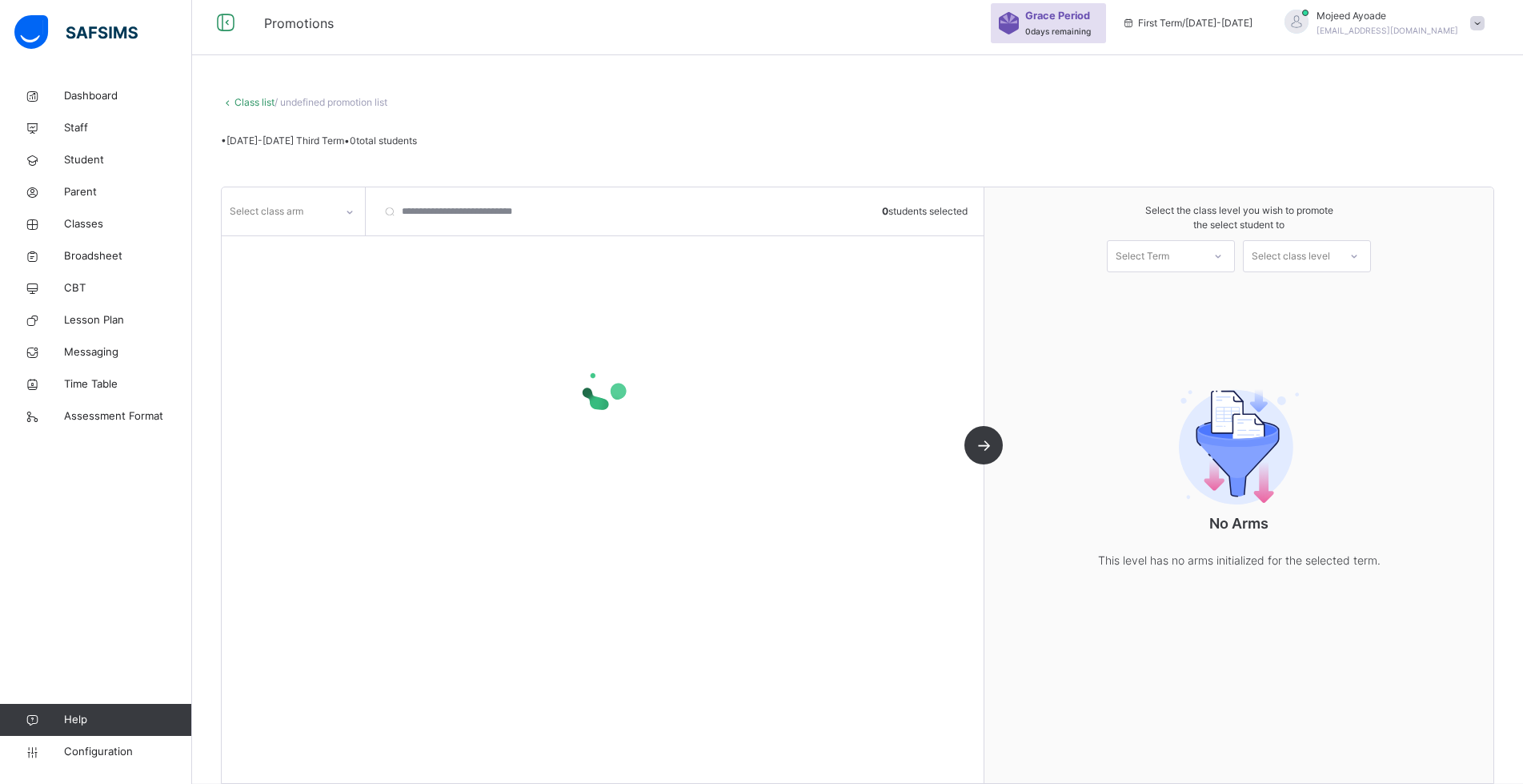
scroll to position [81, 0]
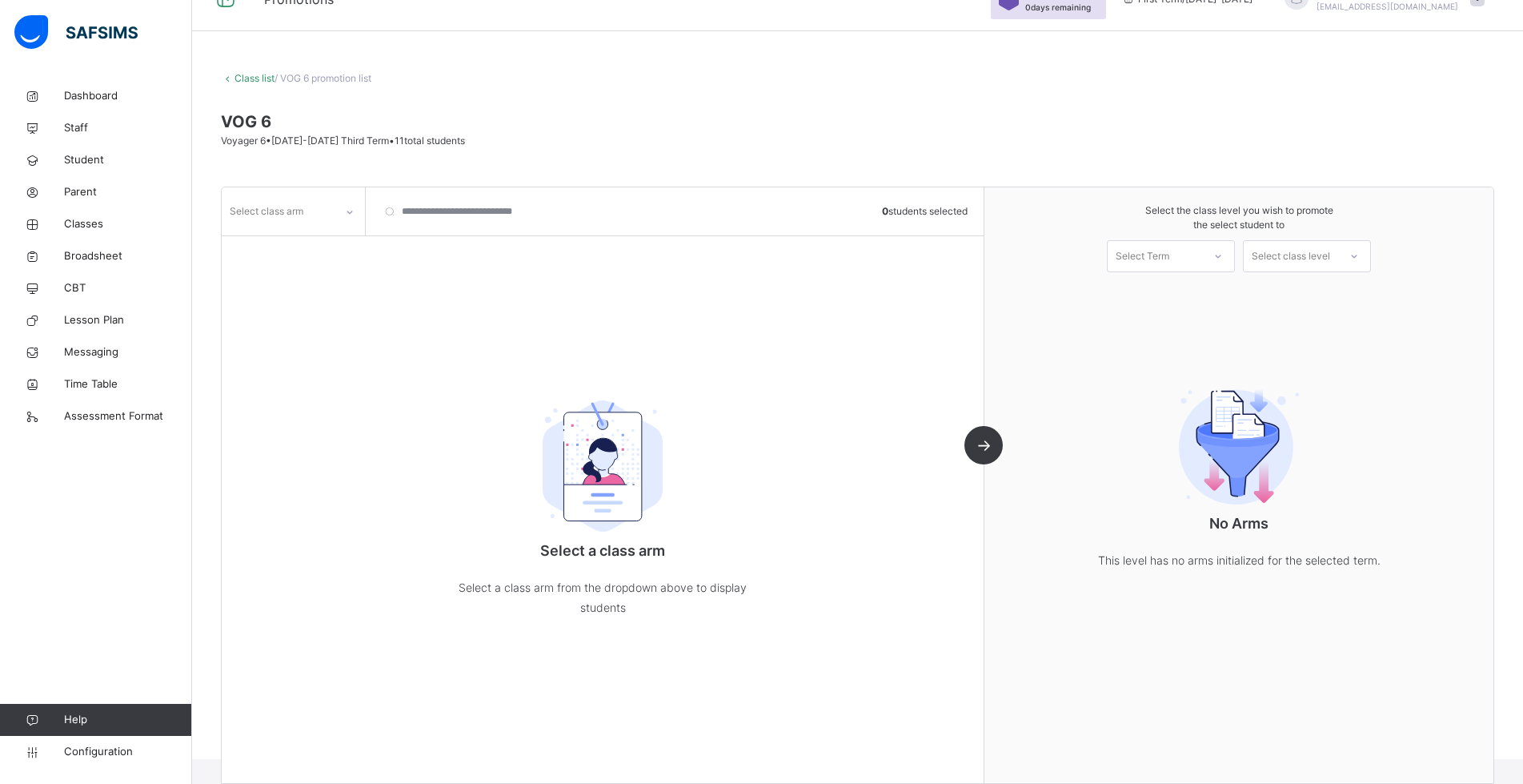
click at [335, 209] on div at bounding box center [349, 211] width 30 height 30
click at [285, 273] on div "GOLD" at bounding box center [293, 274] width 142 height 27
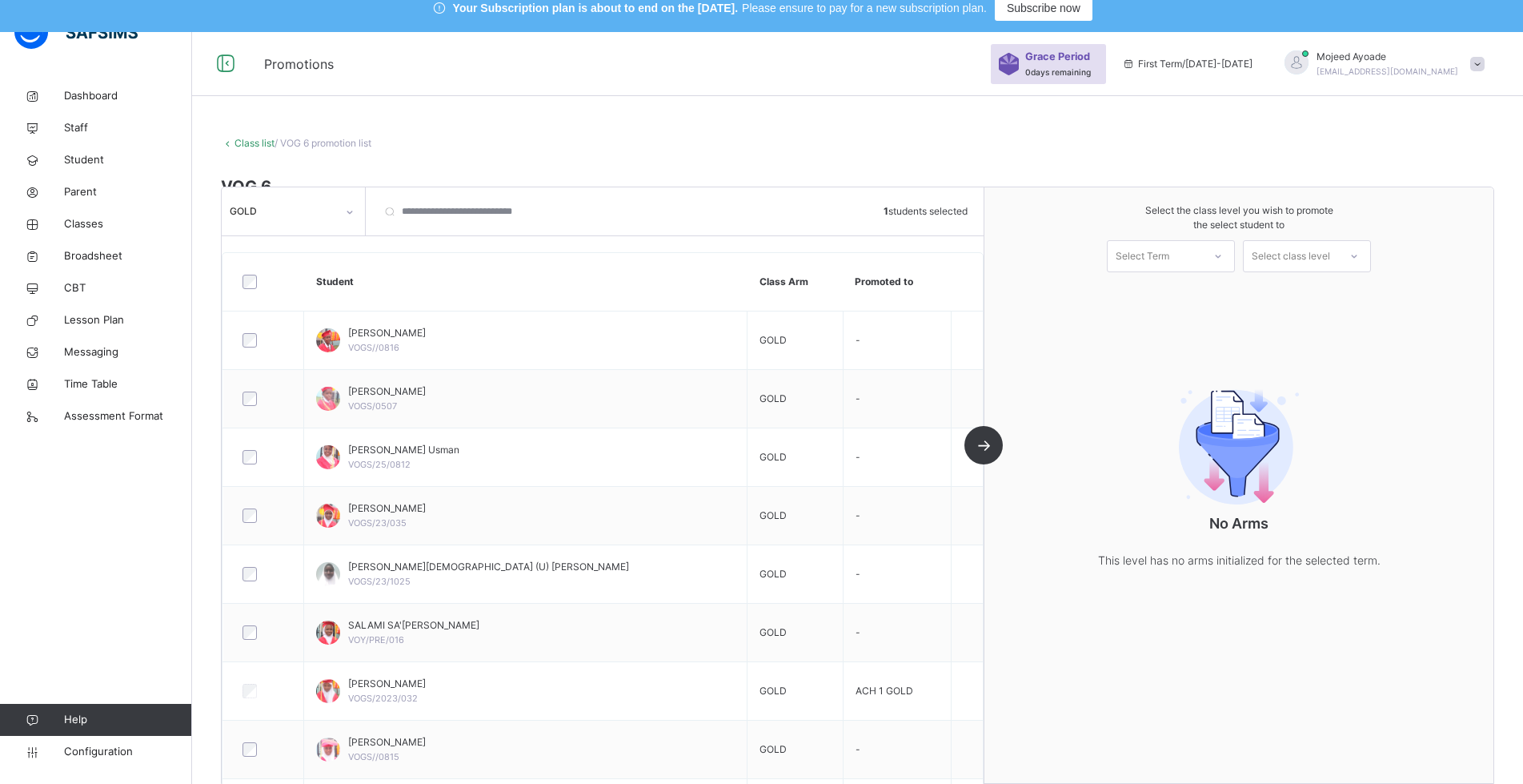
scroll to position [11, 0]
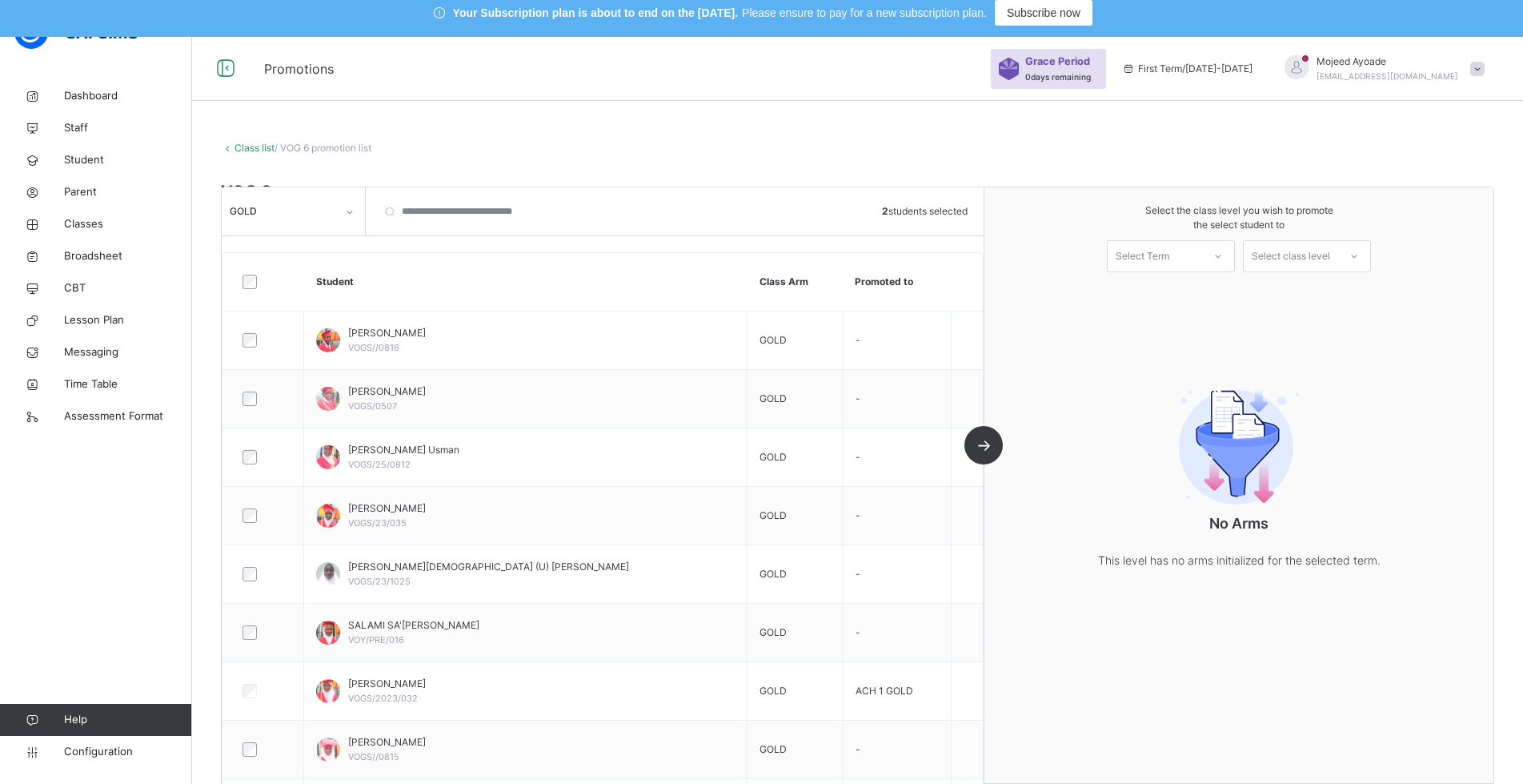
click at [1223, 254] on icon at bounding box center [1218, 255] width 9 height 16
click at [1180, 297] on div "First Term [DATE]-[DATE]" at bounding box center [1171, 300] width 127 height 41
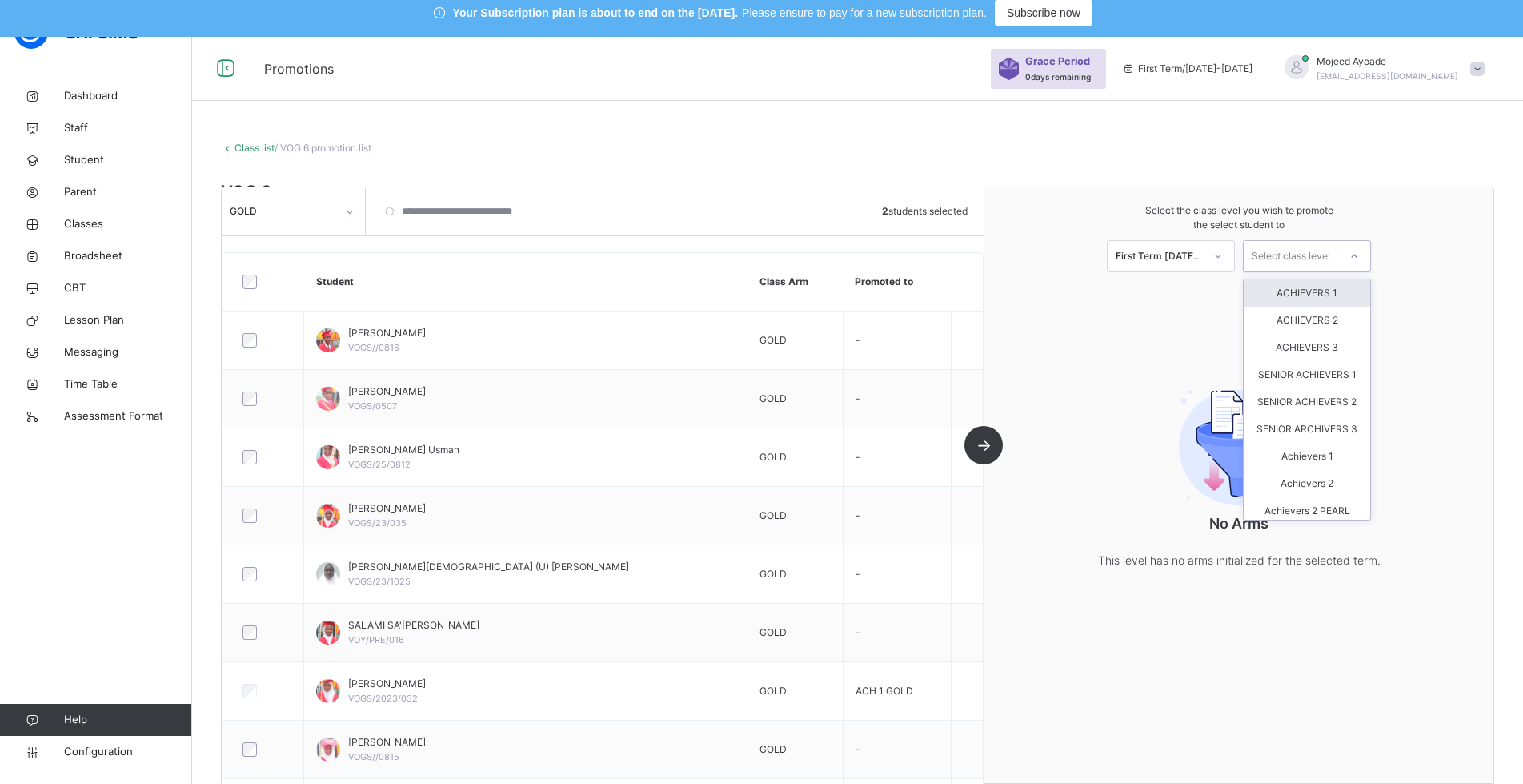
click at [1331, 260] on div "Select class level" at bounding box center [1291, 256] width 79 height 32
click at [1308, 390] on div "Achievers 1" at bounding box center [1307, 376] width 127 height 27
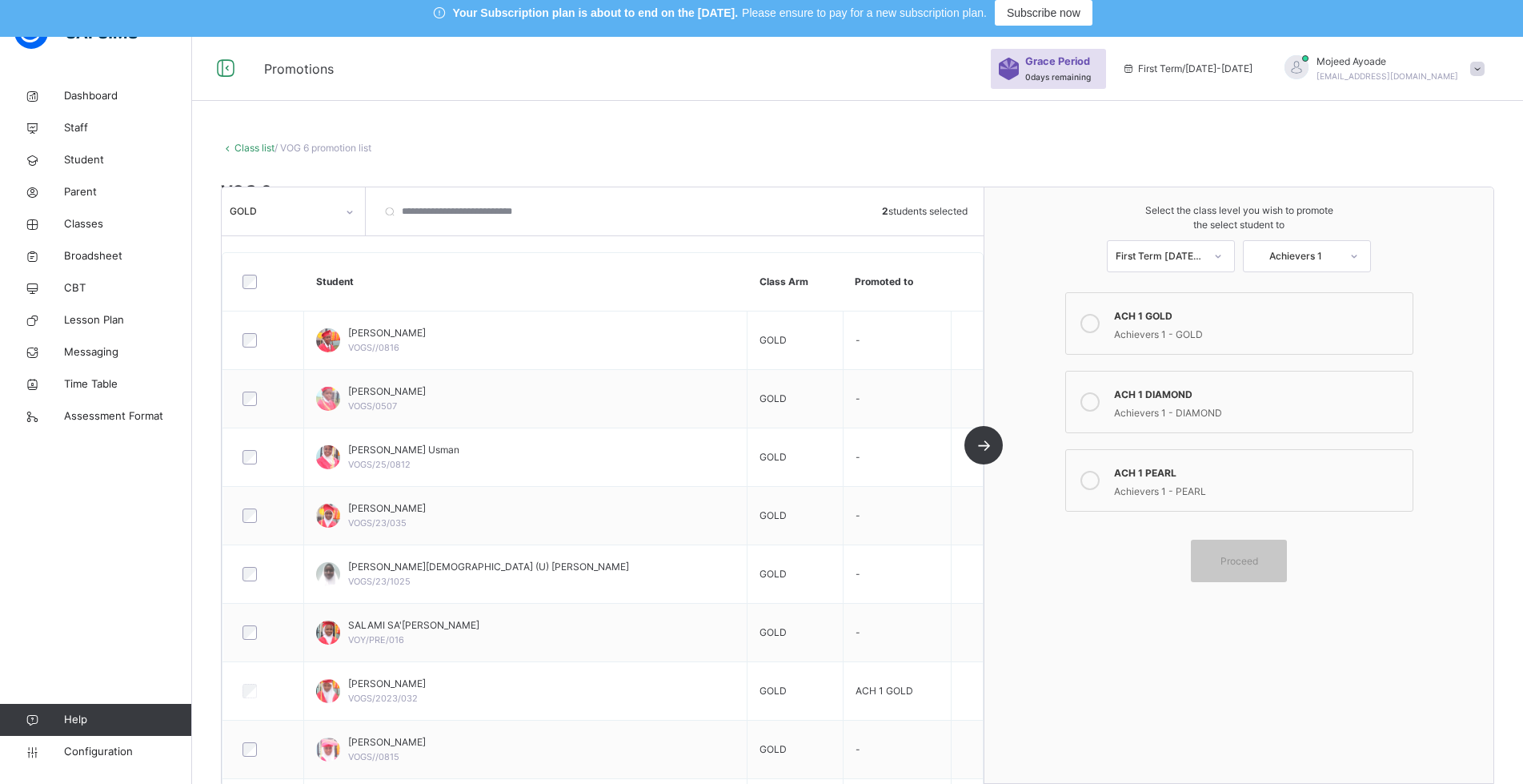
click at [1099, 483] on icon at bounding box center [1090, 480] width 19 height 19
click at [1270, 568] on div "Proceed" at bounding box center [1238, 561] width 96 height 42
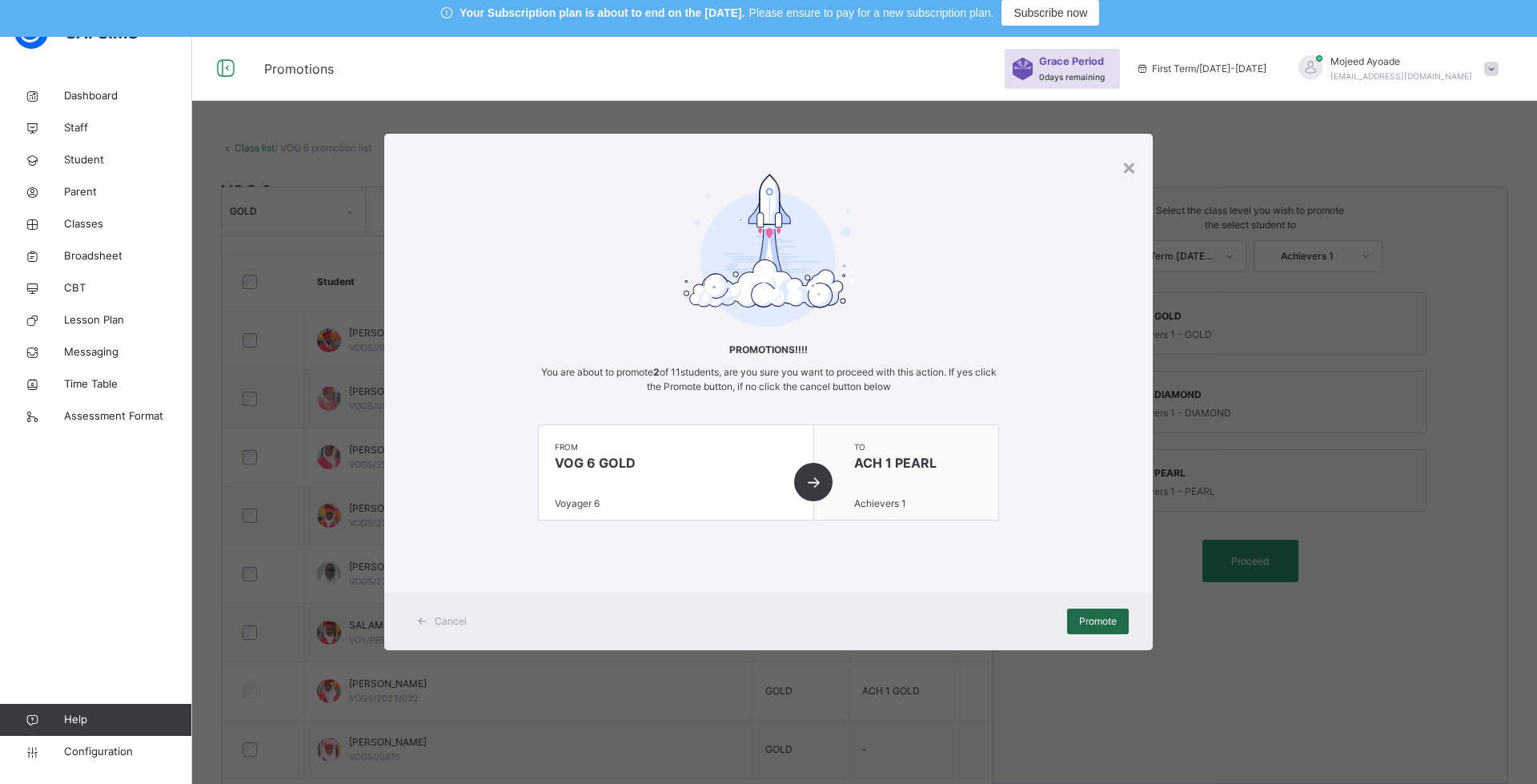
click at [1084, 622] on span "Promote" at bounding box center [1098, 621] width 38 height 14
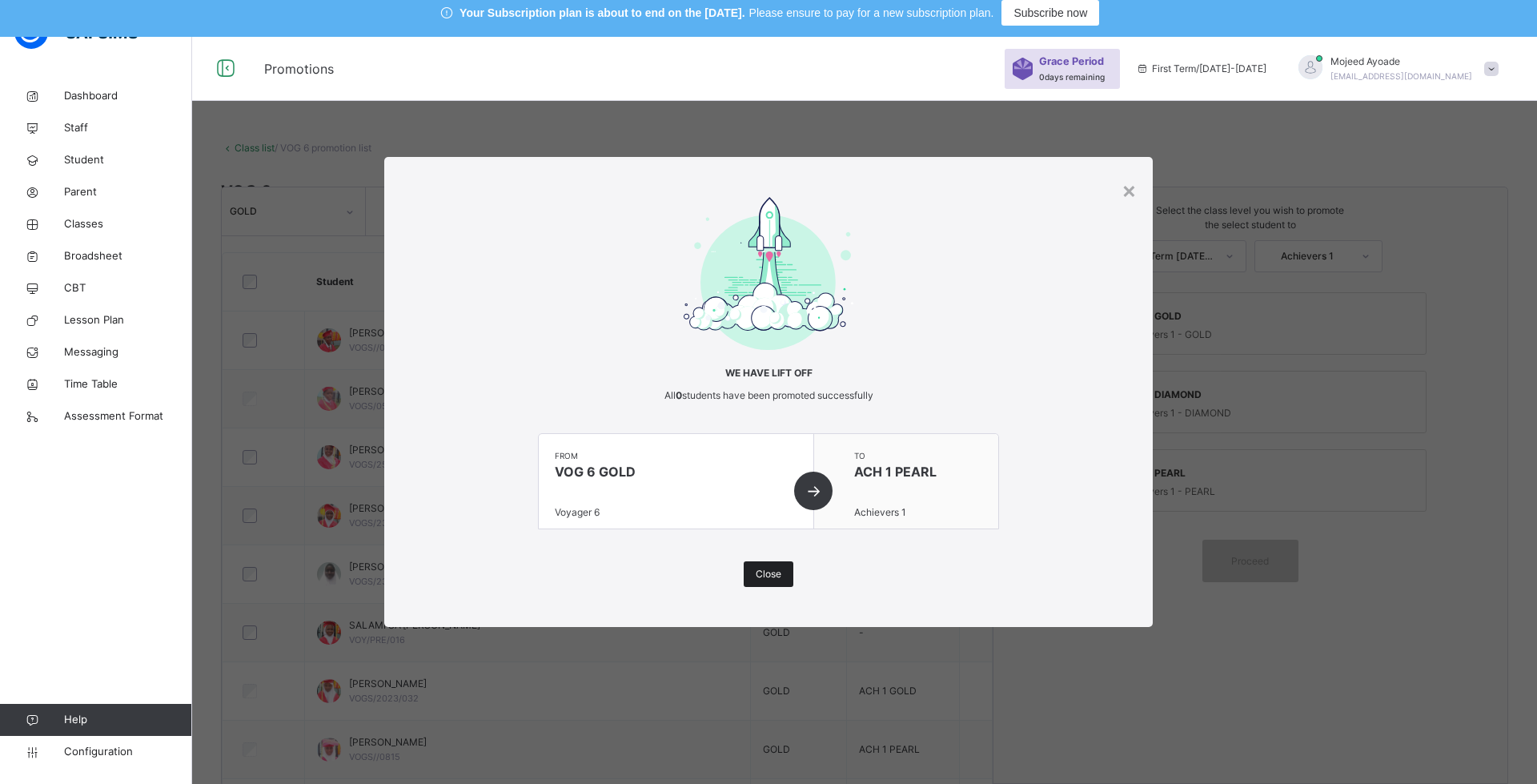
click at [760, 569] on span "Close" at bounding box center [768, 574] width 25 height 14
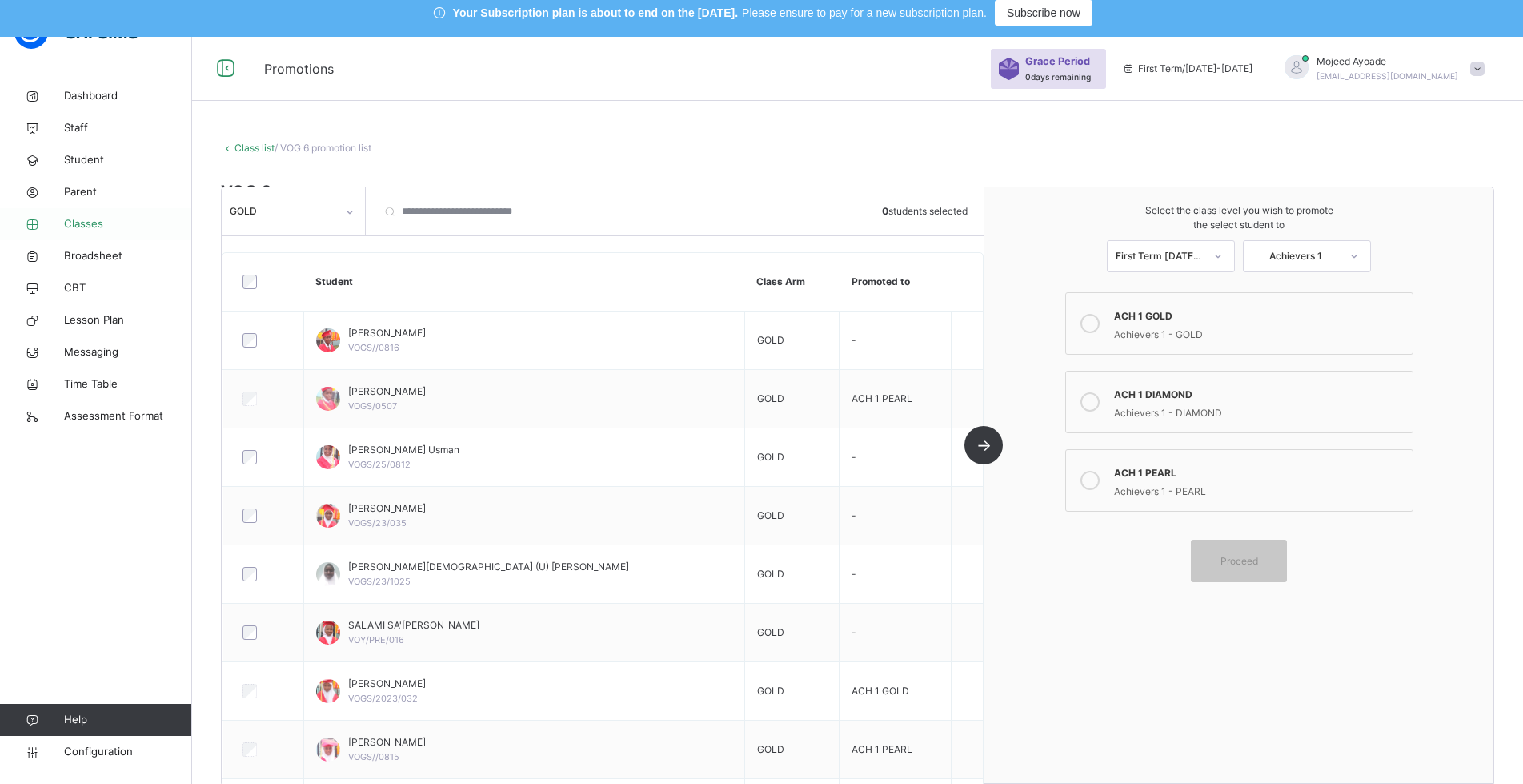
click at [95, 228] on span "Classes" at bounding box center [128, 223] width 128 height 16
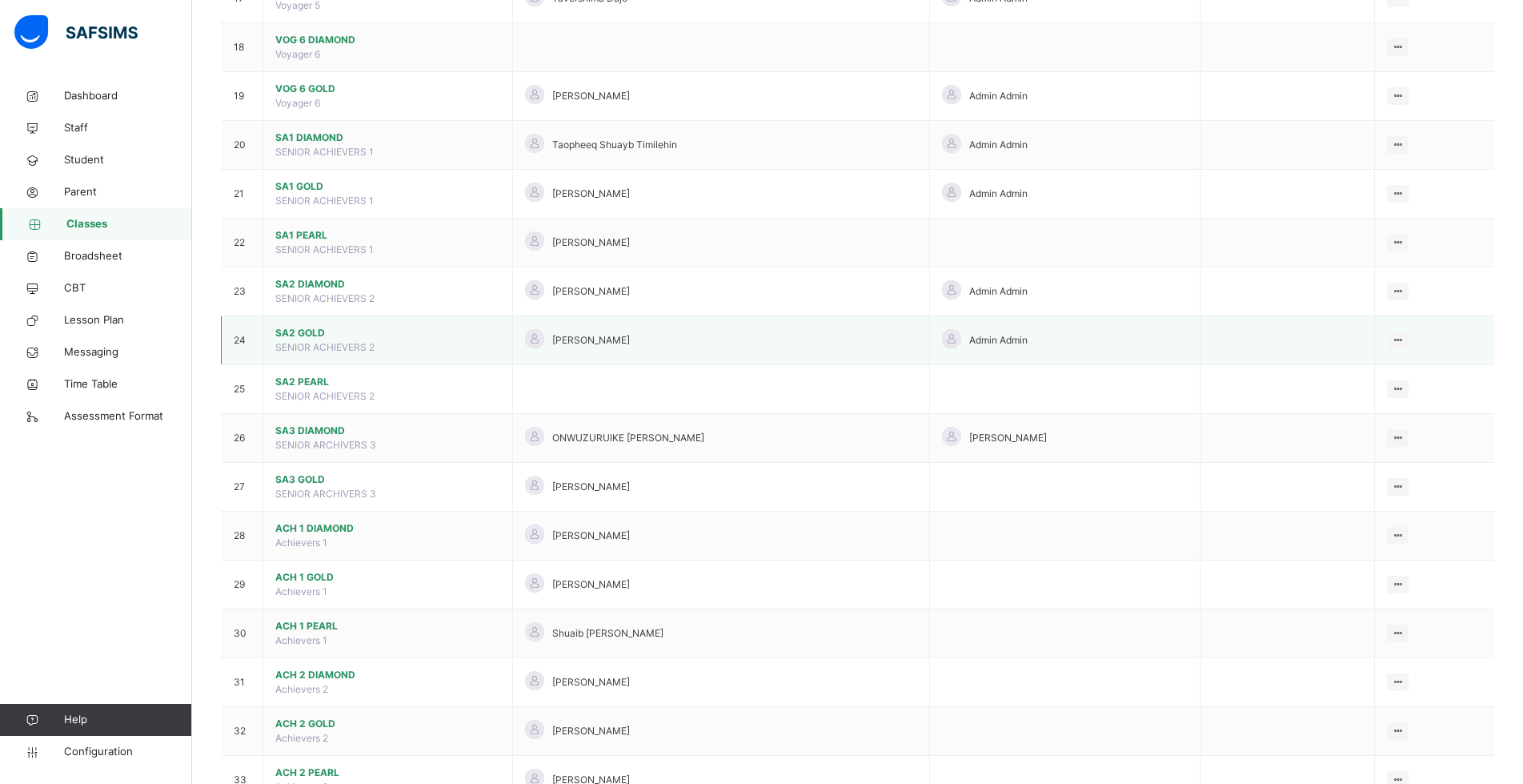
scroll to position [1052, 0]
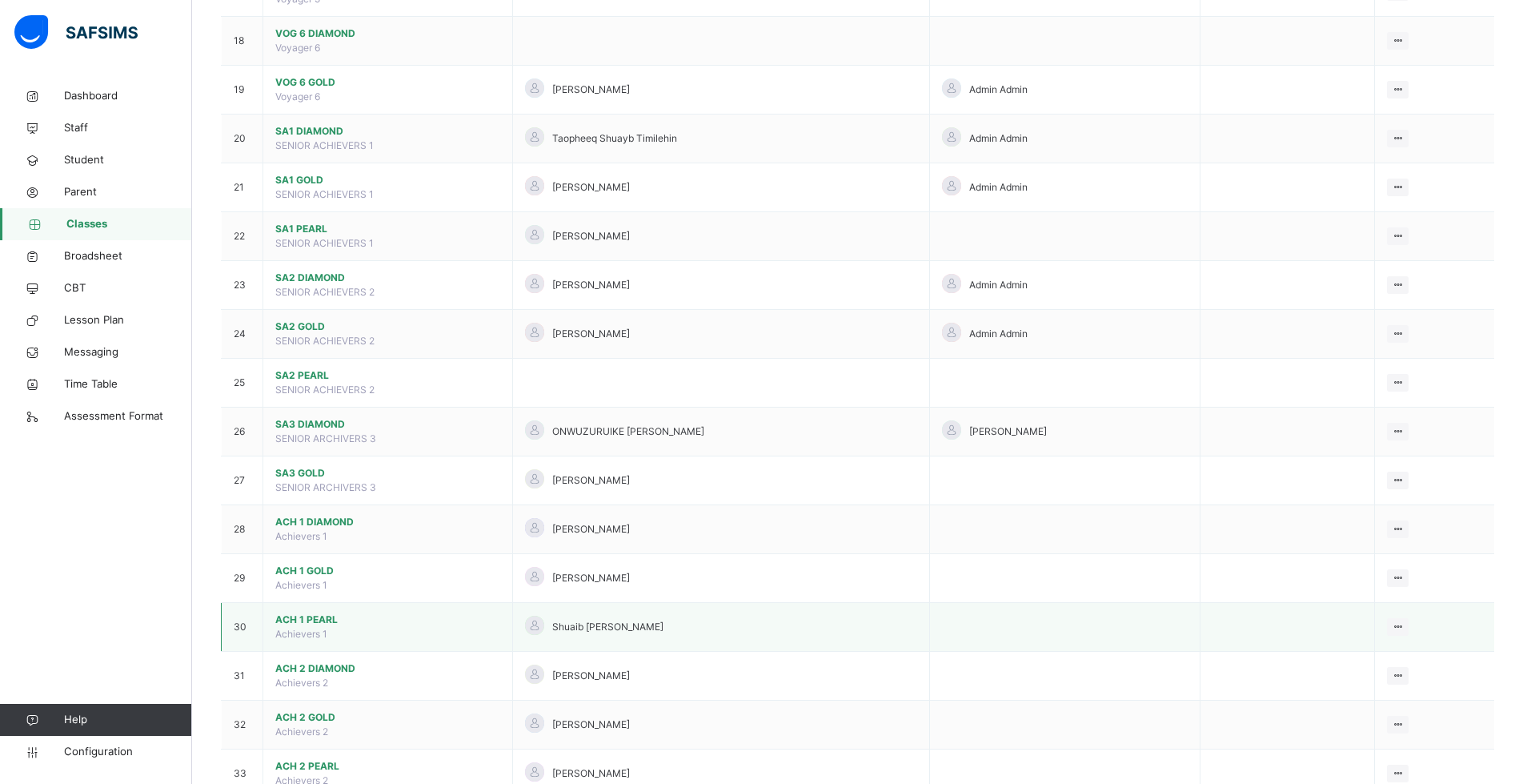
click at [314, 623] on span "ACH 1 PEARL" at bounding box center [388, 619] width 225 height 14
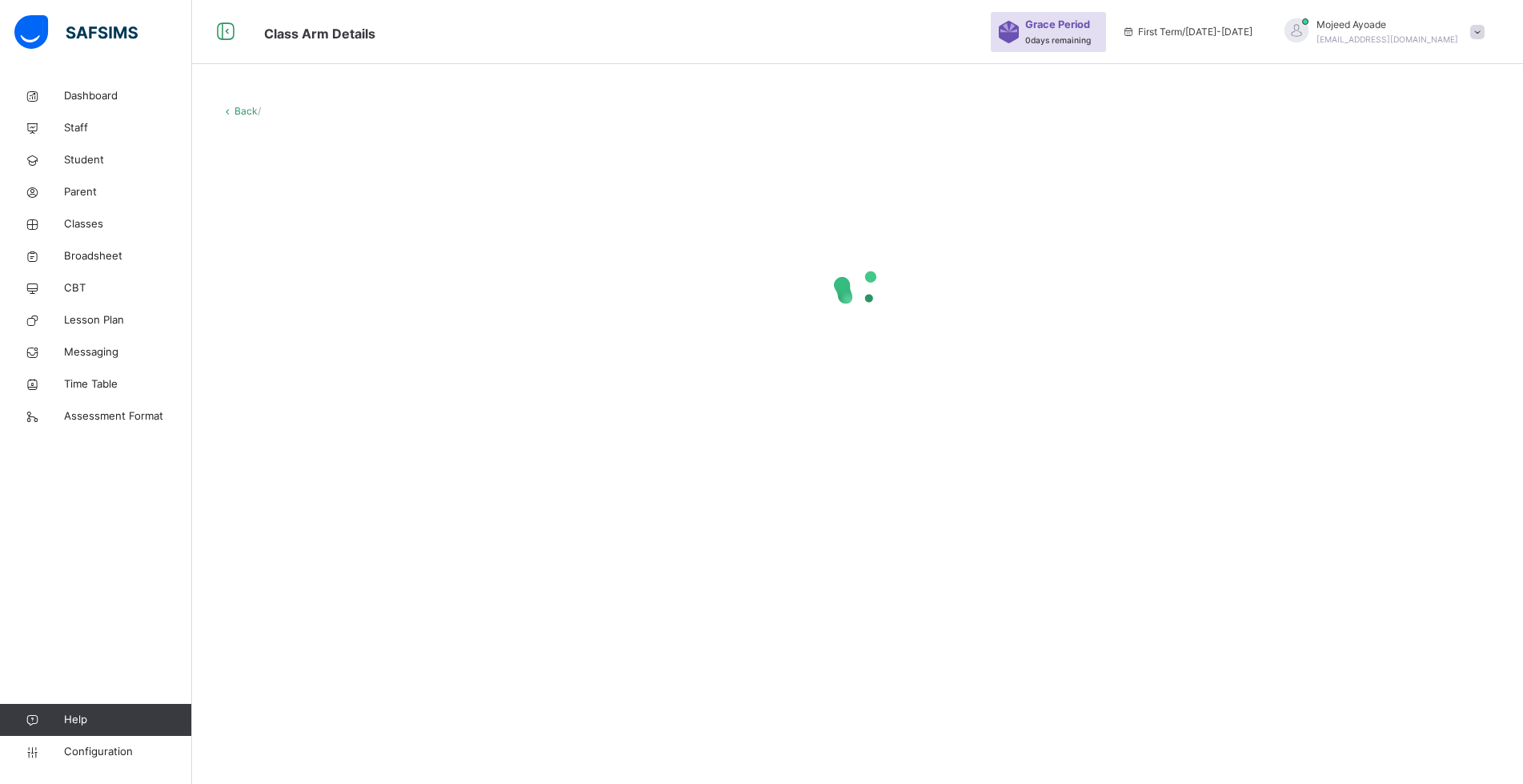
scroll to position [48, 0]
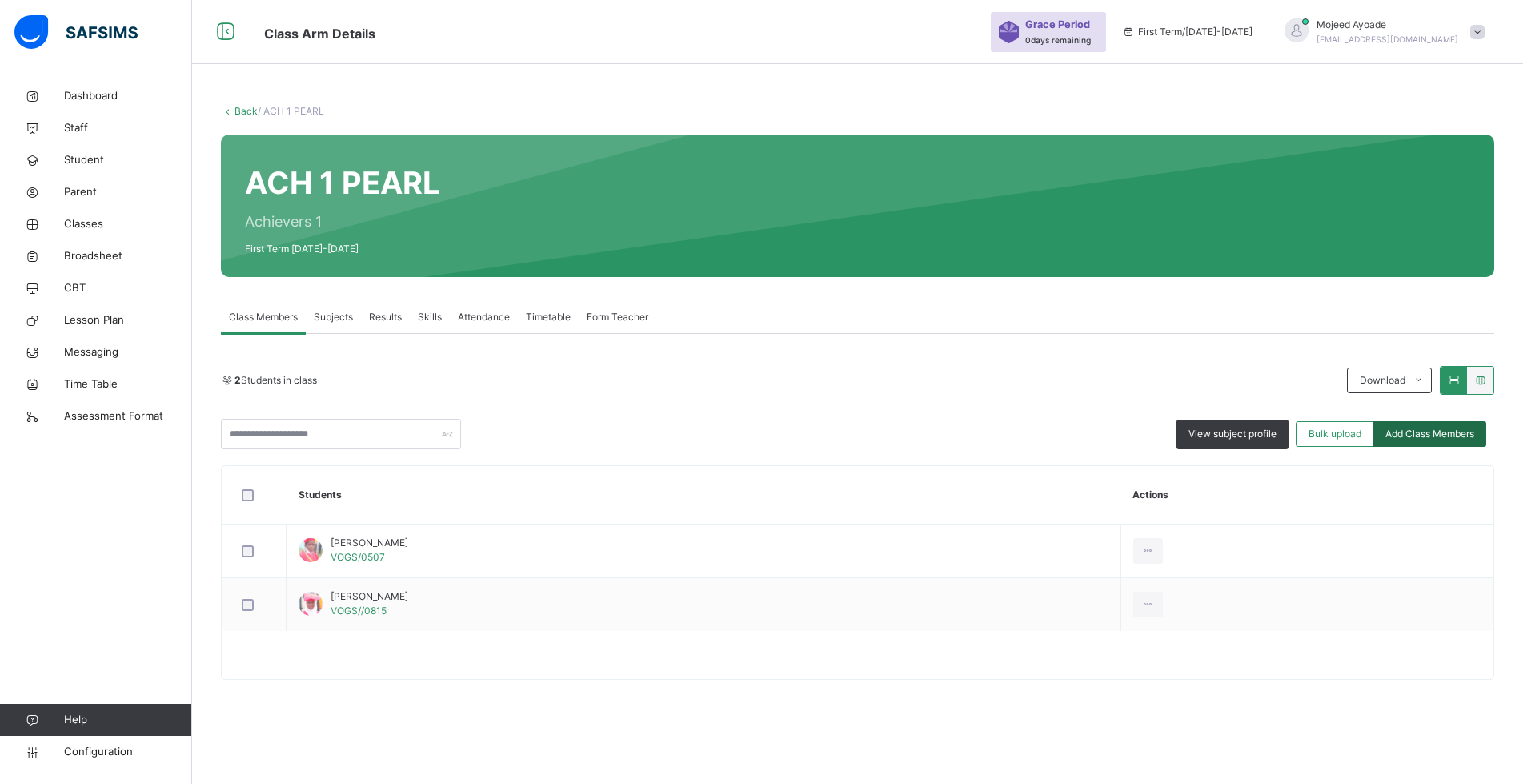
click at [1438, 428] on span "Add Class Members" at bounding box center [1430, 433] width 89 height 14
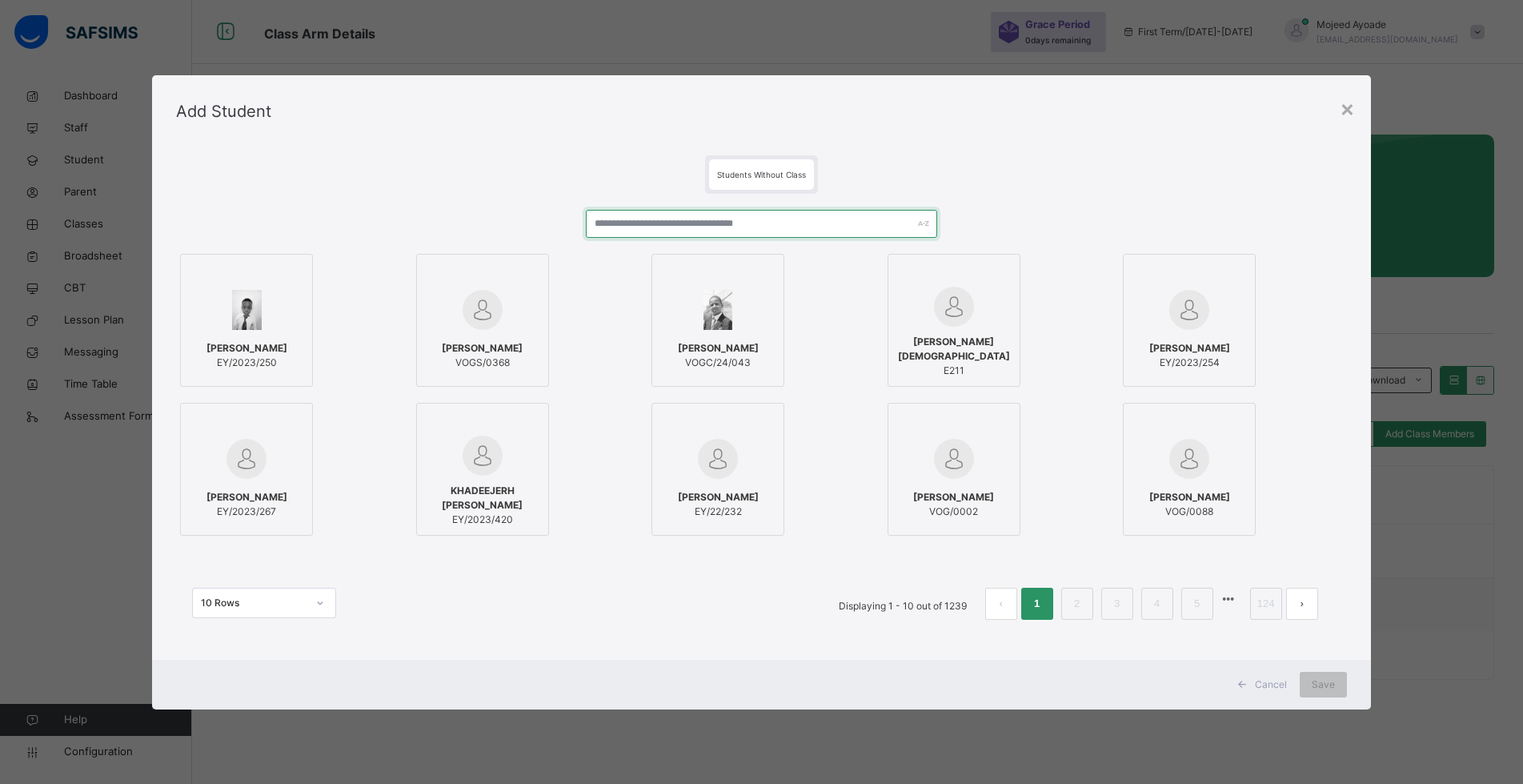
click at [676, 220] on input "text" at bounding box center [762, 223] width 351 height 28
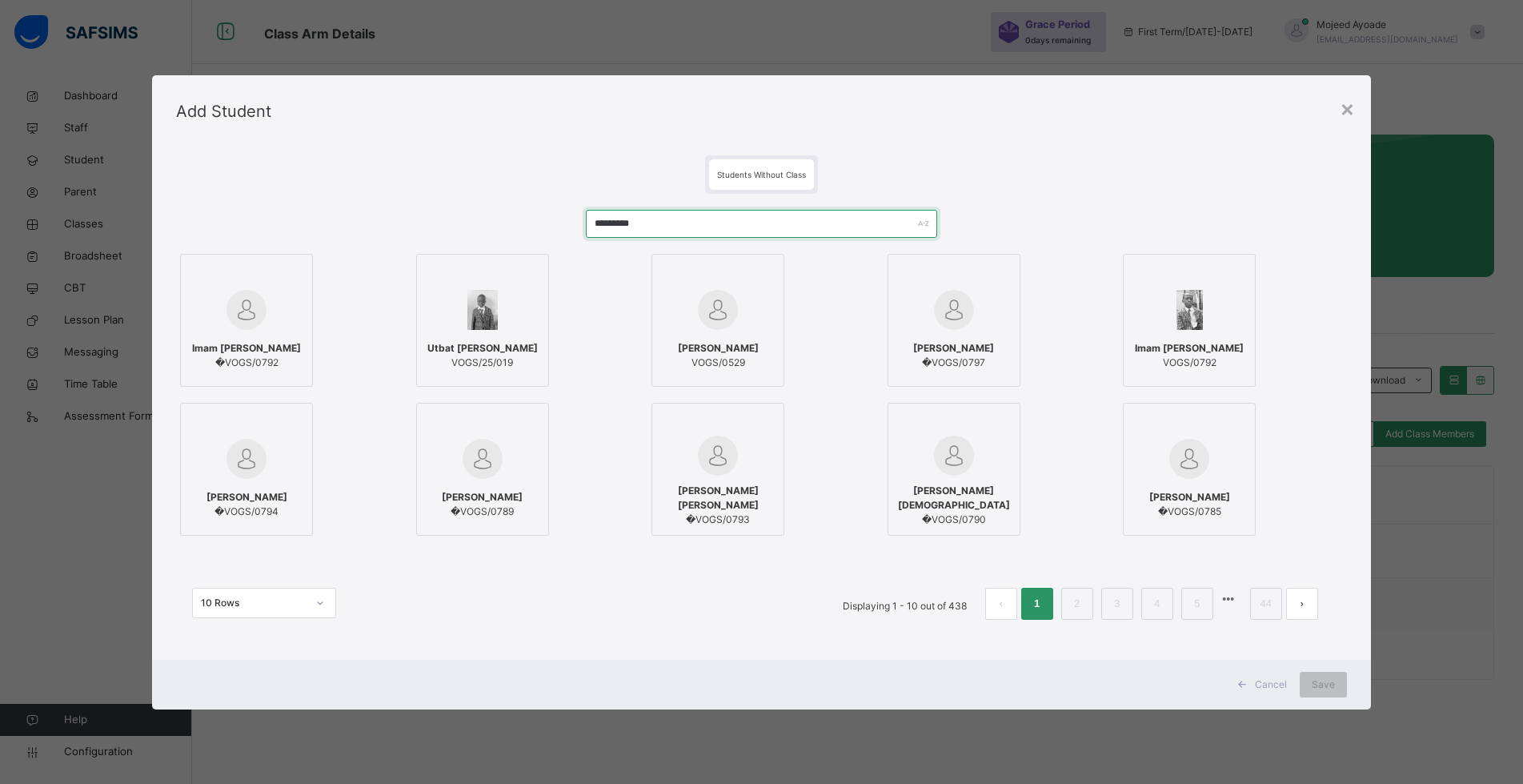
type input "*********"
click at [251, 319] on img at bounding box center [246, 310] width 40 height 40
click at [251, 319] on img at bounding box center [248, 310] width 40 height 40
click at [1199, 316] on img at bounding box center [1199, 310] width 26 height 40
click at [1341, 686] on span "Save" at bounding box center [1335, 684] width 23 height 14
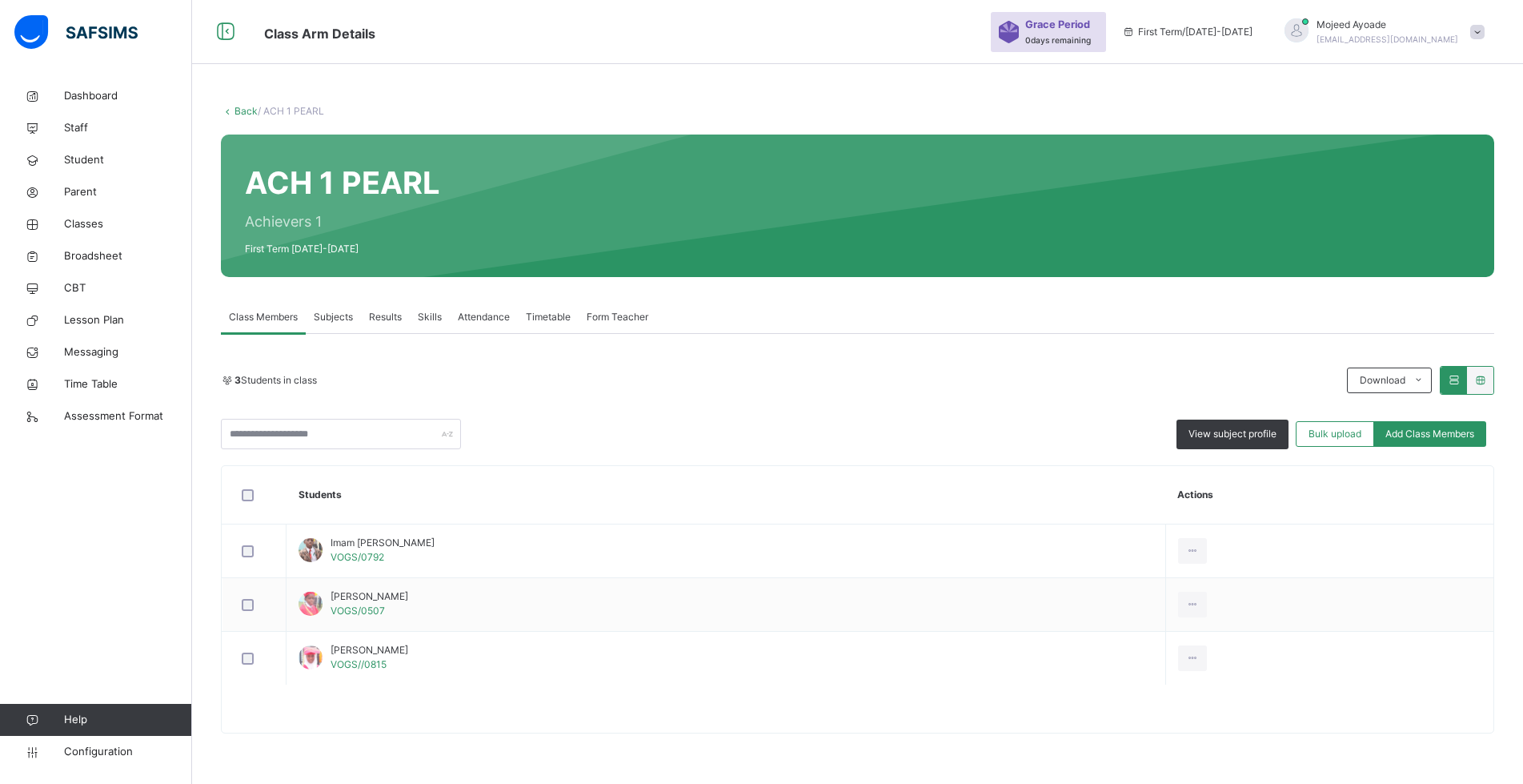
click at [1434, 428] on span "Add Class Members" at bounding box center [1430, 433] width 89 height 14
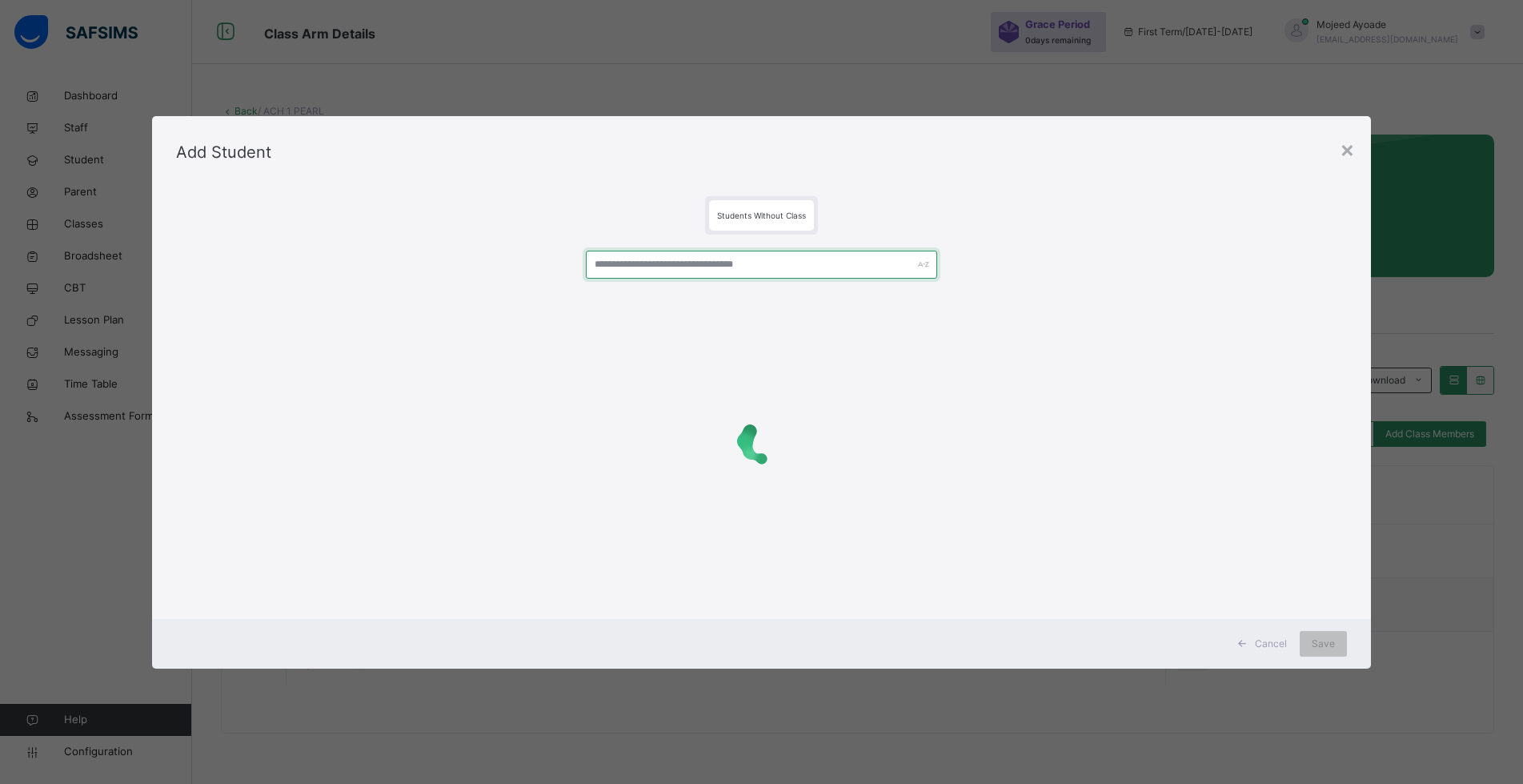
click at [654, 263] on input "text" at bounding box center [762, 265] width 351 height 28
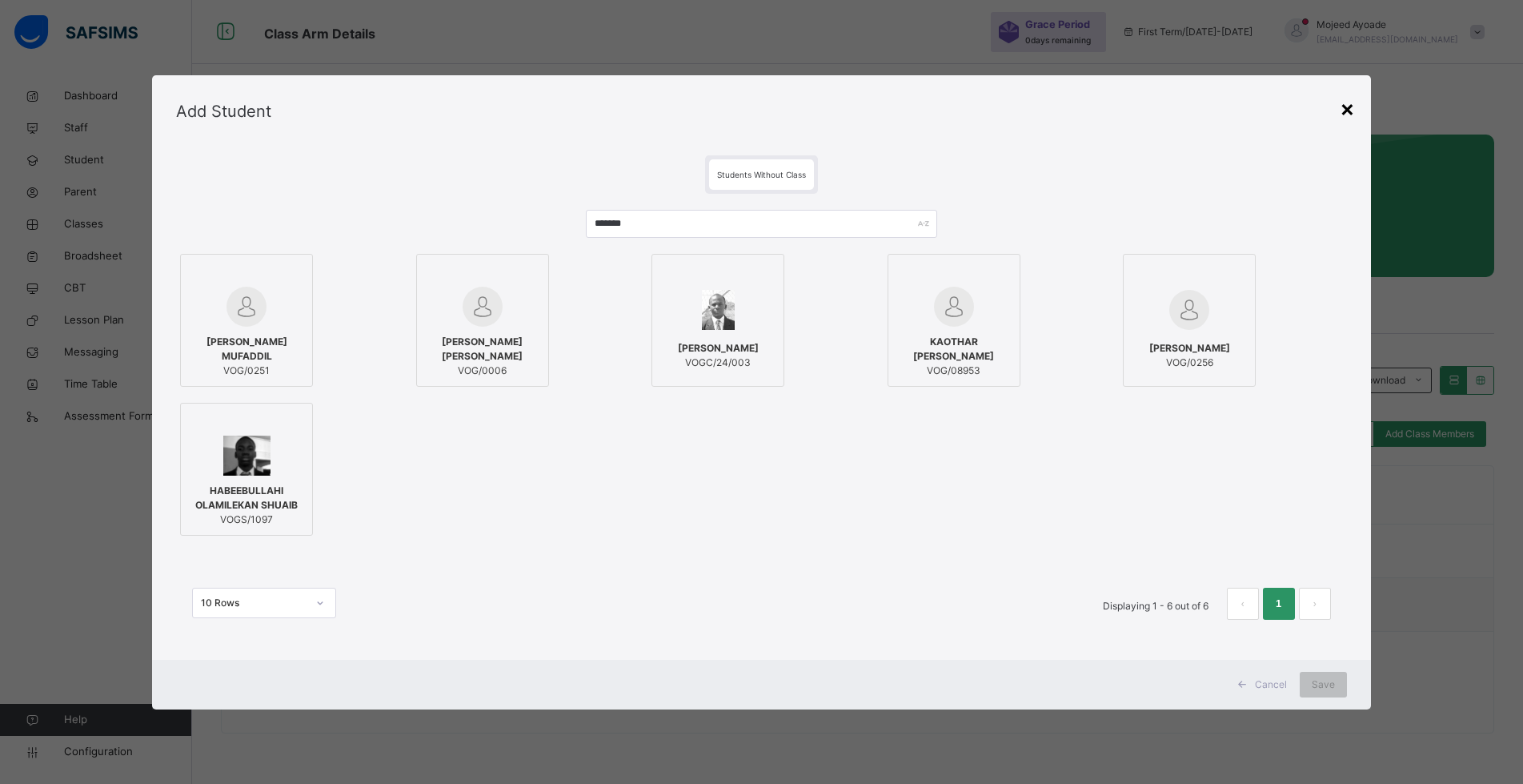
click at [1354, 116] on div "×" at bounding box center [1347, 108] width 15 height 34
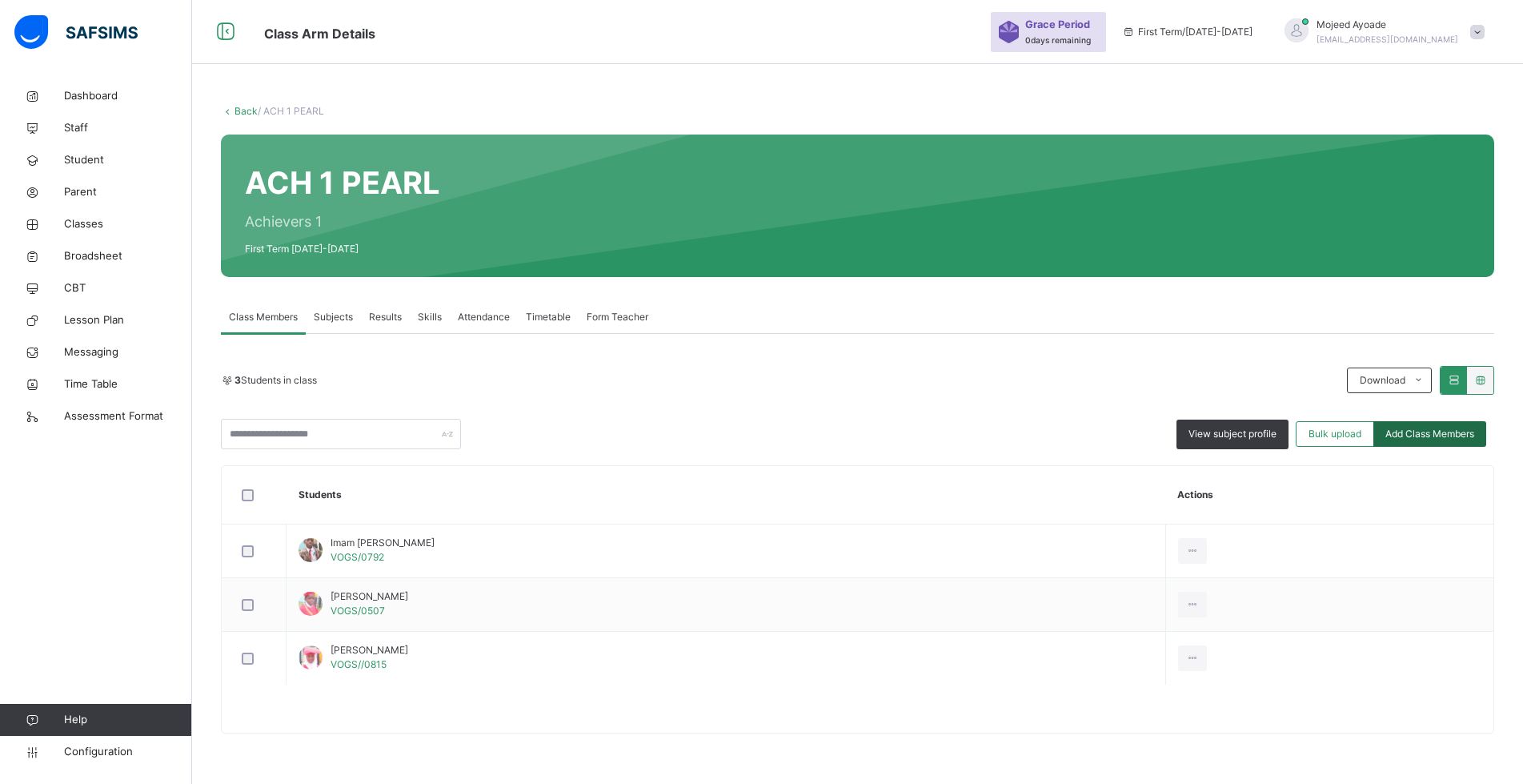
click at [1434, 435] on span "Add Class Members" at bounding box center [1430, 433] width 89 height 14
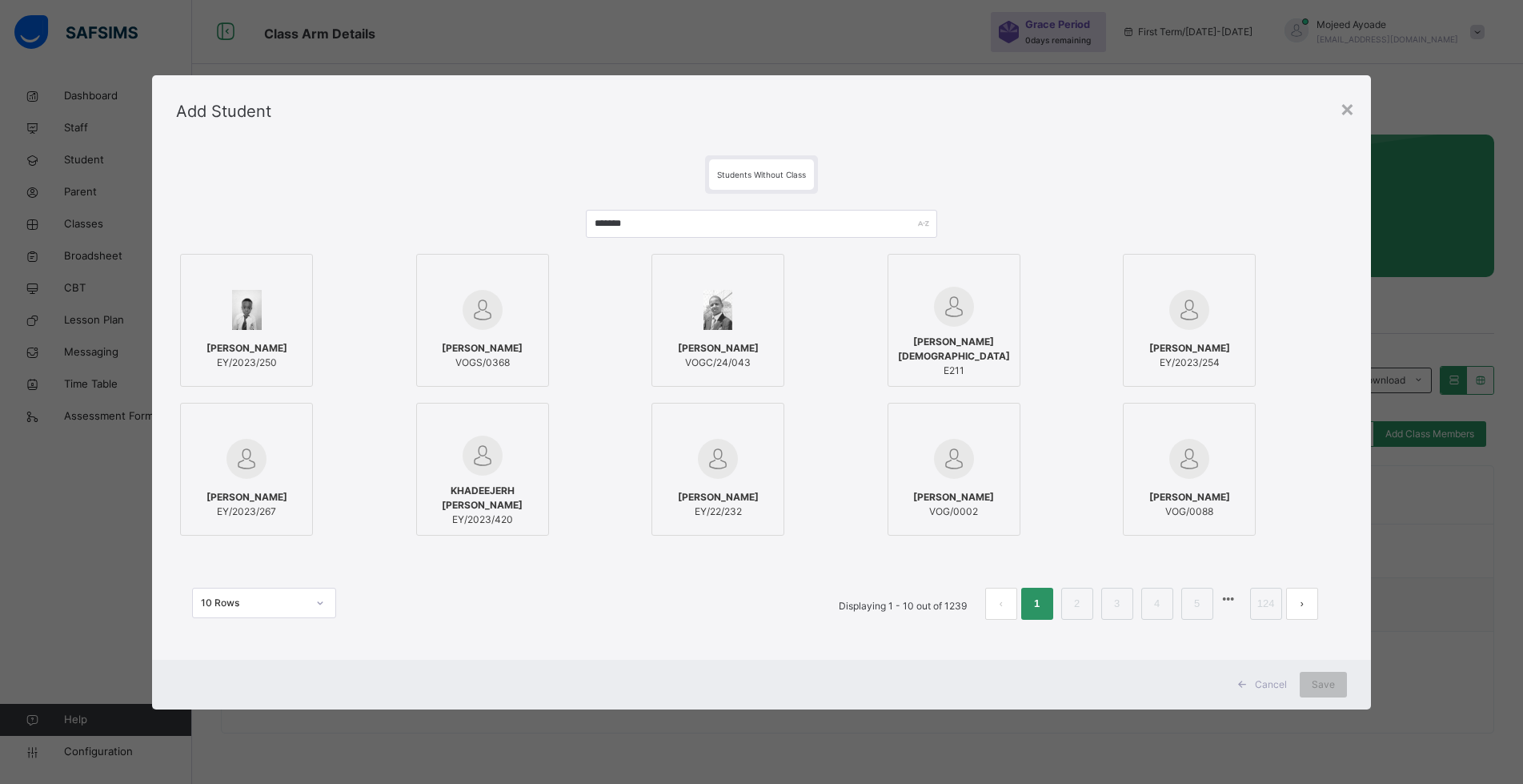
click at [677, 267] on div at bounding box center [717, 275] width 115 height 24
click at [677, 267] on div at bounding box center [723, 275] width 115 height 24
click at [667, 221] on input "*******" at bounding box center [769, 223] width 355 height 28
type input "*"
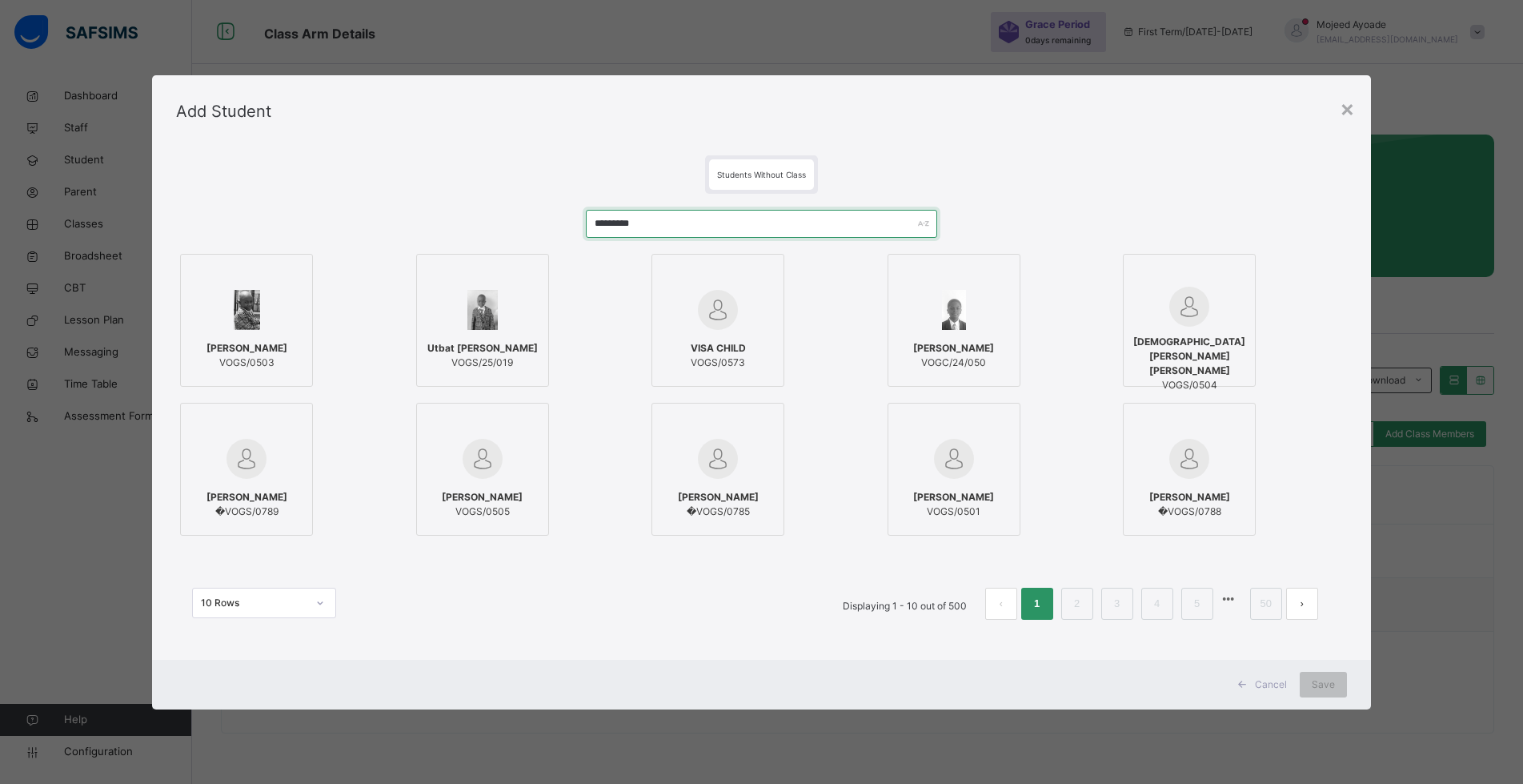
type input "*********"
click at [260, 330] on div at bounding box center [246, 309] width 115 height 46
click at [1335, 681] on span "Save" at bounding box center [1335, 684] width 23 height 14
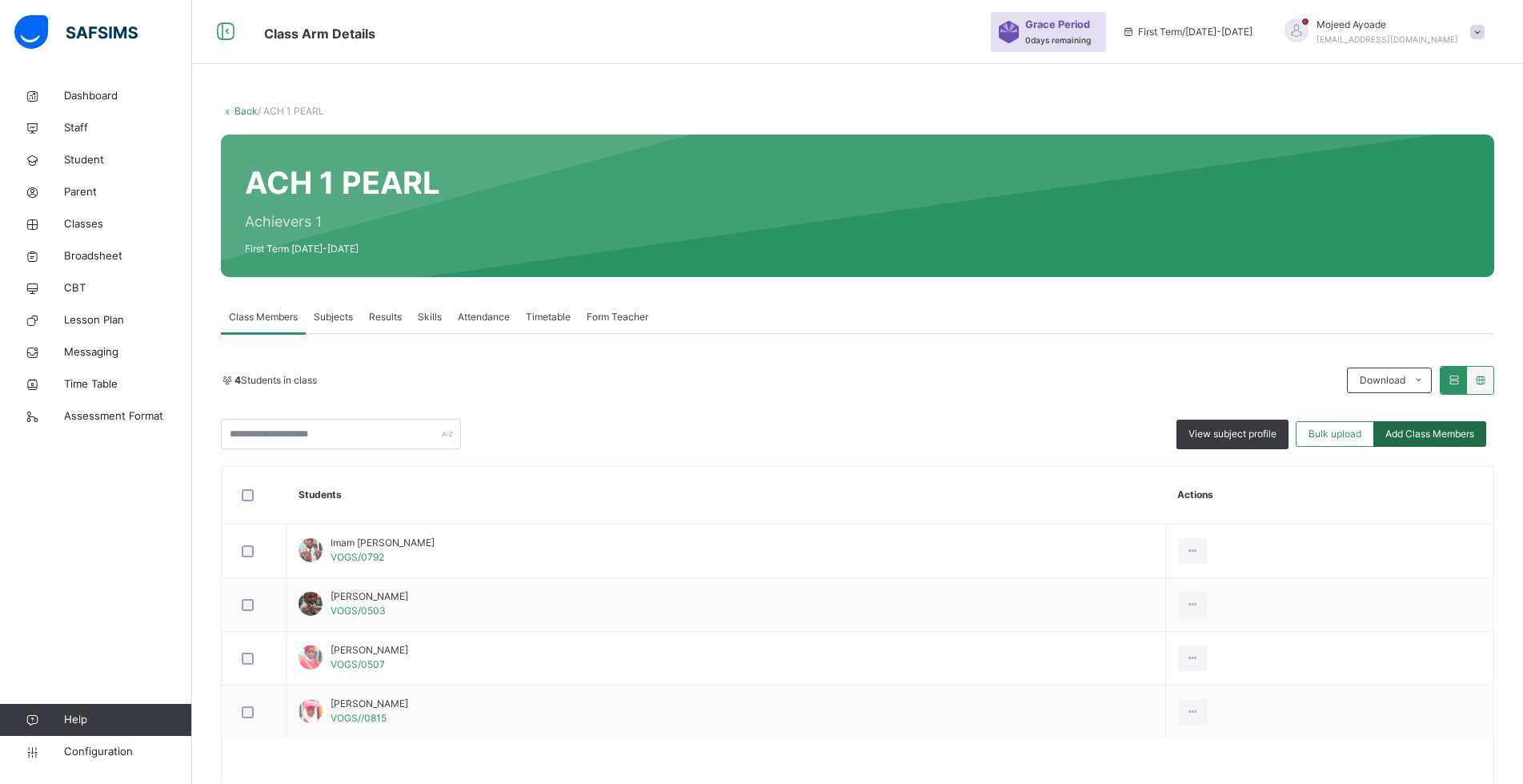
click at [1447, 434] on span "Add Class Members" at bounding box center [1430, 433] width 89 height 14
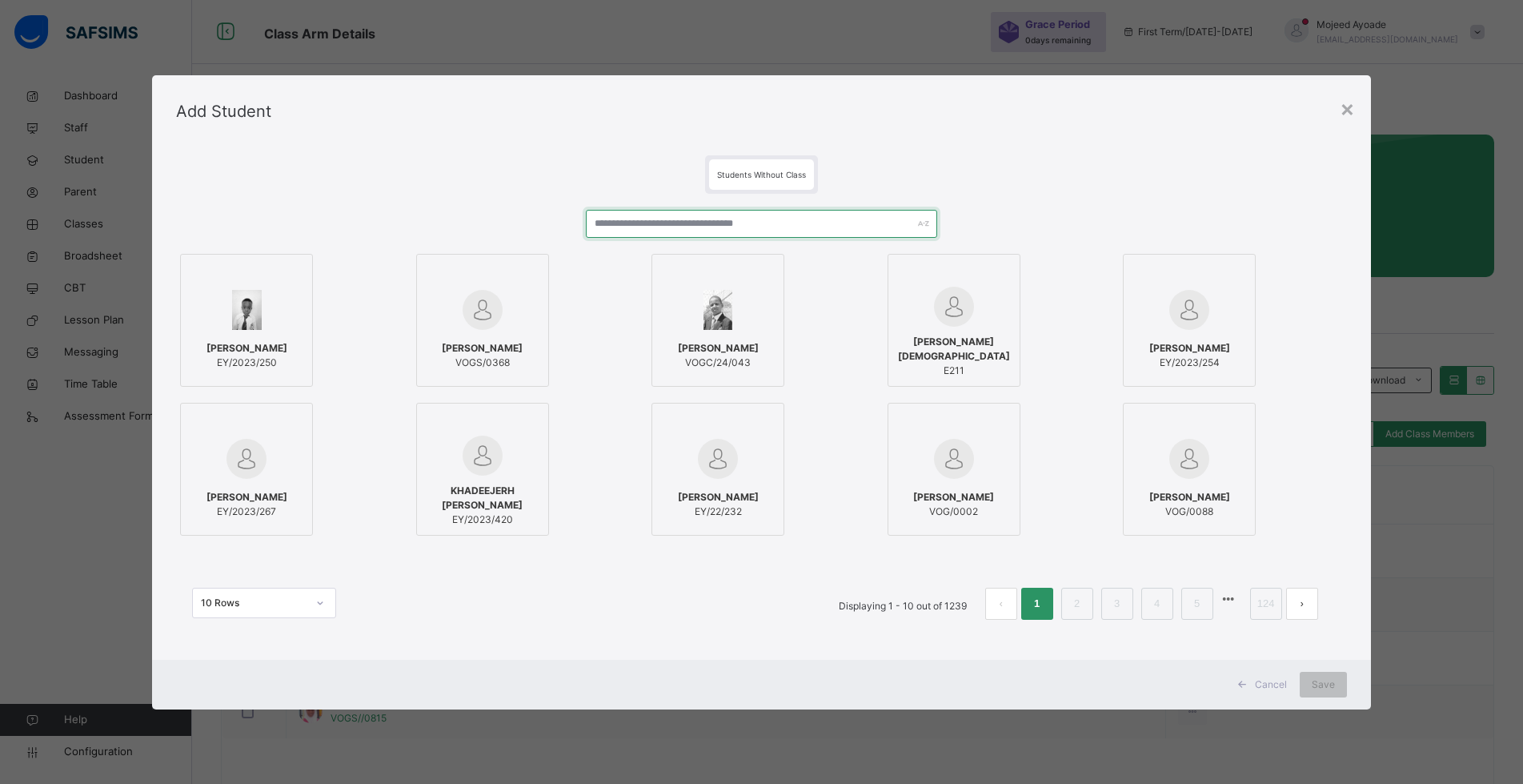
click at [690, 223] on input "text" at bounding box center [762, 223] width 351 height 28
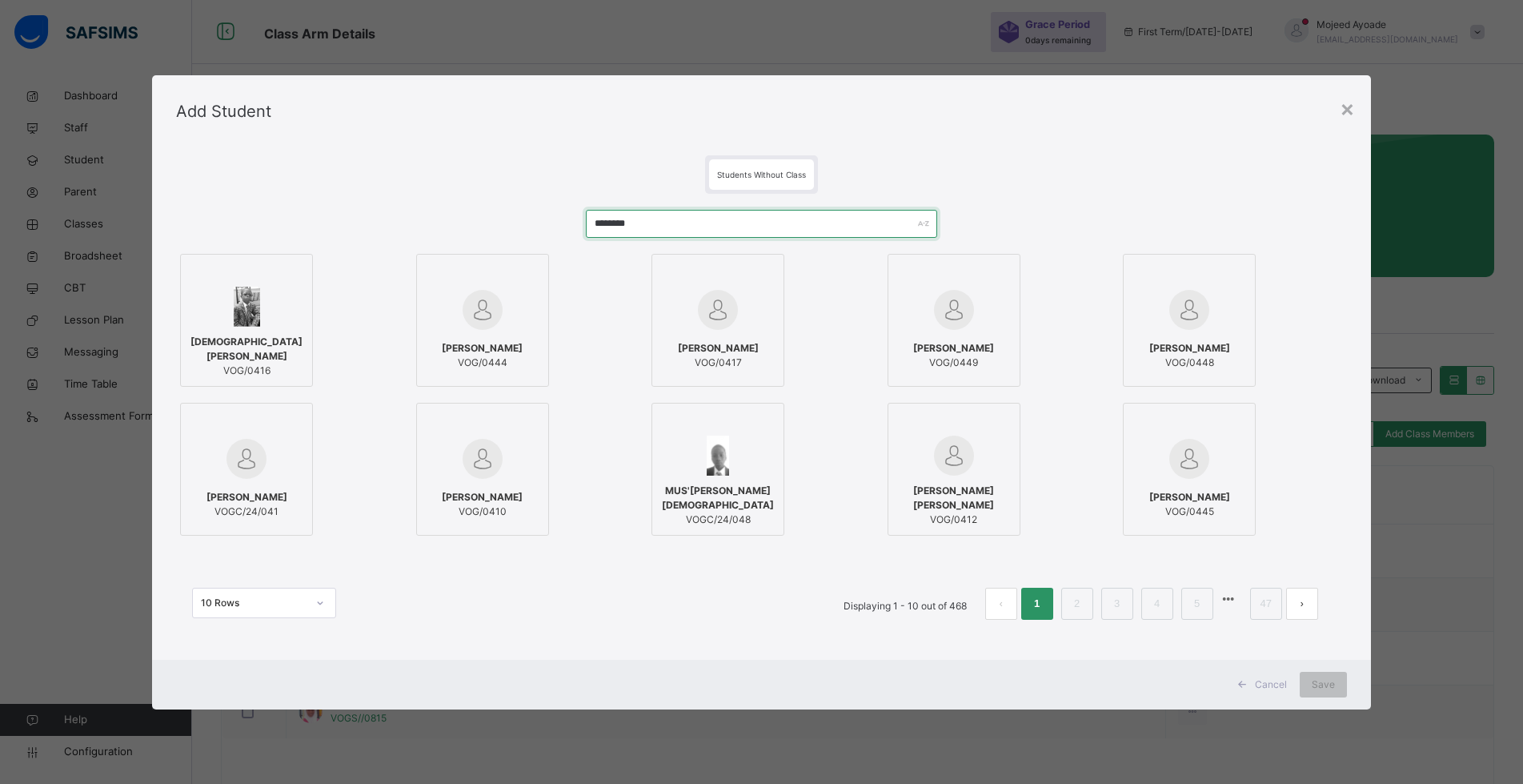
type input "********"
click at [246, 334] on span "[DEMOGRAPHIC_DATA][PERSON_NAME]" at bounding box center [246, 348] width 115 height 29
click at [1352, 688] on div "Save" at bounding box center [1335, 684] width 47 height 25
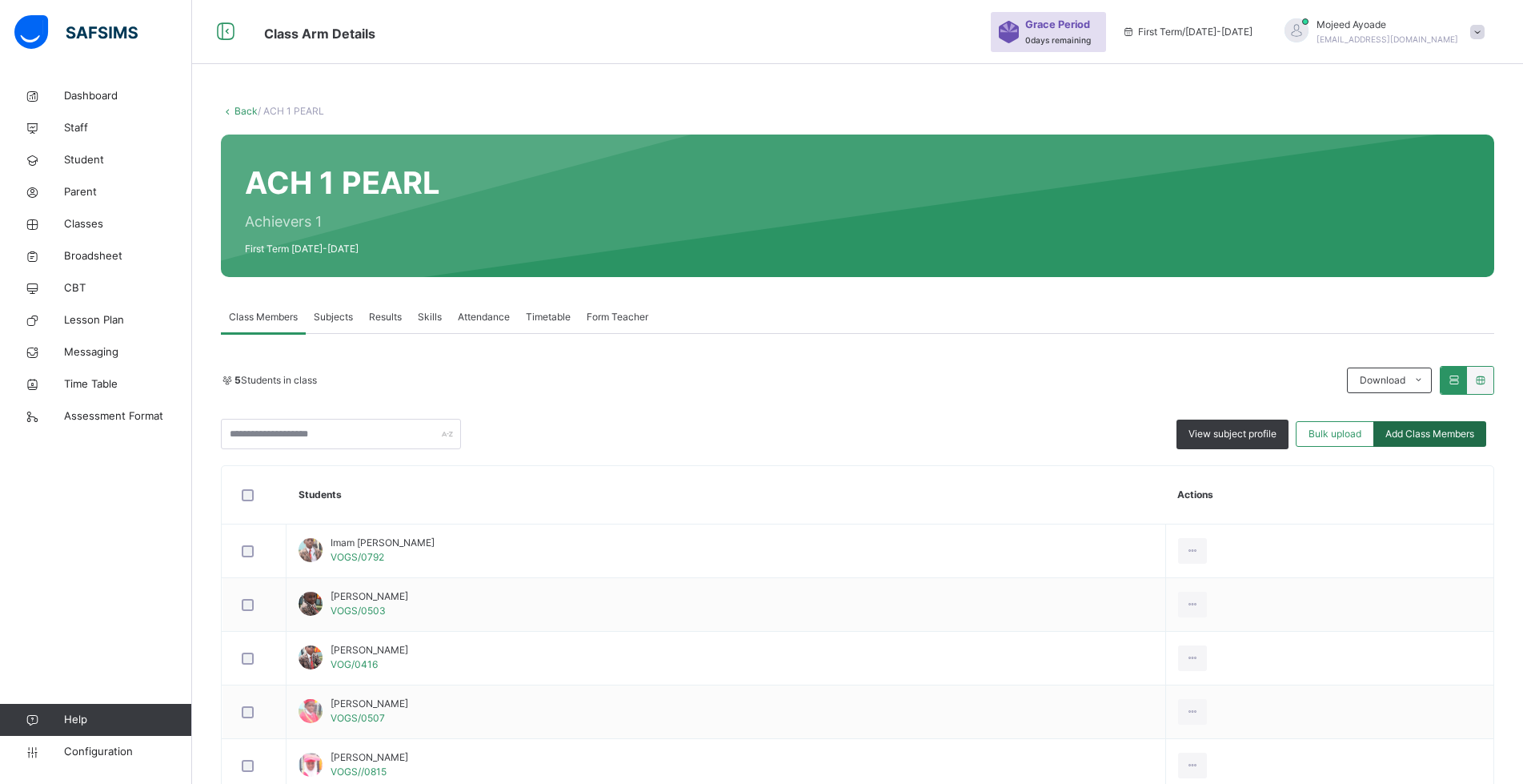
click at [1420, 433] on span "Add Class Members" at bounding box center [1430, 433] width 89 height 14
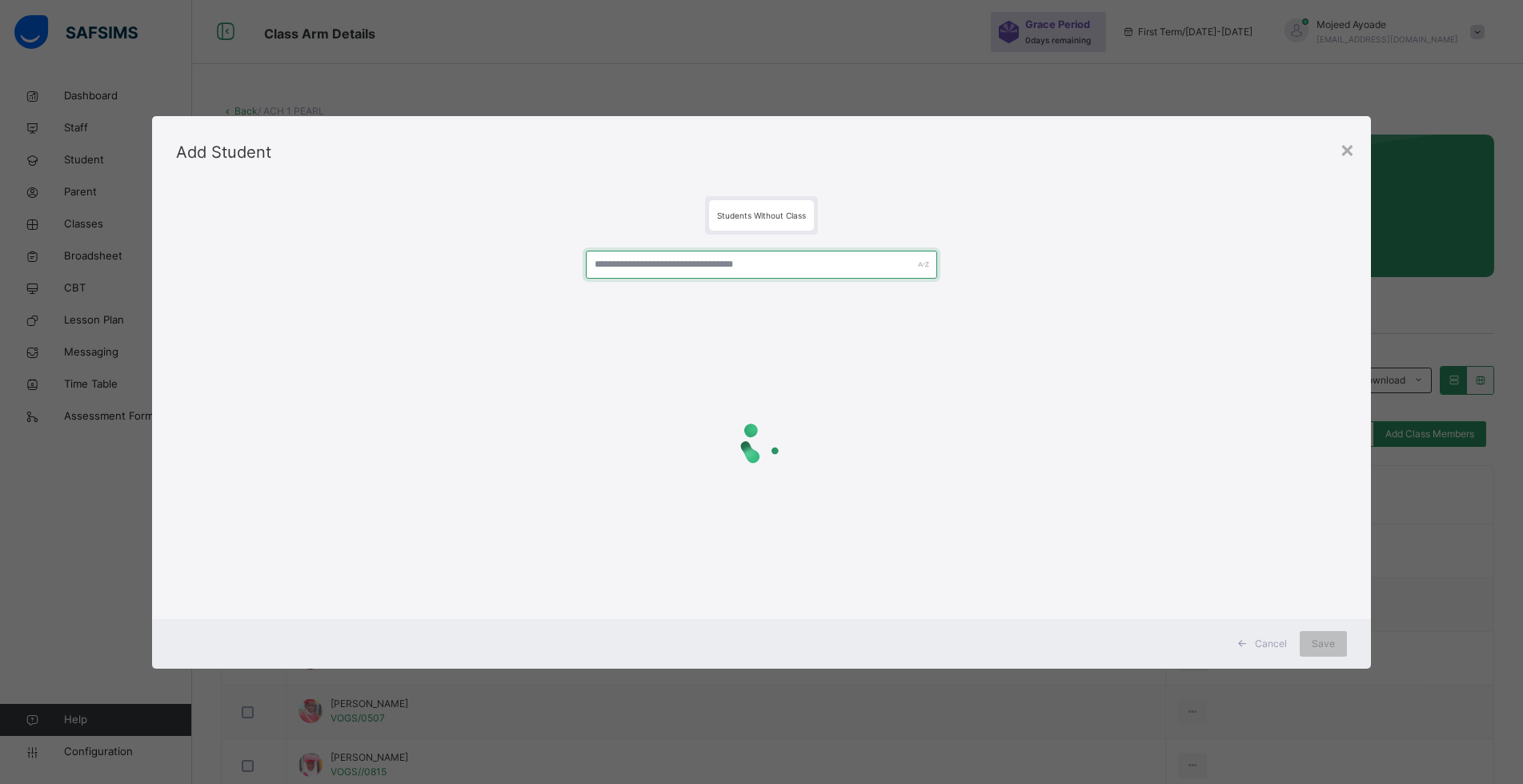
click at [784, 266] on input "text" at bounding box center [762, 265] width 351 height 28
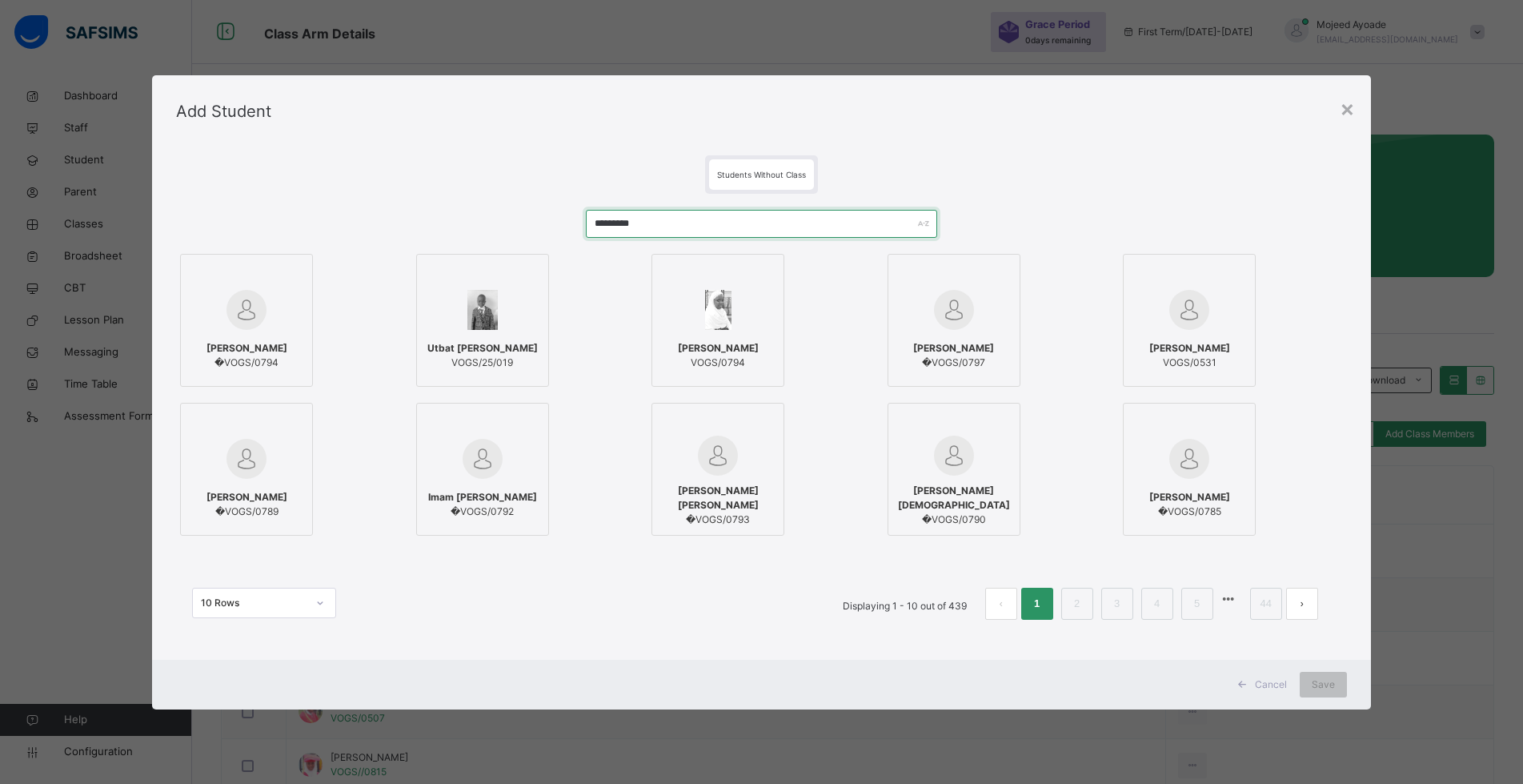
type input "*********"
click at [720, 320] on img at bounding box center [718, 310] width 26 height 40
click at [1342, 687] on span "Save" at bounding box center [1335, 684] width 23 height 14
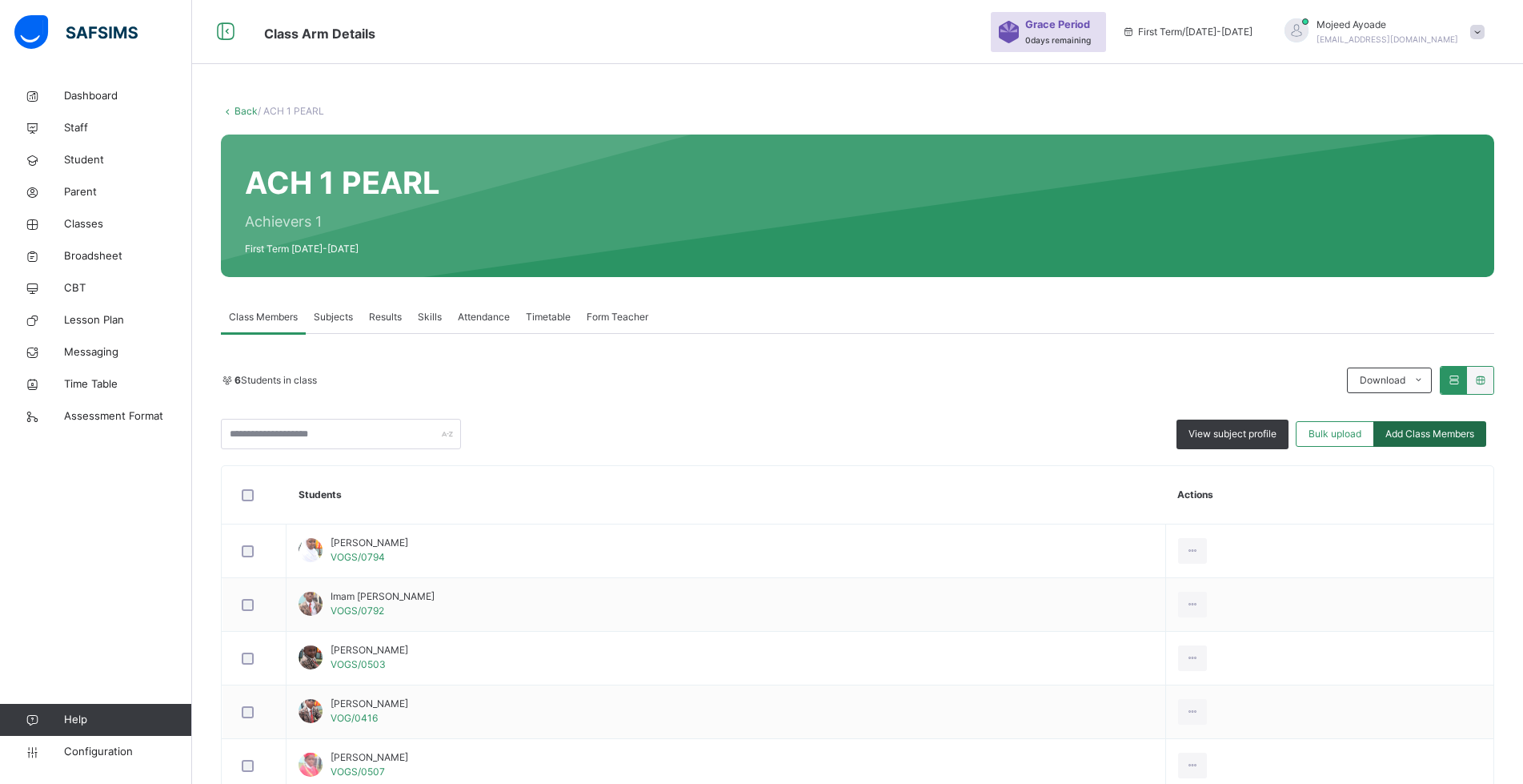
click at [1463, 433] on span "Add Class Members" at bounding box center [1430, 433] width 89 height 14
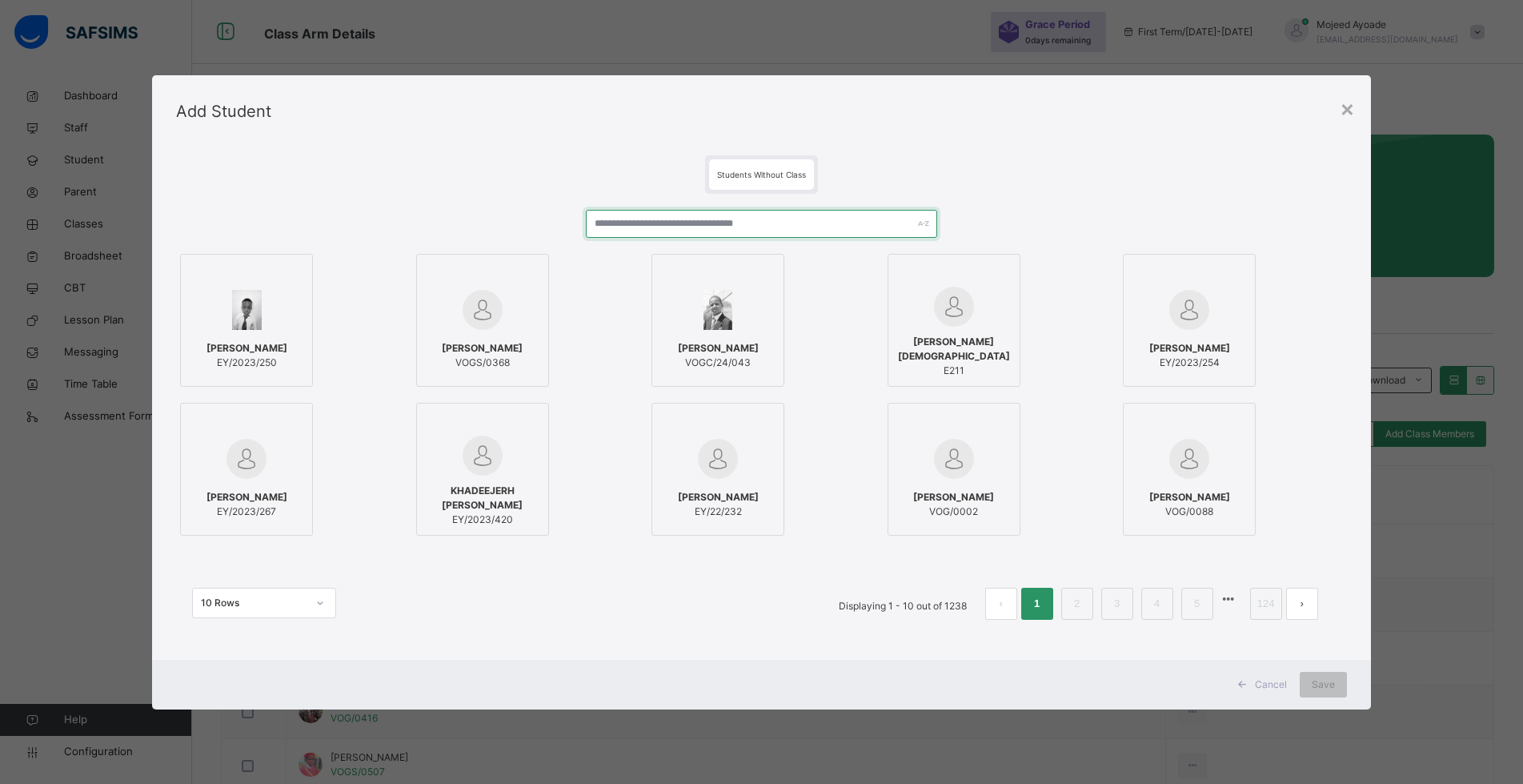
click at [673, 226] on input "text" at bounding box center [762, 223] width 351 height 28
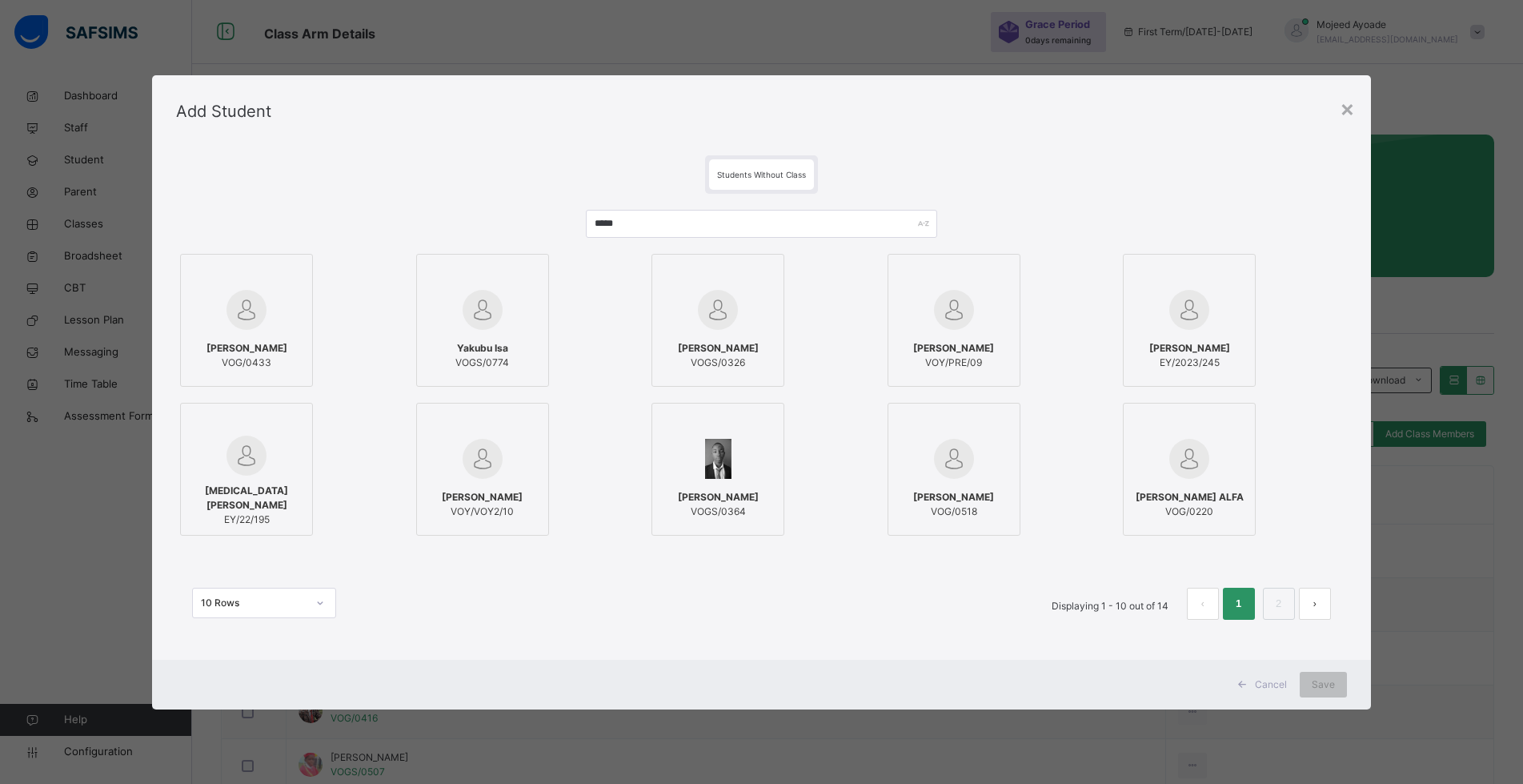
click at [1315, 597] on button "next page" at bounding box center [1315, 604] width 32 height 32
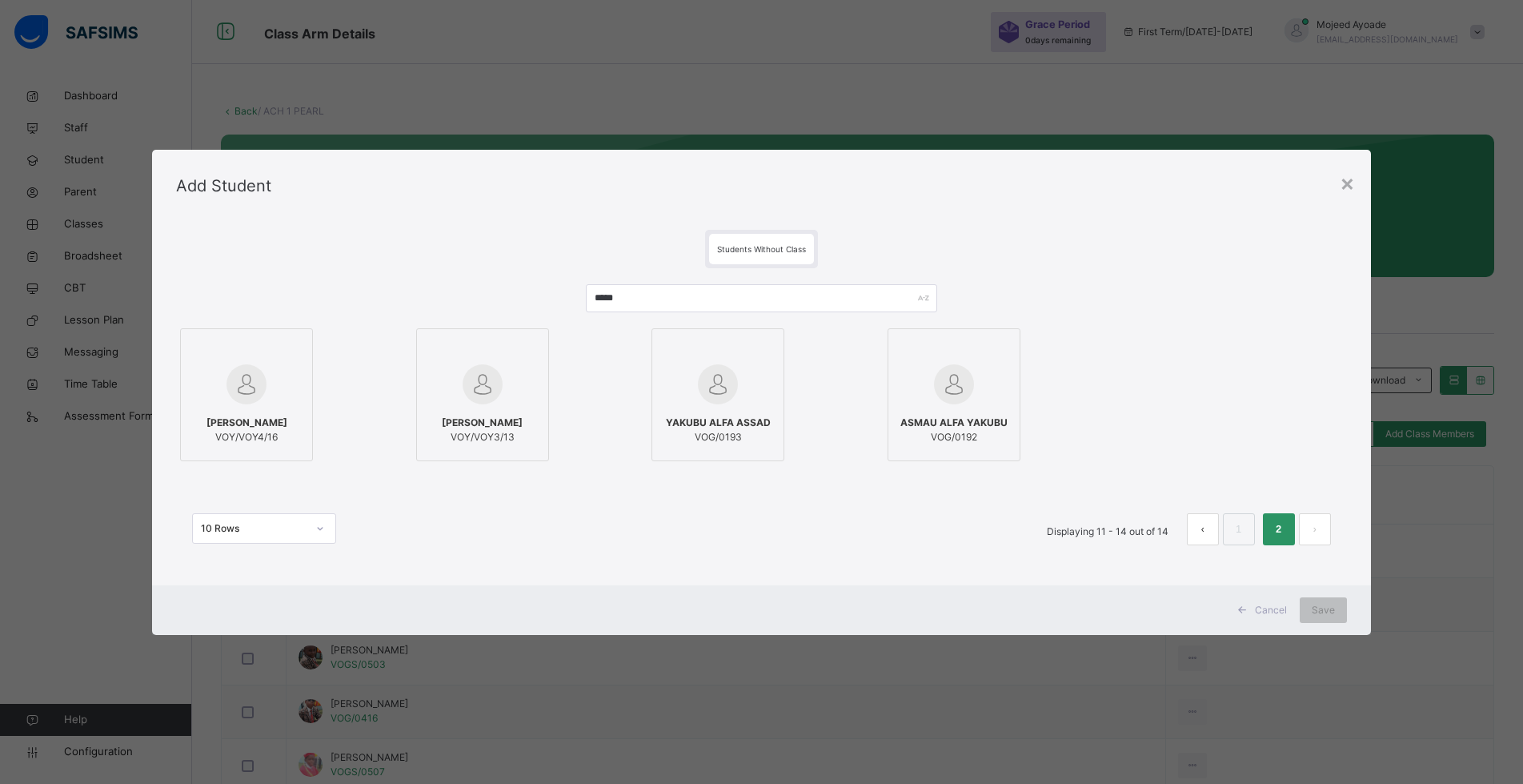
click at [1198, 539] on button "prev page" at bounding box center [1203, 529] width 32 height 32
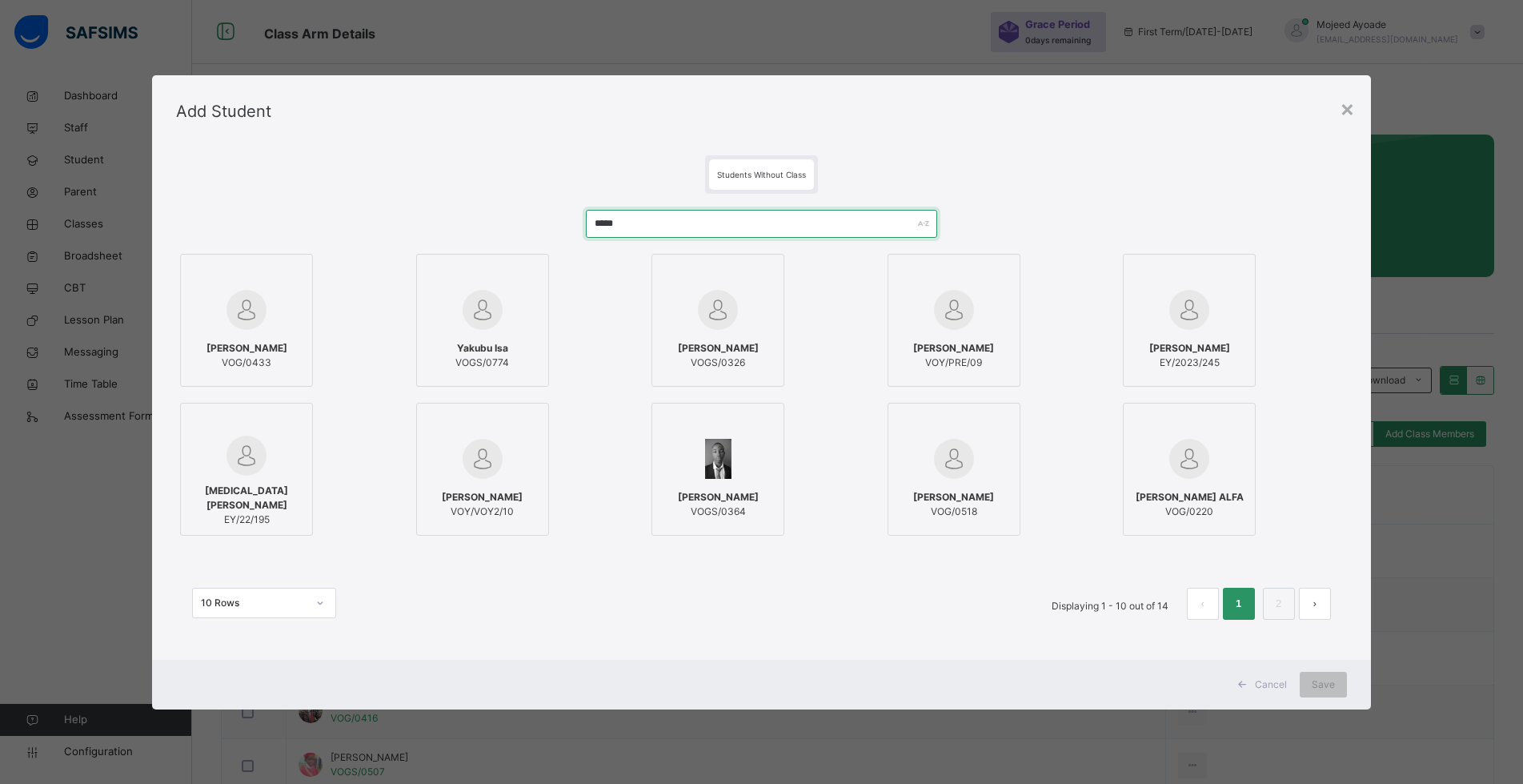
click at [653, 220] on input "*****" at bounding box center [762, 223] width 351 height 28
type input "*"
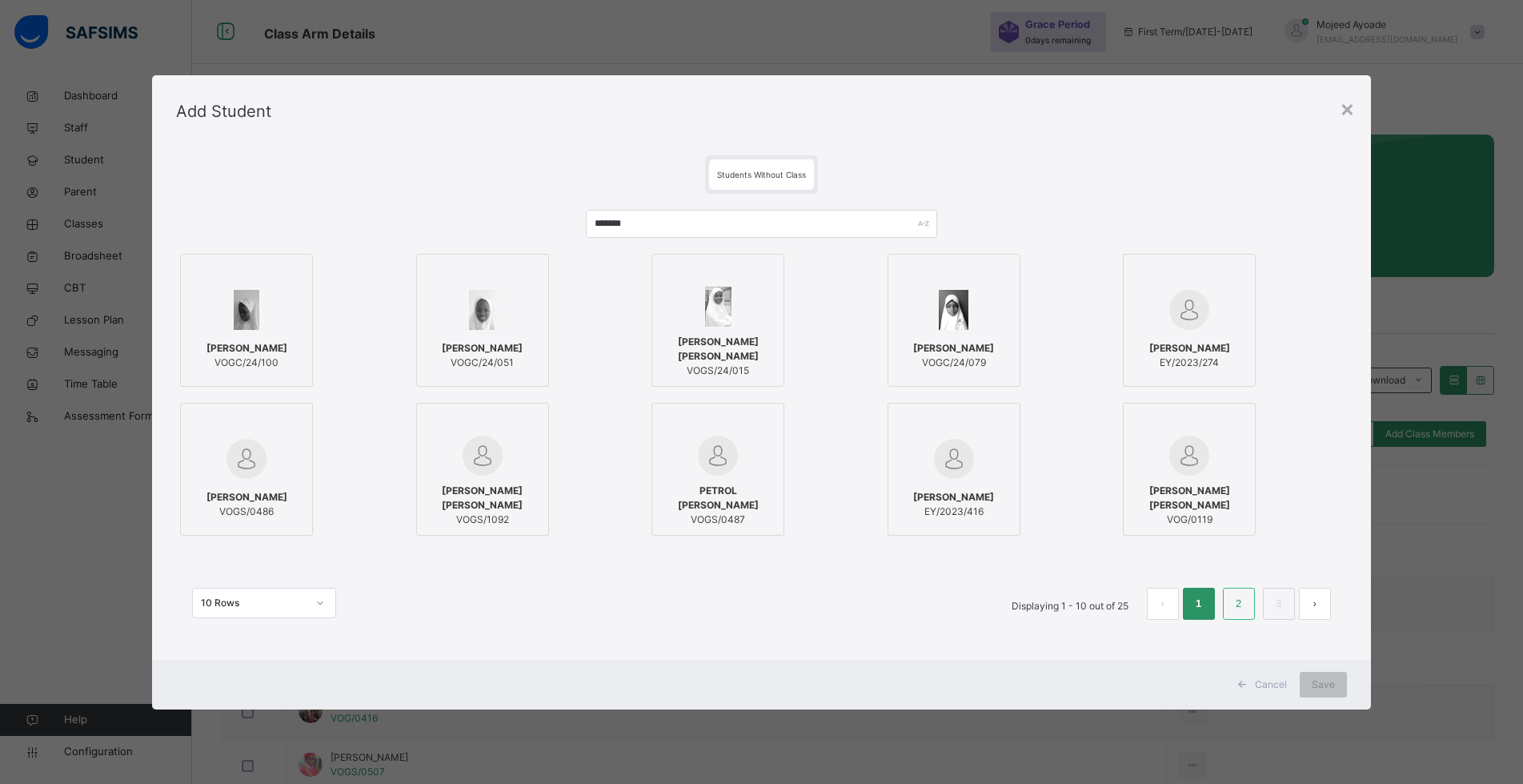
click at [1246, 603] on link "2" at bounding box center [1238, 604] width 15 height 21
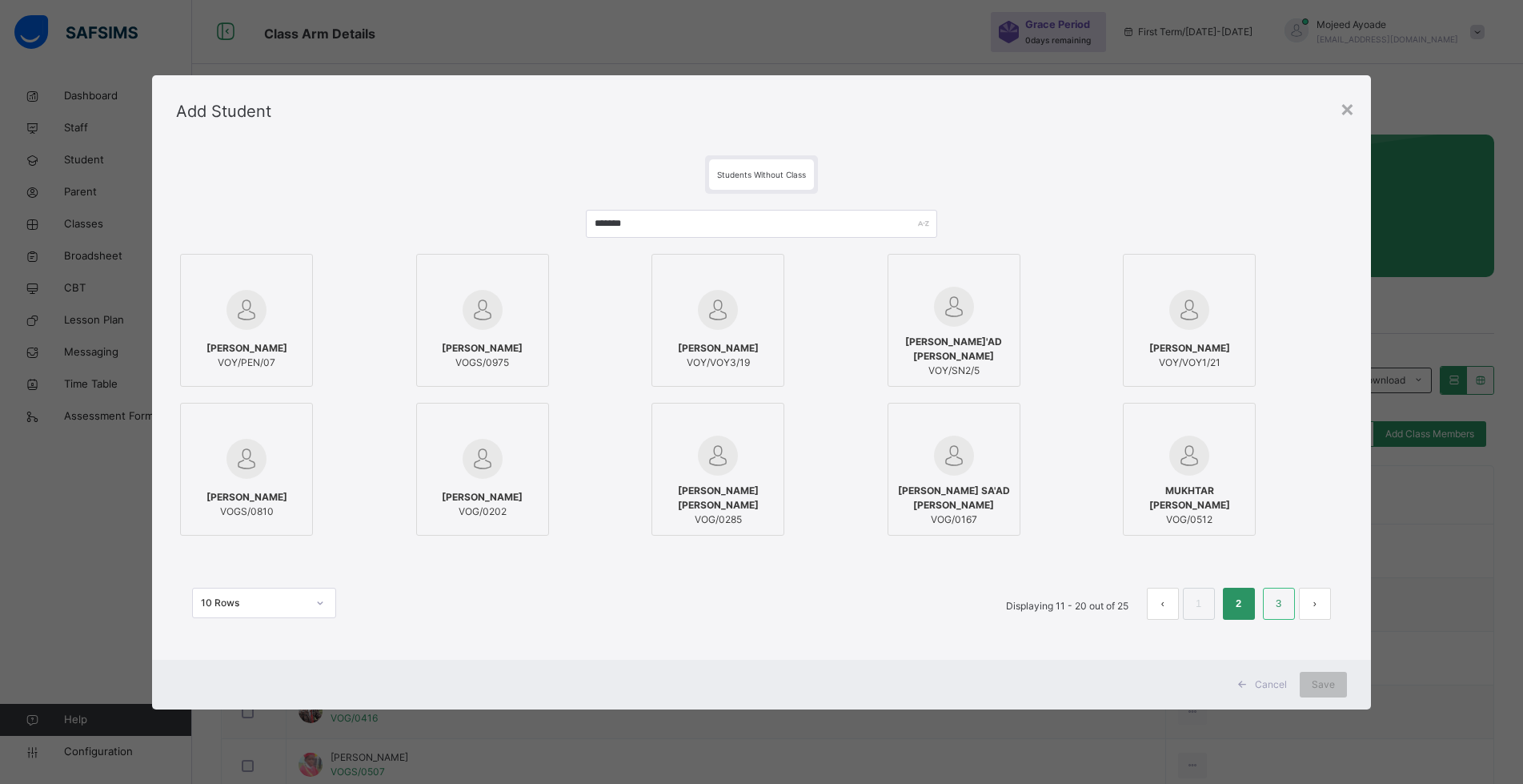
click at [1273, 599] on li "3" at bounding box center [1279, 604] width 32 height 32
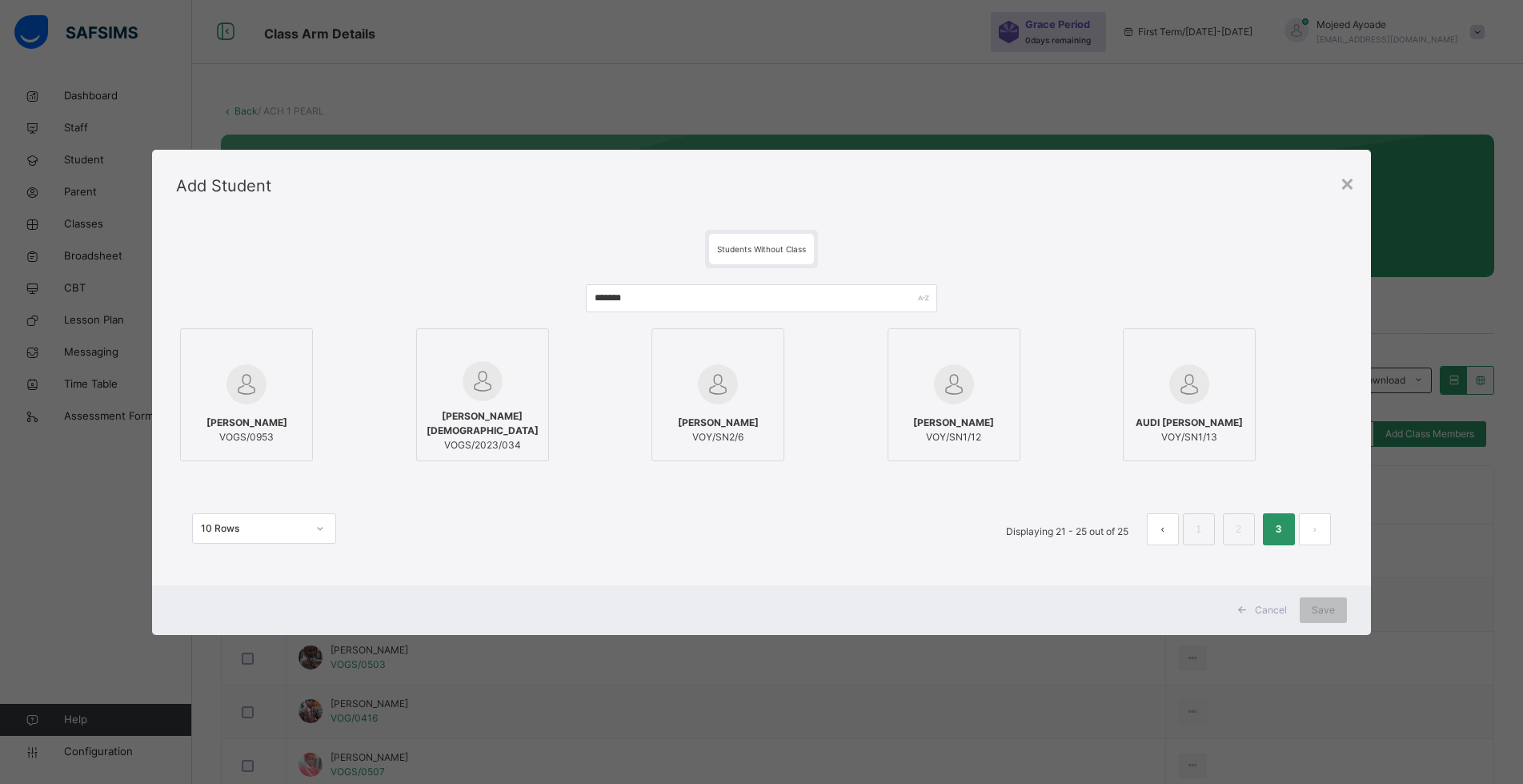
click at [1352, 186] on div "×" at bounding box center [1347, 182] width 15 height 34
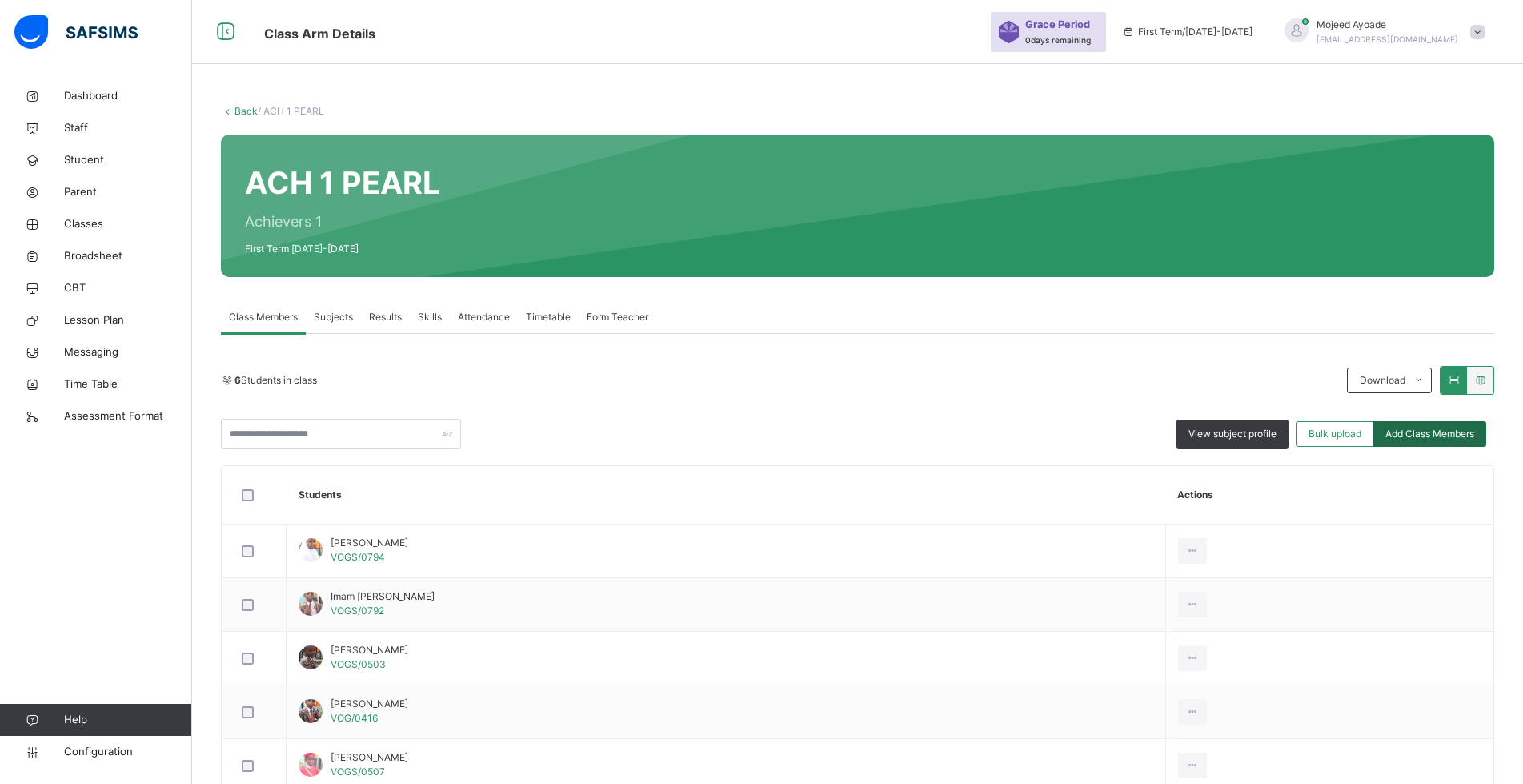
click at [1428, 429] on span "Add Class Members" at bounding box center [1430, 433] width 89 height 14
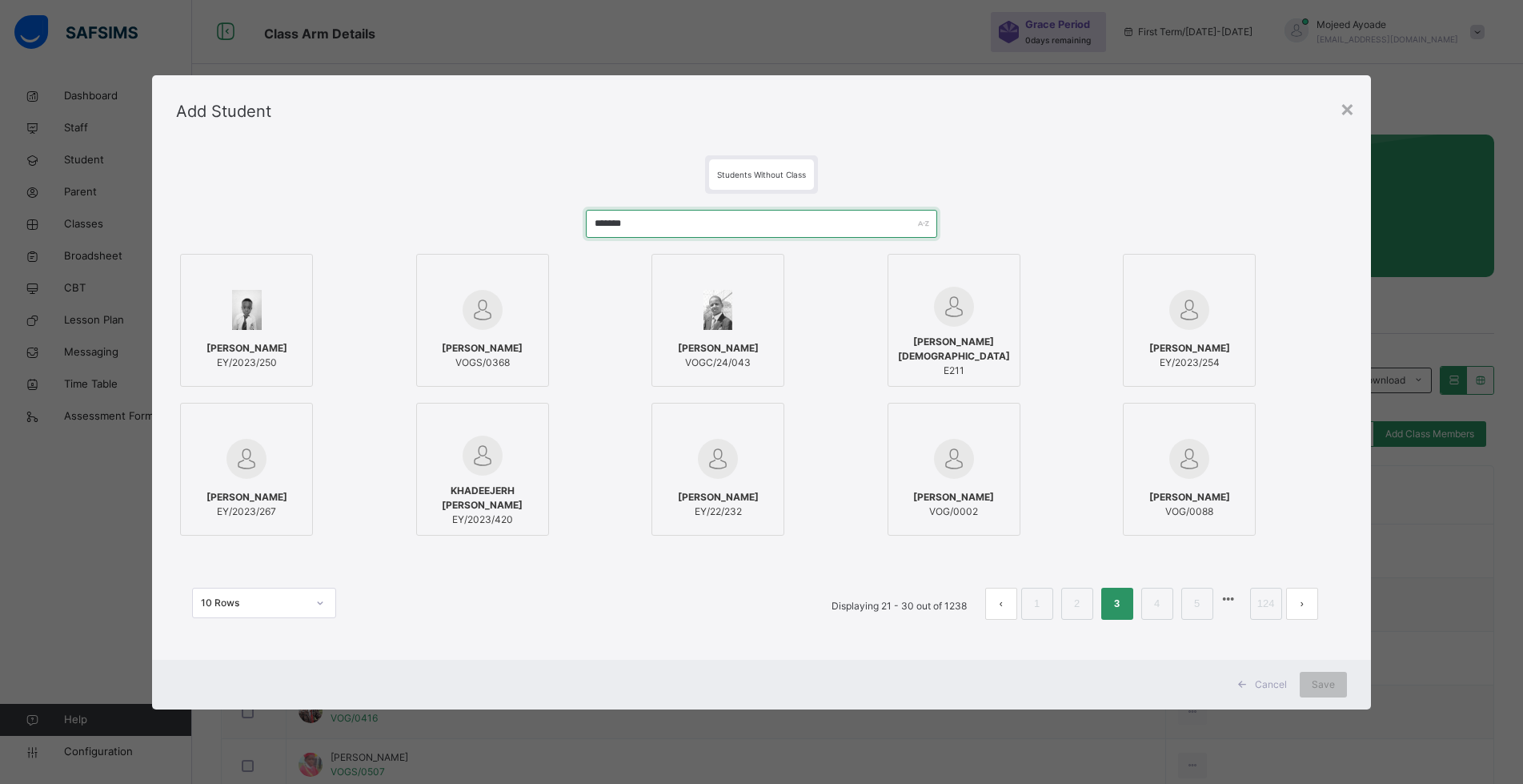
click at [731, 234] on input "*******" at bounding box center [762, 223] width 351 height 28
type input "*"
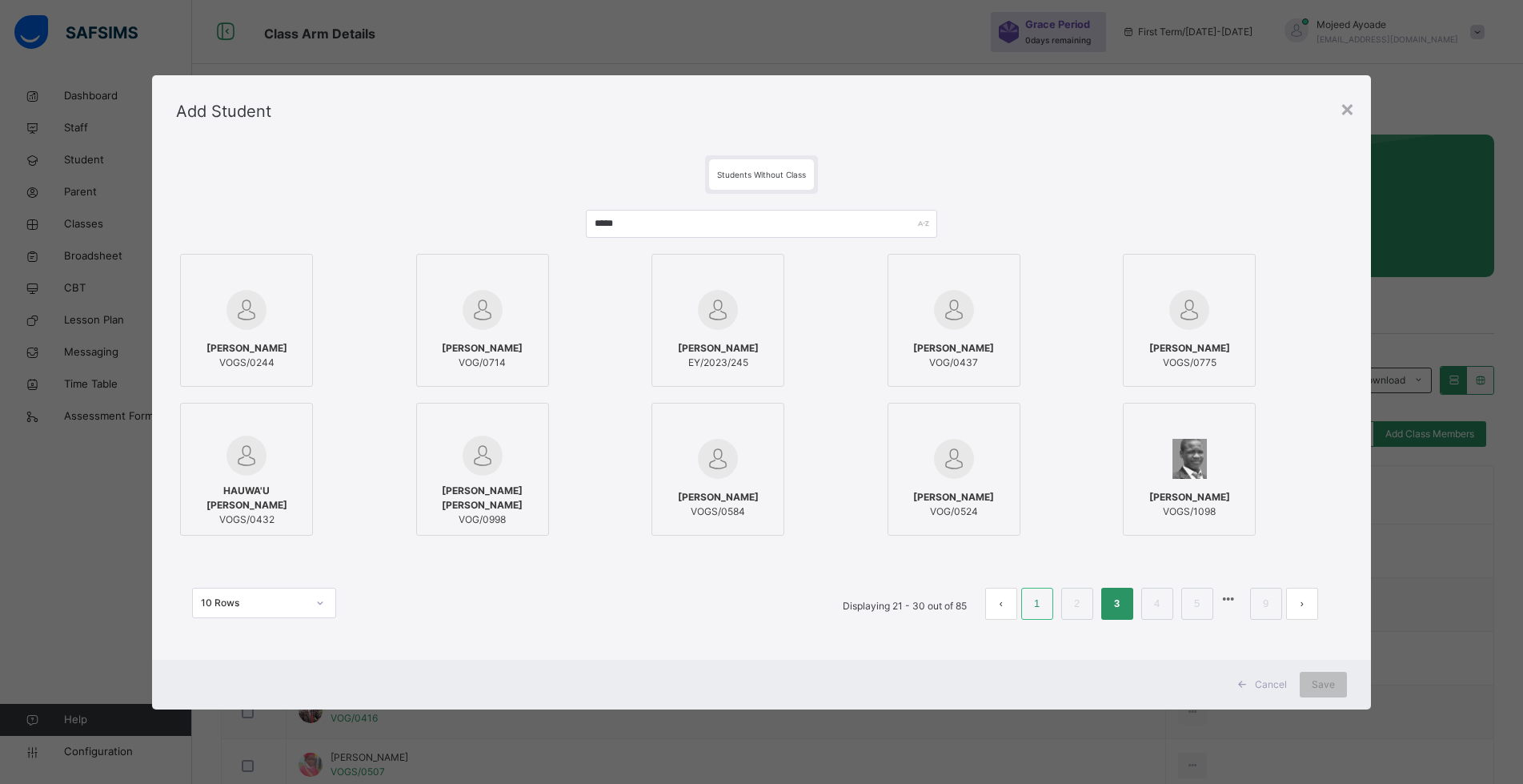
click at [1033, 610] on li "1" at bounding box center [1038, 604] width 32 height 32
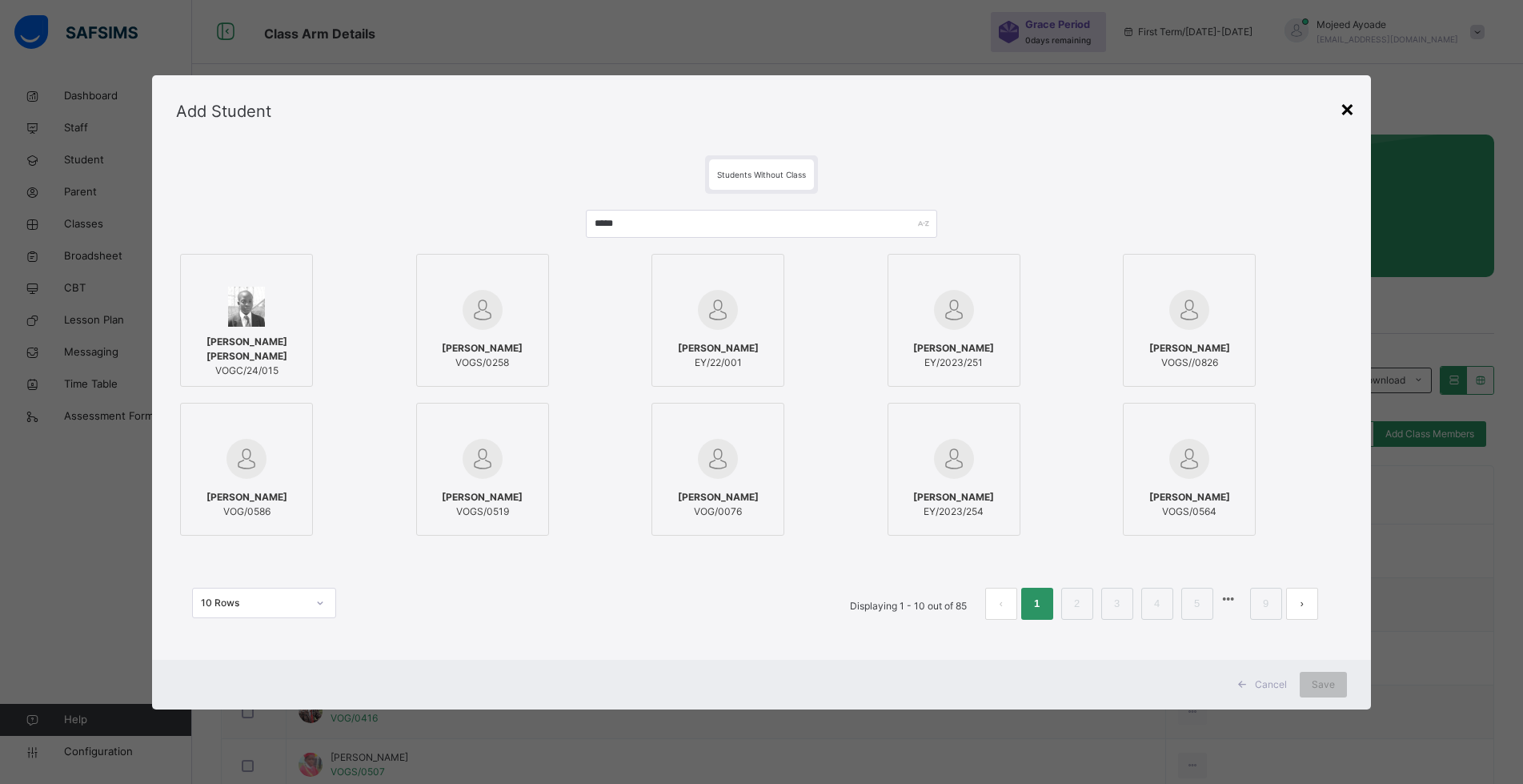
click at [1353, 108] on div "×" at bounding box center [1347, 108] width 15 height 34
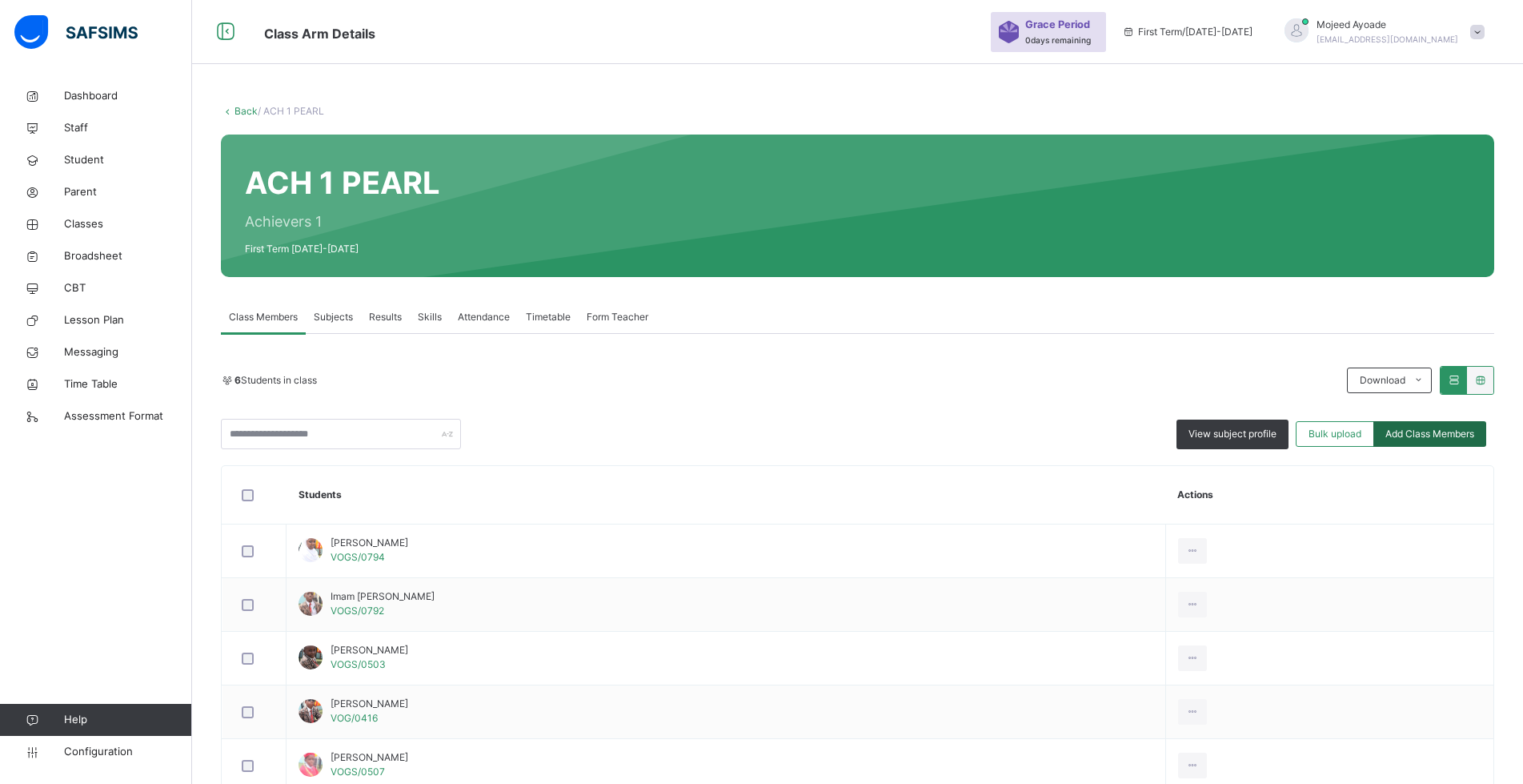
click at [1439, 437] on span "Add Class Members" at bounding box center [1430, 433] width 89 height 14
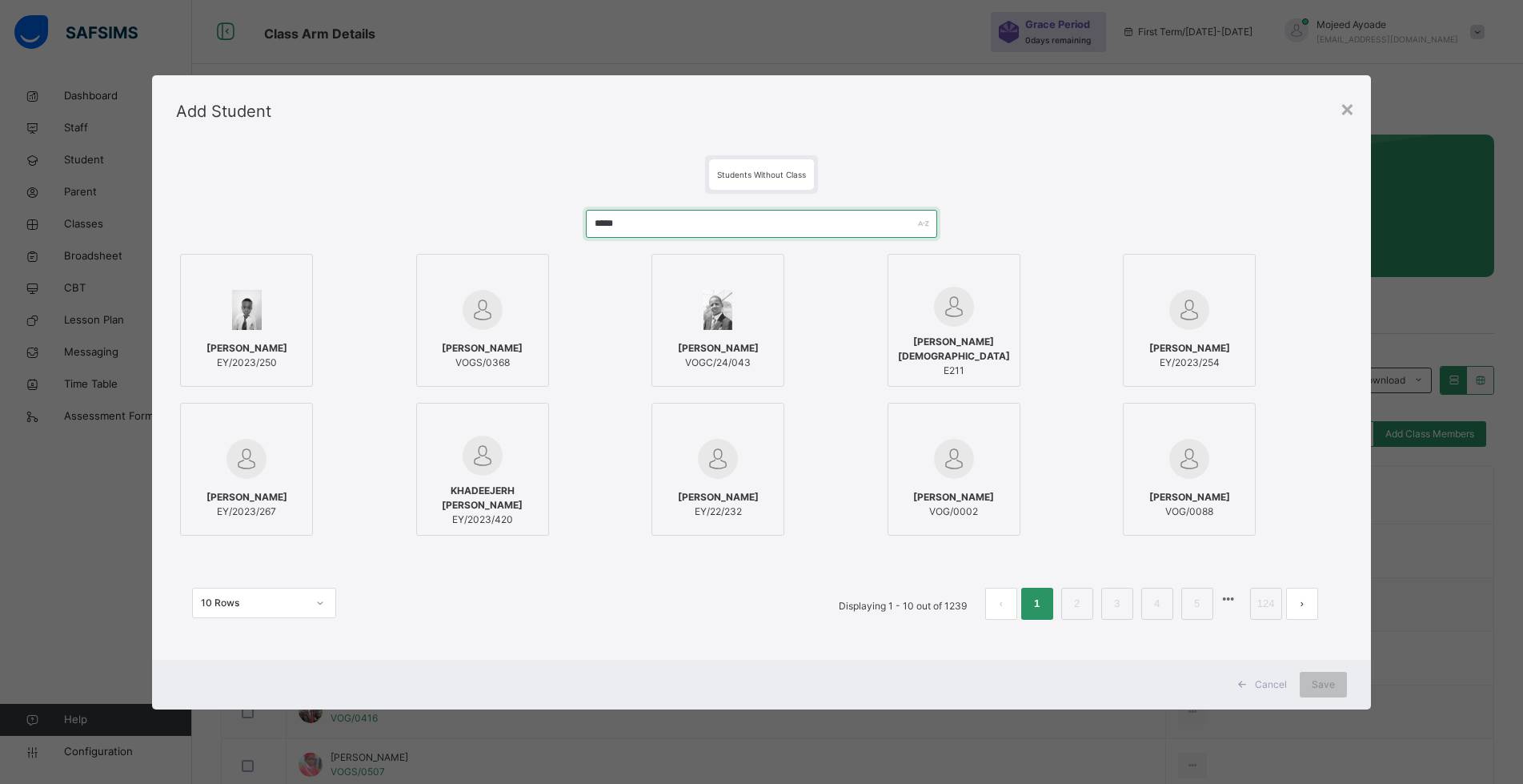
click at [737, 235] on input "*****" at bounding box center [762, 223] width 351 height 28
type input "*"
type input "*********"
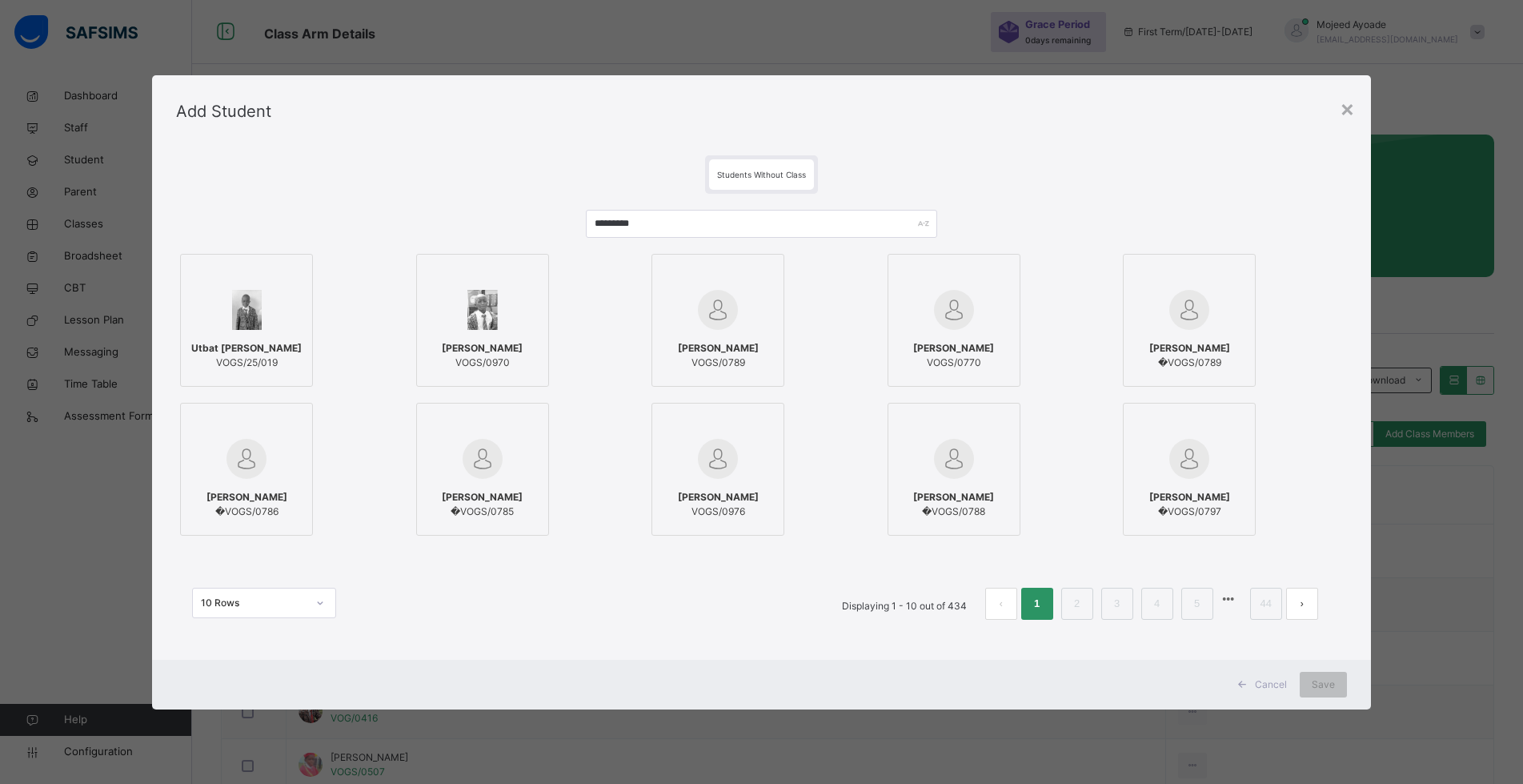
click at [491, 305] on img at bounding box center [483, 310] width 30 height 40
click at [1336, 696] on div "Save" at bounding box center [1335, 684] width 47 height 25
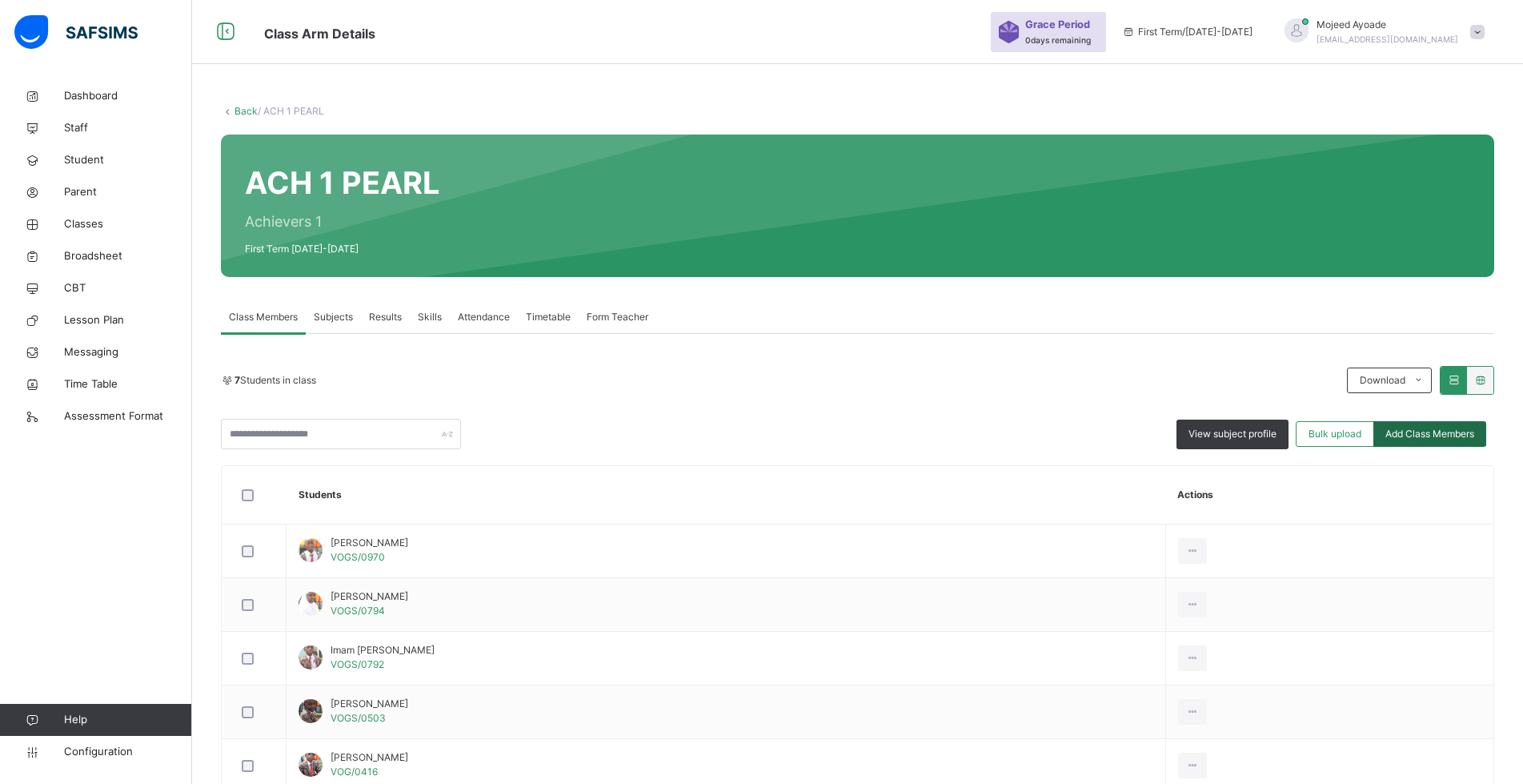
click at [1442, 427] on span "Add Class Members" at bounding box center [1430, 433] width 89 height 14
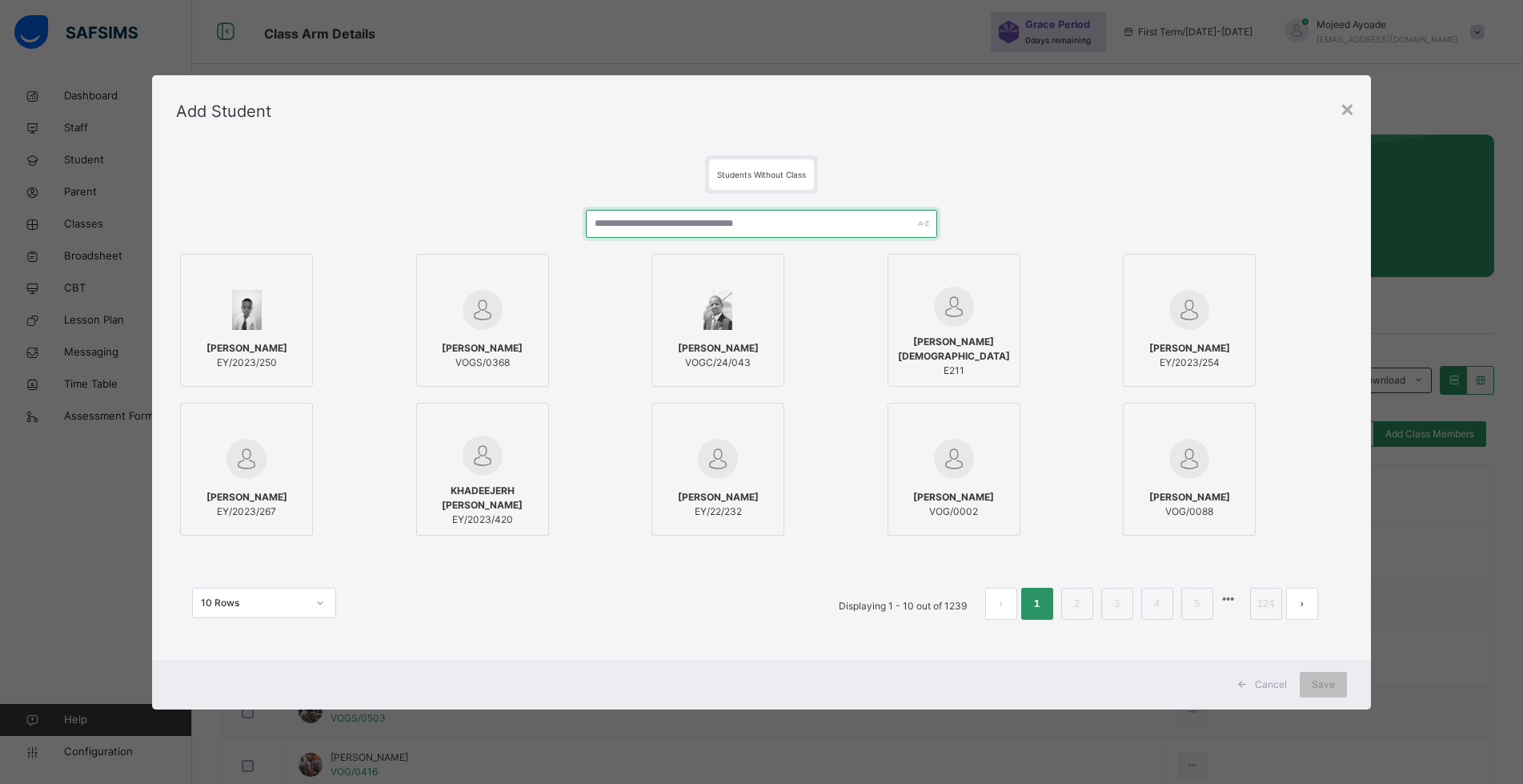
click at [643, 218] on input "text" at bounding box center [762, 223] width 351 height 28
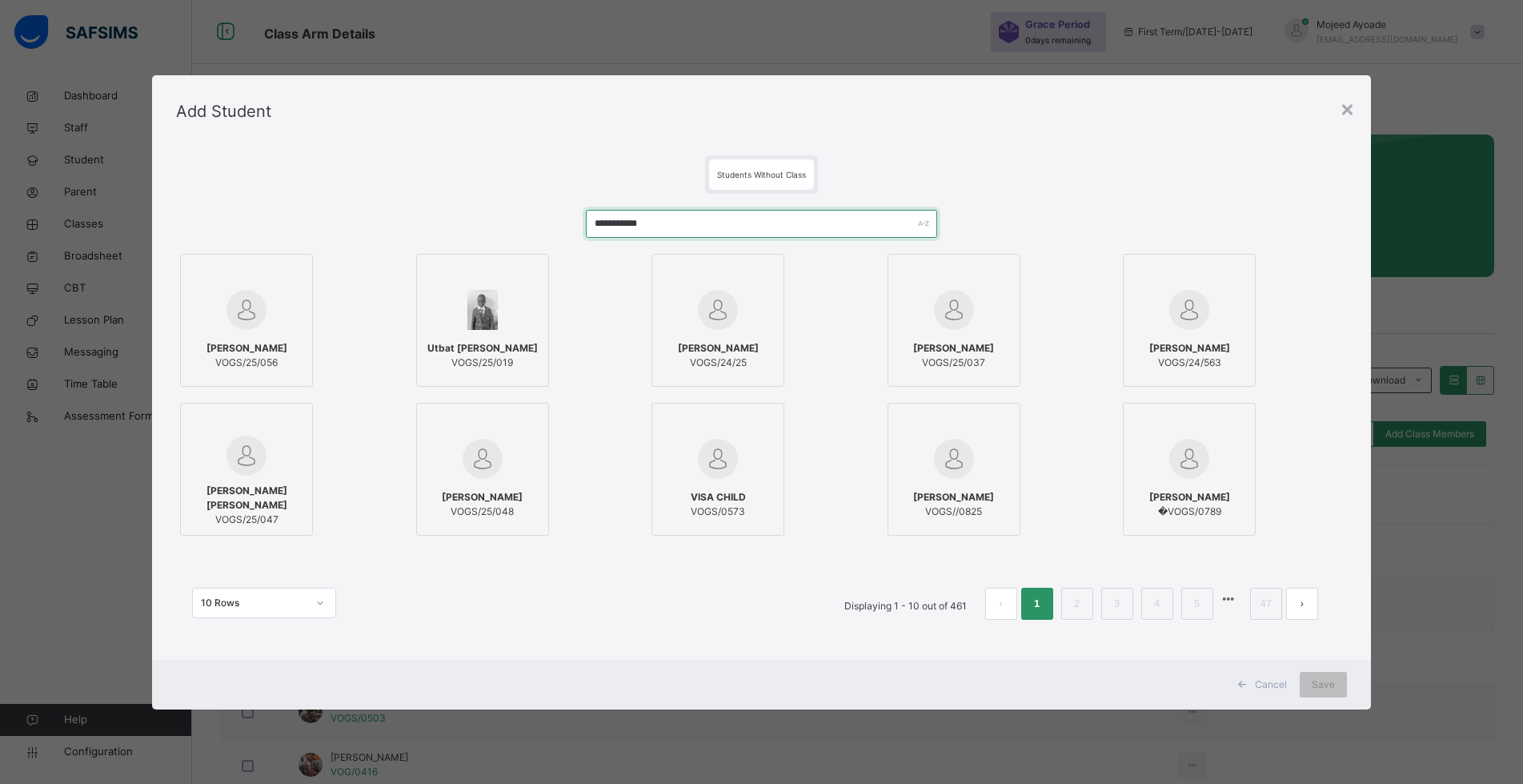
type input "**********"
click at [253, 312] on img at bounding box center [246, 310] width 40 height 40
click at [1347, 684] on div "Save" at bounding box center [1335, 684] width 47 height 25
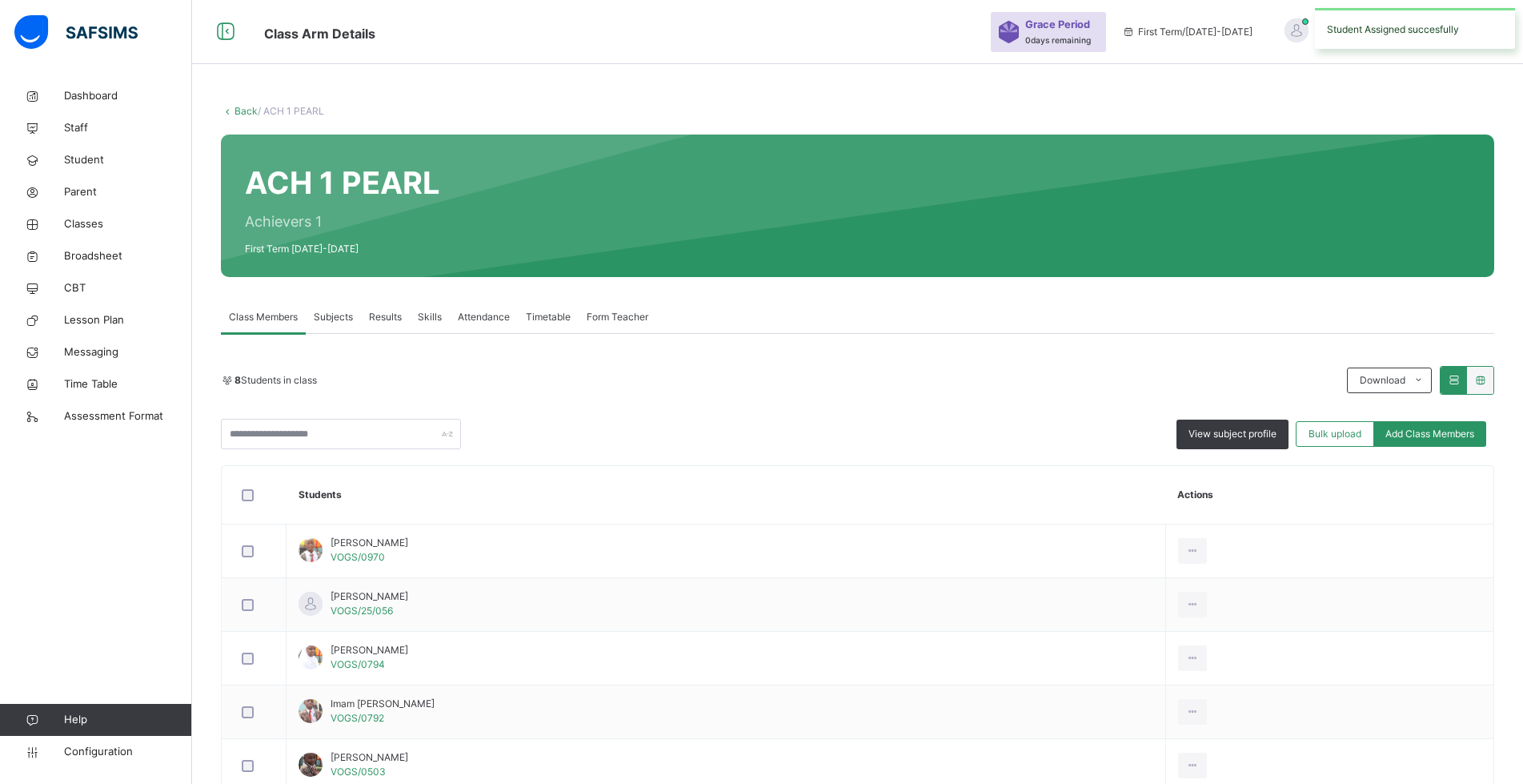
click at [1347, 685] on td "View Profile Remove from Class Transfer Student" at bounding box center [1329, 712] width 328 height 54
click at [1420, 438] on span "Add Class Members" at bounding box center [1430, 433] width 89 height 14
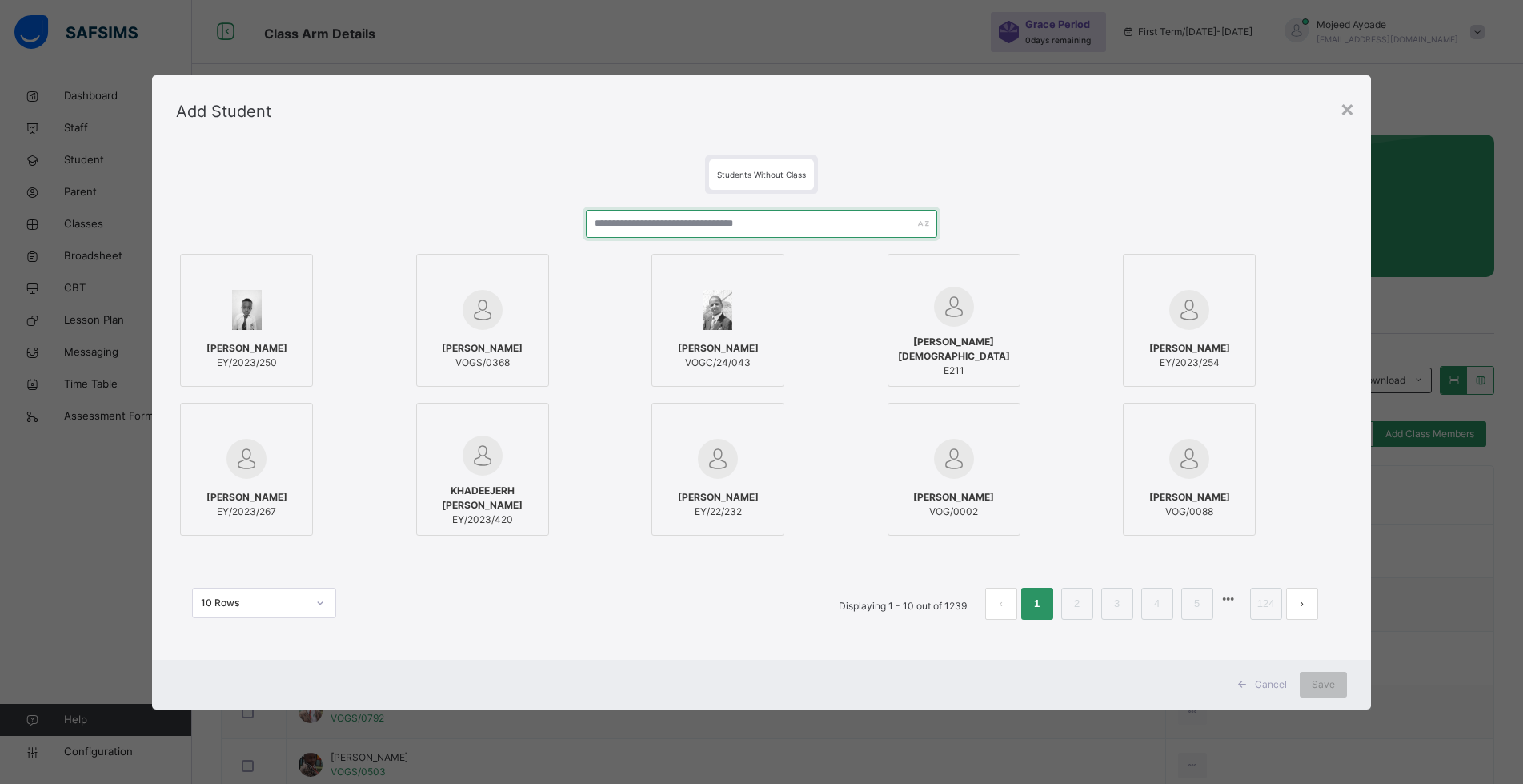
click at [749, 226] on input "text" at bounding box center [762, 223] width 351 height 28
paste input "**********"
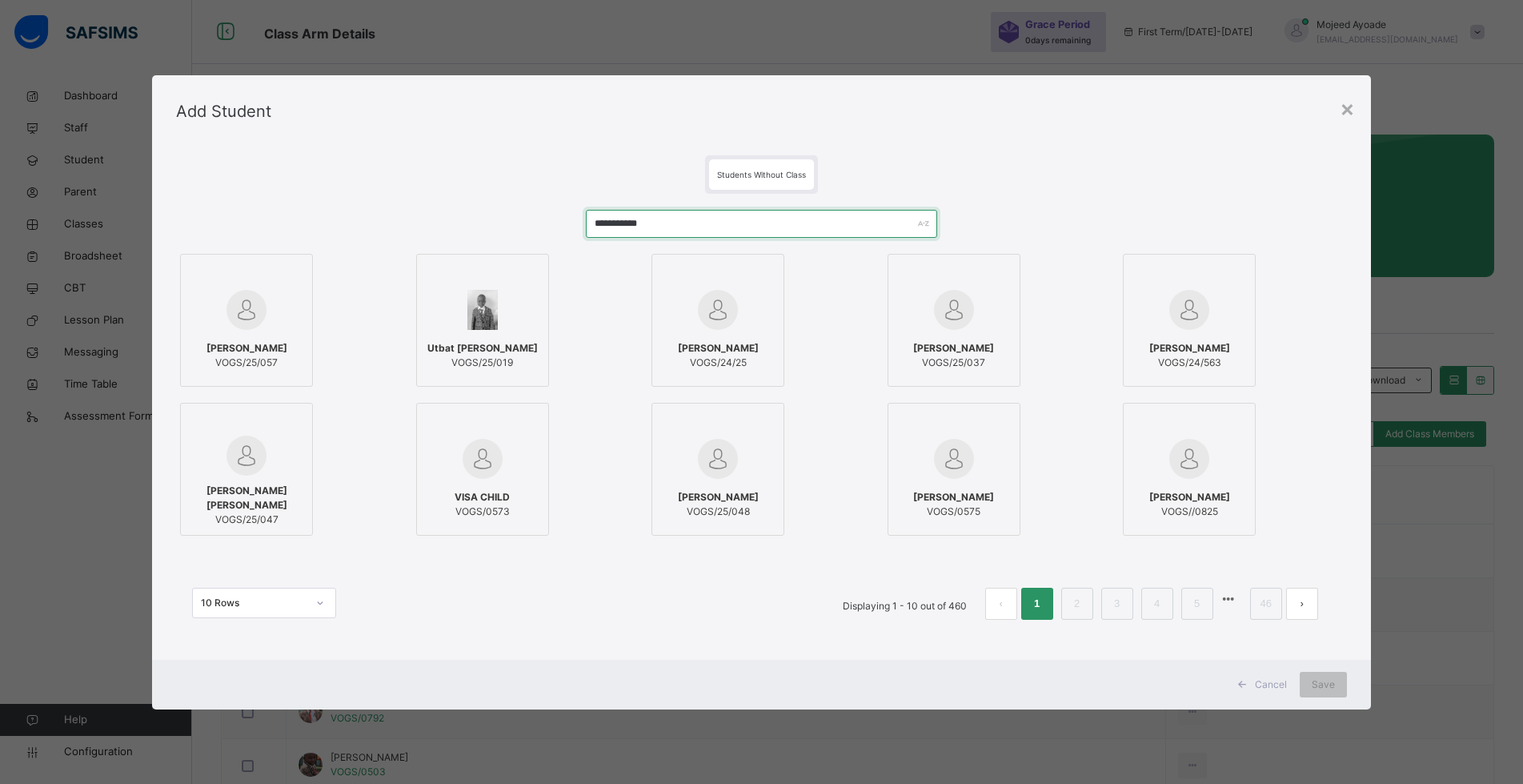
type input "**********"
click at [246, 315] on img at bounding box center [246, 310] width 40 height 40
click at [1344, 689] on span "Save" at bounding box center [1335, 684] width 23 height 14
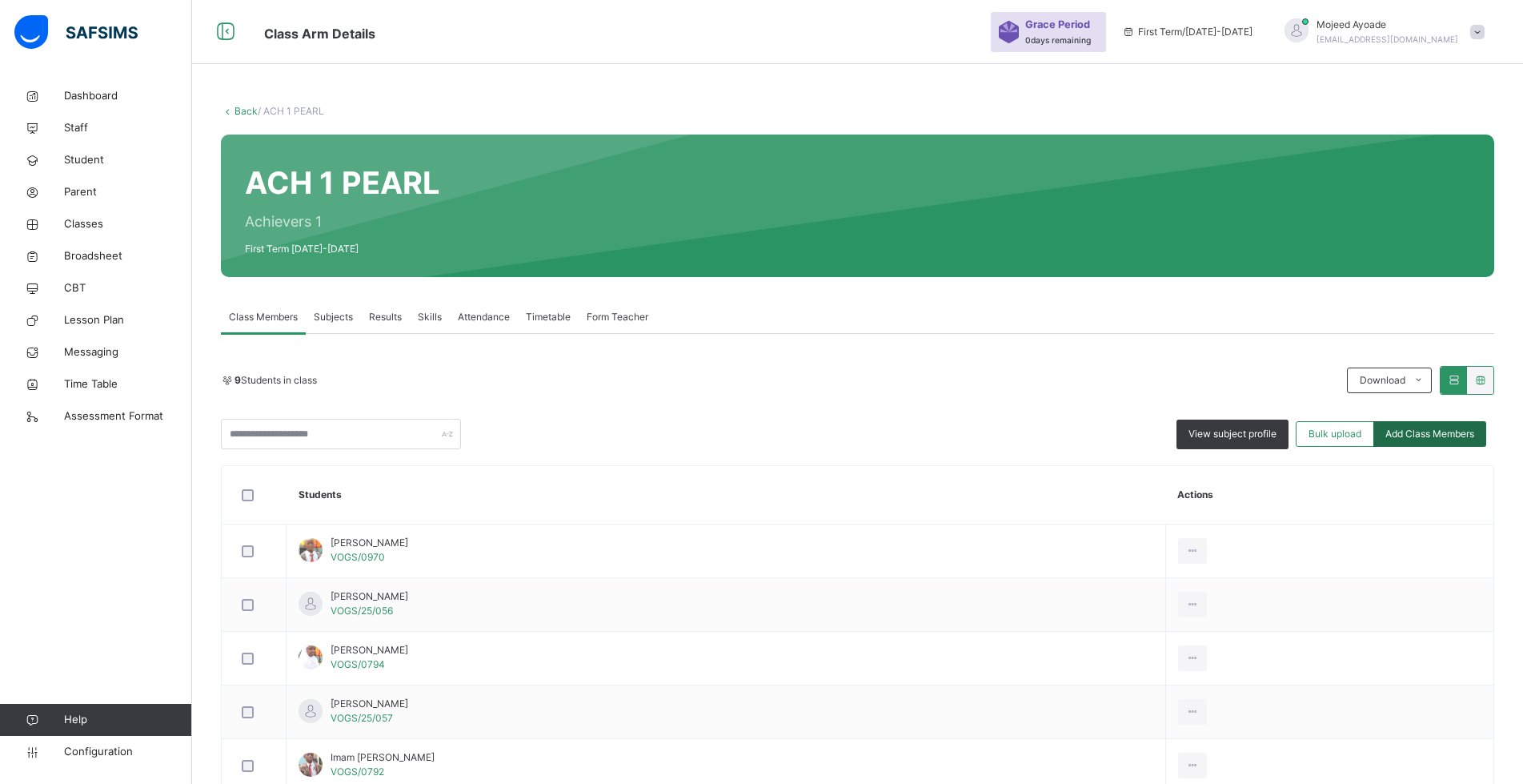
click at [1425, 435] on span "Add Class Members" at bounding box center [1430, 433] width 89 height 14
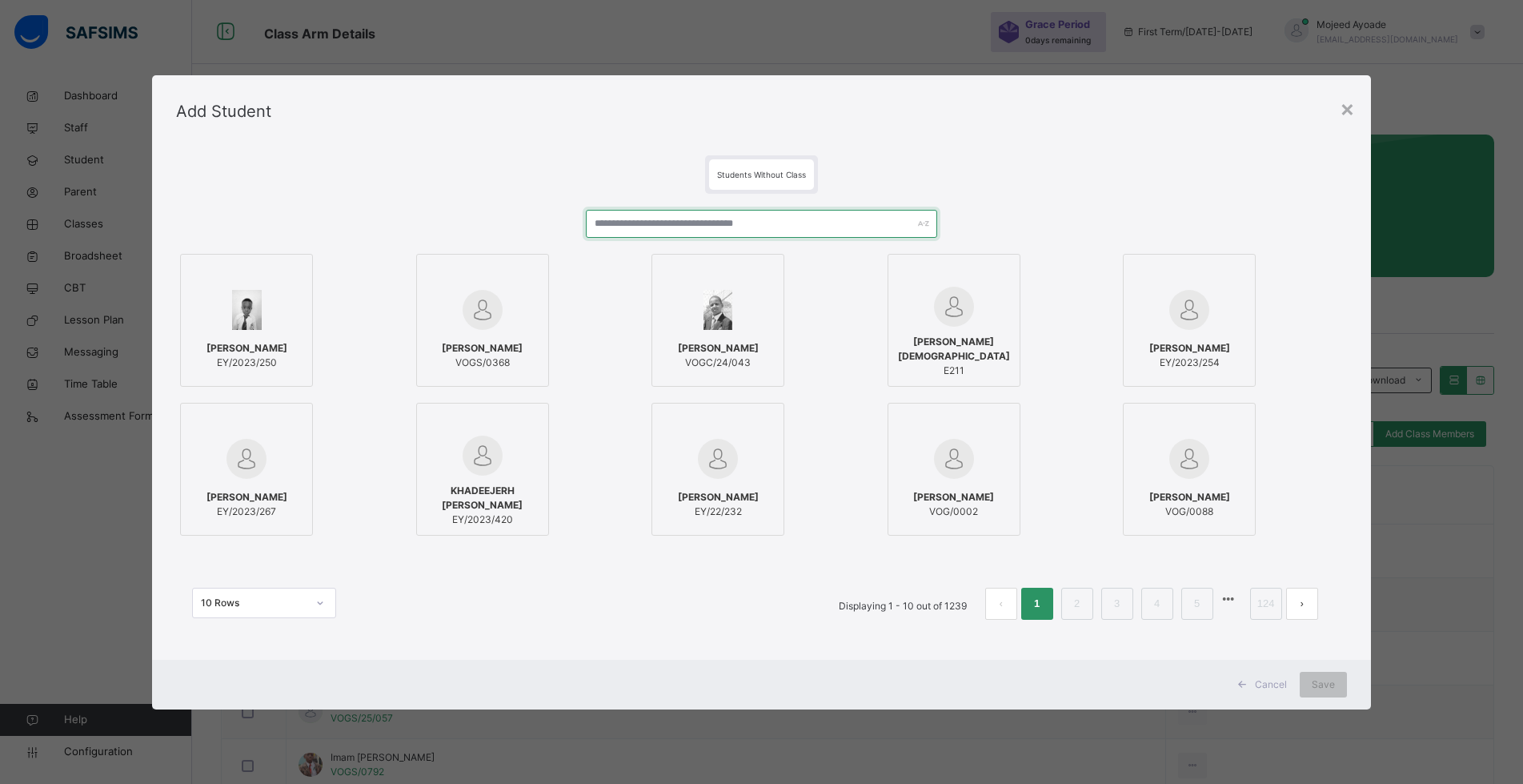
click at [789, 223] on input "text" at bounding box center [762, 223] width 351 height 28
paste input "**********"
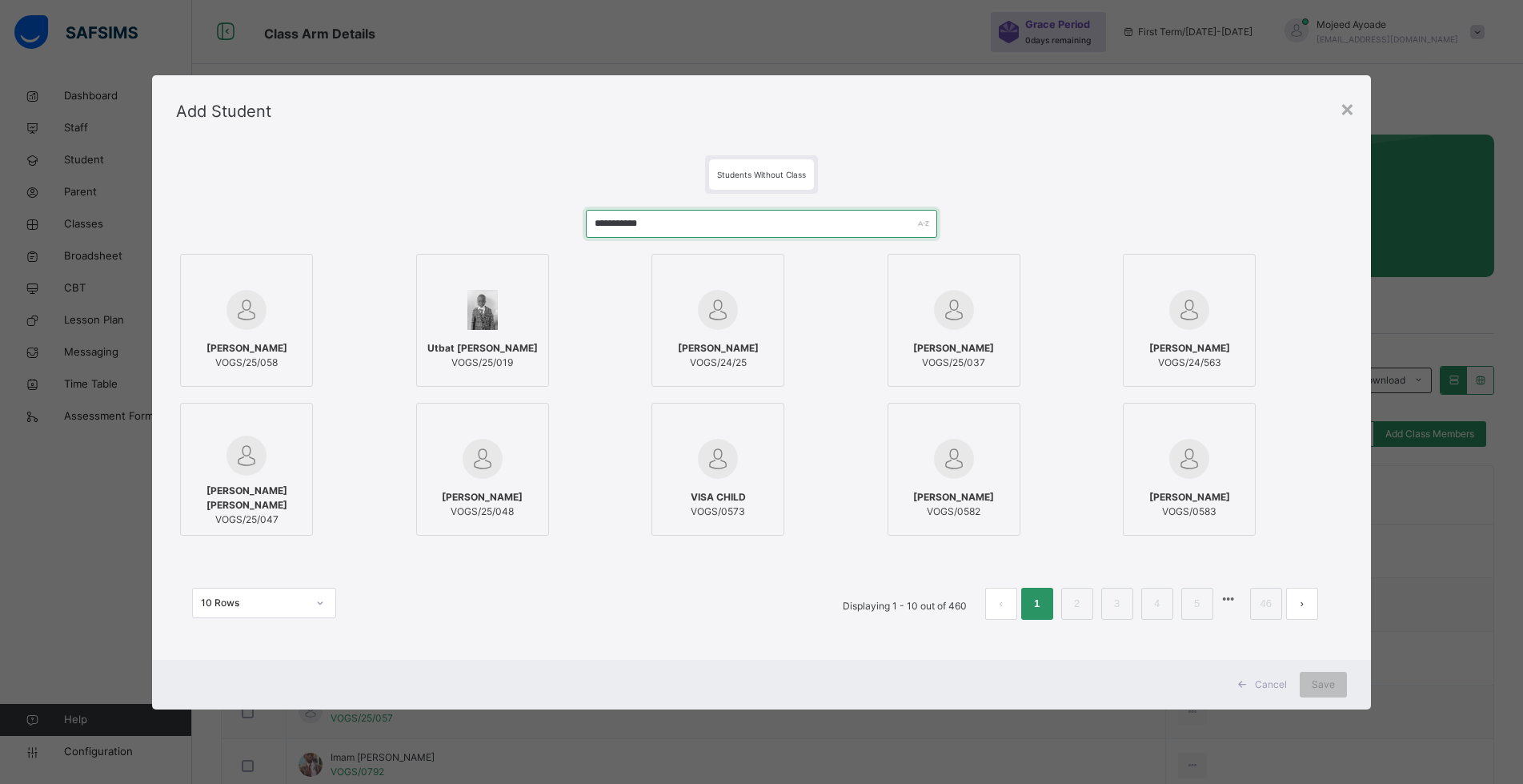
type input "**********"
click at [261, 341] on span "[PERSON_NAME]" at bounding box center [247, 347] width 81 height 14
click at [1331, 689] on span "Save" at bounding box center [1335, 684] width 23 height 14
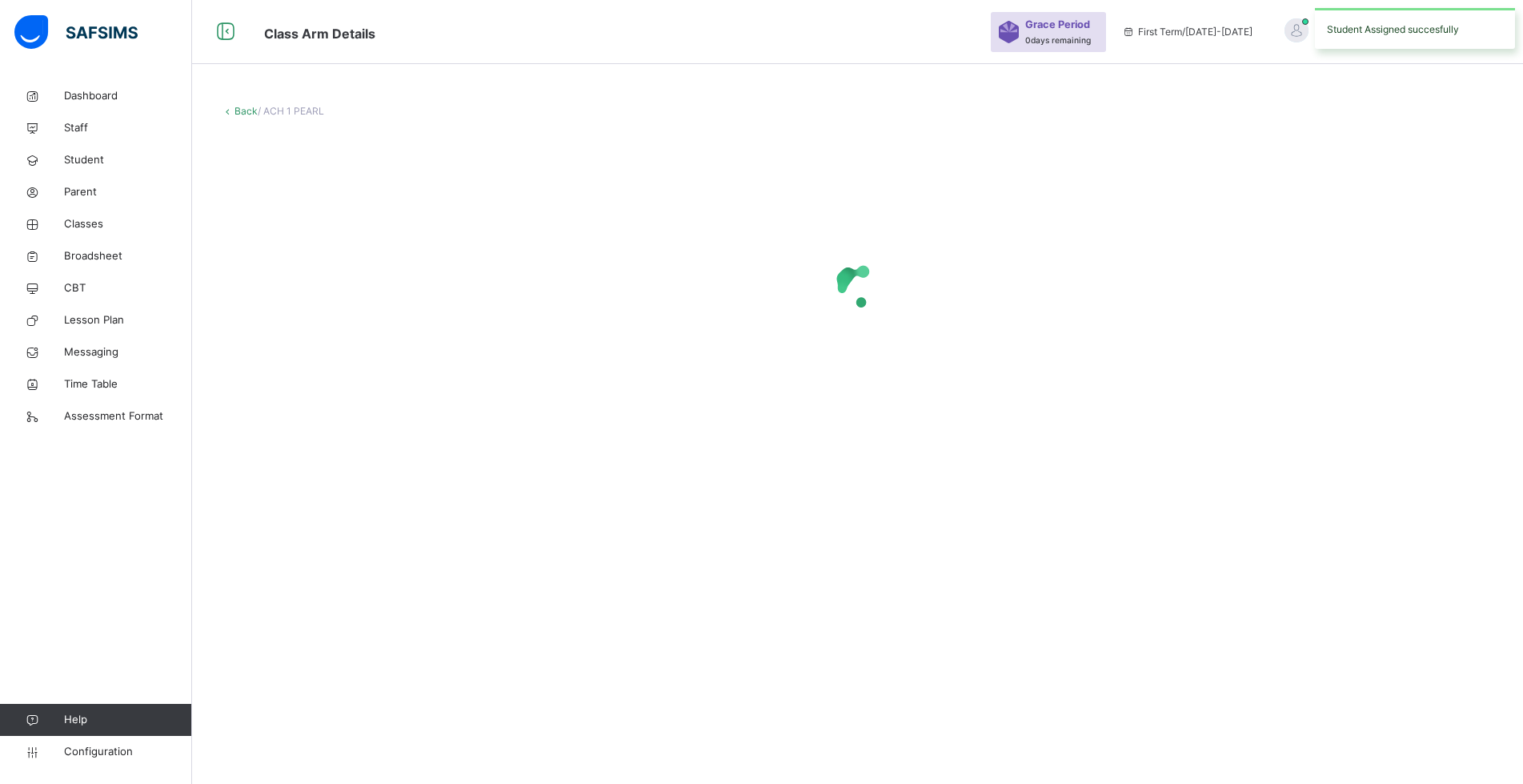
click at [1048, 187] on div at bounding box center [857, 286] width 1273 height 304
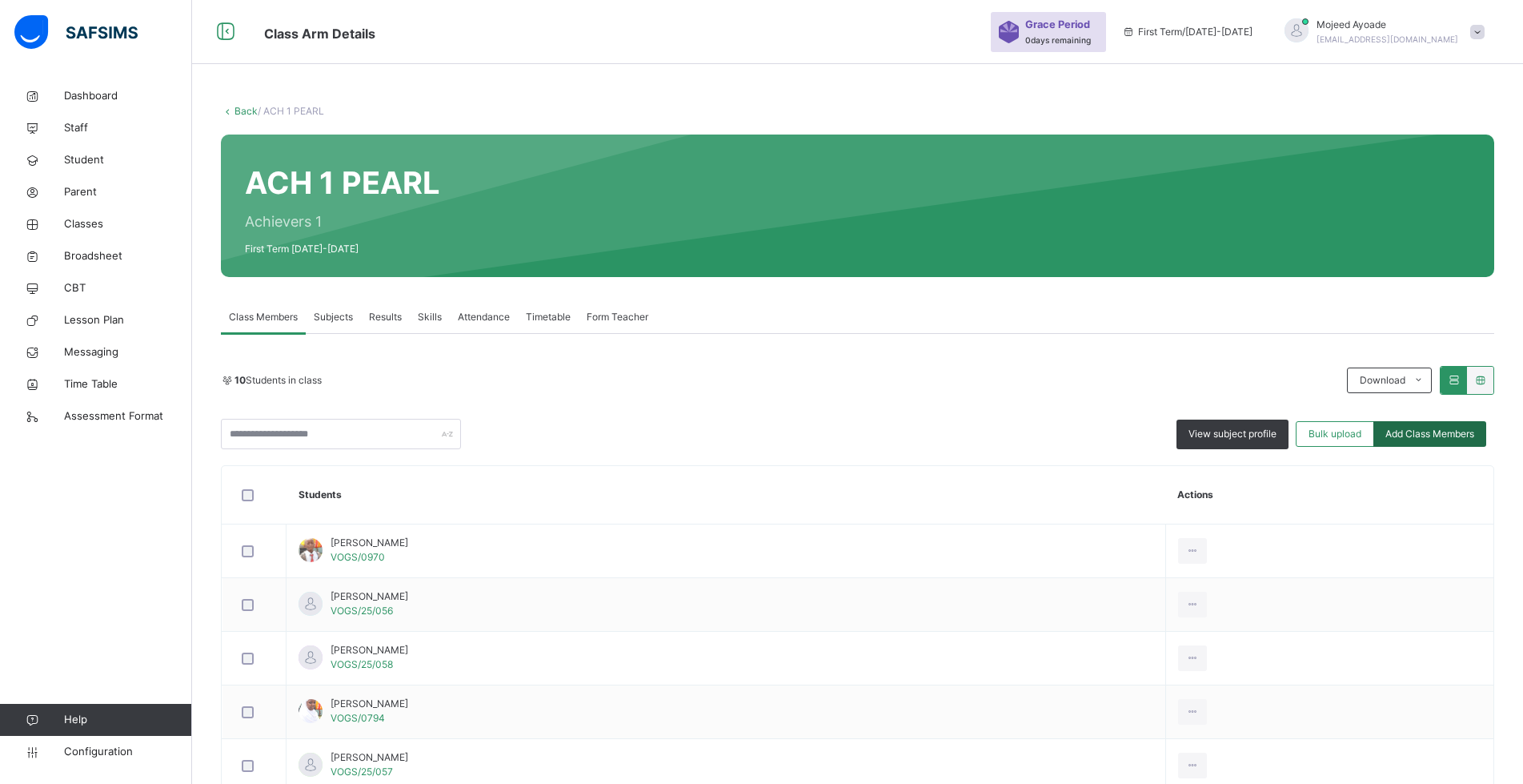
click at [1426, 429] on span "Add Class Members" at bounding box center [1430, 433] width 89 height 14
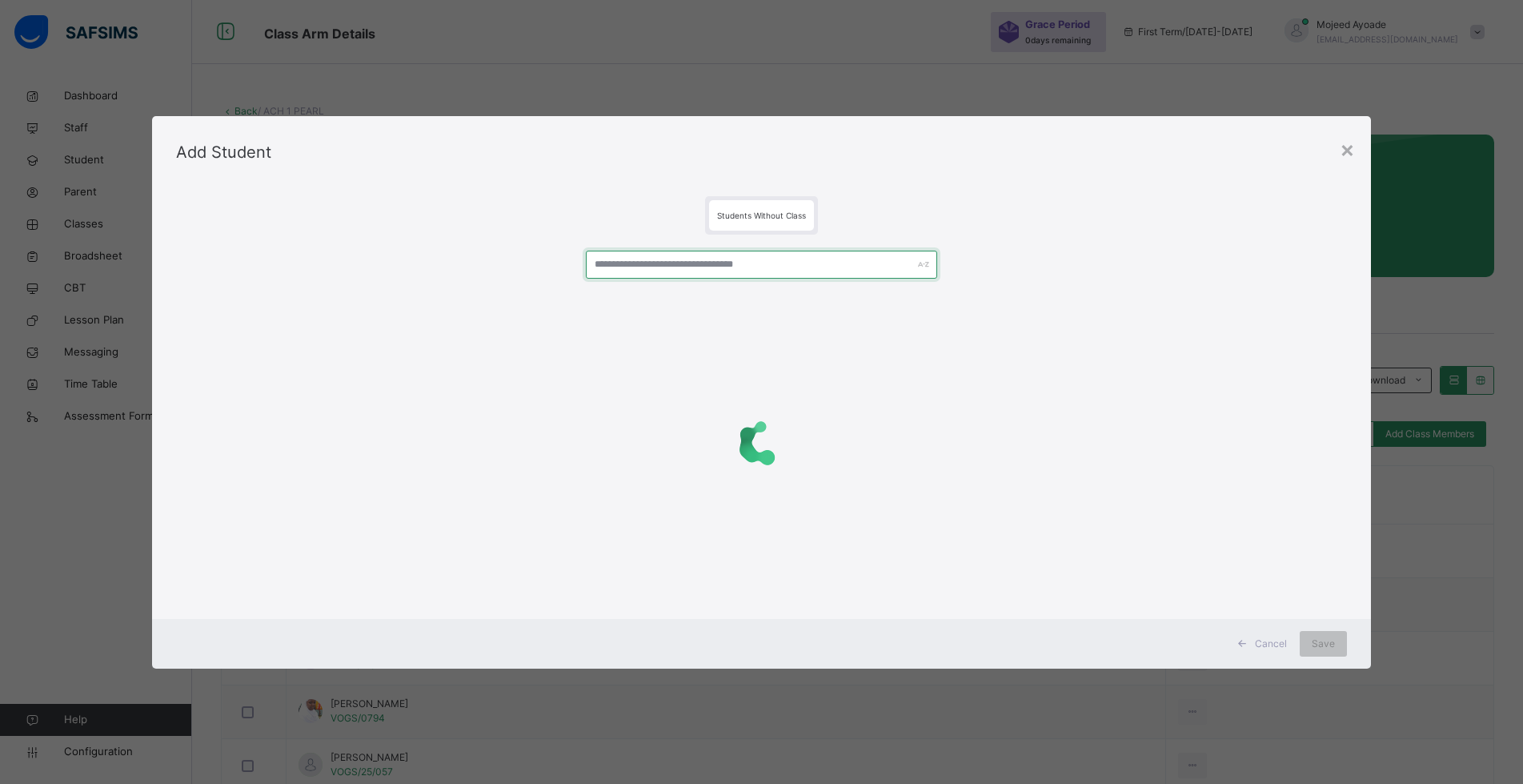
click at [653, 255] on input "text" at bounding box center [762, 265] width 351 height 28
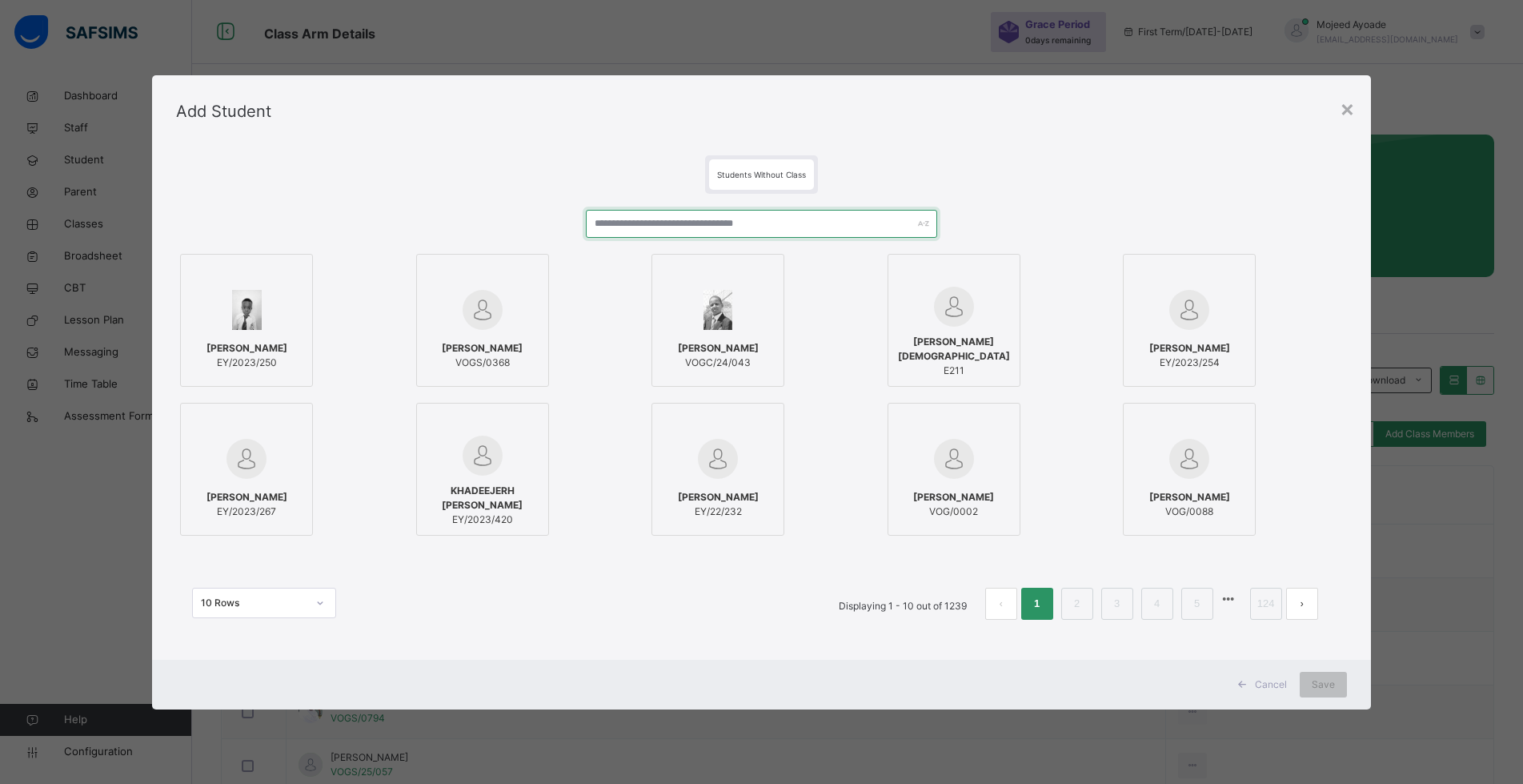
paste input "**********"
click at [686, 225] on input "**********" at bounding box center [762, 223] width 351 height 28
type input "**********"
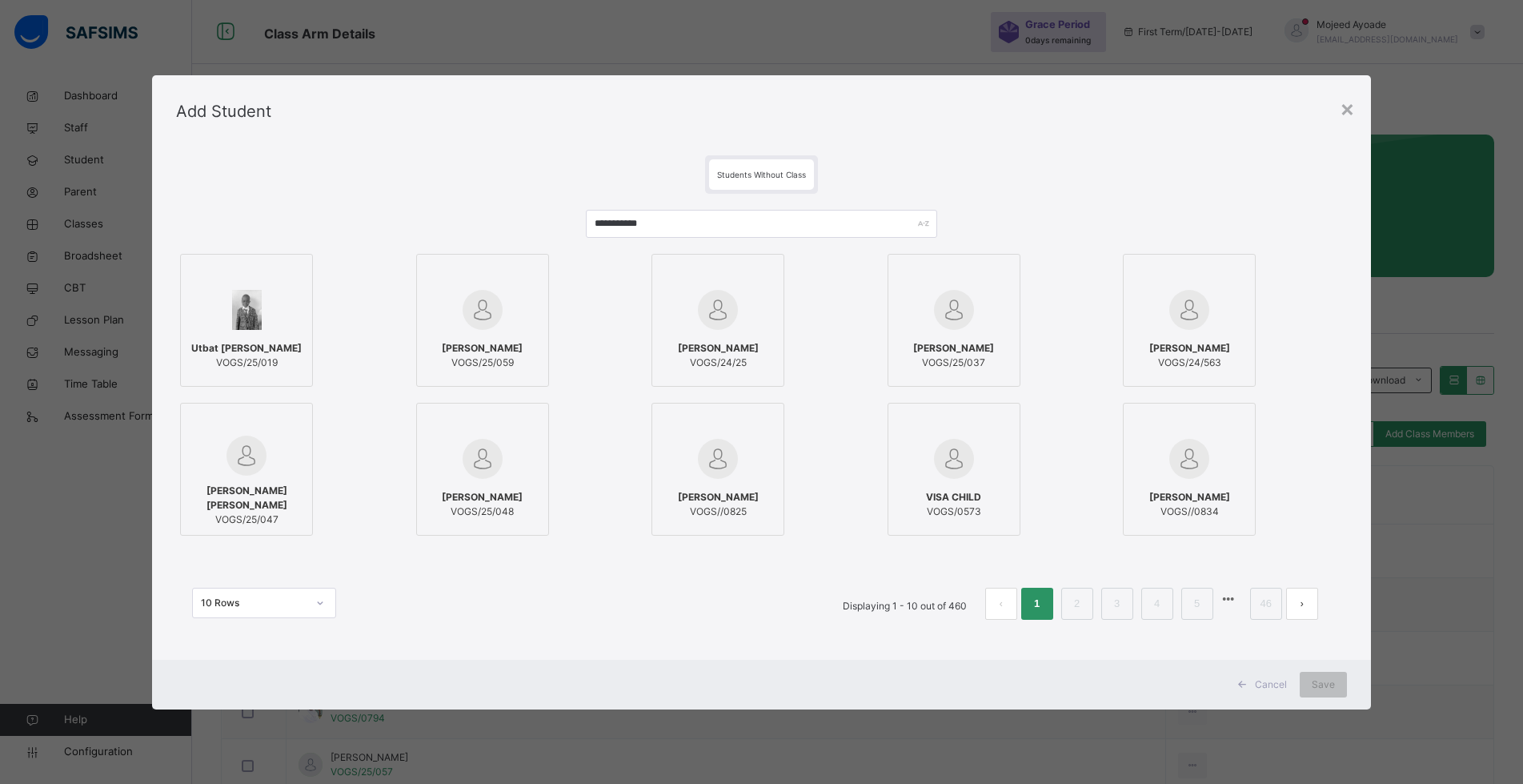
click at [491, 325] on img at bounding box center [483, 310] width 40 height 40
click at [1337, 690] on span "Save" at bounding box center [1335, 684] width 23 height 14
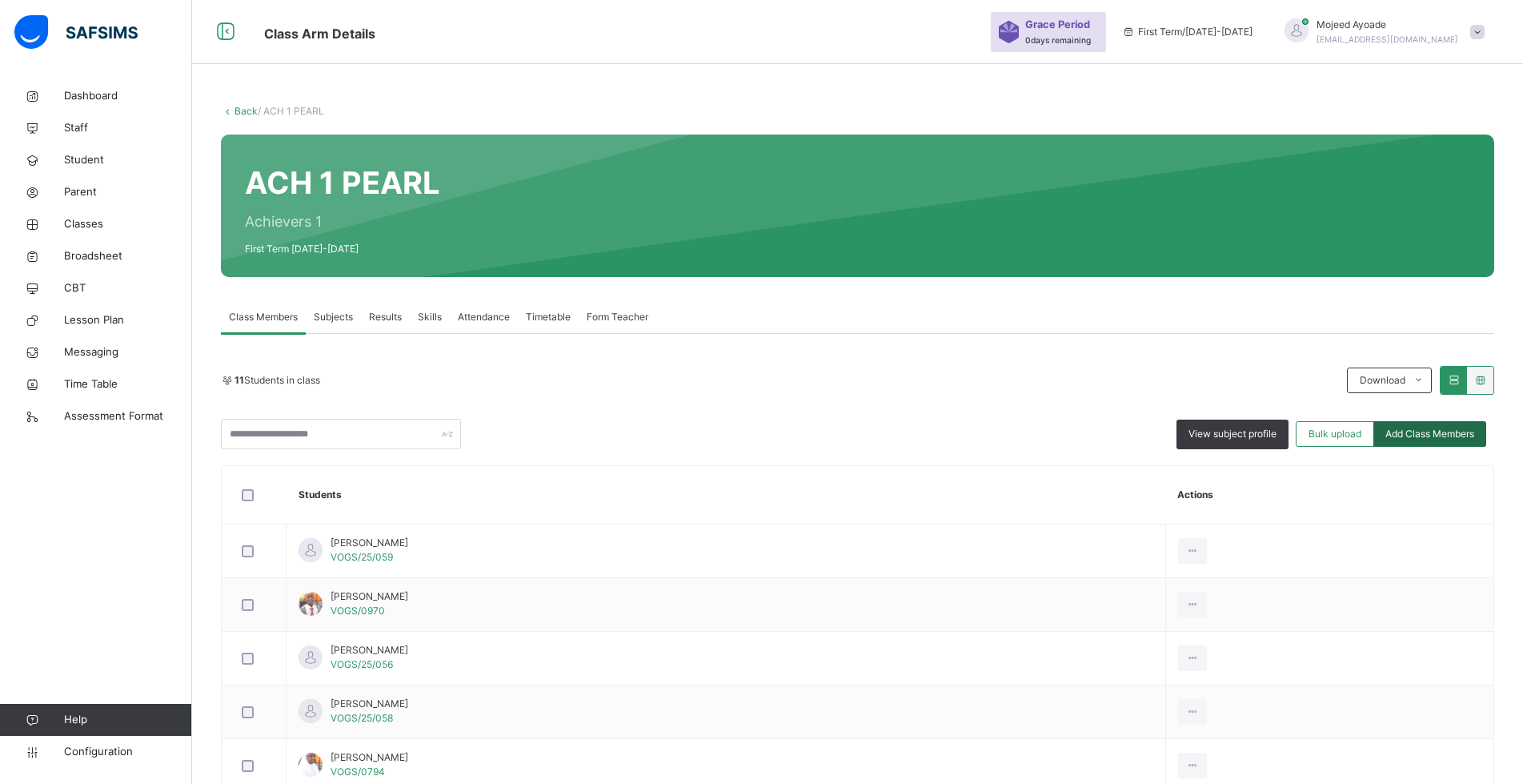
click at [1454, 434] on span "Add Class Members" at bounding box center [1430, 433] width 89 height 14
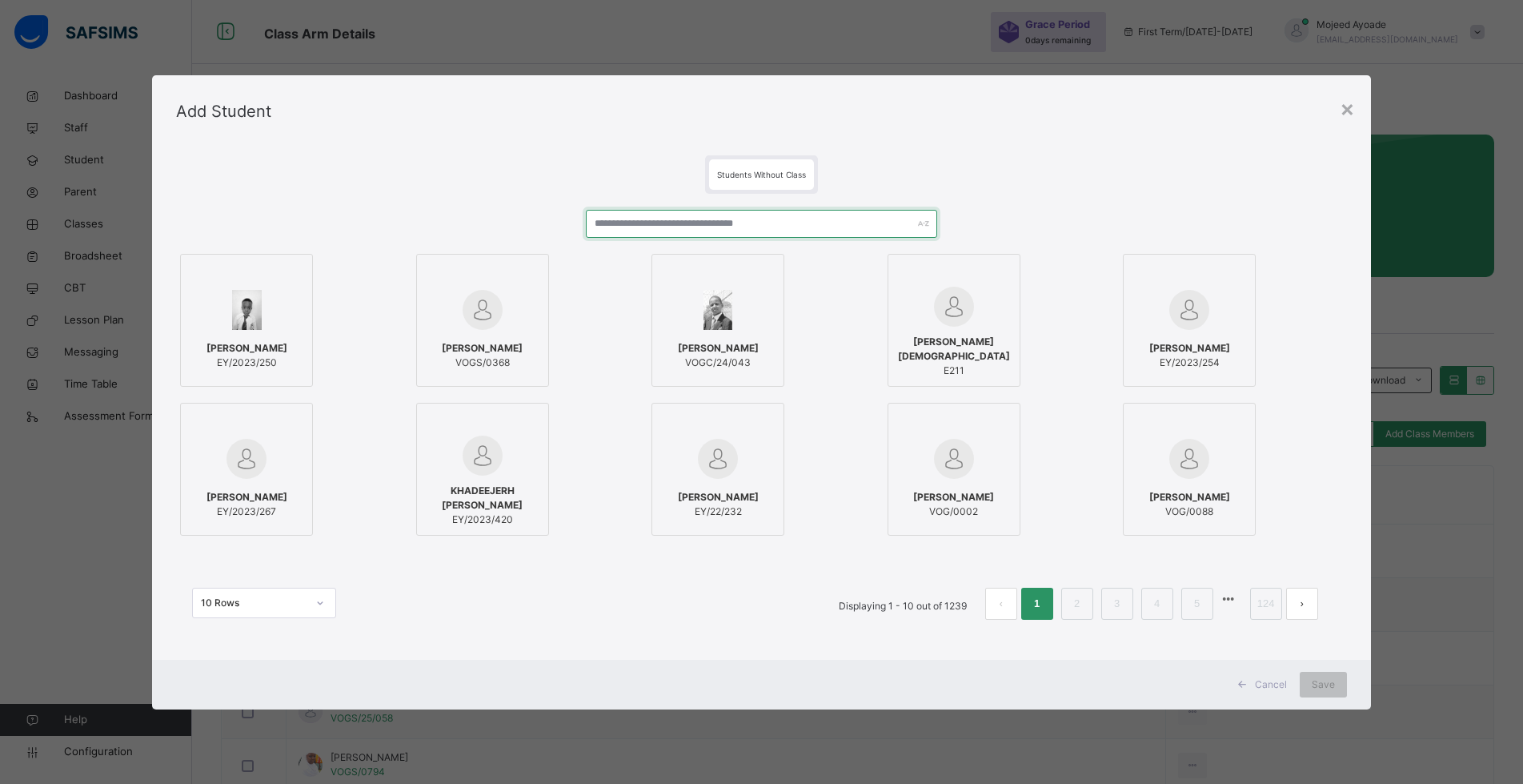
click at [787, 228] on input "text" at bounding box center [762, 223] width 351 height 28
paste input "**********"
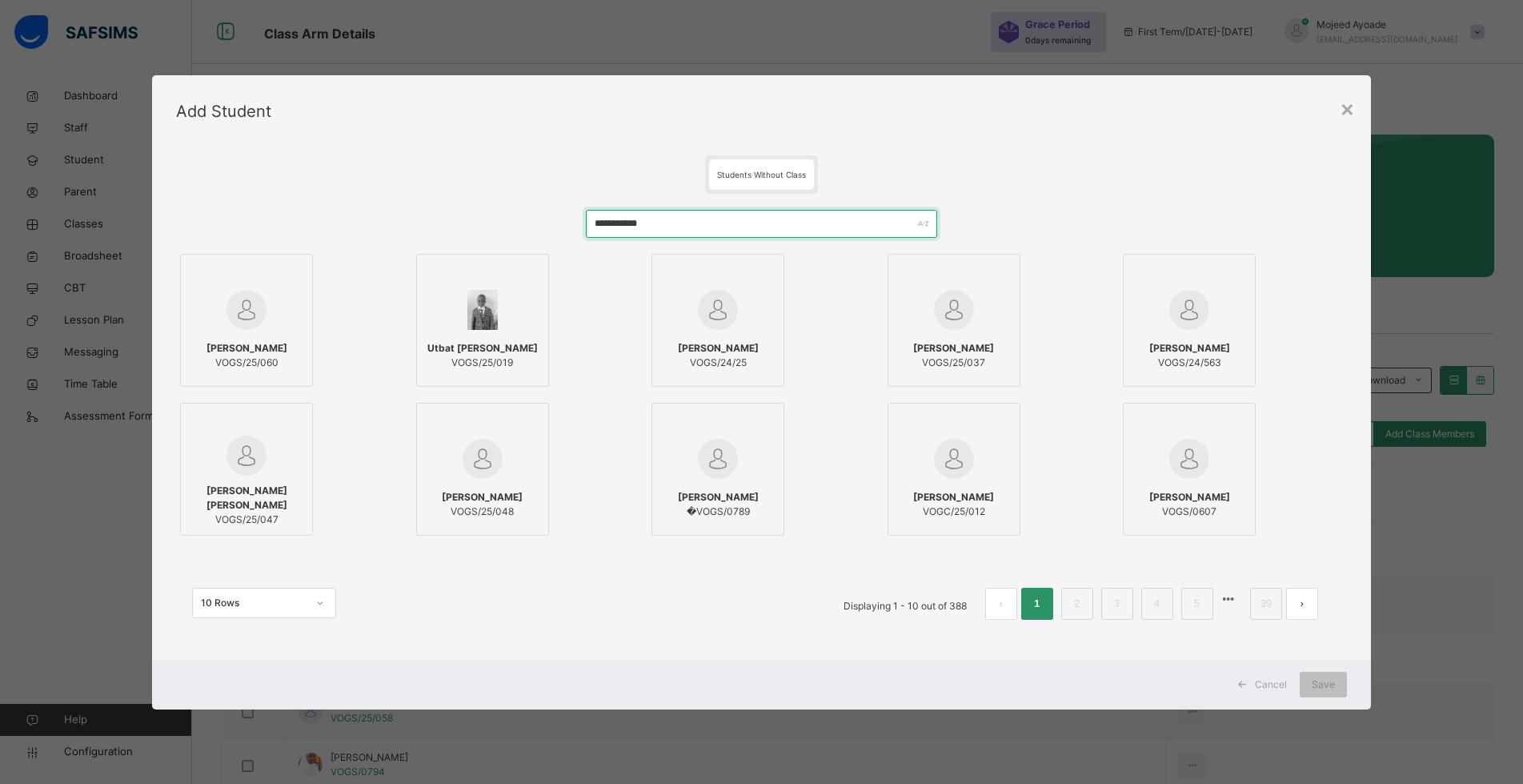
type input "**********"
click at [261, 296] on img at bounding box center [246, 310] width 40 height 40
click at [1342, 691] on span "Save" at bounding box center [1335, 684] width 23 height 14
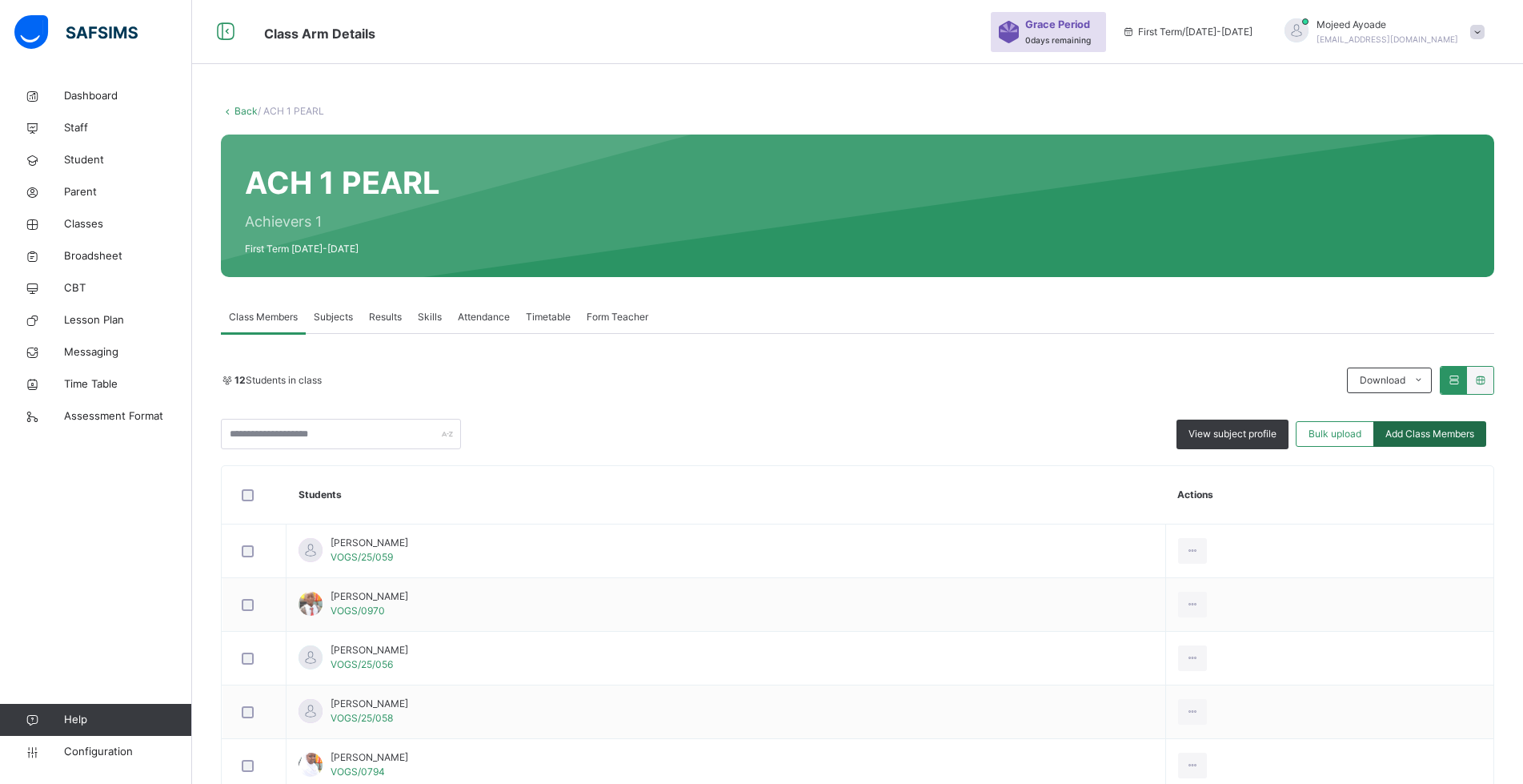
click at [1434, 431] on span "Add Class Members" at bounding box center [1430, 433] width 89 height 14
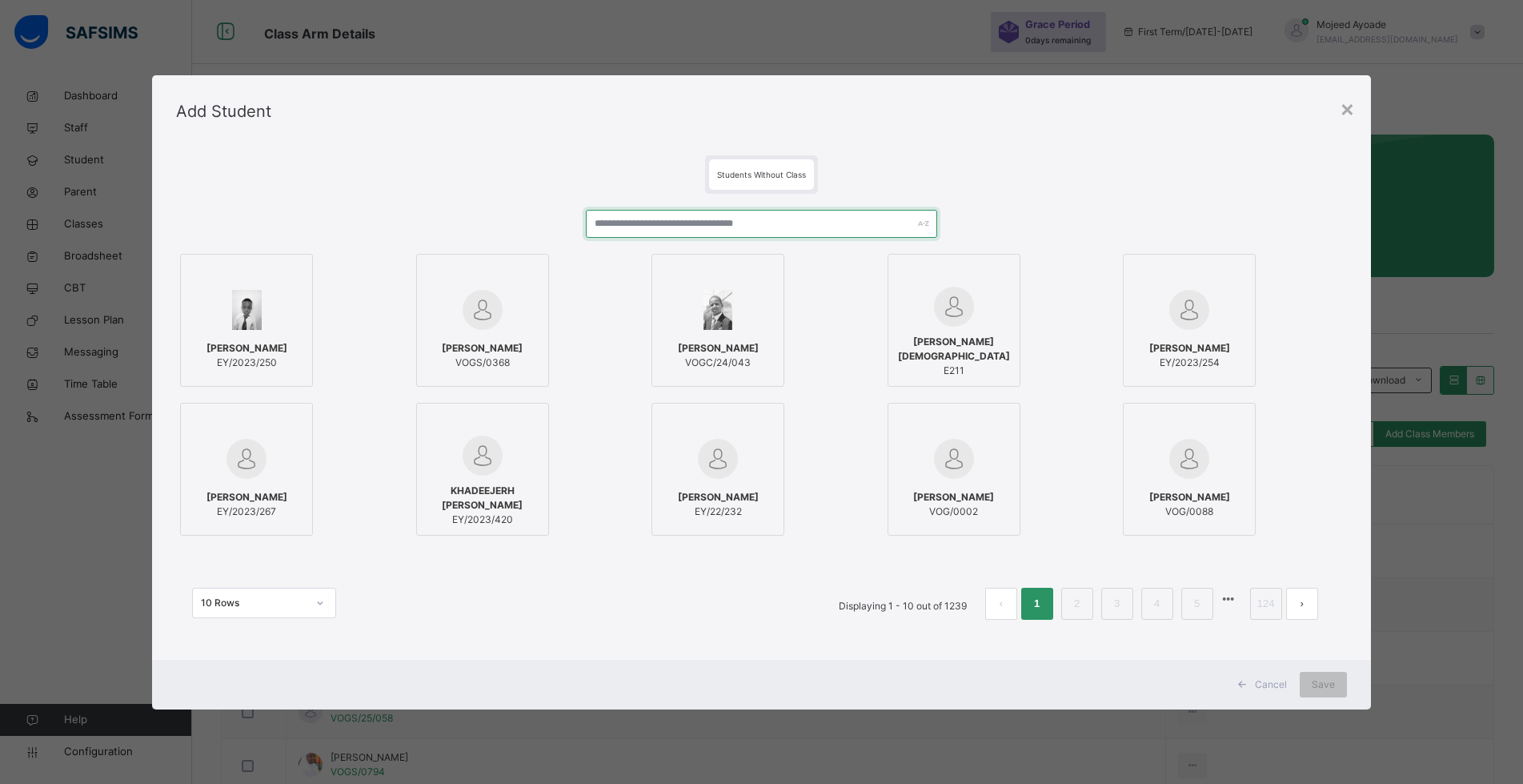
click at [697, 231] on input "text" at bounding box center [762, 223] width 351 height 28
paste input "**********"
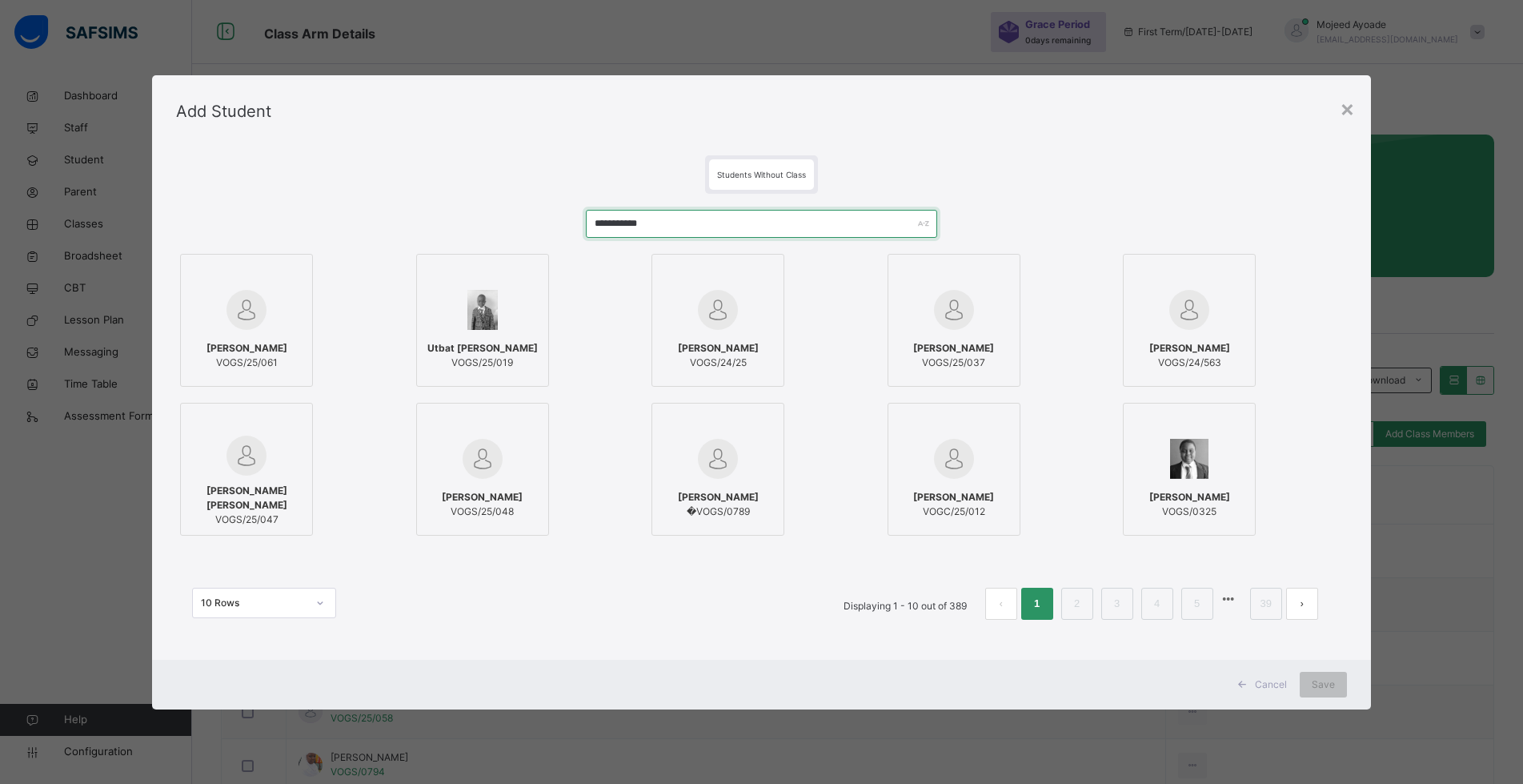
type input "**********"
click at [274, 326] on div at bounding box center [246, 309] width 115 height 46
click at [1327, 677] on span "Save" at bounding box center [1335, 684] width 23 height 14
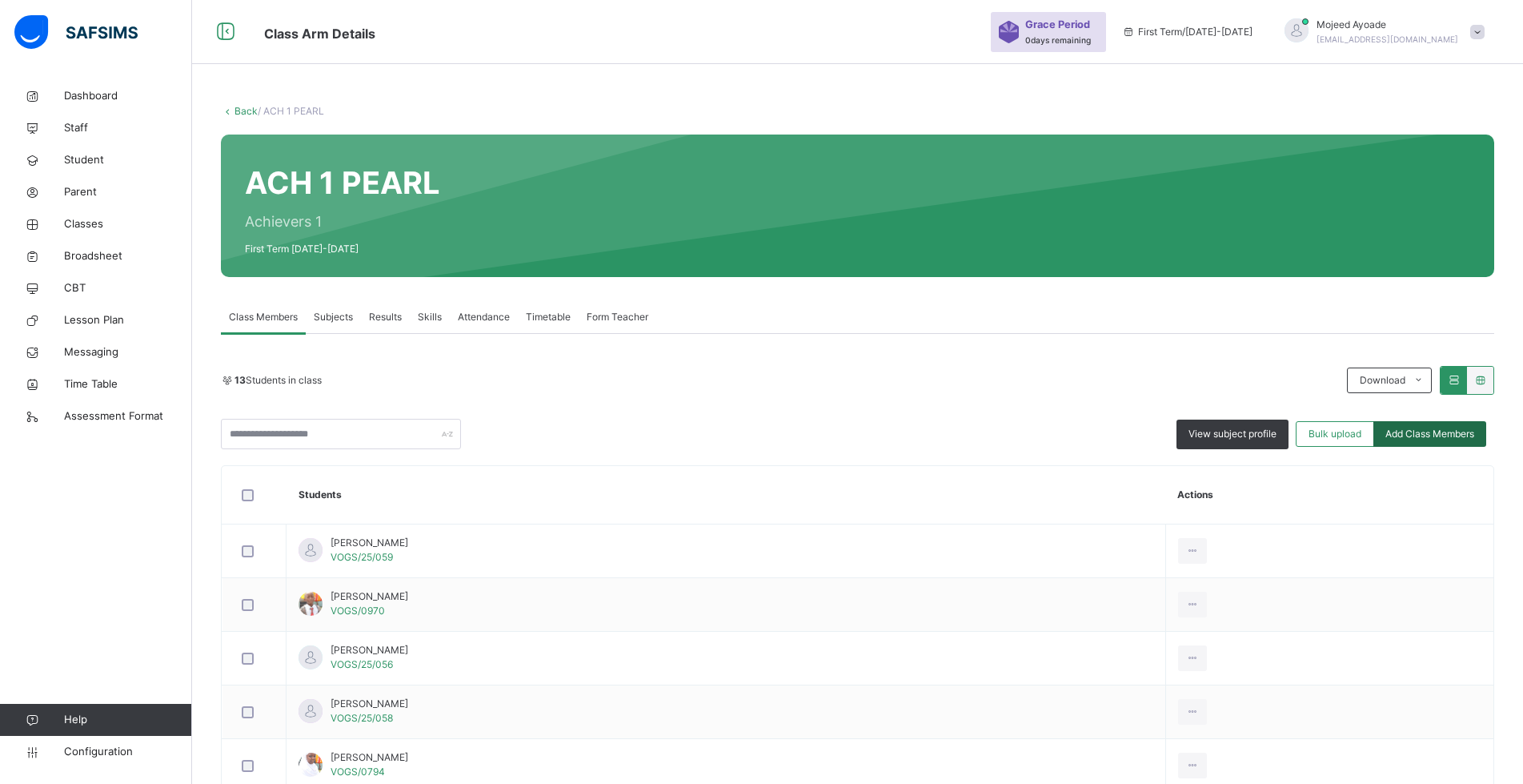
click at [1408, 443] on div "Add Class Members" at bounding box center [1430, 433] width 113 height 25
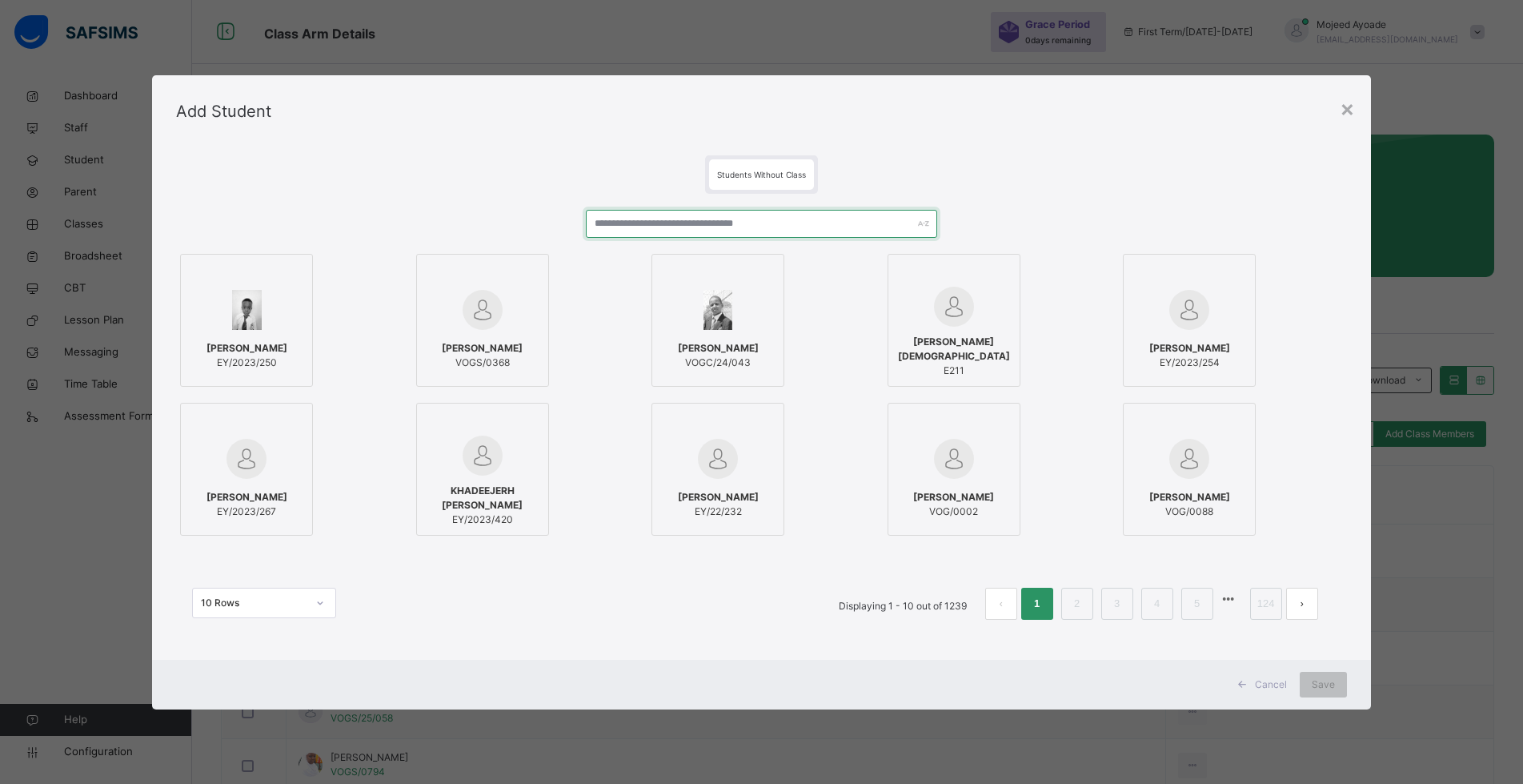
click at [688, 223] on input "text" at bounding box center [762, 223] width 351 height 28
paste input "**********"
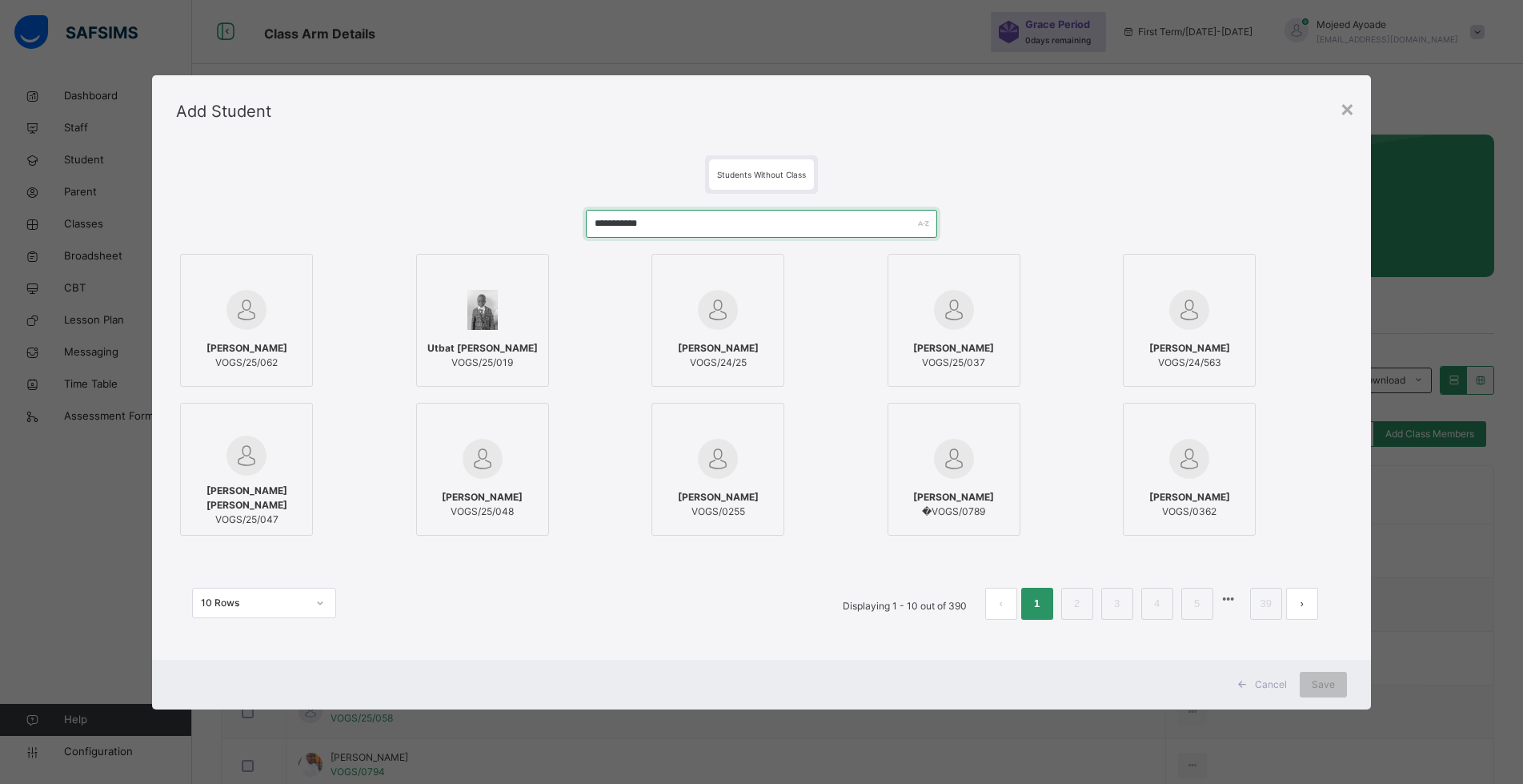
type input "**********"
click at [242, 305] on img at bounding box center [246, 310] width 40 height 40
click at [1341, 689] on span "Save" at bounding box center [1335, 684] width 23 height 14
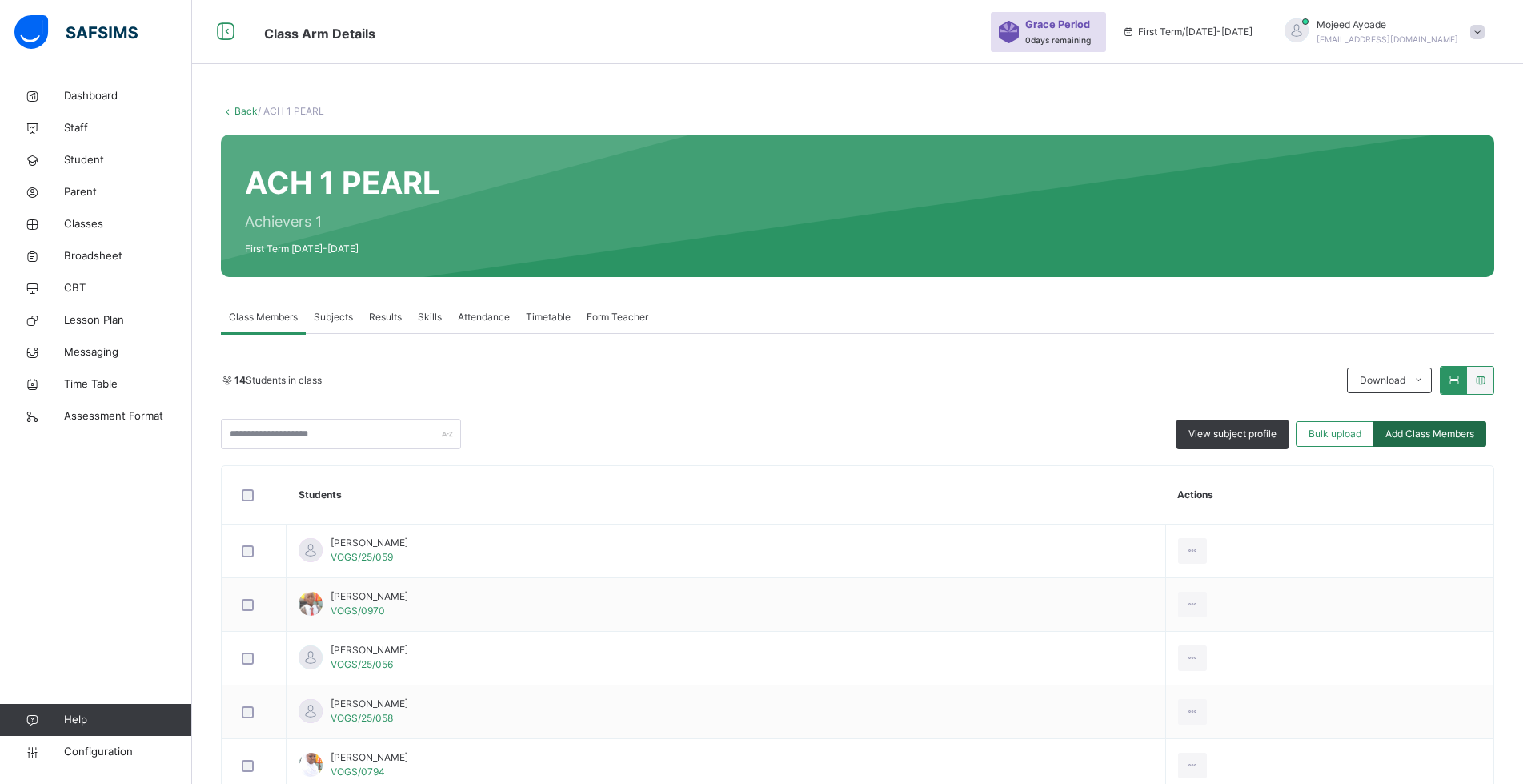
click at [1446, 437] on span "Add Class Members" at bounding box center [1430, 433] width 89 height 14
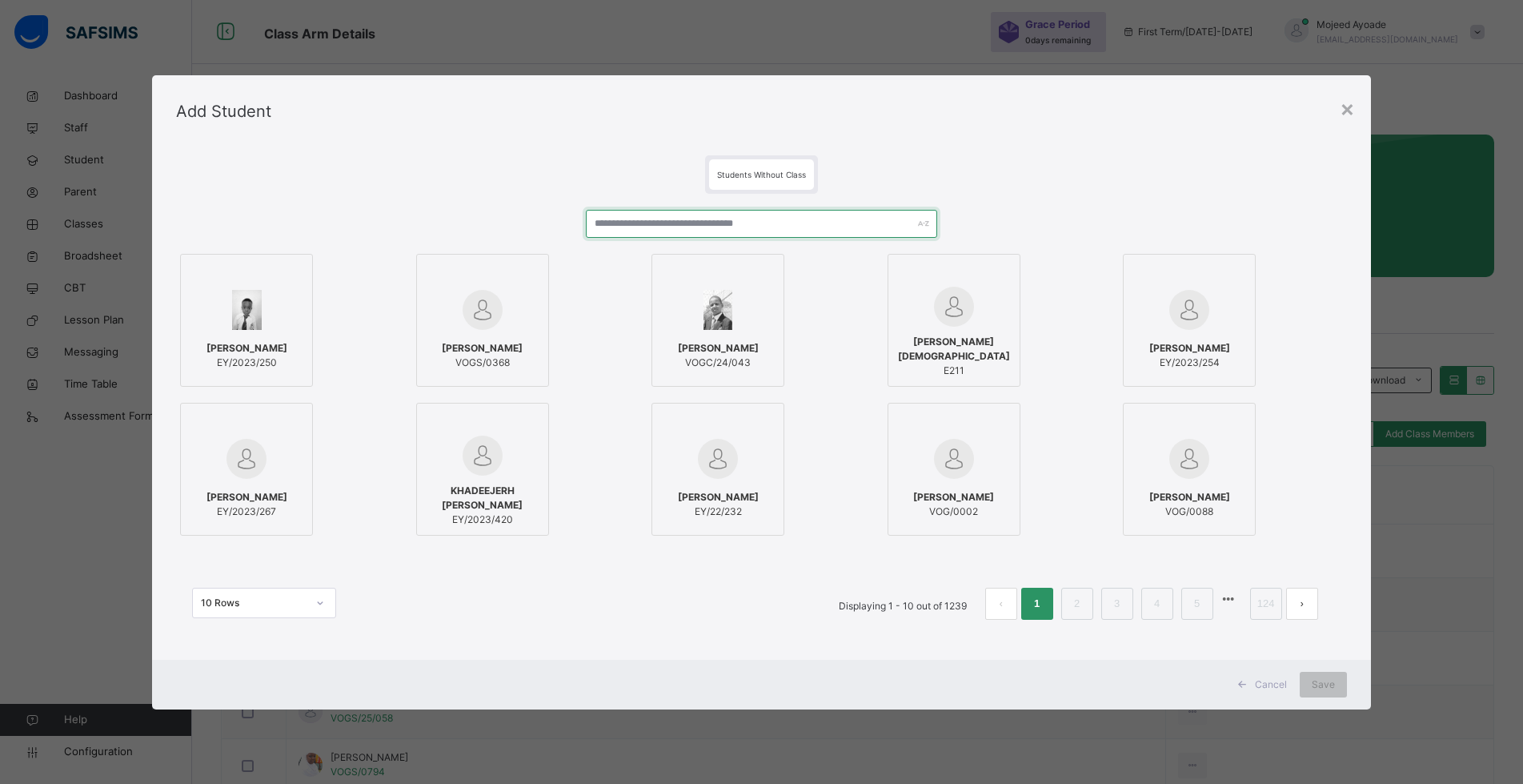
click at [722, 219] on input "text" at bounding box center [762, 223] width 351 height 28
paste input "**********"
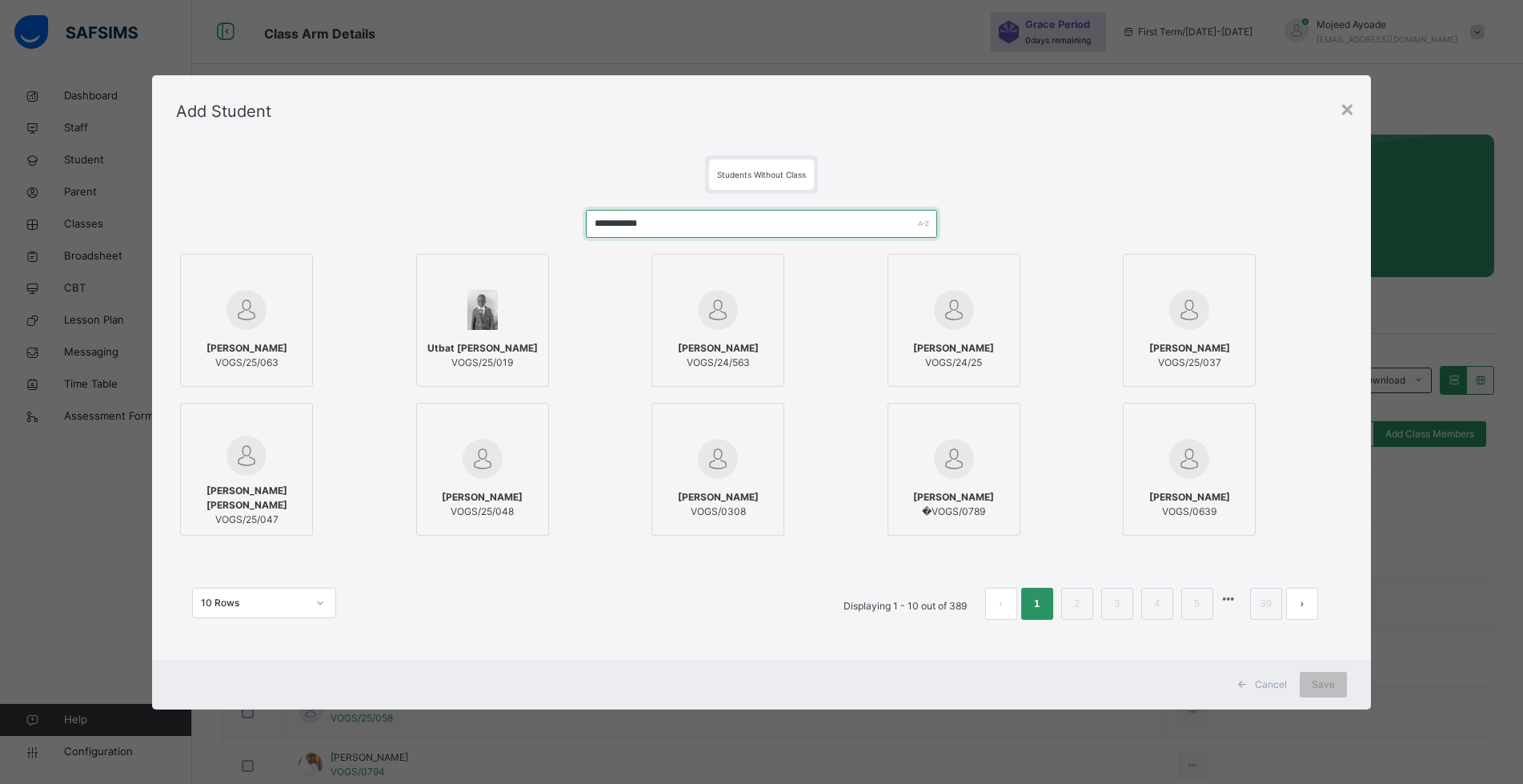
type input "**********"
click at [226, 341] on span "[PERSON_NAME]" at bounding box center [247, 347] width 81 height 14
click at [1333, 686] on span "Save" at bounding box center [1335, 684] width 23 height 14
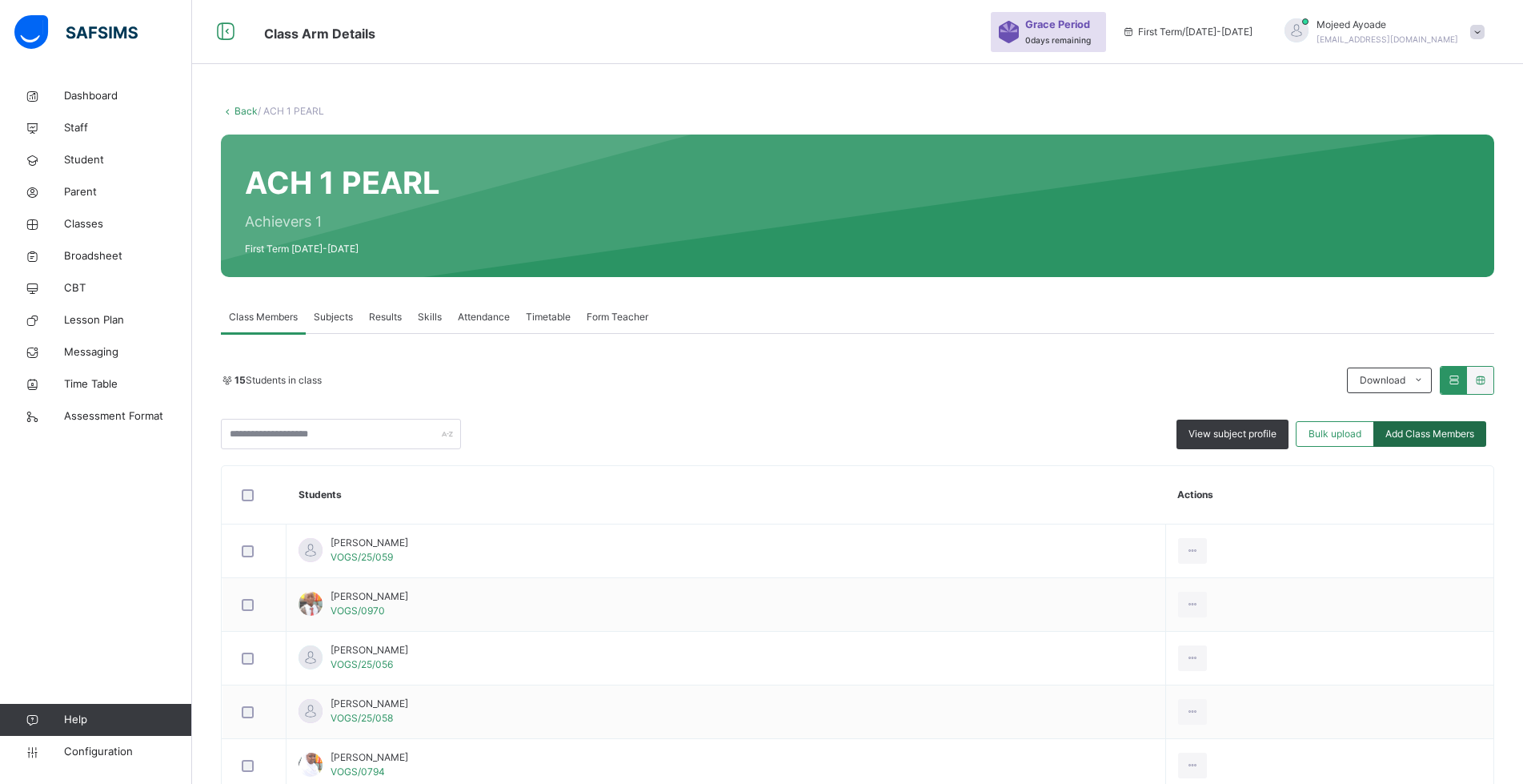
click at [1430, 431] on span "Add Class Members" at bounding box center [1430, 433] width 89 height 14
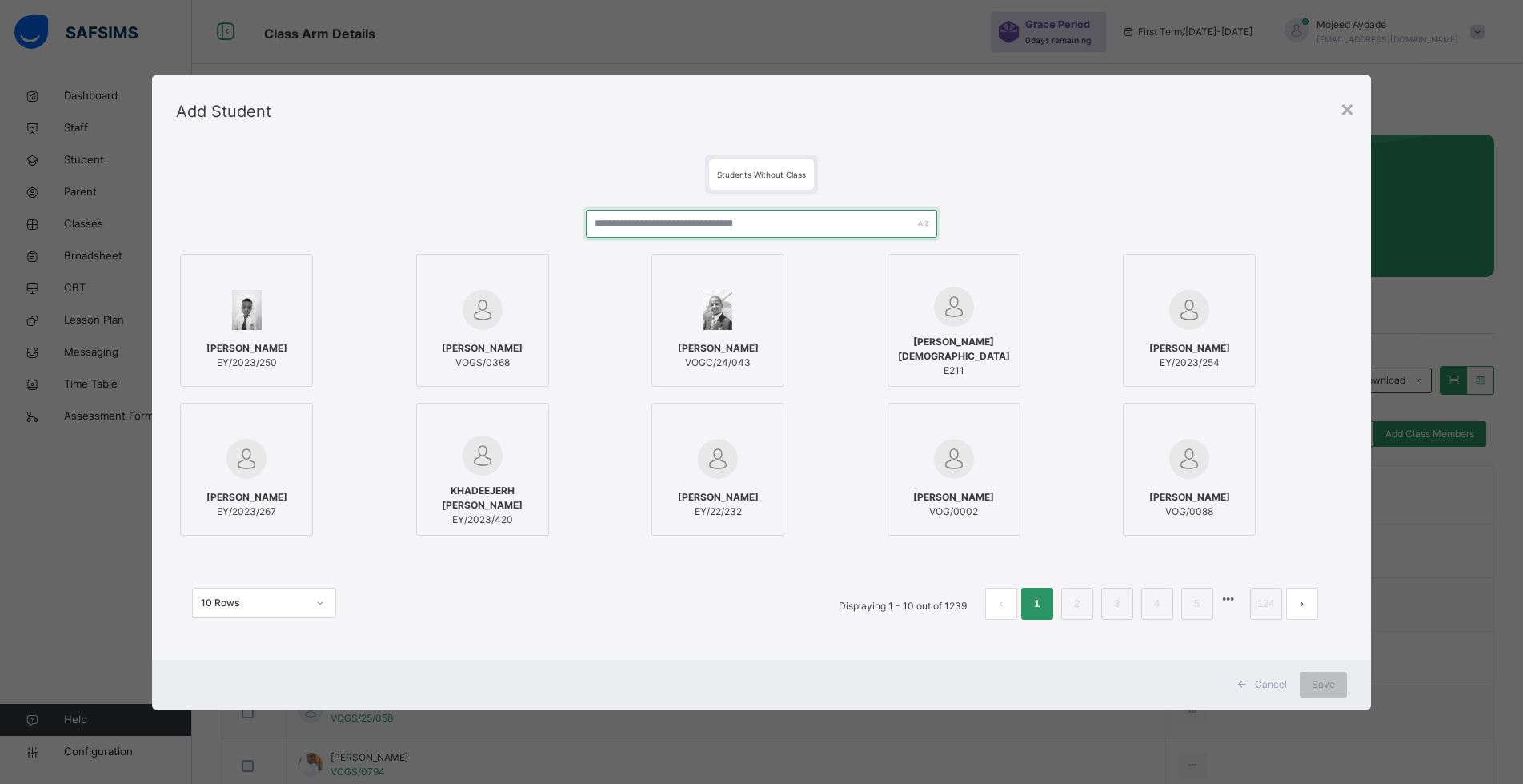
click at [683, 223] on input "text" at bounding box center [762, 223] width 351 height 28
paste input "**********"
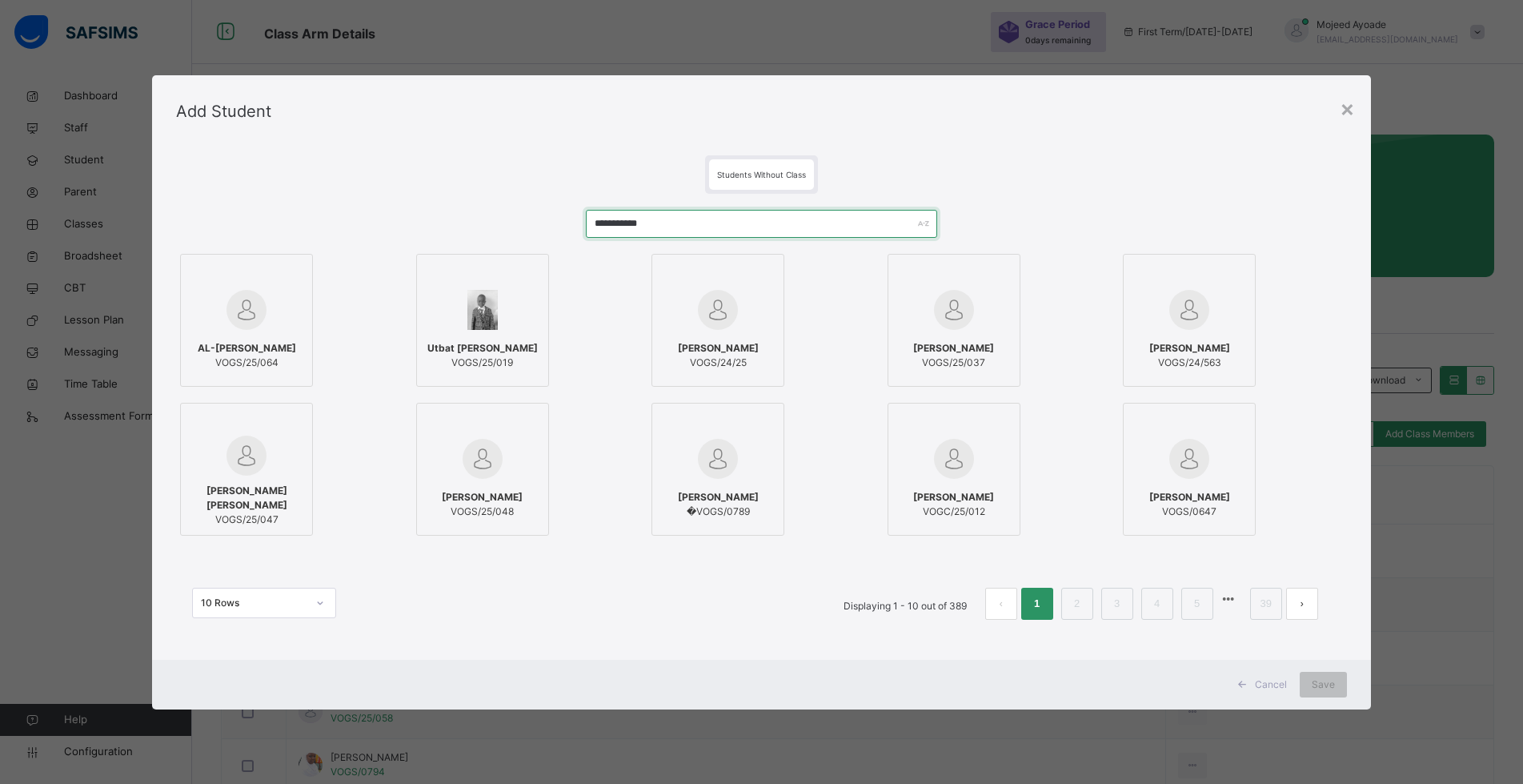
type input "**********"
click at [226, 320] on img at bounding box center [246, 310] width 40 height 40
click at [1337, 681] on span "Save" at bounding box center [1335, 684] width 23 height 14
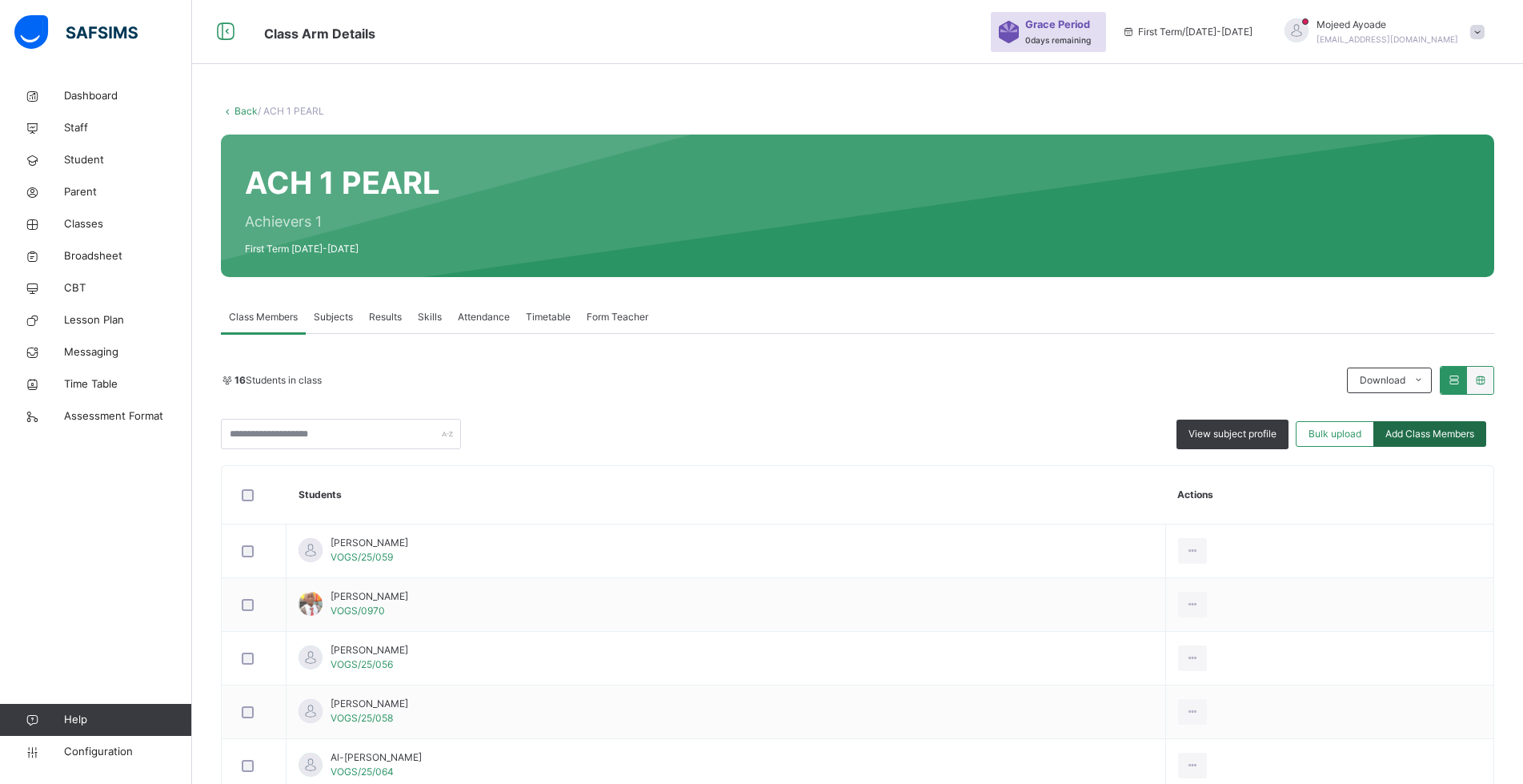
click at [1419, 441] on div "Add Class Members" at bounding box center [1430, 433] width 113 height 25
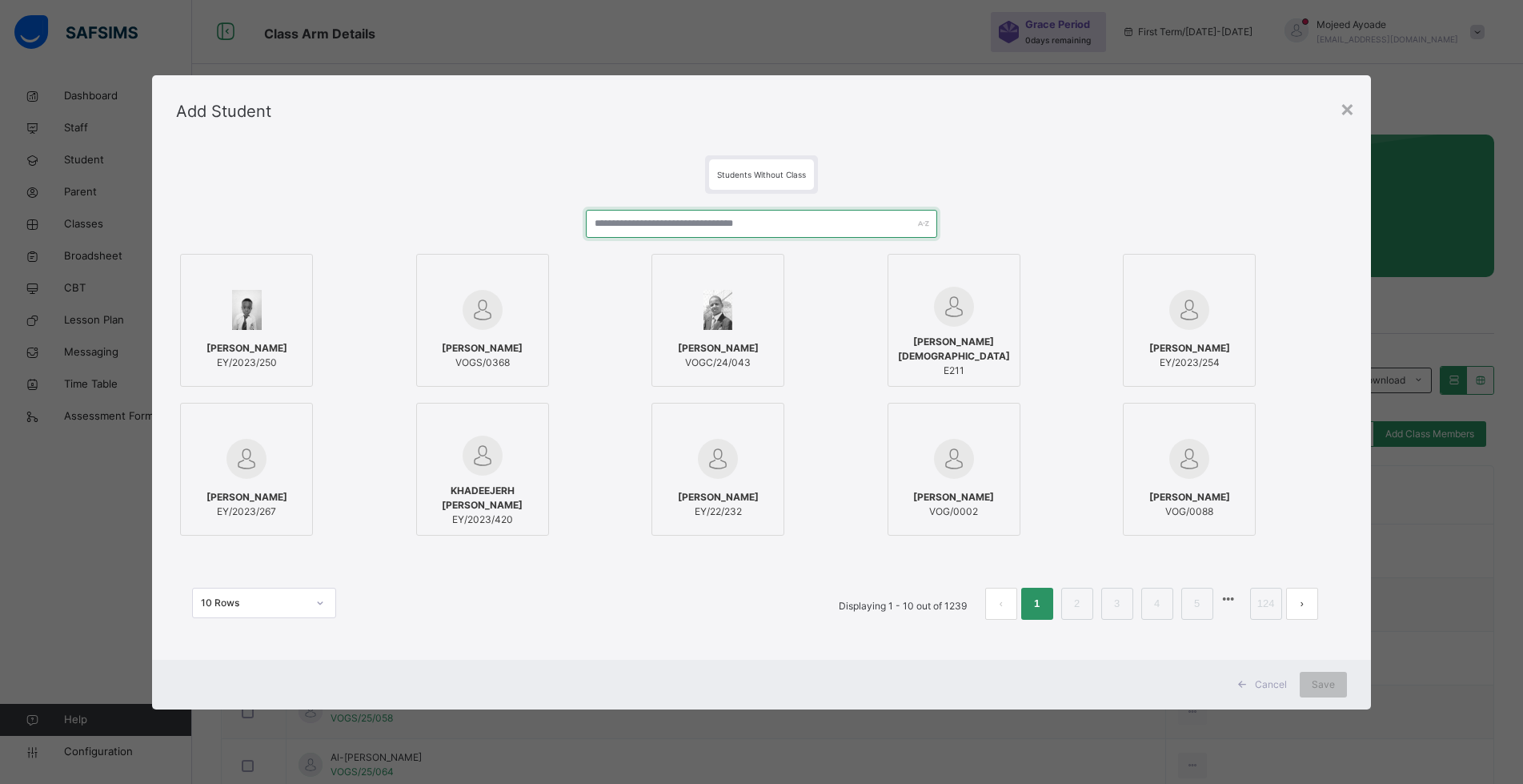
click at [746, 228] on input "text" at bounding box center [762, 223] width 351 height 28
paste input "**********"
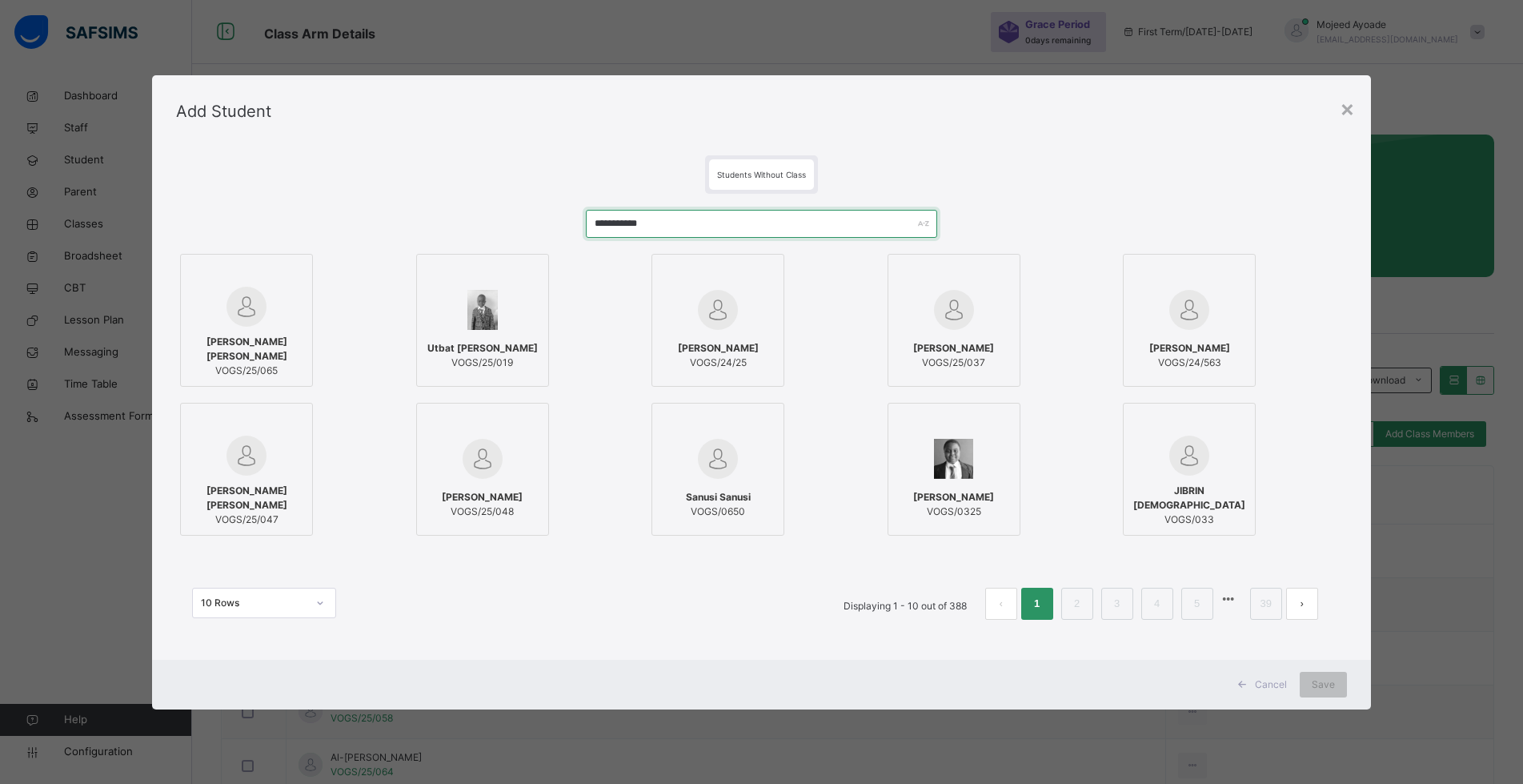
type input "**********"
click at [226, 291] on img at bounding box center [246, 306] width 40 height 40
click at [1348, 686] on div "Save" at bounding box center [1335, 684] width 47 height 25
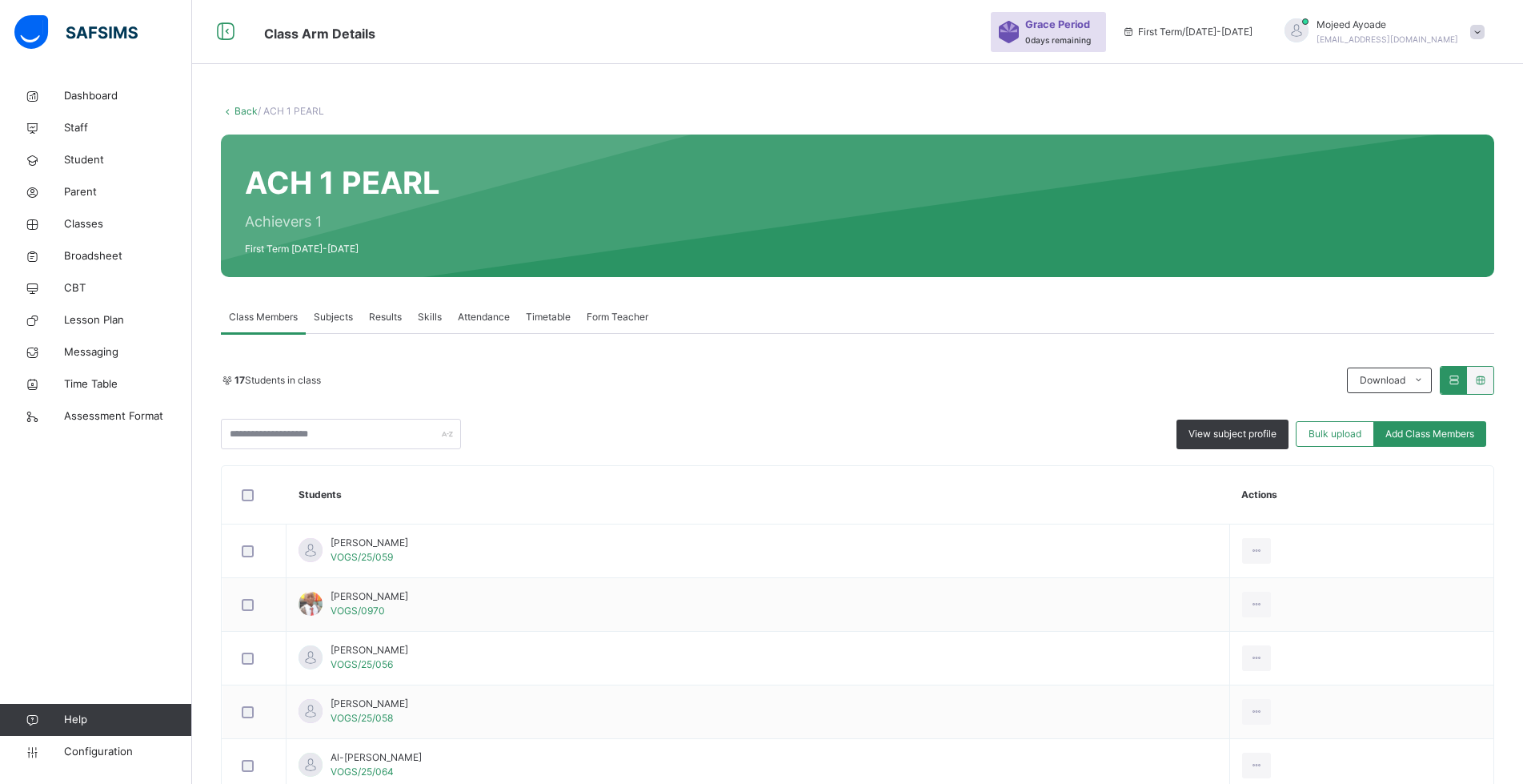
click at [849, 389] on div "17 Students in class Download Pdf Report Excel Report" at bounding box center [857, 380] width 1273 height 29
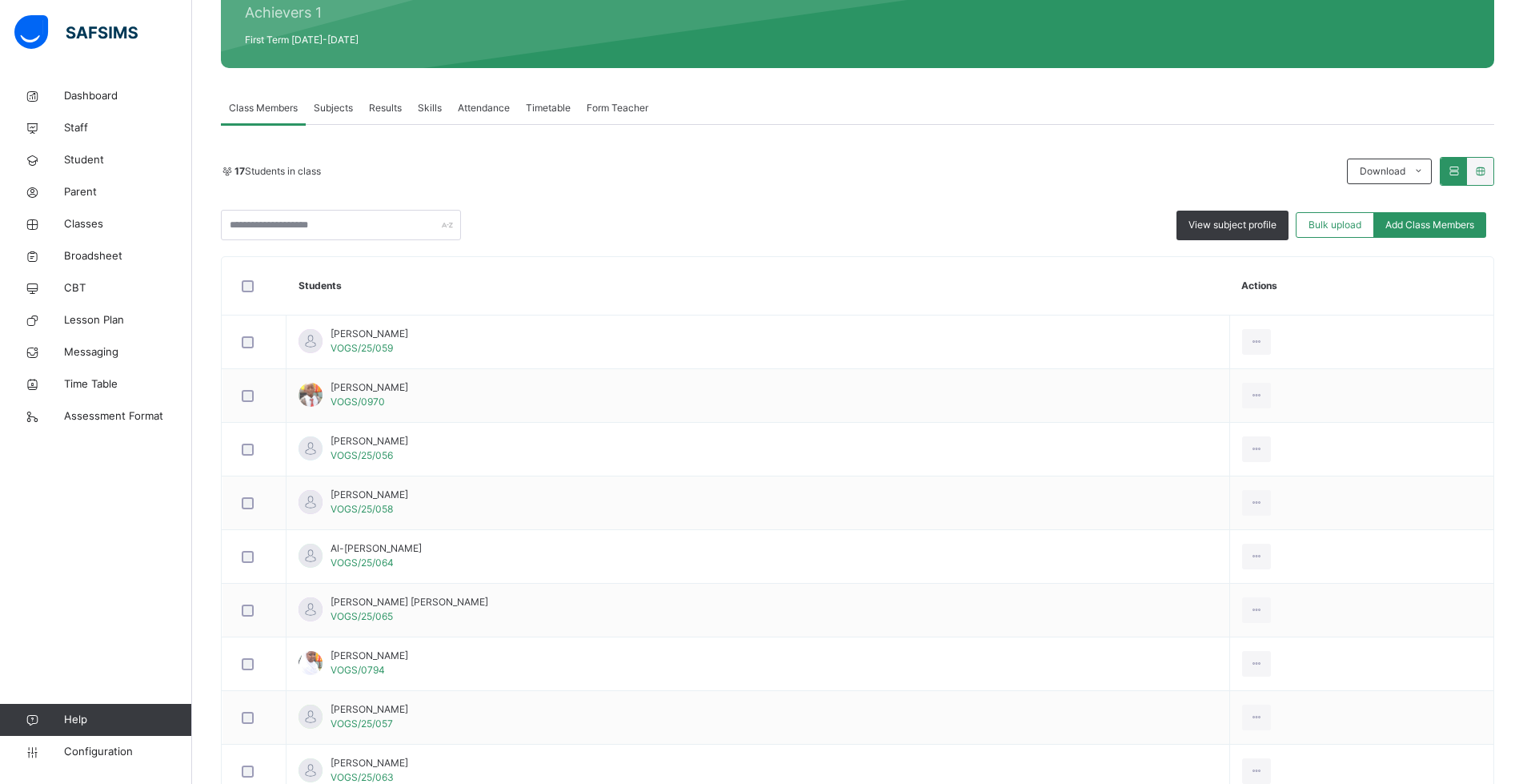
scroll to position [228, 0]
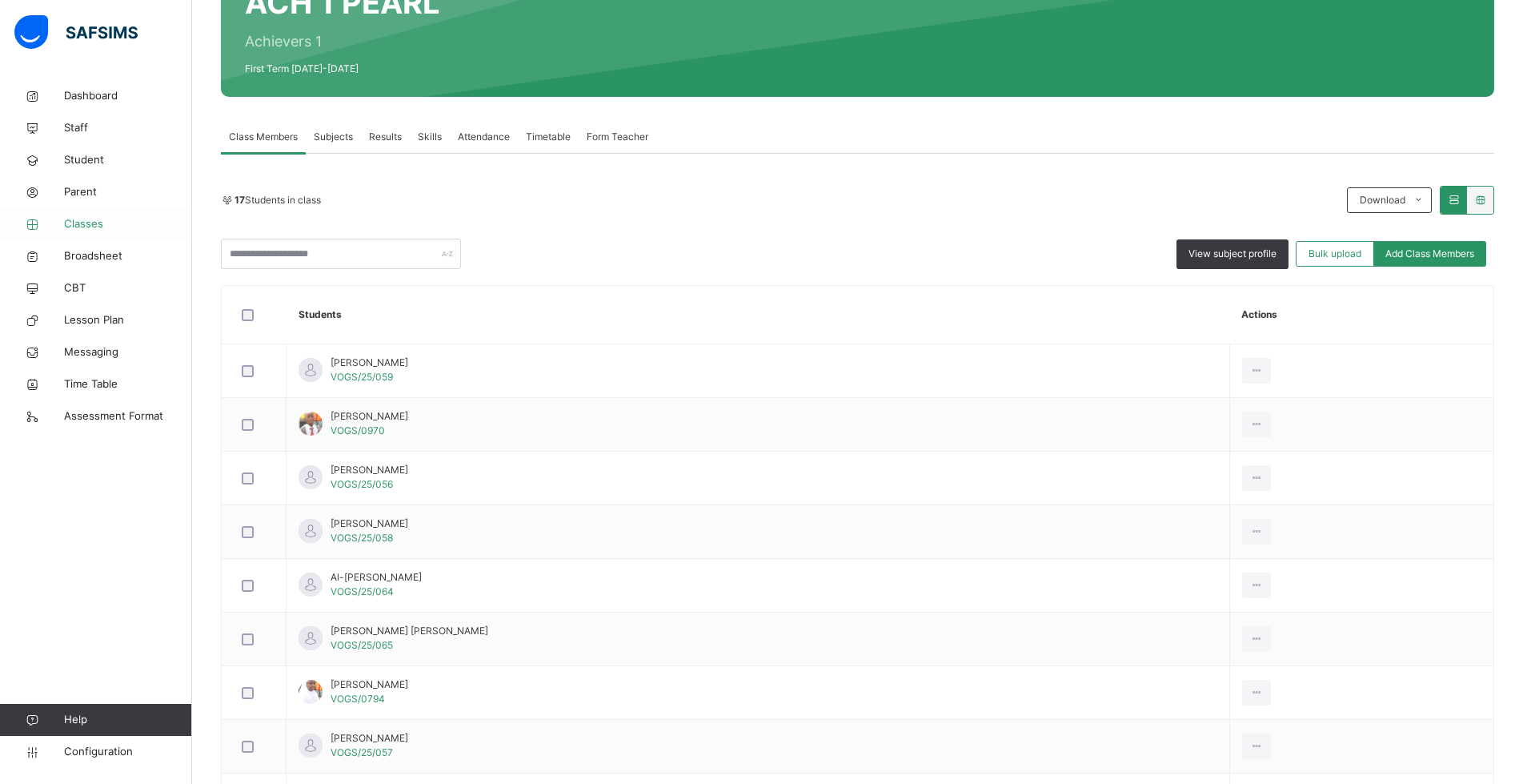
click at [85, 224] on span "Classes" at bounding box center [128, 223] width 128 height 16
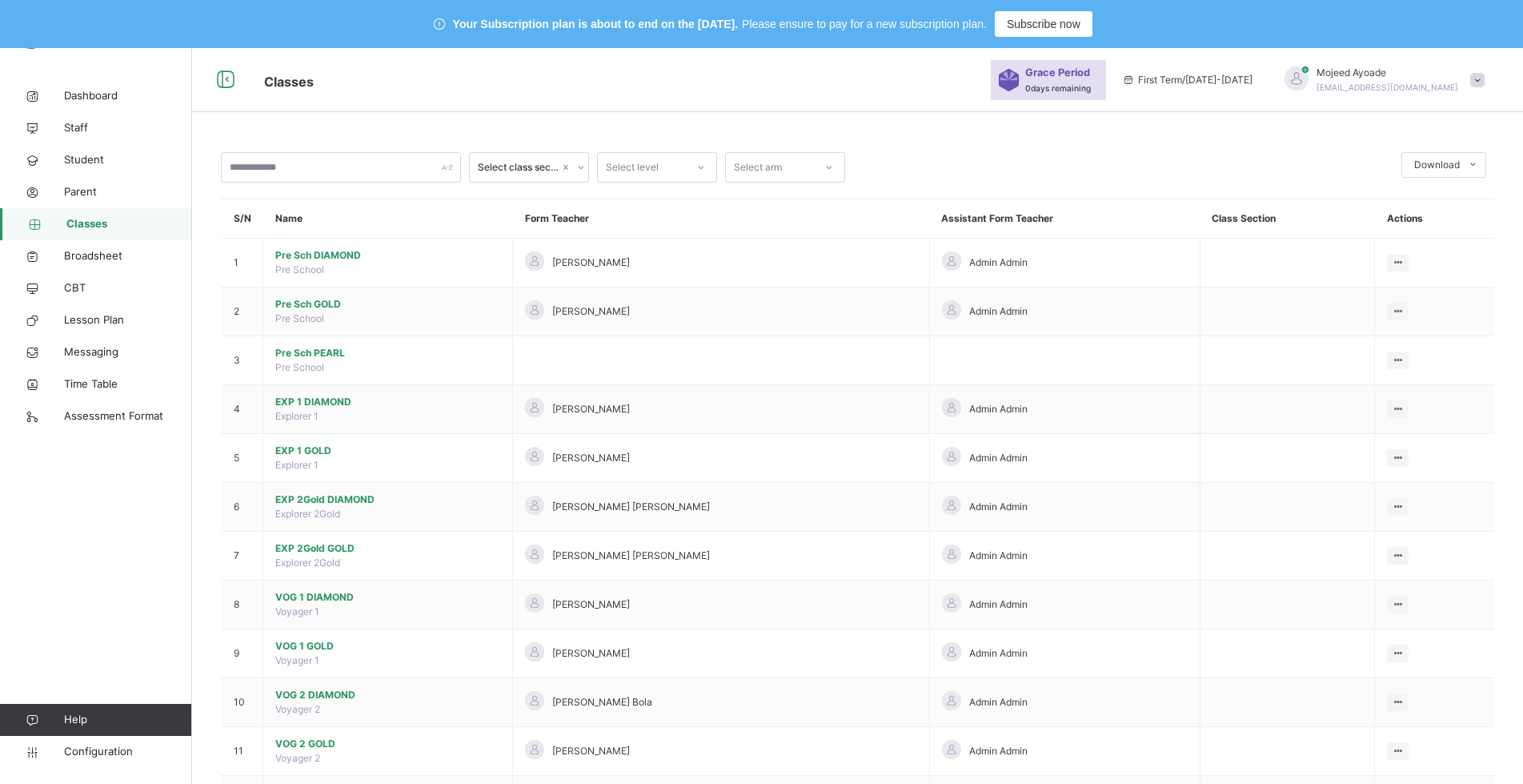
click at [375, 162] on input "text" at bounding box center [341, 167] width 240 height 30
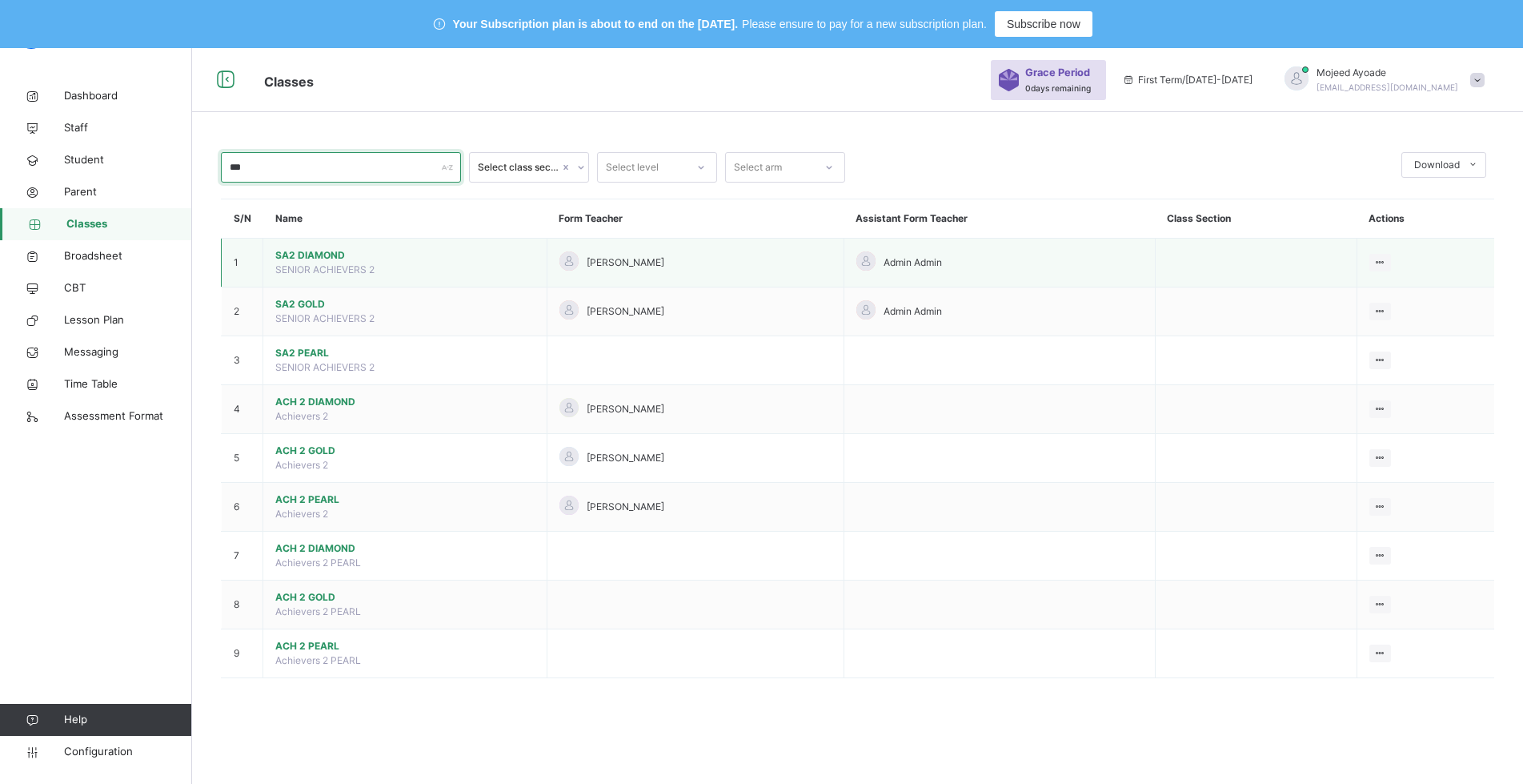
type input "***"
click at [320, 253] on span "SA2 DIAMOND" at bounding box center [405, 254] width 259 height 14
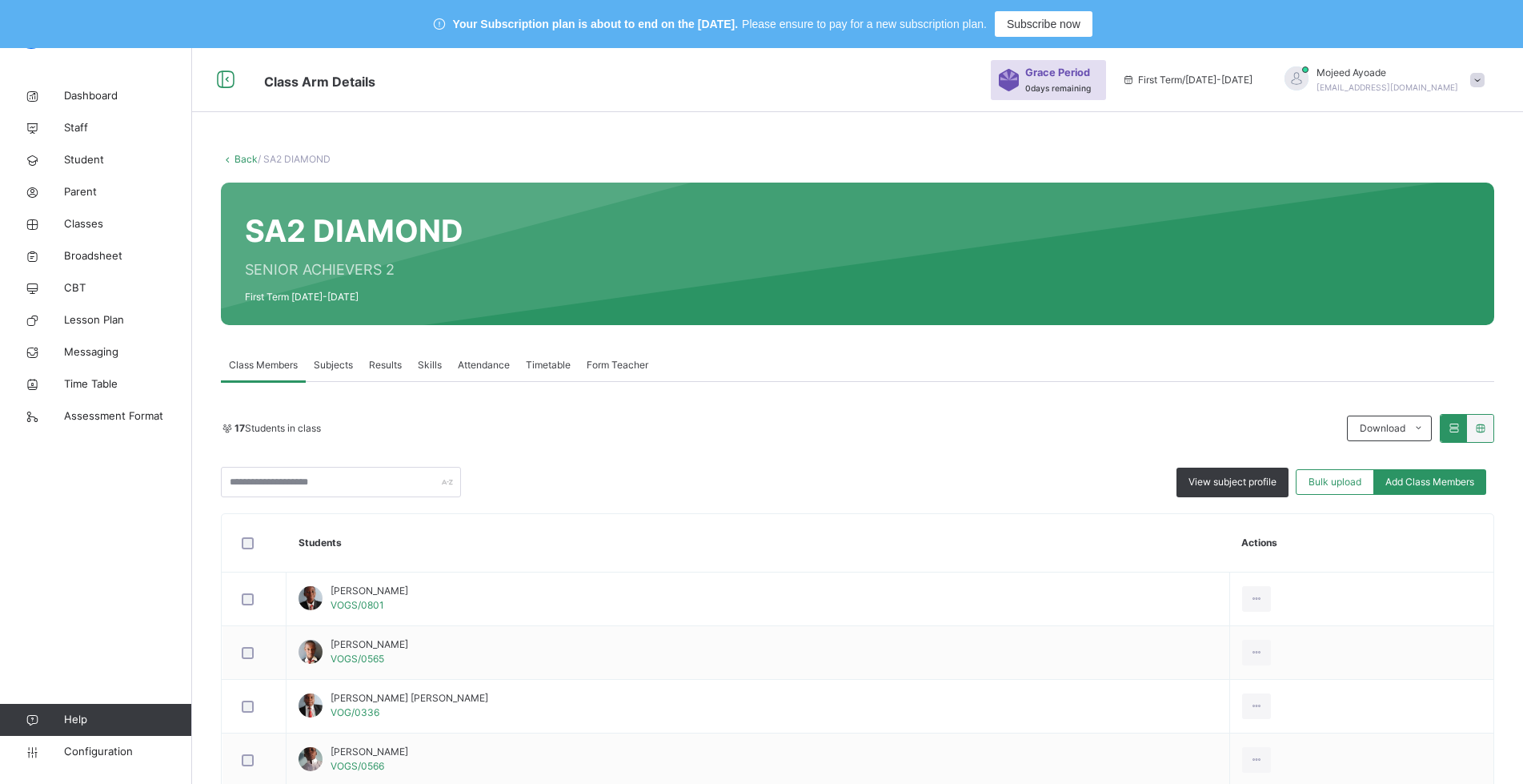
click at [854, 456] on div "17 Students in class Download Pdf Report Excel Report View subject profile Bulk…" at bounding box center [857, 455] width 1273 height 84
click at [848, 448] on div "17 Students in class Download Pdf Report Excel Report View subject profile Bulk…" at bounding box center [857, 455] width 1273 height 84
